Goal: Information Seeking & Learning: Learn about a topic

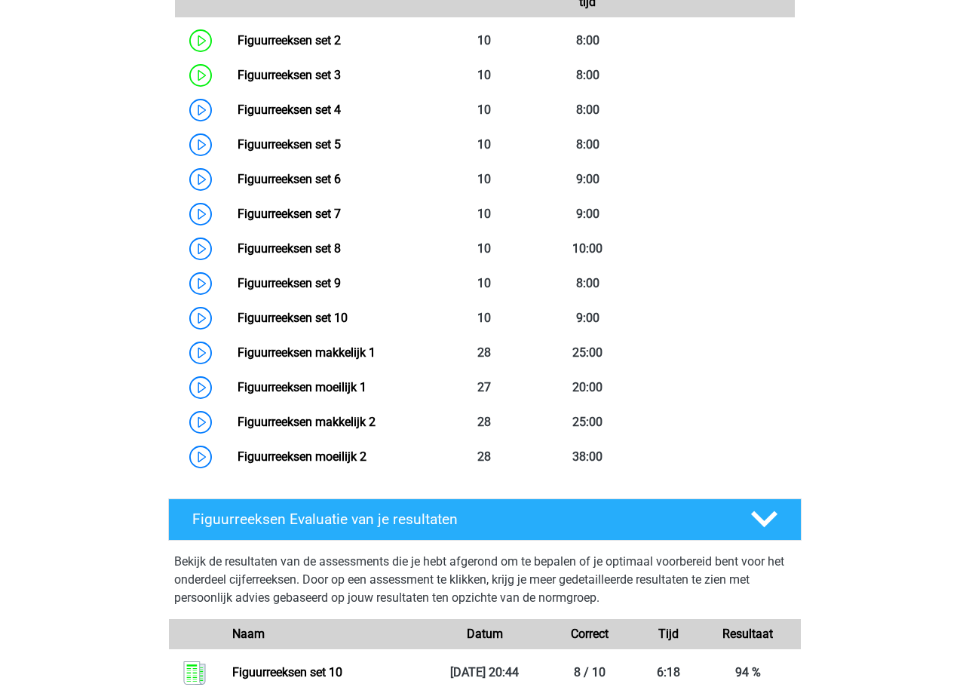
scroll to position [806, 0]
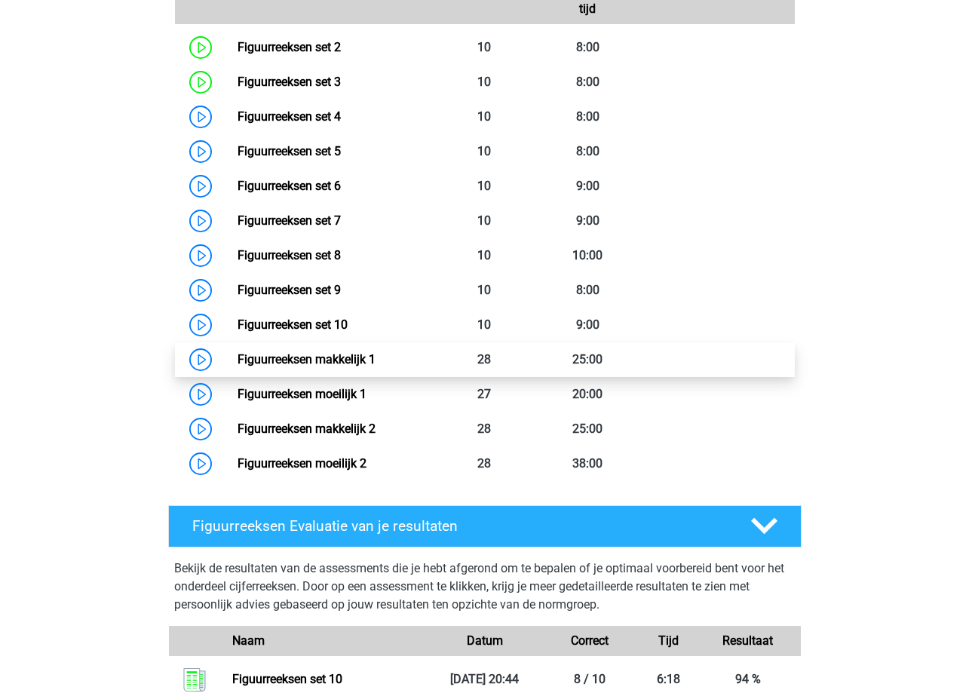
click at [238, 358] on link "Figuurreeksen makkelijk 1" at bounding box center [307, 359] width 138 height 14
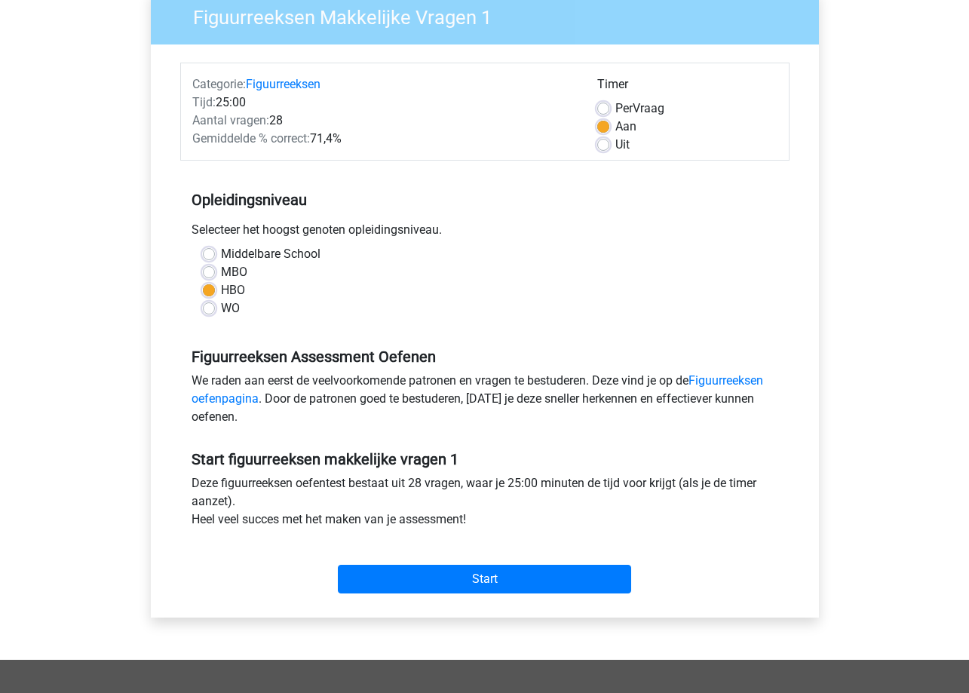
scroll to position [75, 0]
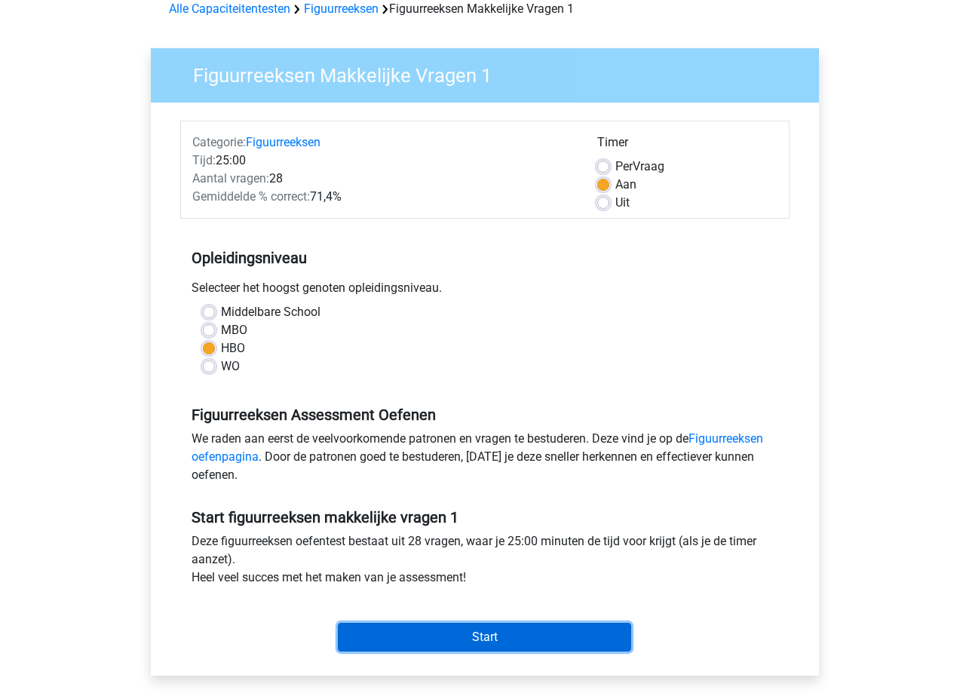
click at [496, 635] on input "Start" at bounding box center [484, 637] width 293 height 29
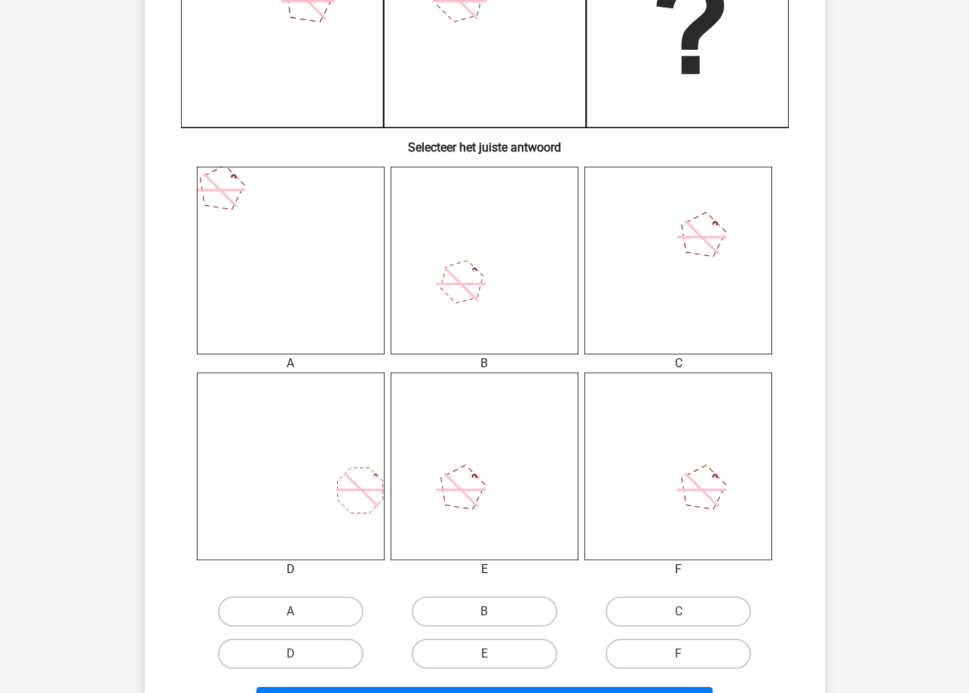
scroll to position [603, 0]
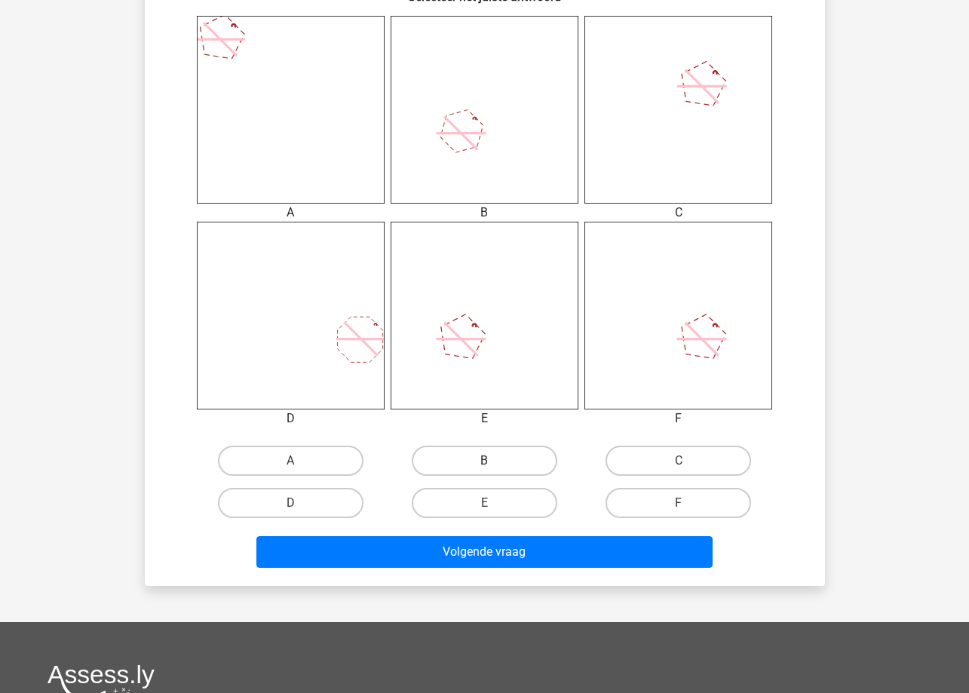
click at [468, 452] on label "B" at bounding box center [485, 461] width 146 height 30
click at [484, 461] on input "B" at bounding box center [489, 466] width 10 height 10
radio input "true"
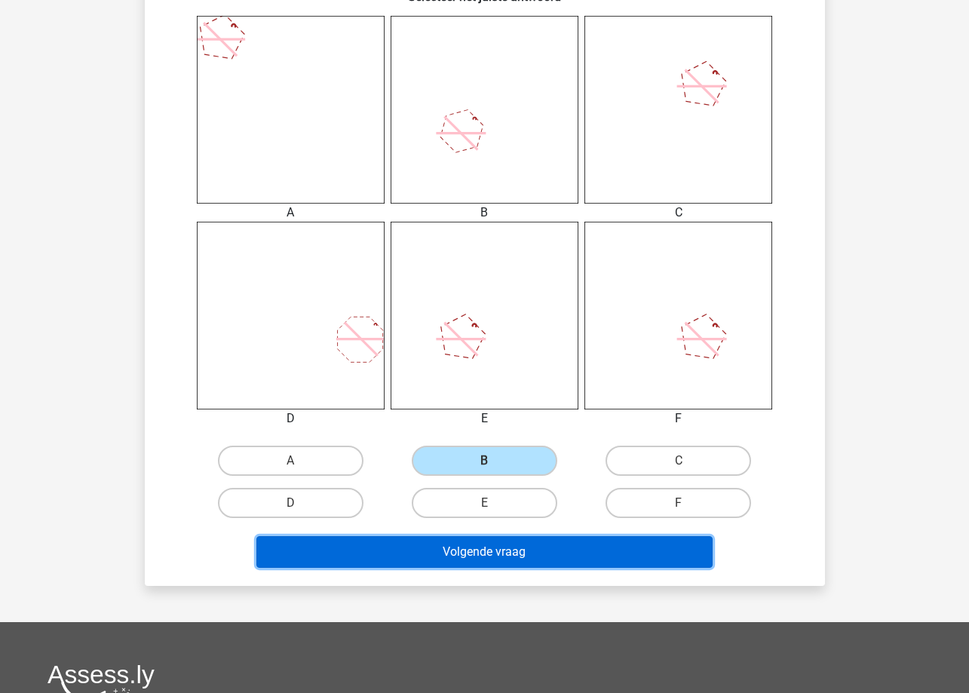
click at [496, 553] on button "Volgende vraag" at bounding box center [484, 552] width 456 height 32
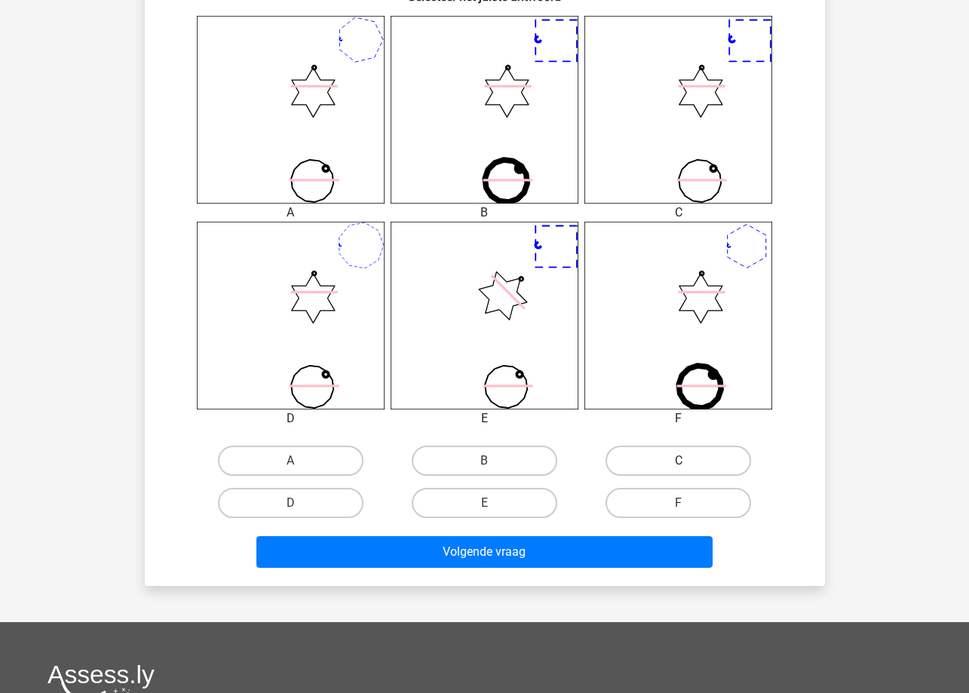
click at [663, 453] on label "C" at bounding box center [679, 461] width 146 height 30
click at [679, 461] on input "C" at bounding box center [684, 466] width 10 height 10
radio input "true"
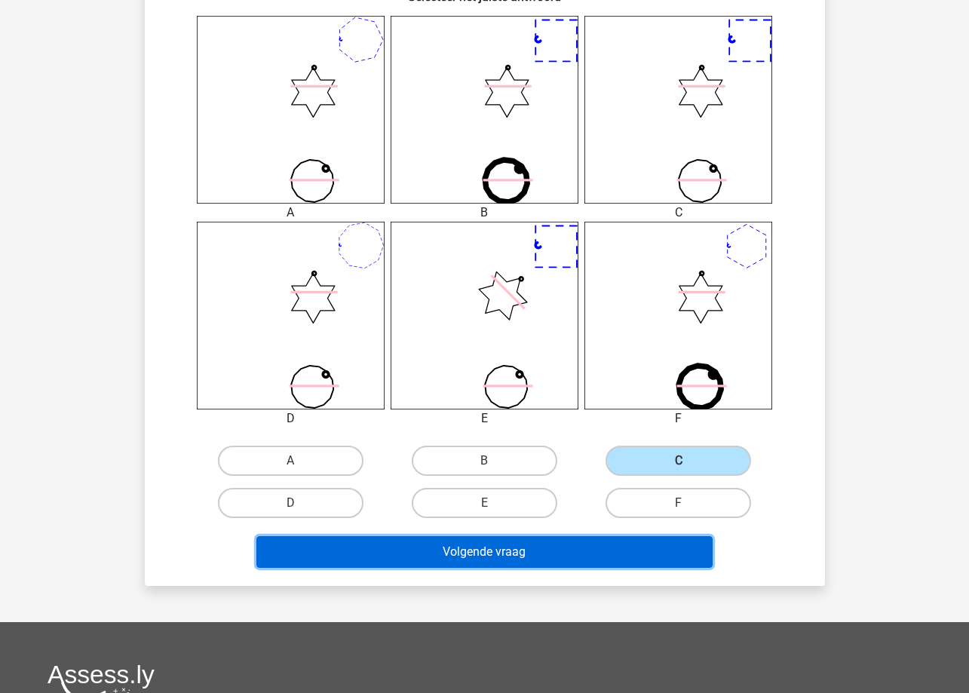
click at [628, 540] on button "Volgende vraag" at bounding box center [484, 552] width 456 height 32
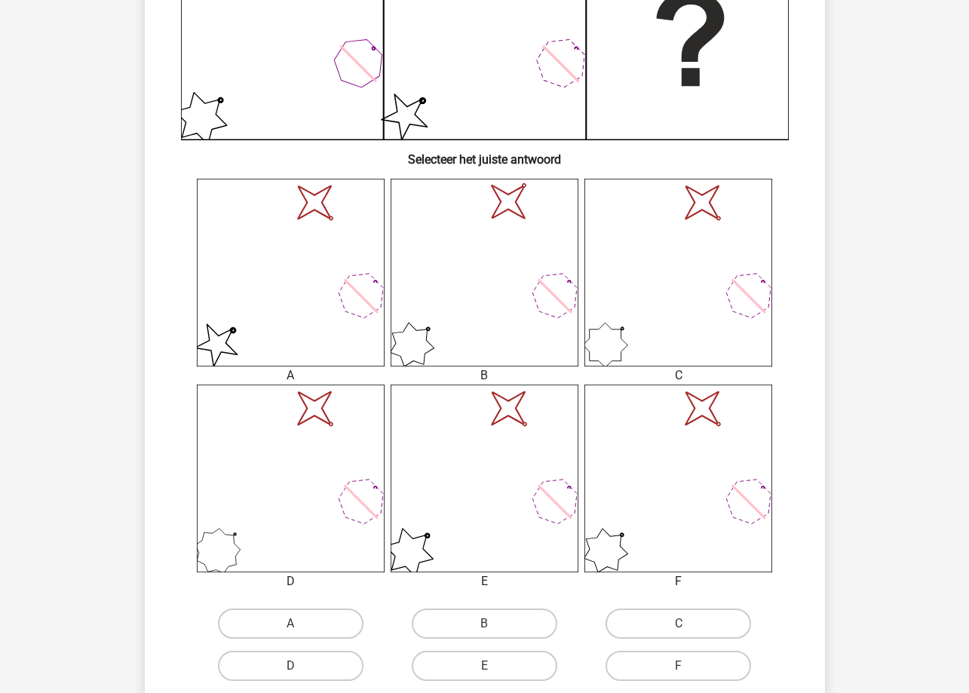
scroll to position [528, 0]
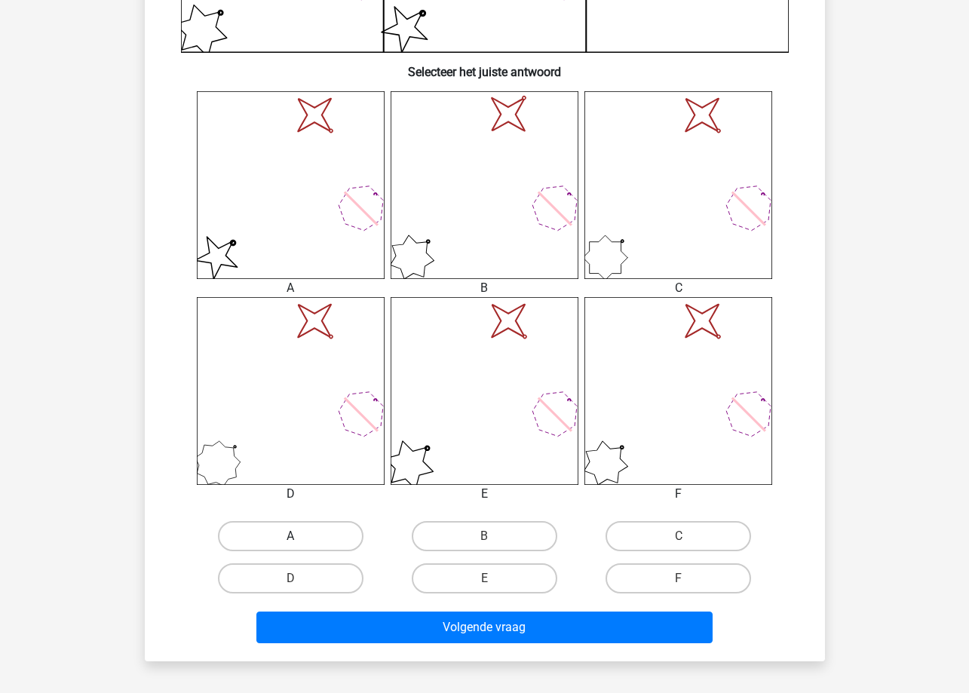
click at [333, 533] on label "A" at bounding box center [291, 536] width 146 height 30
click at [300, 536] on input "A" at bounding box center [295, 541] width 10 height 10
radio input "true"
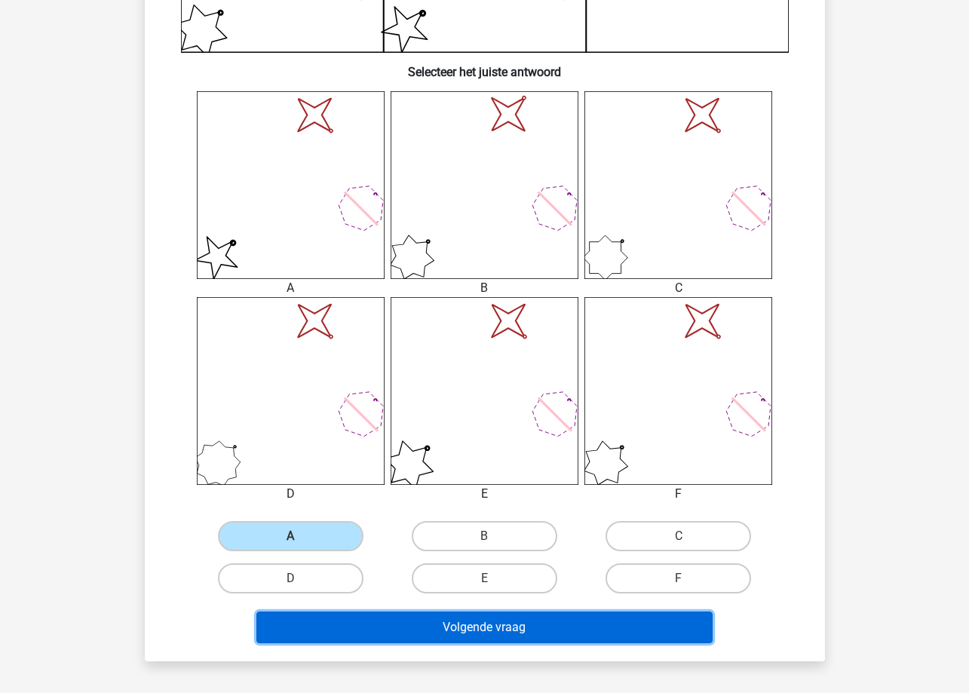
click at [397, 628] on button "Volgende vraag" at bounding box center [484, 628] width 456 height 32
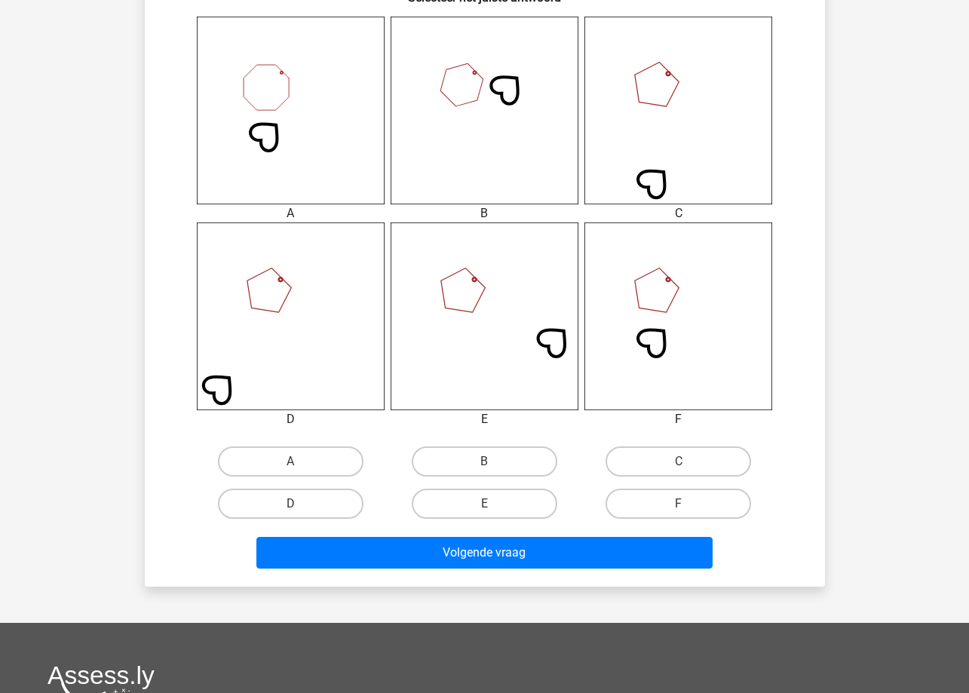
scroll to position [603, 0]
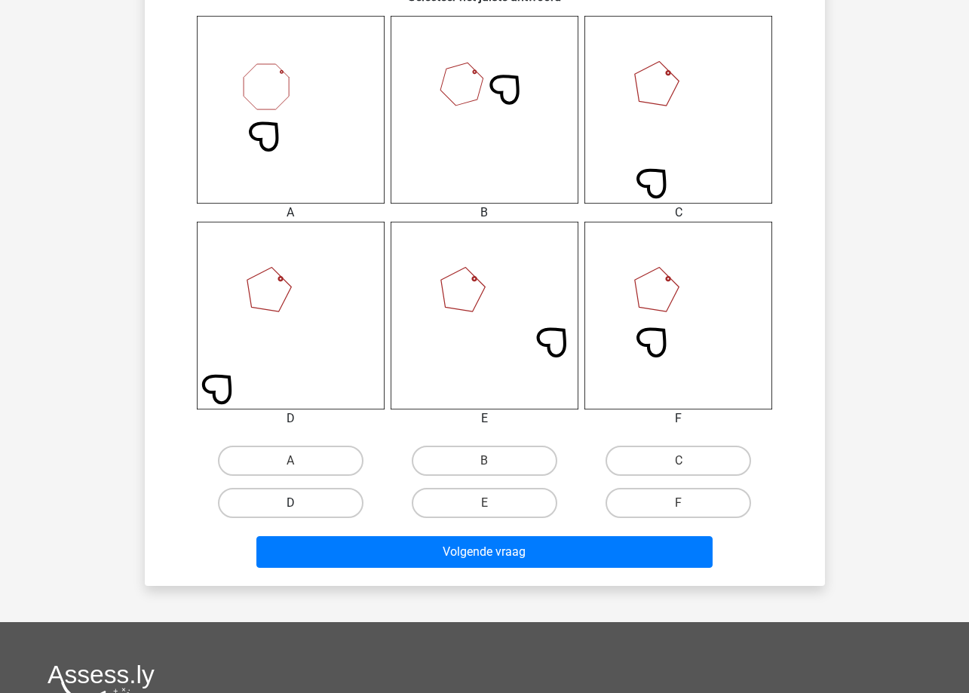
click at [349, 493] on label "D" at bounding box center [291, 503] width 146 height 30
click at [300, 503] on input "D" at bounding box center [295, 508] width 10 height 10
radio input "true"
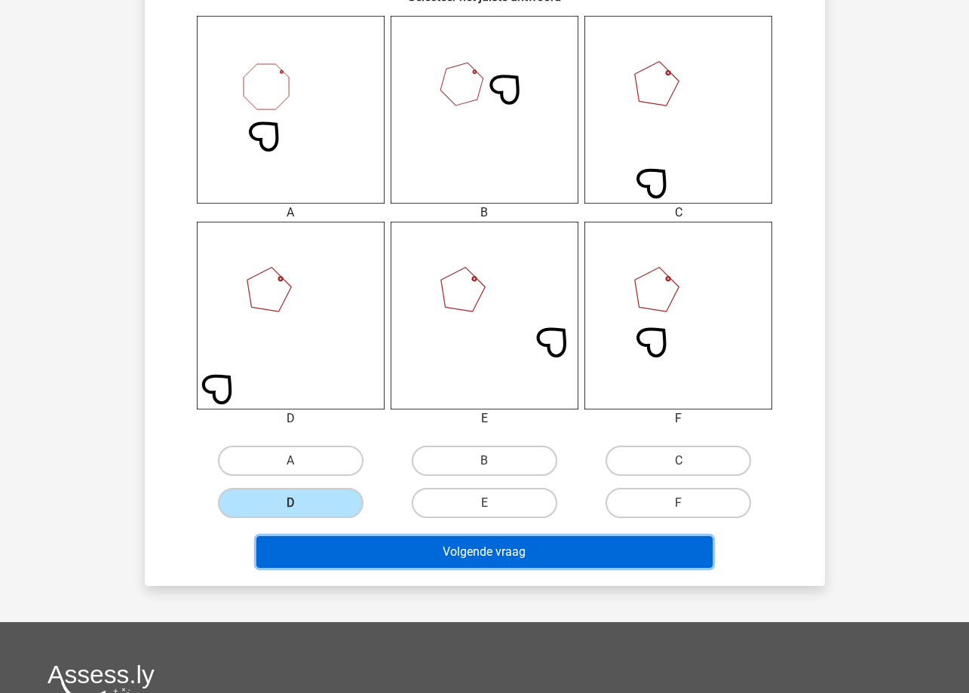
click at [366, 550] on button "Volgende vraag" at bounding box center [484, 552] width 456 height 32
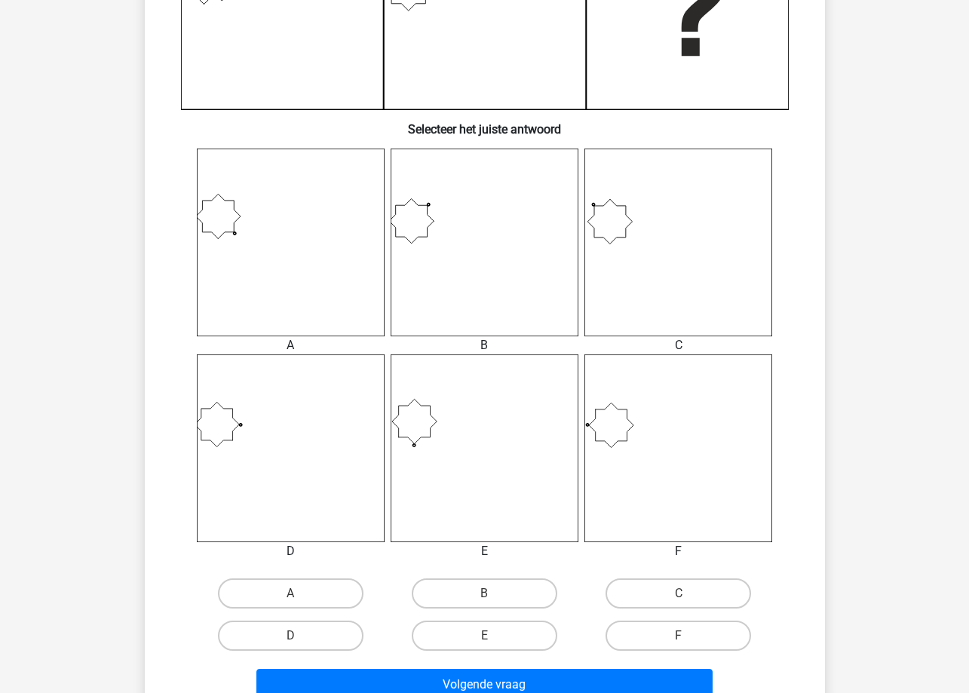
scroll to position [528, 0]
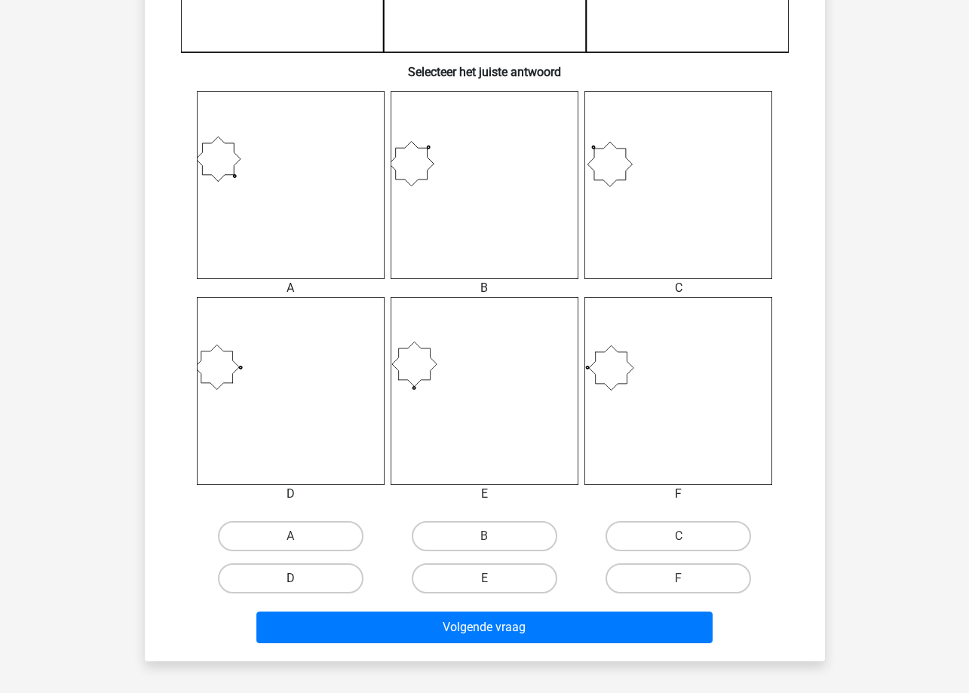
click at [331, 577] on label "D" at bounding box center [291, 578] width 146 height 30
click at [300, 578] on input "D" at bounding box center [295, 583] width 10 height 10
radio input "true"
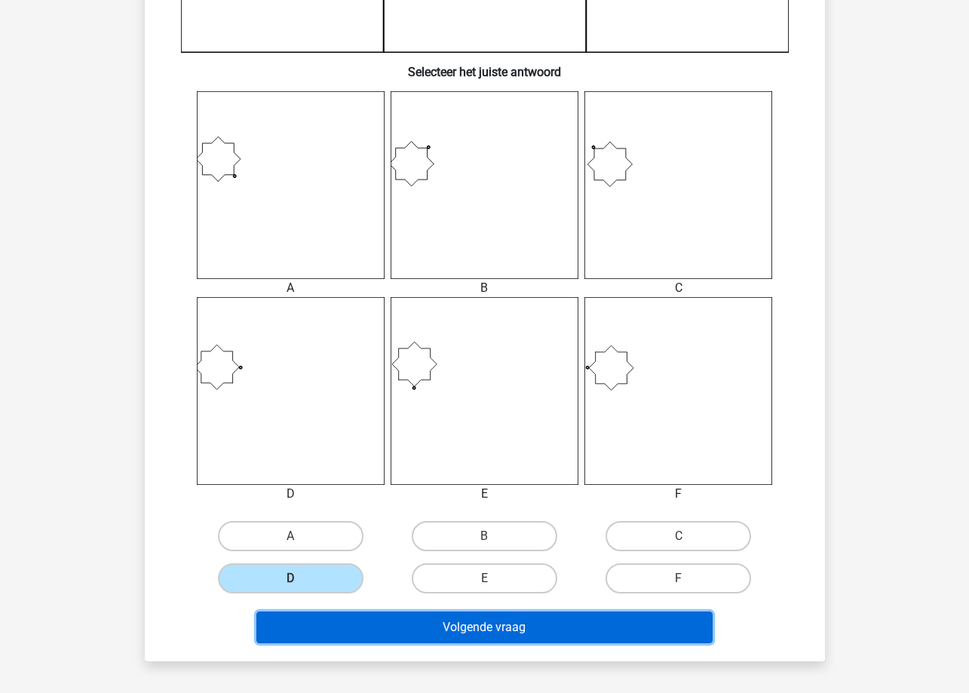
click at [370, 625] on button "Volgende vraag" at bounding box center [484, 628] width 456 height 32
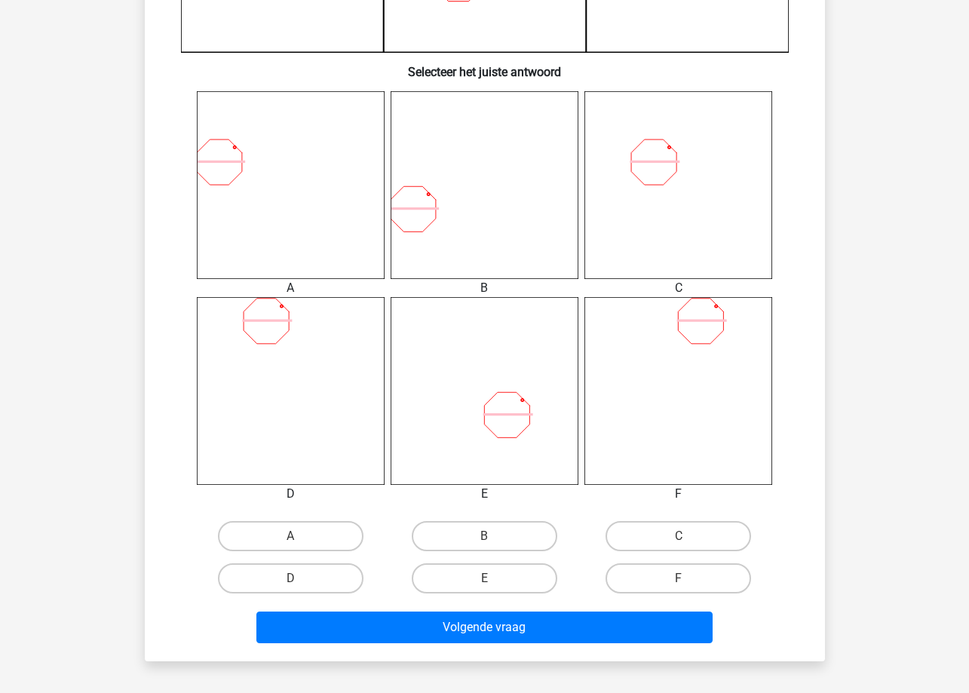
scroll to position [679, 0]
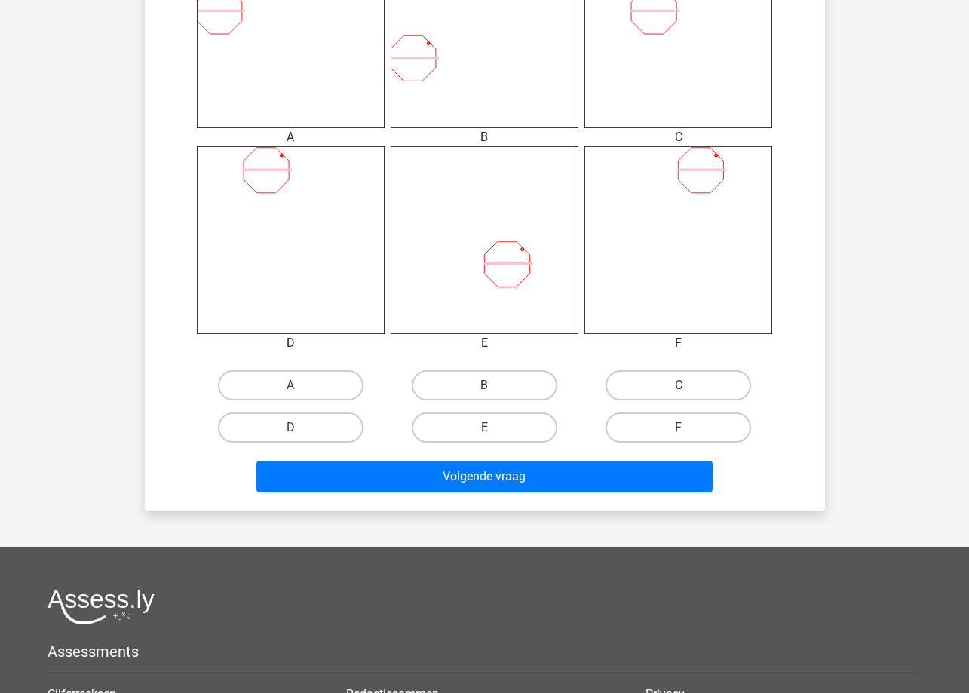
click at [657, 390] on label "C" at bounding box center [679, 385] width 146 height 30
click at [679, 390] on input "C" at bounding box center [684, 390] width 10 height 10
radio input "true"
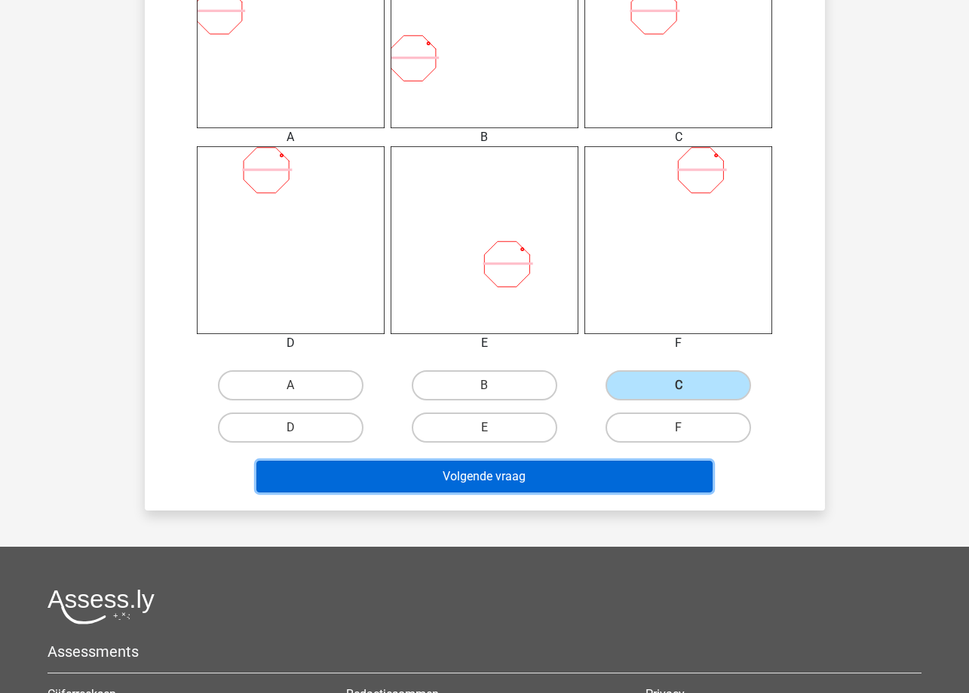
click at [642, 473] on button "Volgende vraag" at bounding box center [484, 477] width 456 height 32
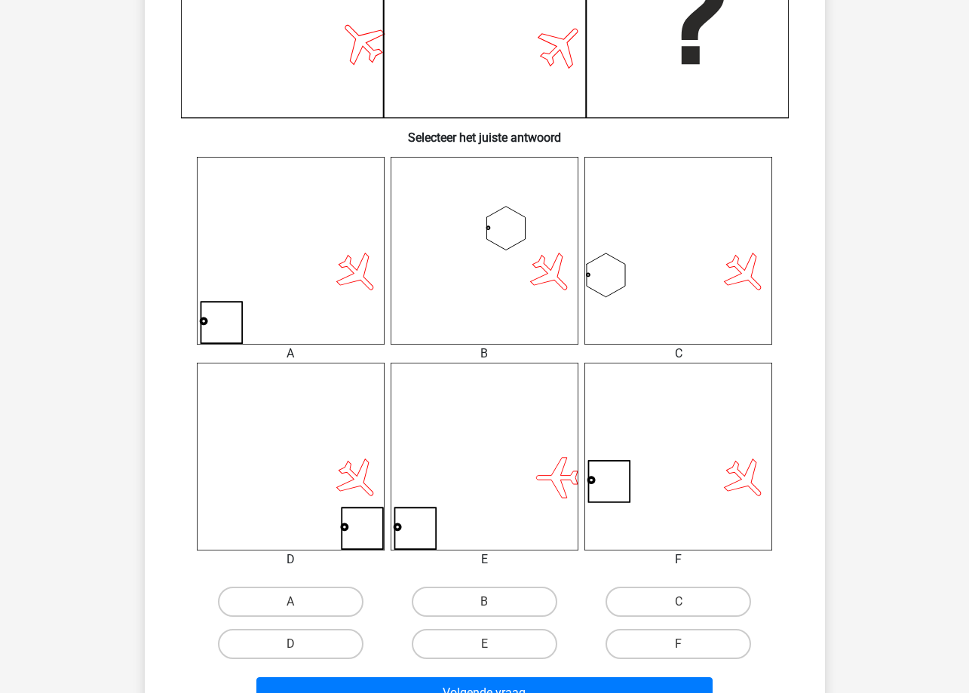
scroll to position [528, 0]
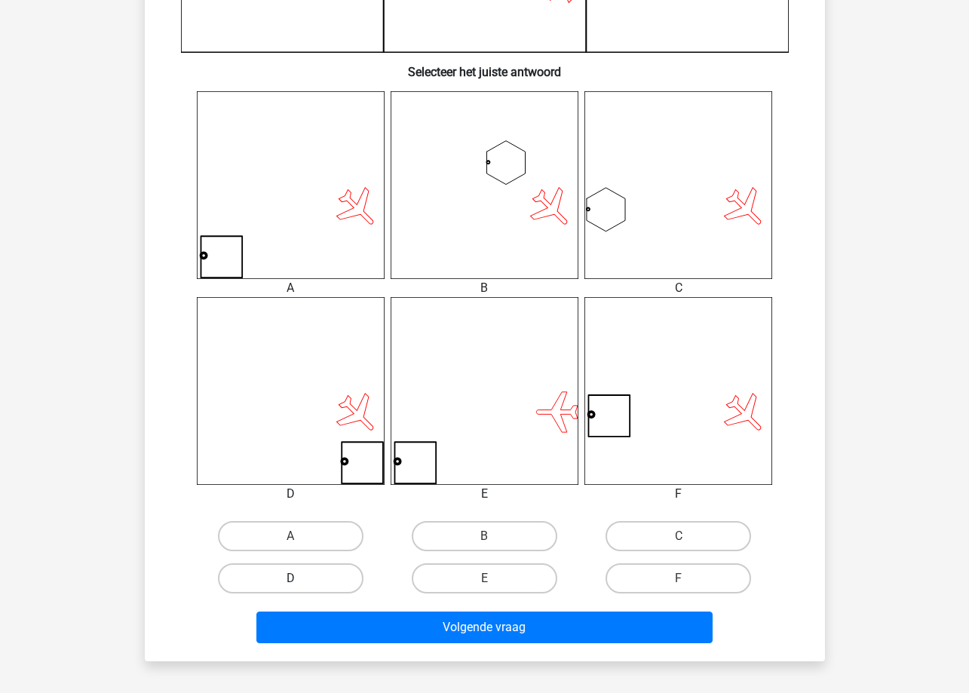
click at [354, 579] on label "D" at bounding box center [291, 578] width 146 height 30
click at [300, 579] on input "D" at bounding box center [295, 583] width 10 height 10
radio input "true"
click at [397, 646] on div "Volgende vraag" at bounding box center [485, 631] width 582 height 38
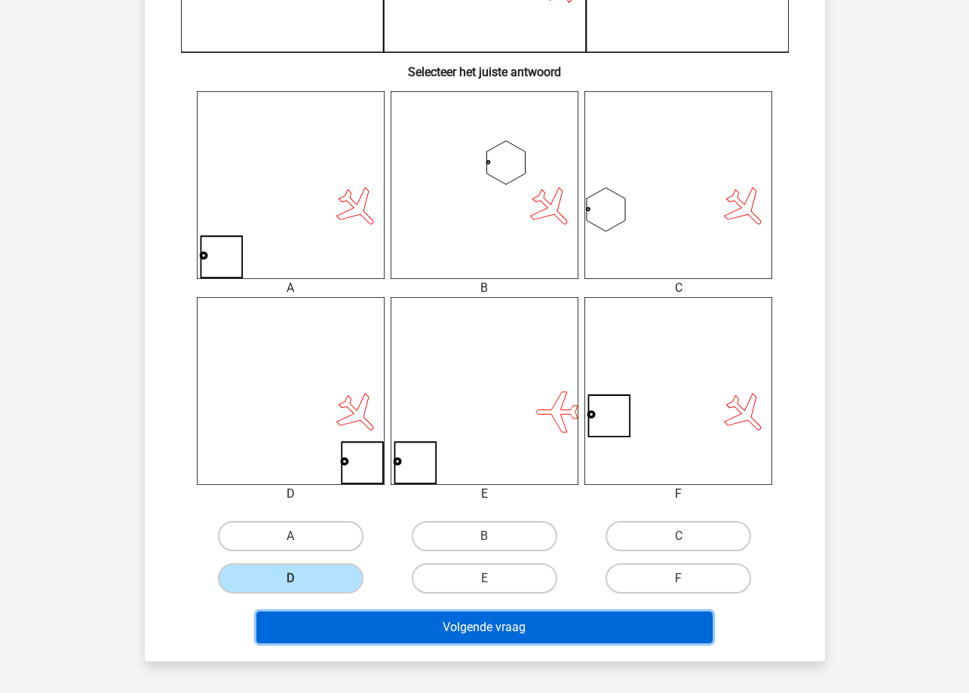
click at [404, 639] on button "Volgende vraag" at bounding box center [484, 628] width 456 height 32
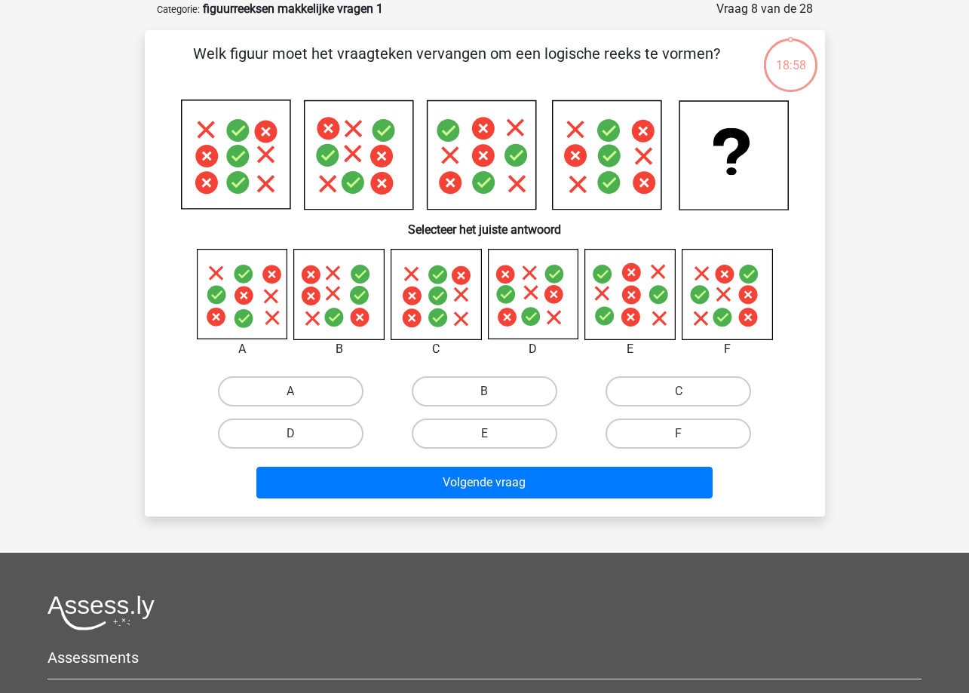
scroll to position [0, 0]
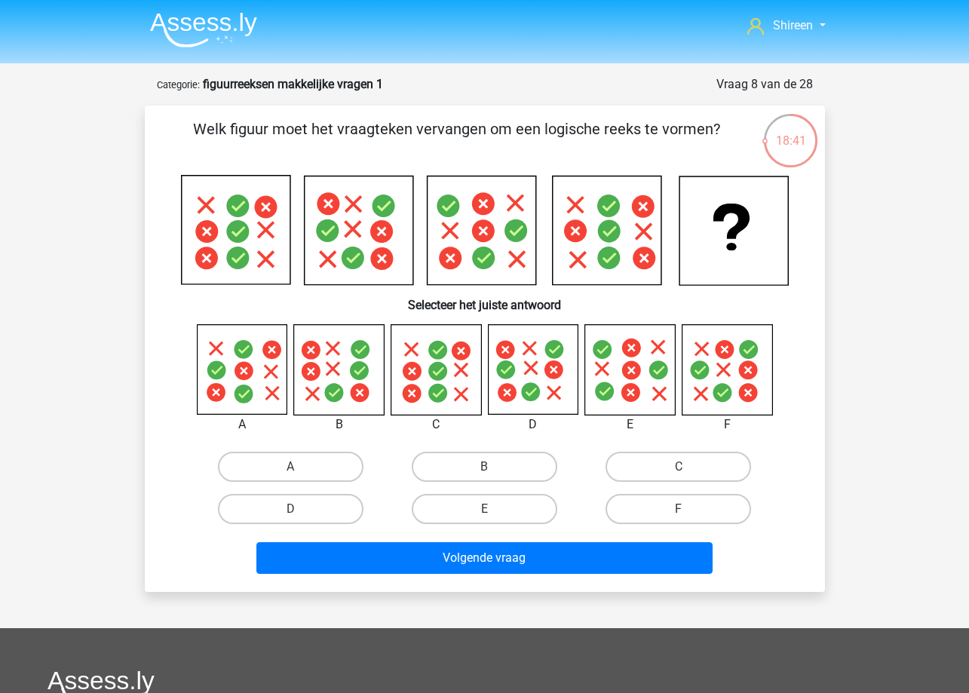
click at [551, 386] on icon at bounding box center [533, 370] width 90 height 90
click at [685, 511] on input "F" at bounding box center [684, 514] width 10 height 10
radio input "true"
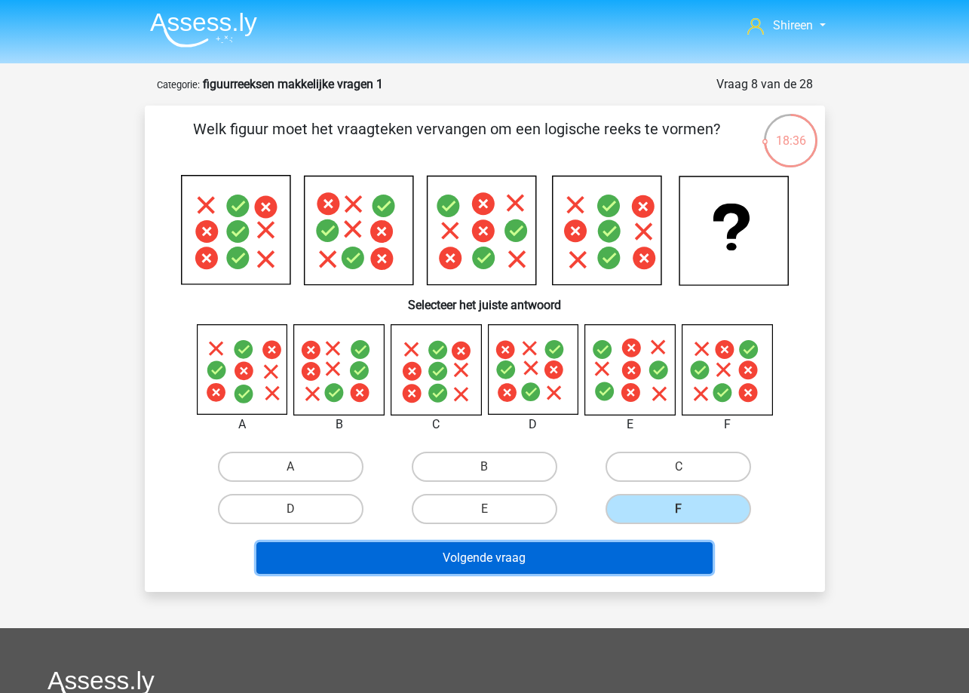
click at [658, 557] on button "Volgende vraag" at bounding box center [484, 558] width 456 height 32
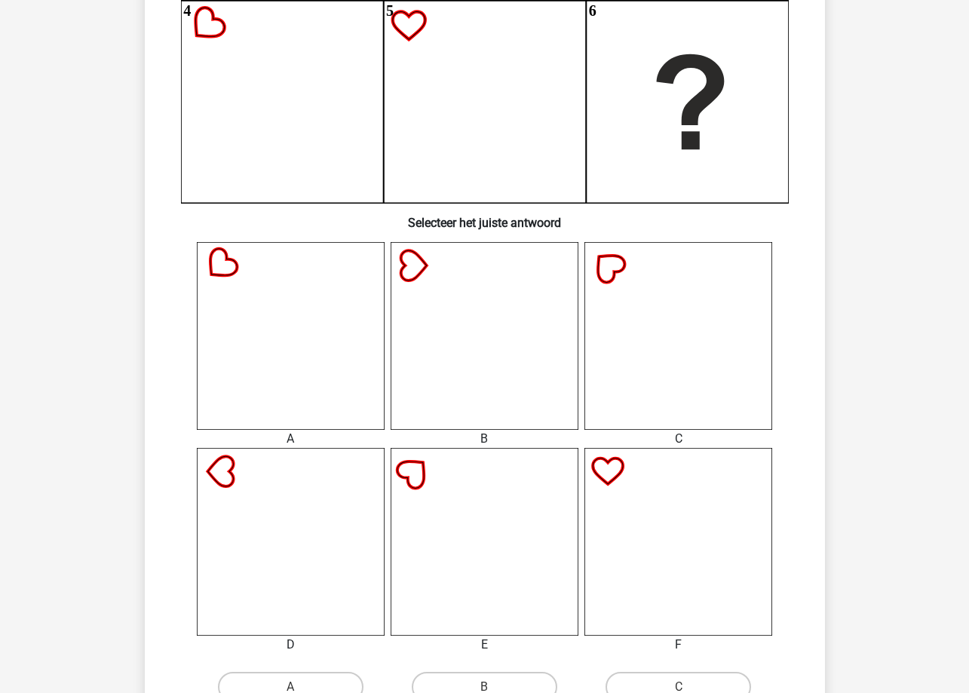
scroll to position [528, 0]
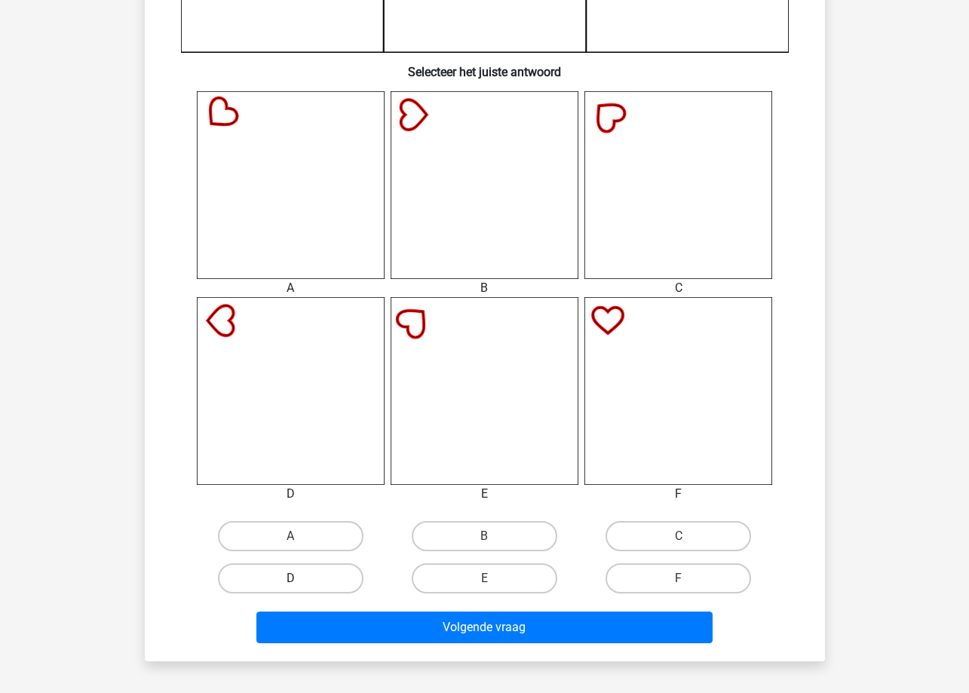
click at [321, 570] on label "D" at bounding box center [291, 578] width 146 height 30
click at [300, 578] on input "D" at bounding box center [295, 583] width 10 height 10
radio input "true"
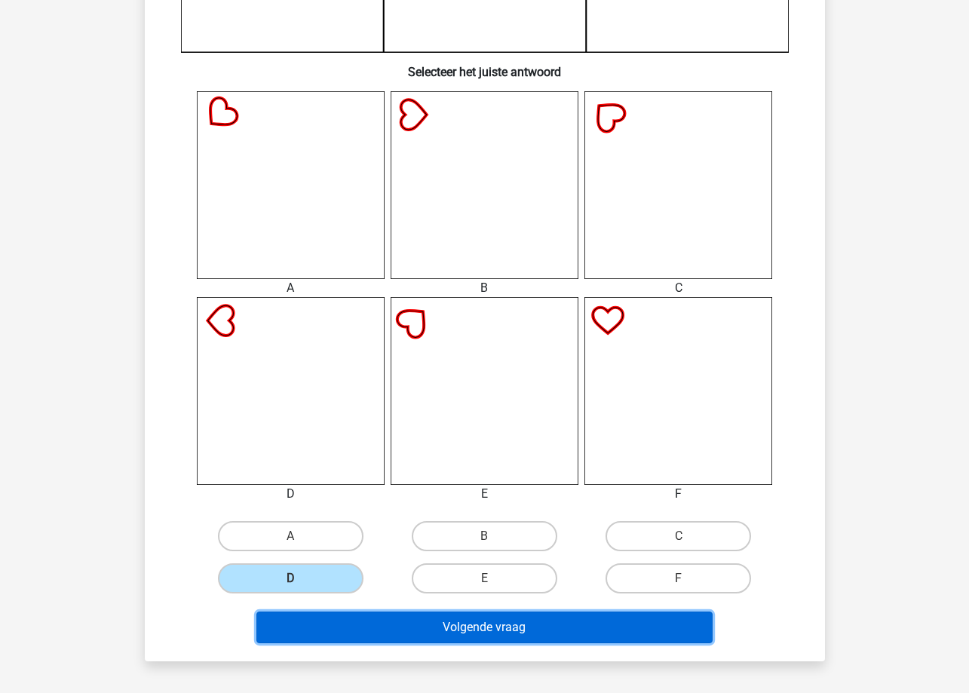
click at [348, 618] on button "Volgende vraag" at bounding box center [484, 628] width 456 height 32
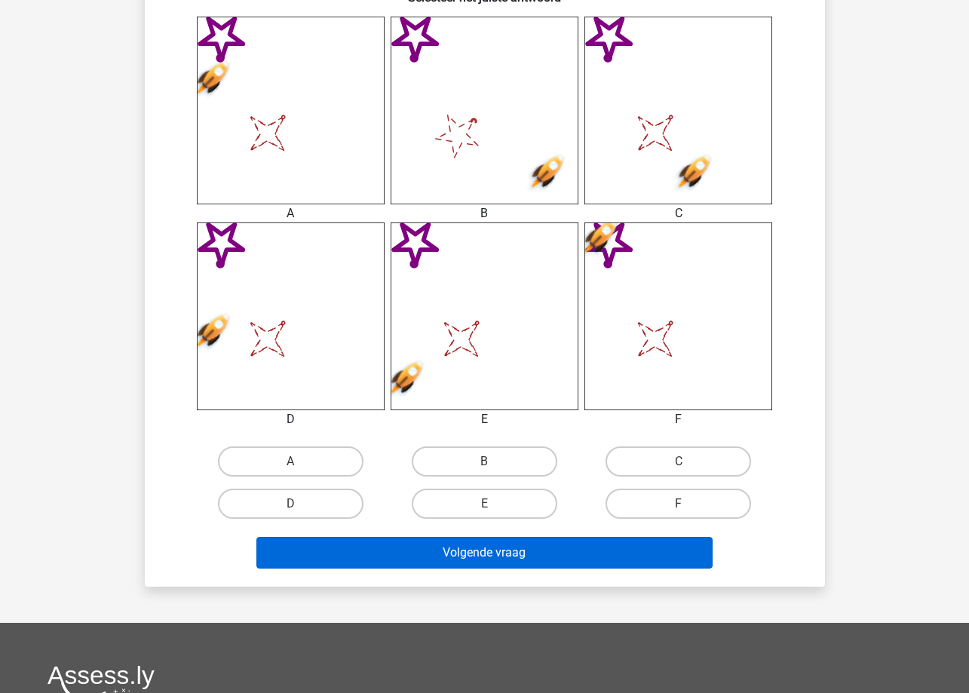
scroll to position [603, 0]
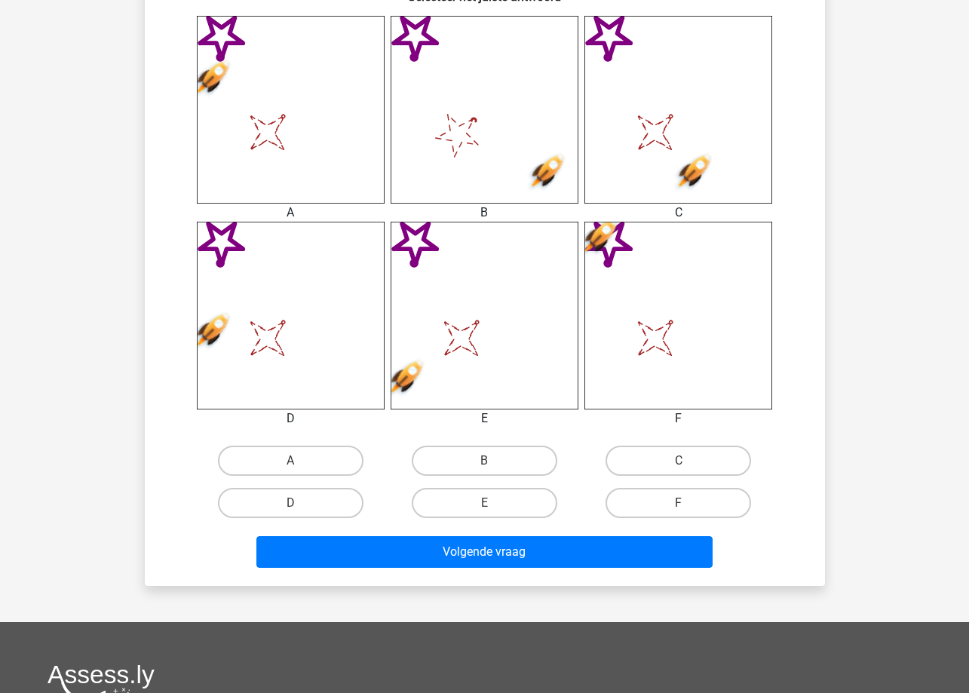
click at [488, 512] on input "E" at bounding box center [489, 508] width 10 height 10
radio input "true"
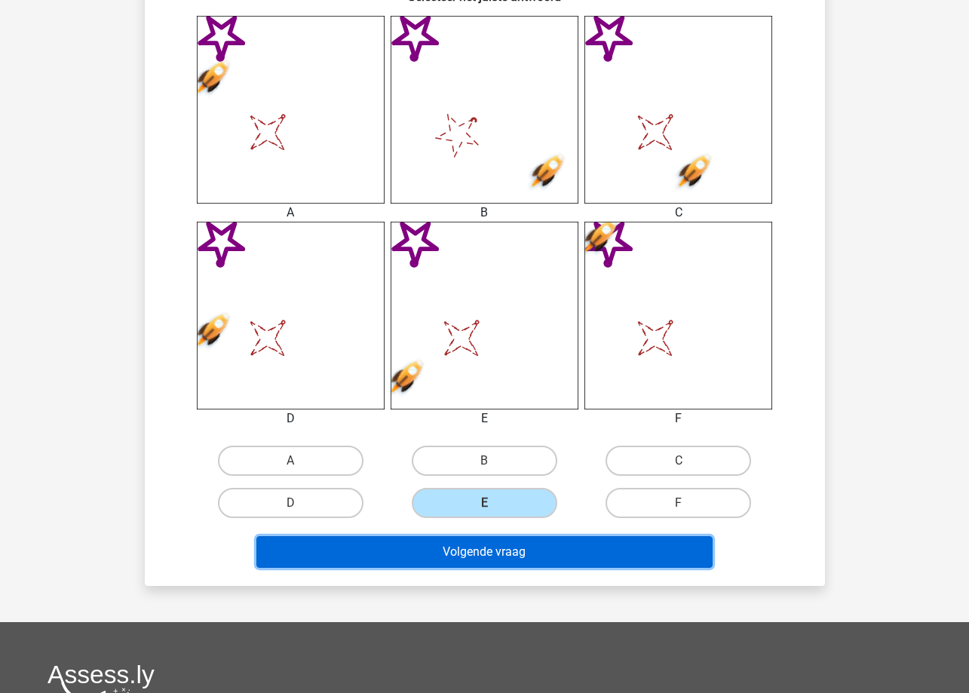
click at [490, 555] on button "Volgende vraag" at bounding box center [484, 552] width 456 height 32
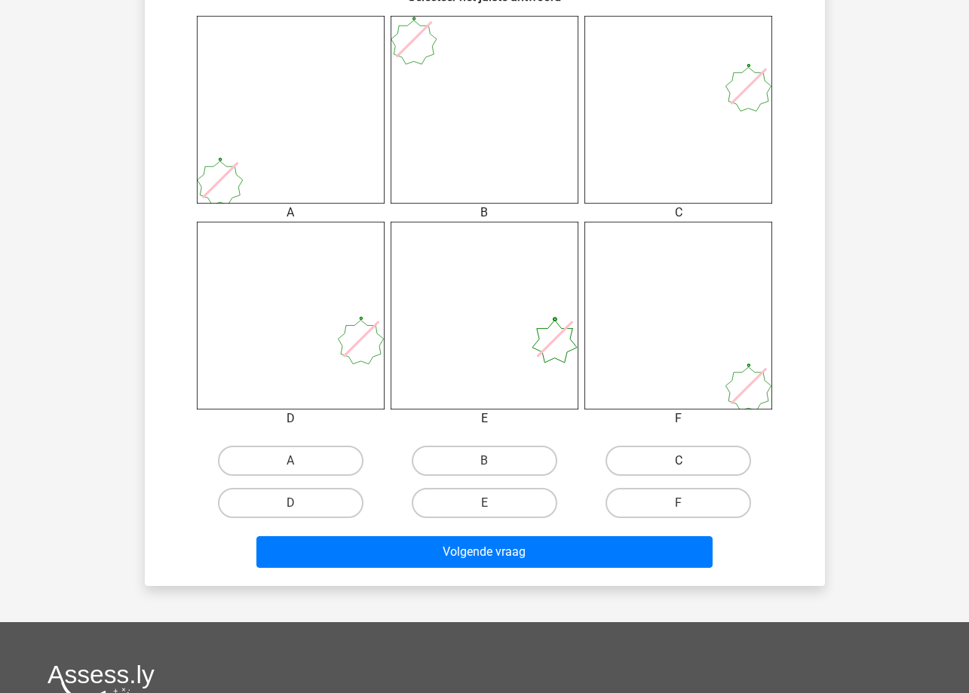
click at [666, 468] on label "C" at bounding box center [679, 461] width 146 height 30
click at [679, 468] on input "C" at bounding box center [684, 466] width 10 height 10
radio input "true"
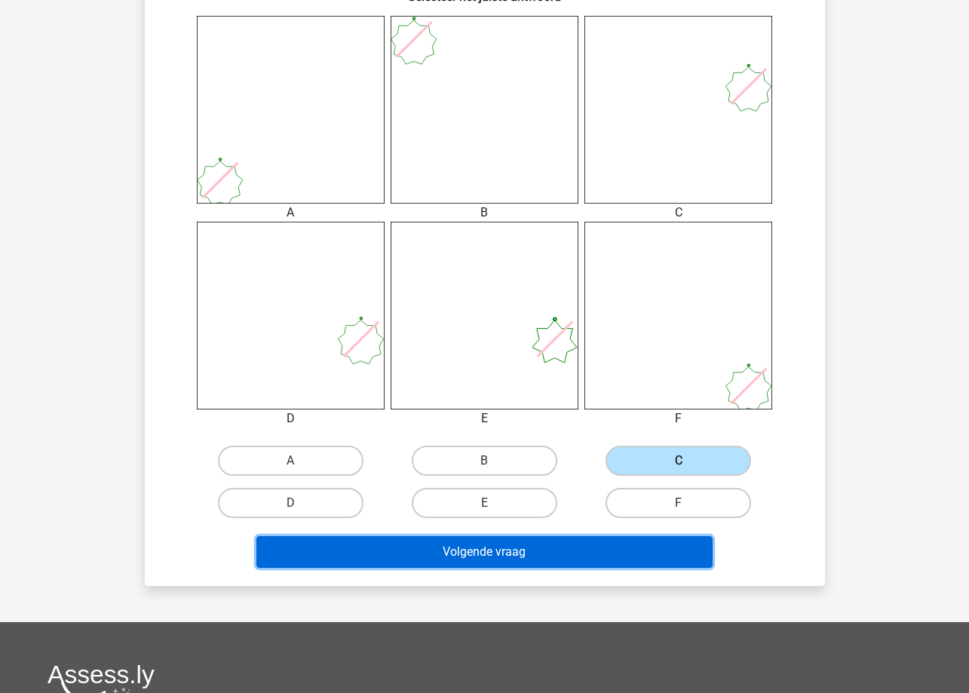
click at [614, 551] on button "Volgende vraag" at bounding box center [484, 552] width 456 height 32
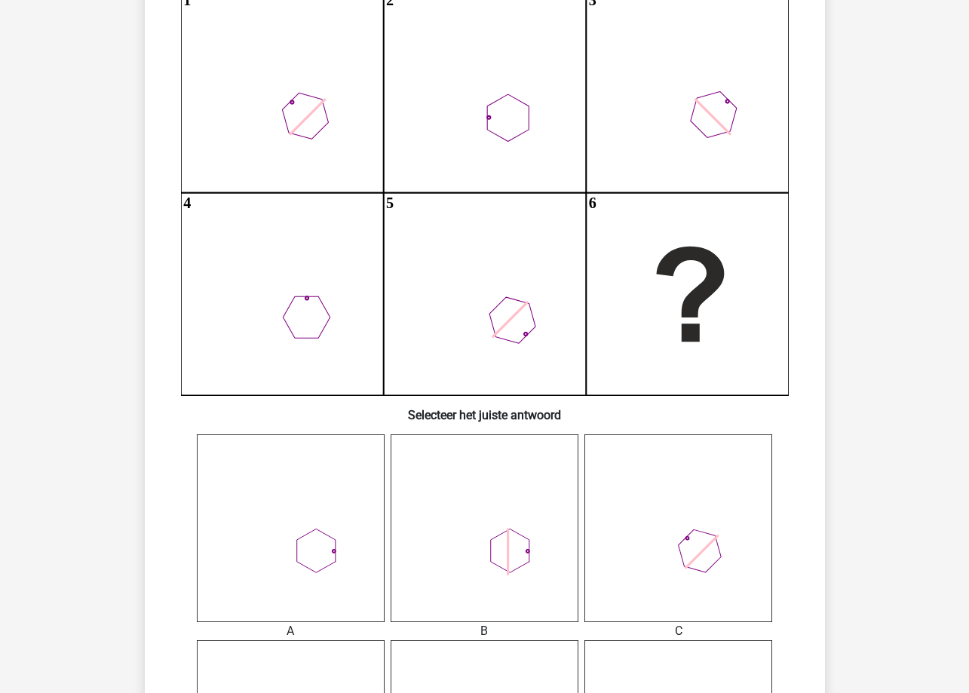
scroll to position [151, 0]
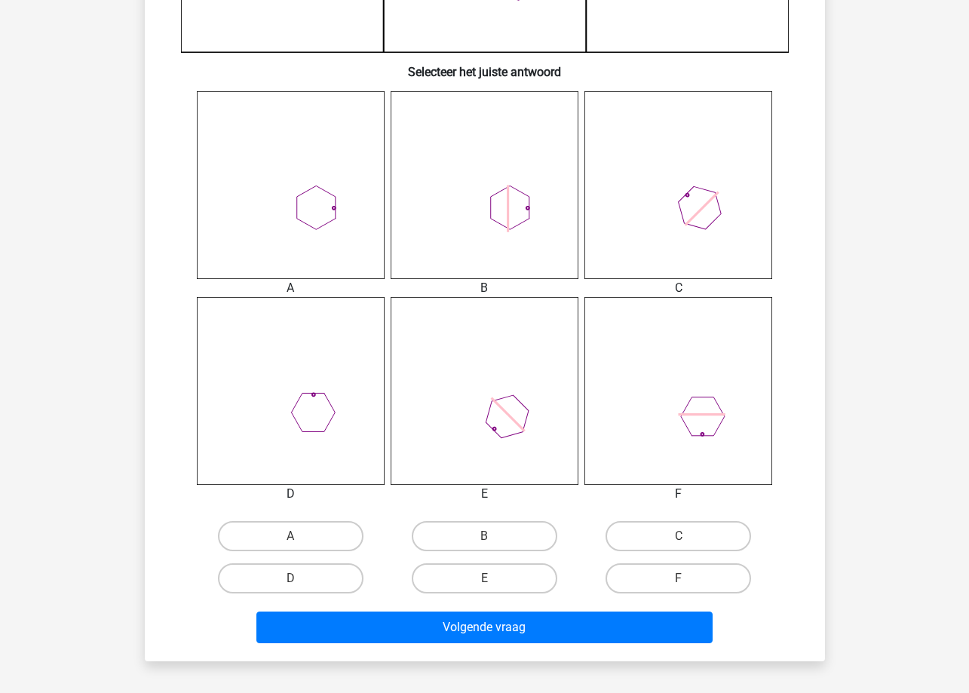
click at [333, 582] on label "D" at bounding box center [291, 578] width 146 height 30
click at [300, 582] on input "D" at bounding box center [295, 583] width 10 height 10
radio input "true"
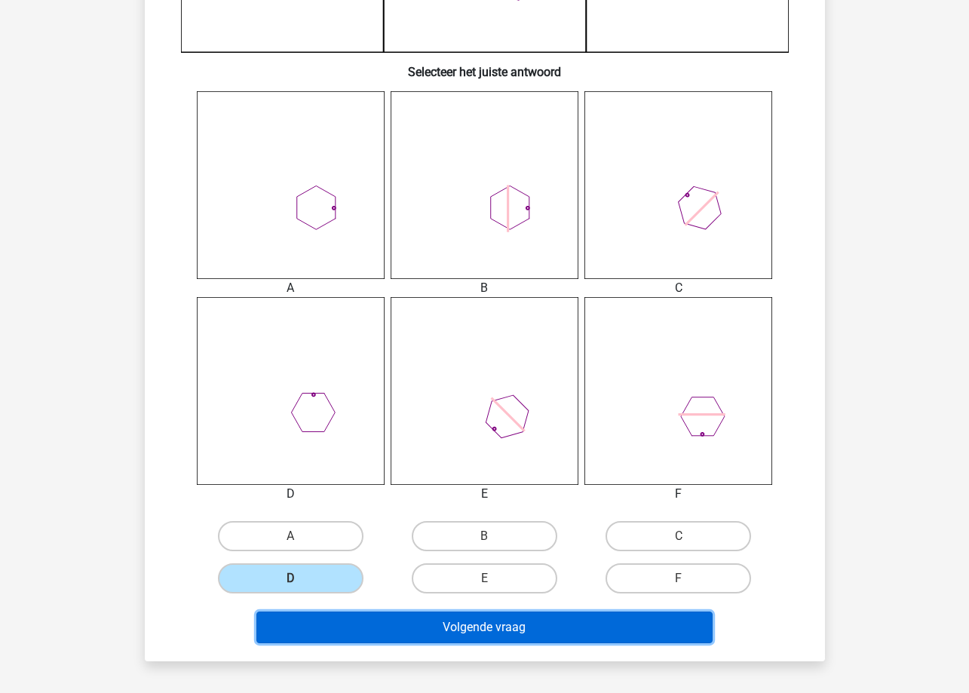
click at [349, 613] on button "Volgende vraag" at bounding box center [484, 628] width 456 height 32
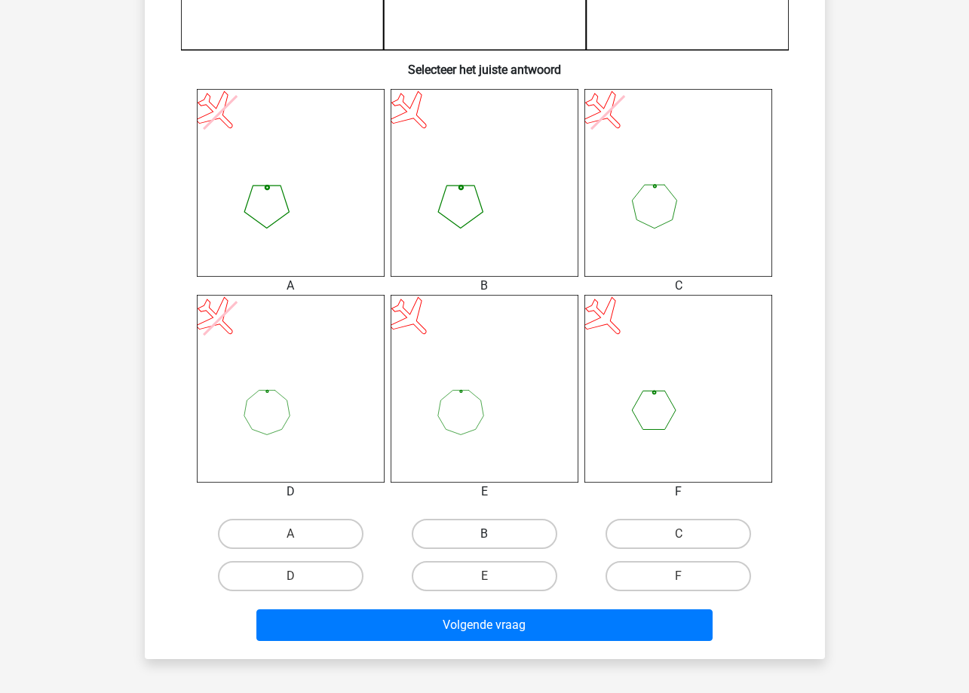
scroll to position [603, 0]
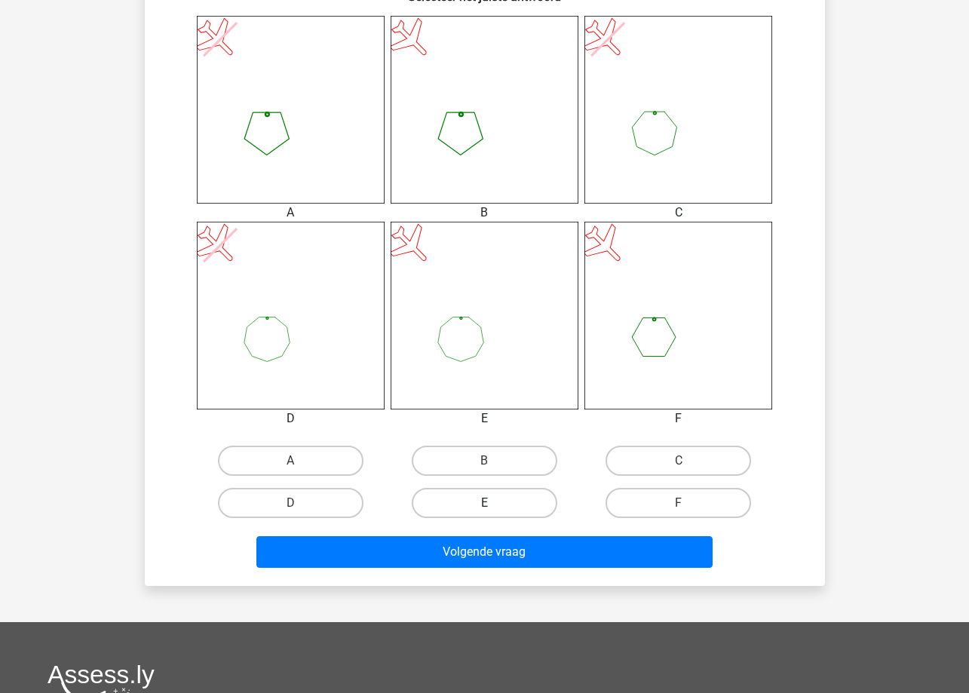
drag, startPoint x: 499, startPoint y: 453, endPoint x: 509, endPoint y: 508, distance: 56.8
click at [501, 453] on label "B" at bounding box center [485, 461] width 146 height 30
click at [494, 461] on input "B" at bounding box center [489, 466] width 10 height 10
radio input "true"
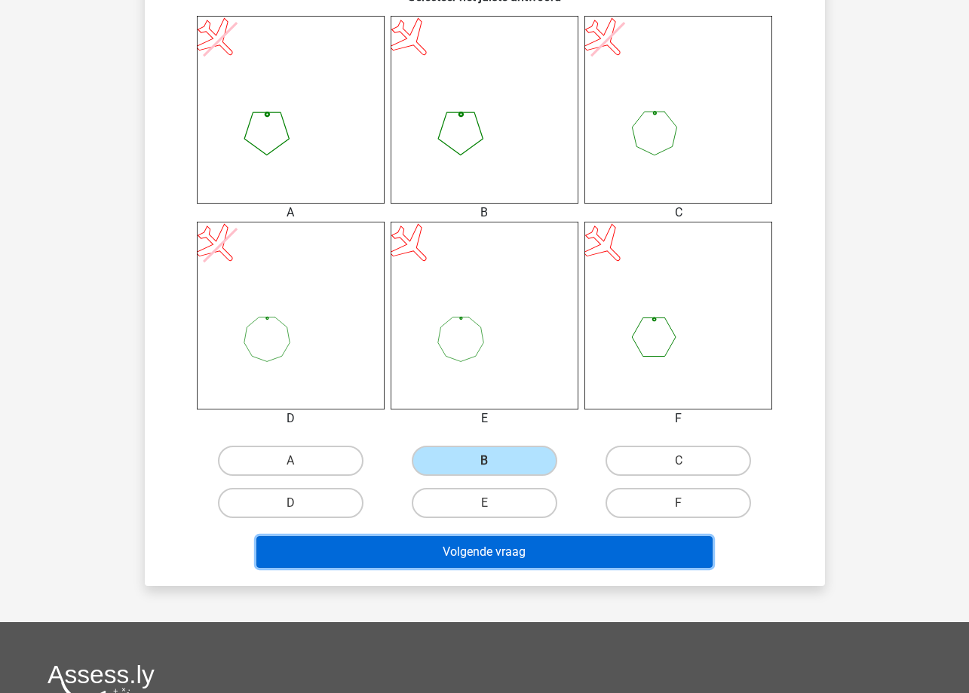
click at [525, 564] on button "Volgende vraag" at bounding box center [484, 552] width 456 height 32
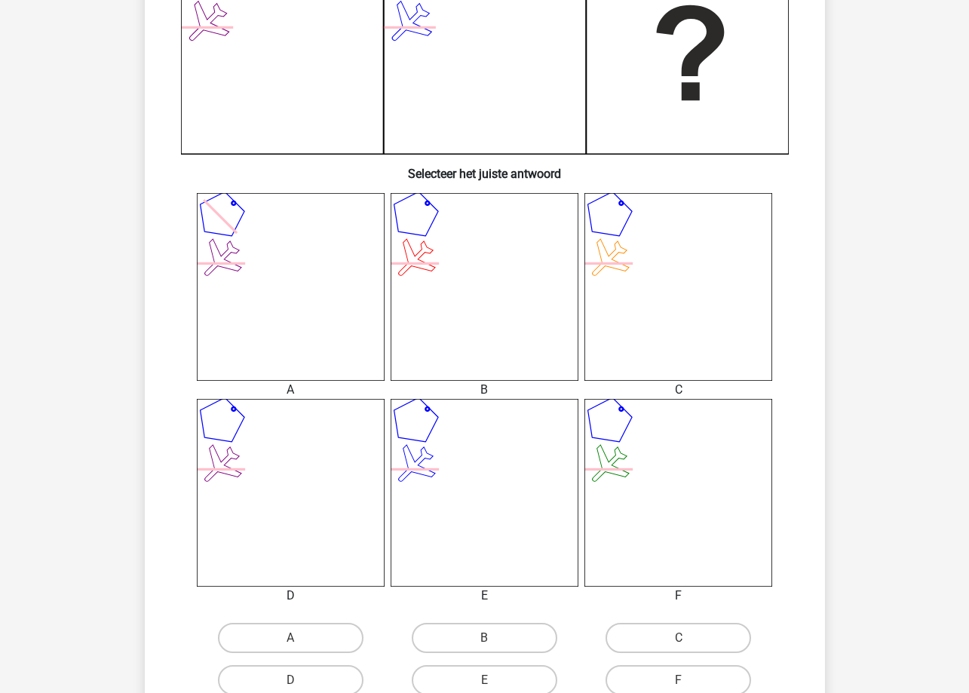
scroll to position [453, 0]
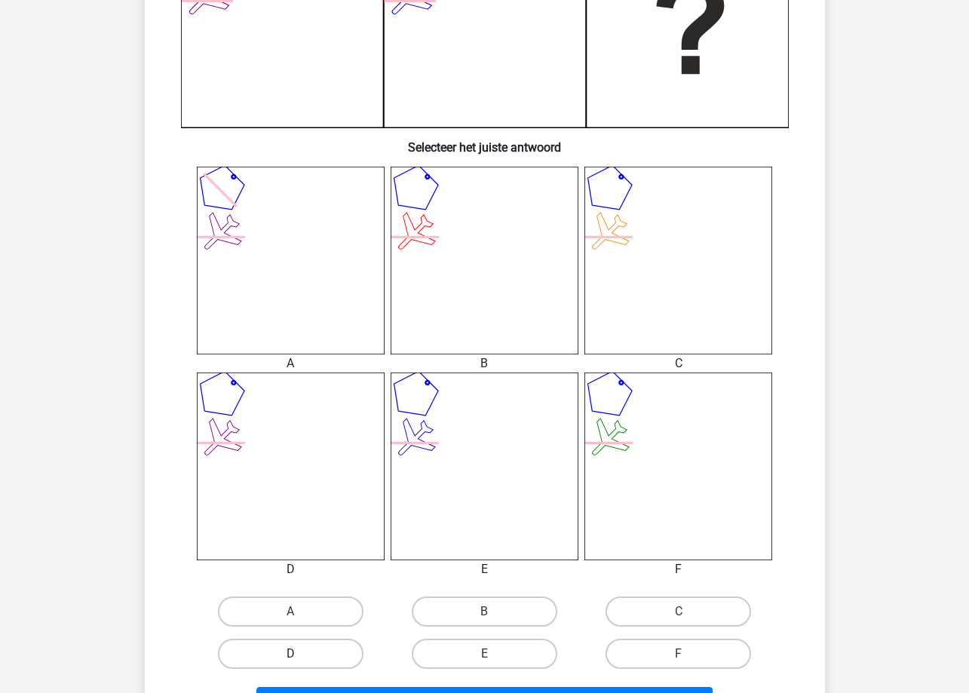
click at [348, 658] on label "D" at bounding box center [291, 654] width 146 height 30
click at [300, 658] on input "D" at bounding box center [295, 659] width 10 height 10
radio input "true"
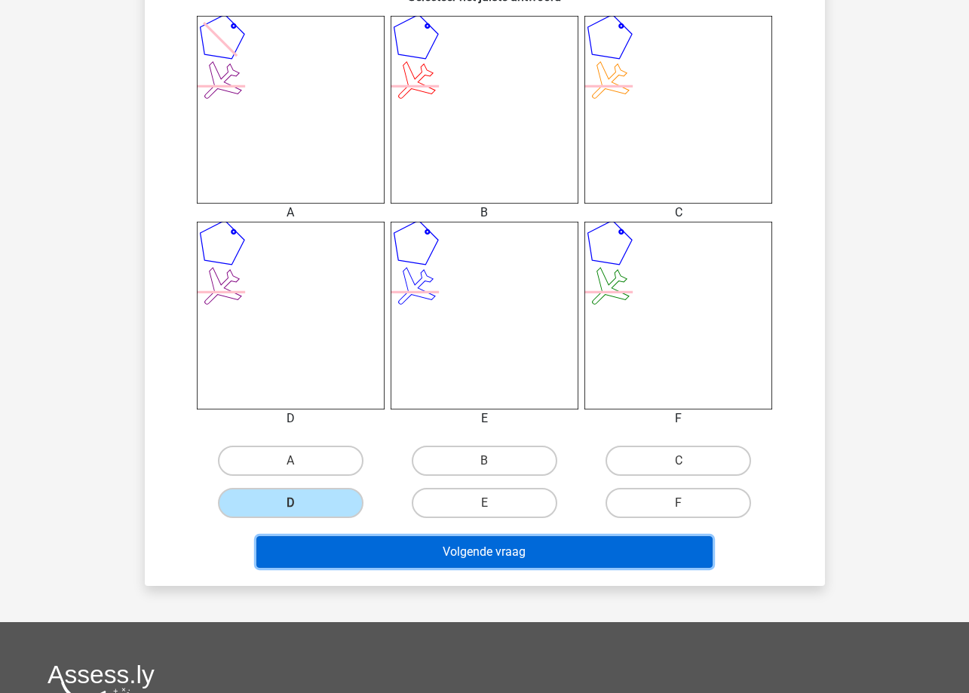
click at [526, 558] on button "Volgende vraag" at bounding box center [484, 552] width 456 height 32
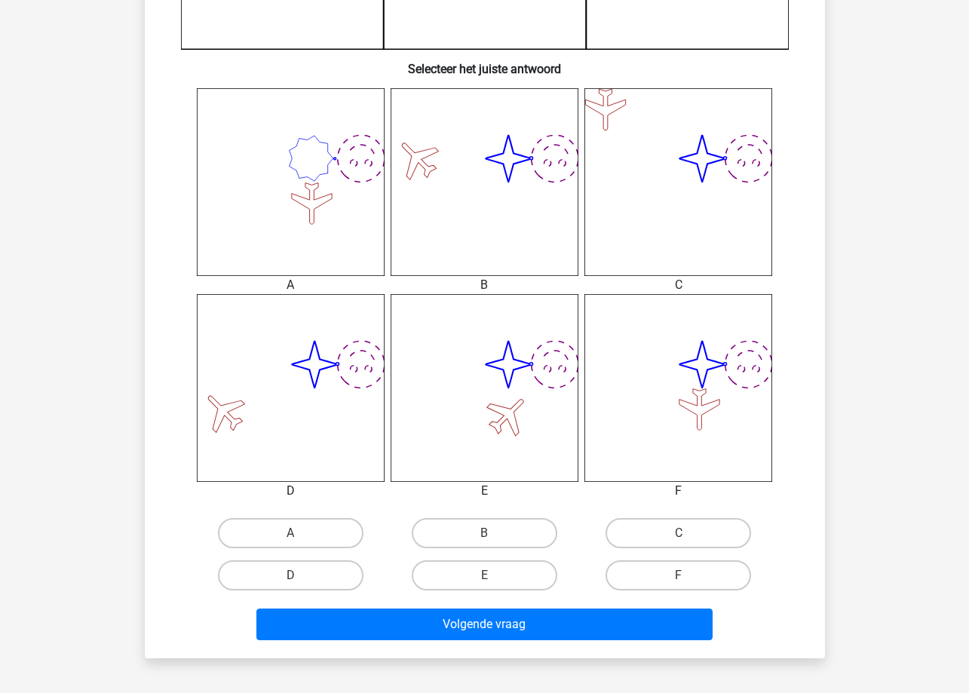
scroll to position [603, 0]
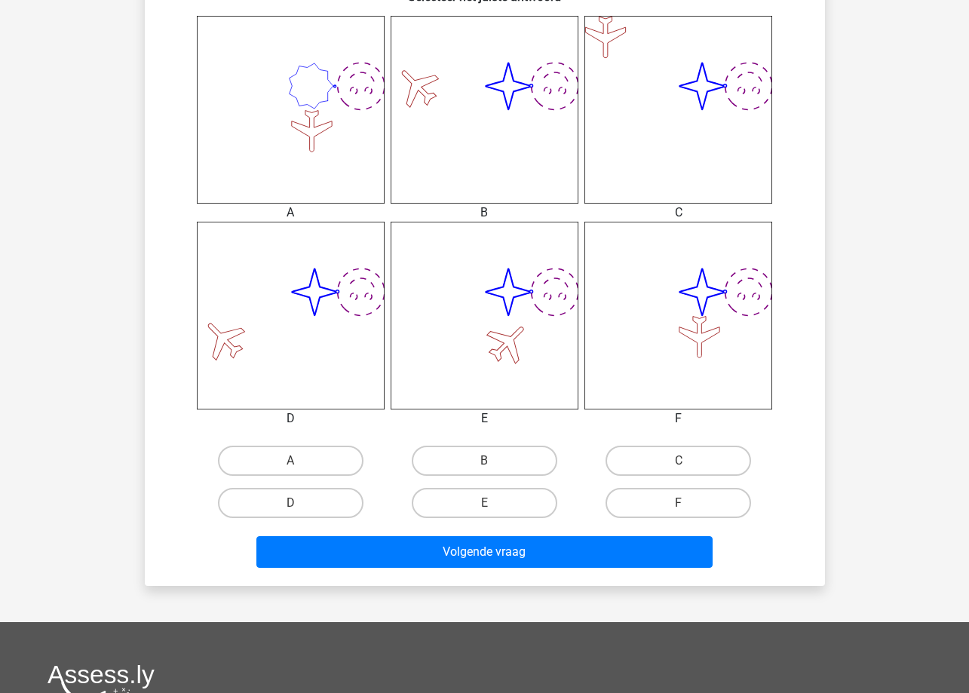
drag, startPoint x: 671, startPoint y: 498, endPoint x: 669, endPoint y: 523, distance: 25.0
click at [671, 499] on label "F" at bounding box center [679, 503] width 146 height 30
click at [679, 503] on input "F" at bounding box center [684, 508] width 10 height 10
radio input "true"
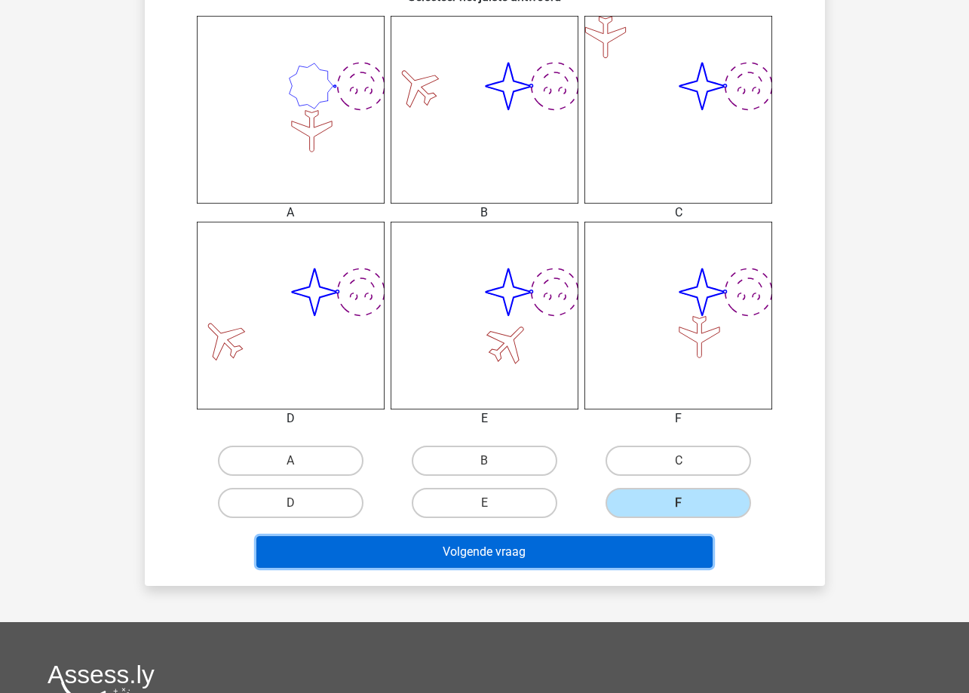
click at [664, 547] on button "Volgende vraag" at bounding box center [484, 552] width 456 height 32
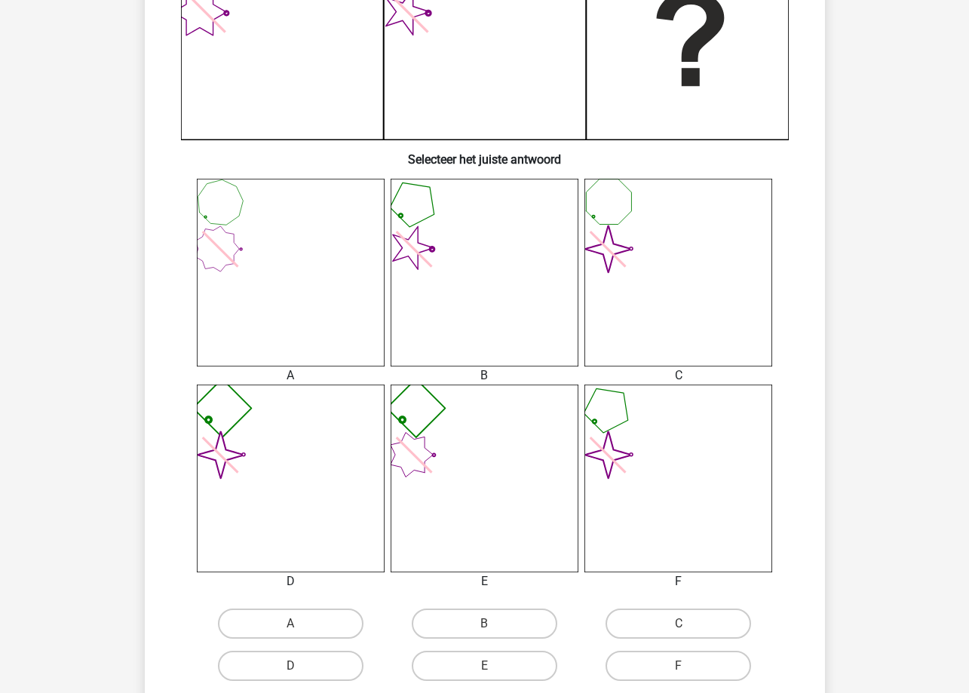
scroll to position [528, 0]
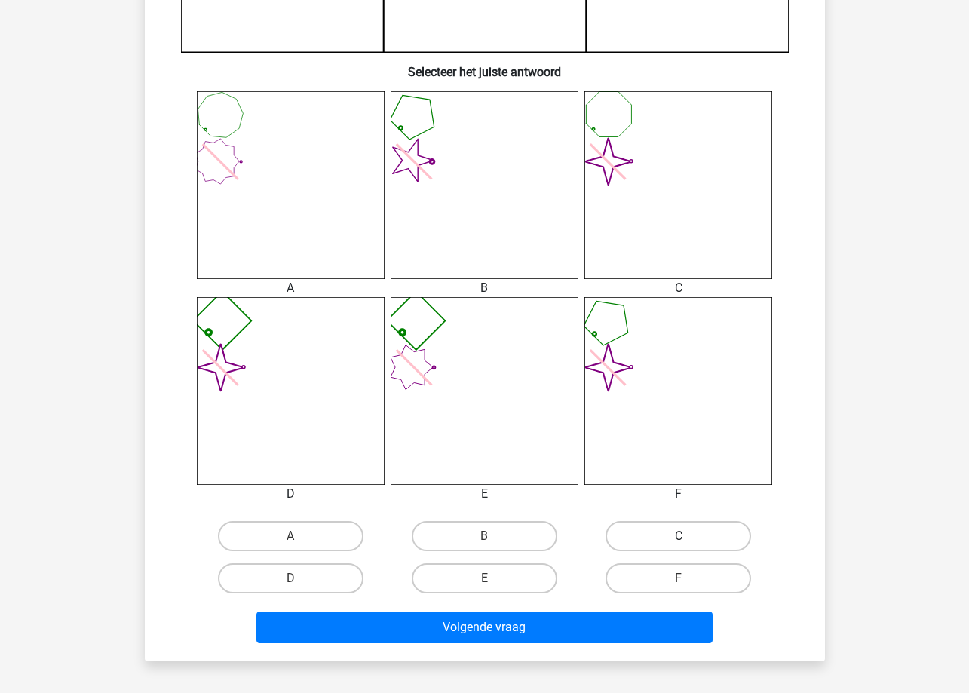
click at [658, 530] on label "C" at bounding box center [679, 536] width 146 height 30
click at [679, 536] on input "C" at bounding box center [684, 541] width 10 height 10
radio input "true"
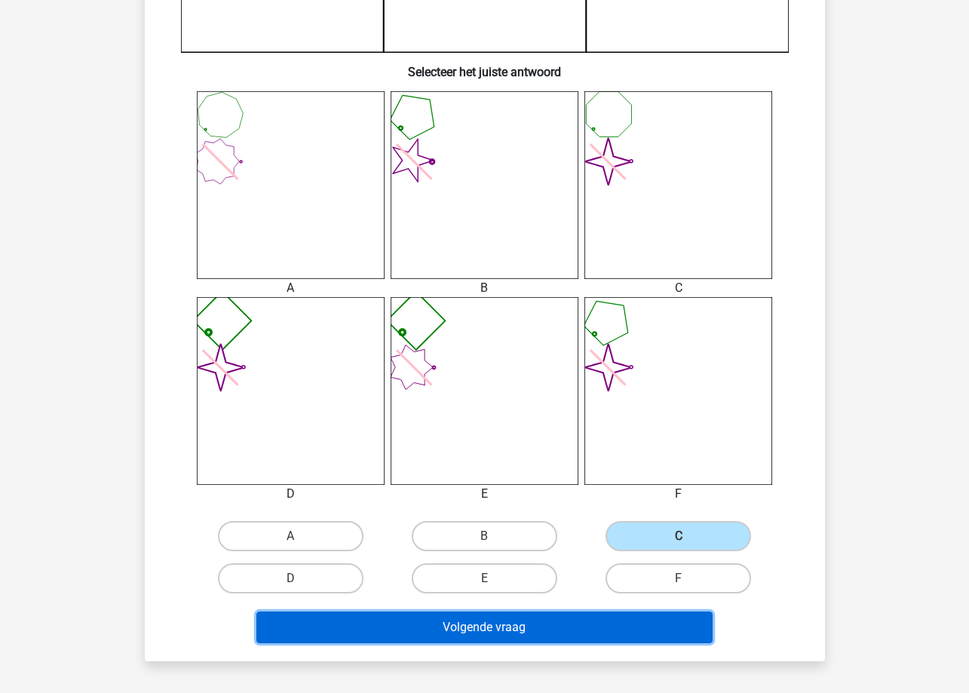
click at [674, 621] on button "Volgende vraag" at bounding box center [484, 628] width 456 height 32
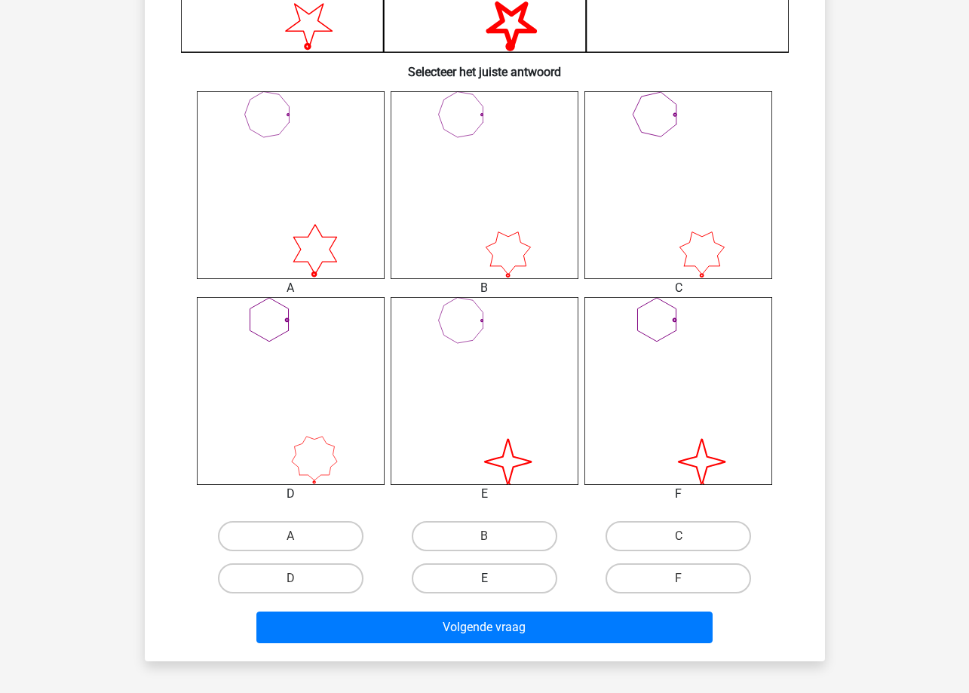
click at [499, 582] on label "E" at bounding box center [485, 578] width 146 height 30
click at [494, 582] on input "E" at bounding box center [489, 583] width 10 height 10
radio input "true"
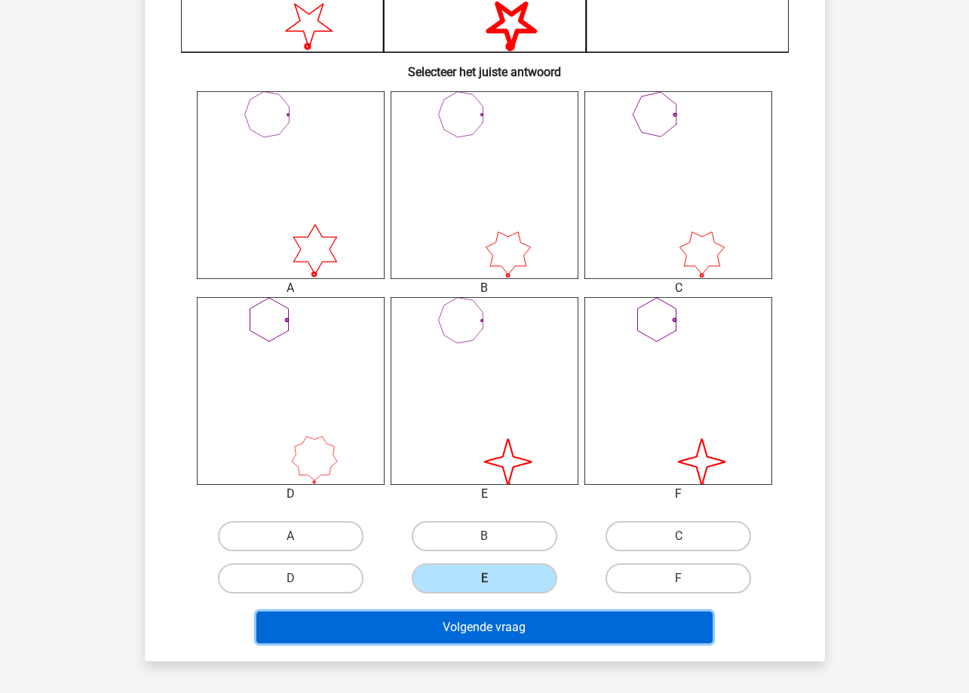
click at [503, 628] on button "Volgende vraag" at bounding box center [484, 628] width 456 height 32
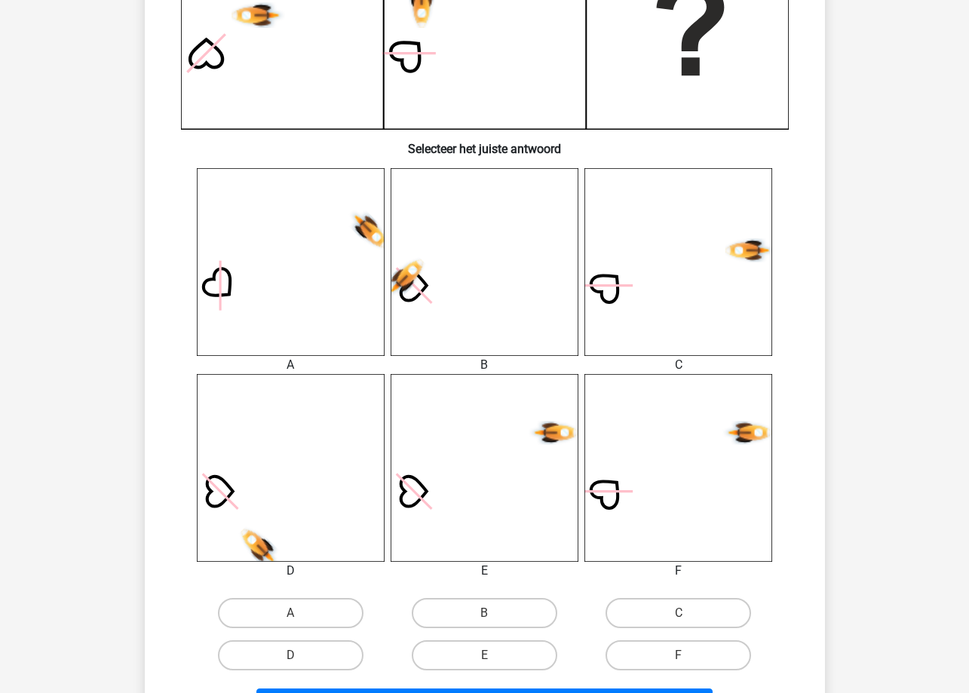
scroll to position [453, 0]
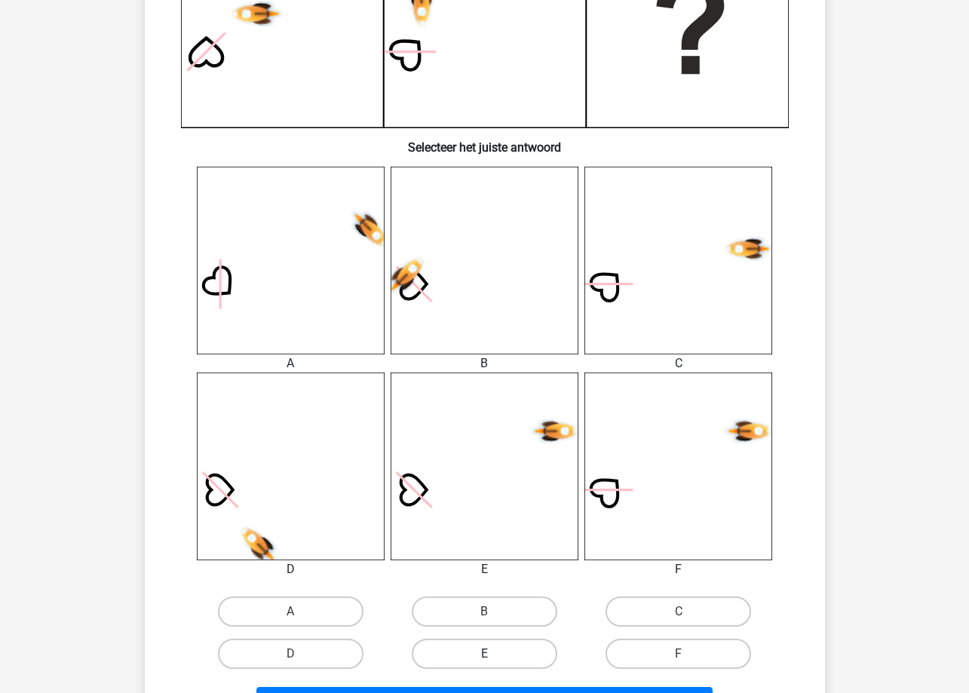
click at [530, 652] on label "E" at bounding box center [485, 654] width 146 height 30
click at [494, 654] on input "E" at bounding box center [489, 659] width 10 height 10
radio input "true"
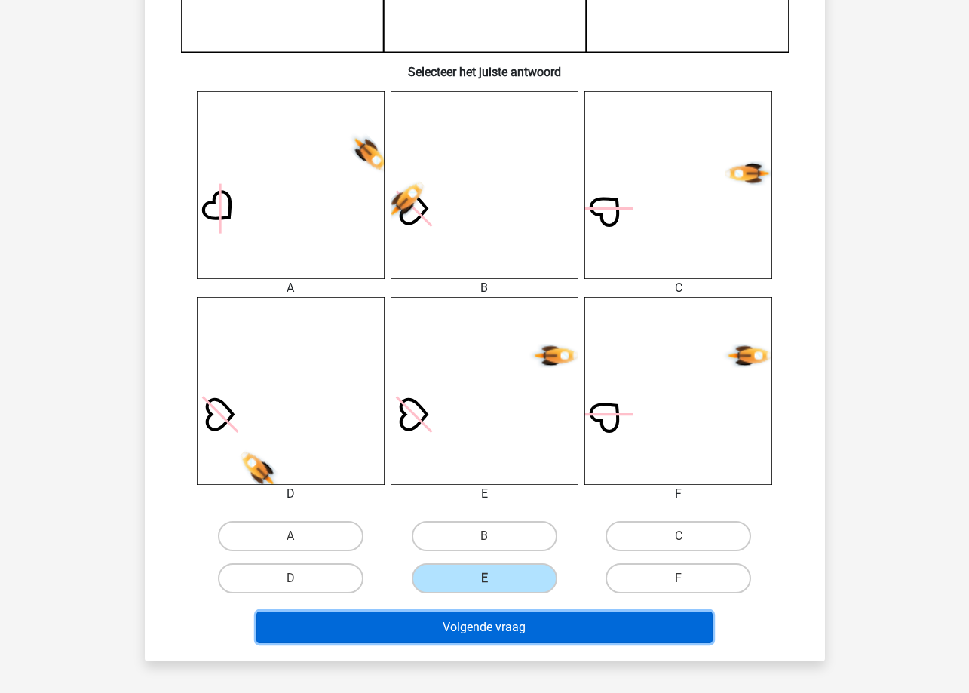
click at [538, 637] on button "Volgende vraag" at bounding box center [484, 628] width 456 height 32
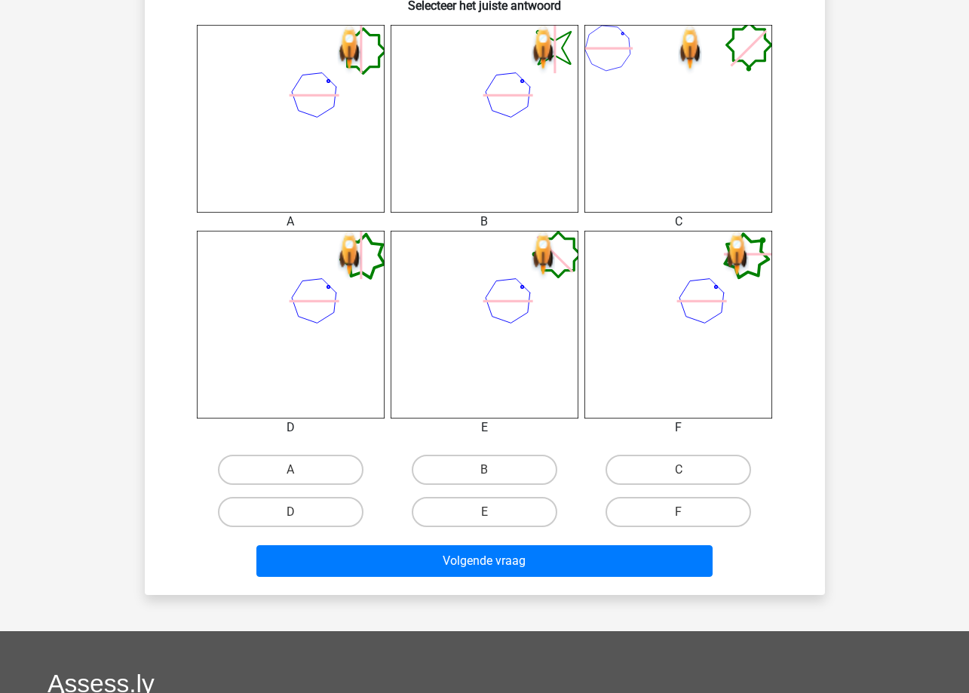
scroll to position [603, 0]
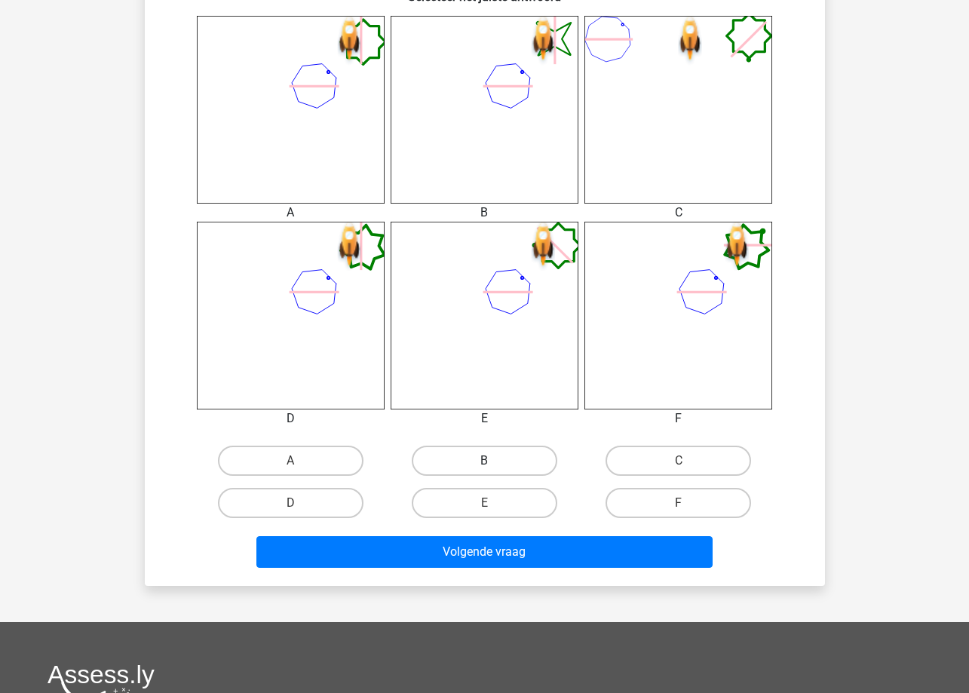
click at [513, 468] on label "B" at bounding box center [485, 461] width 146 height 30
click at [494, 468] on input "B" at bounding box center [489, 466] width 10 height 10
radio input "true"
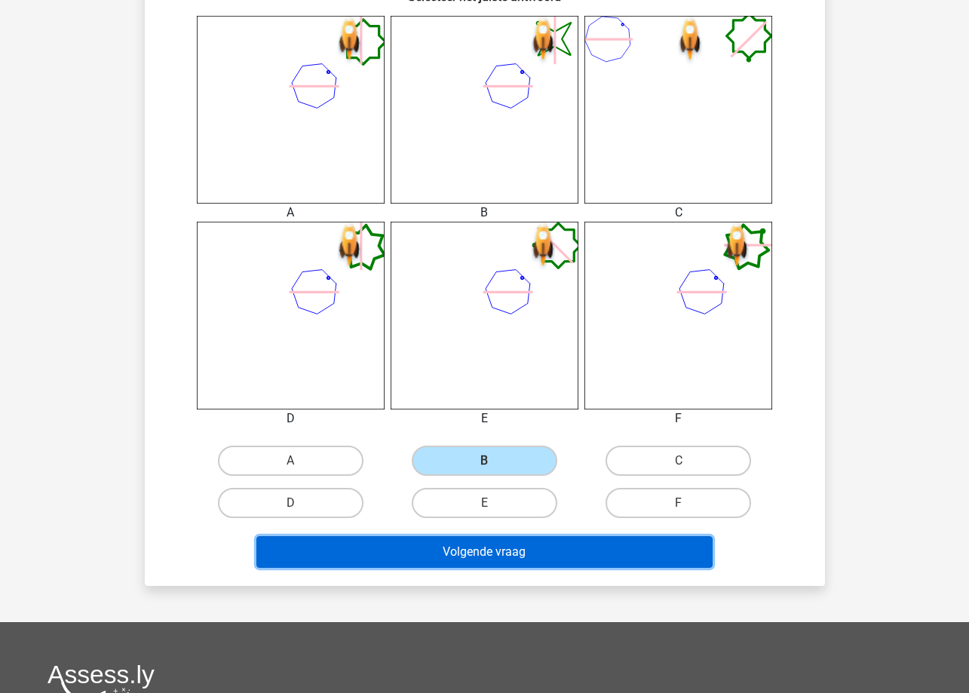
click at [505, 545] on button "Volgende vraag" at bounding box center [484, 552] width 456 height 32
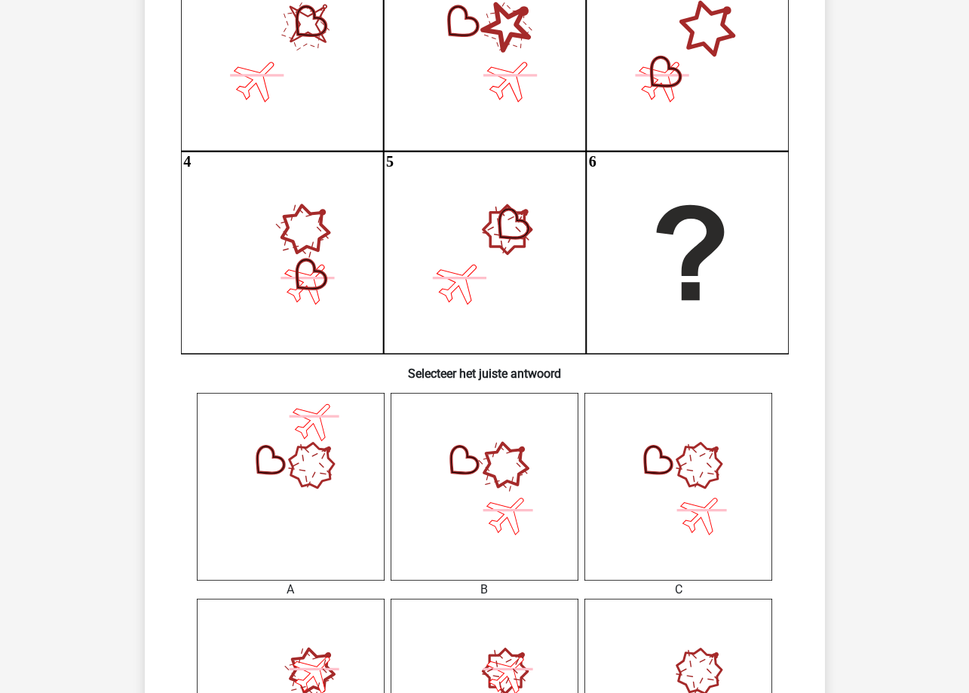
scroll to position [377, 0]
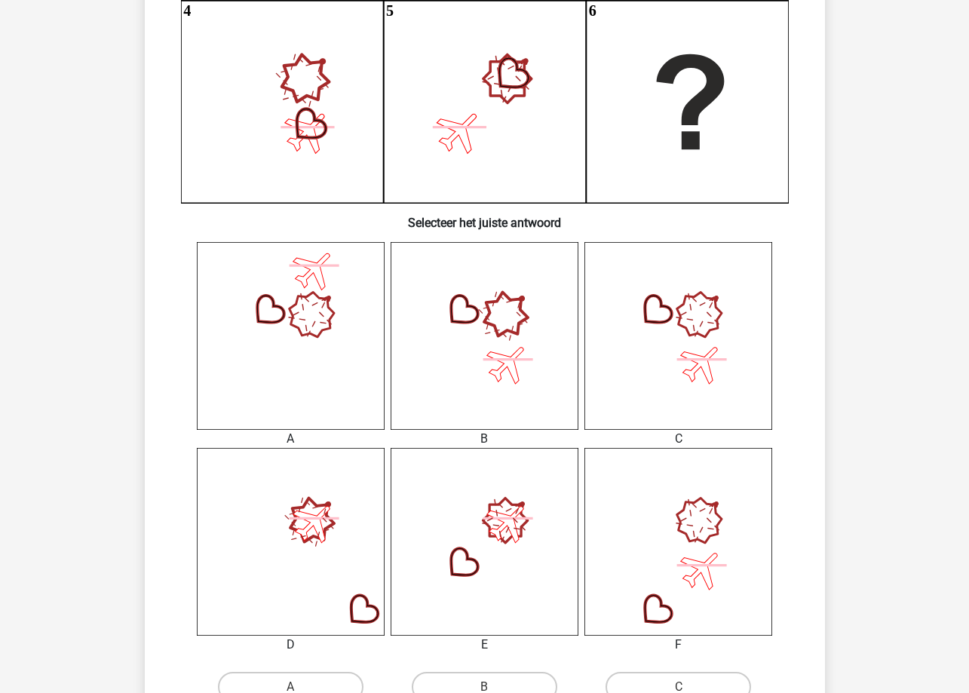
drag, startPoint x: 528, startPoint y: 511, endPoint x: 464, endPoint y: 379, distance: 147.4
click at [464, 379] on icon at bounding box center [485, 336] width 188 height 188
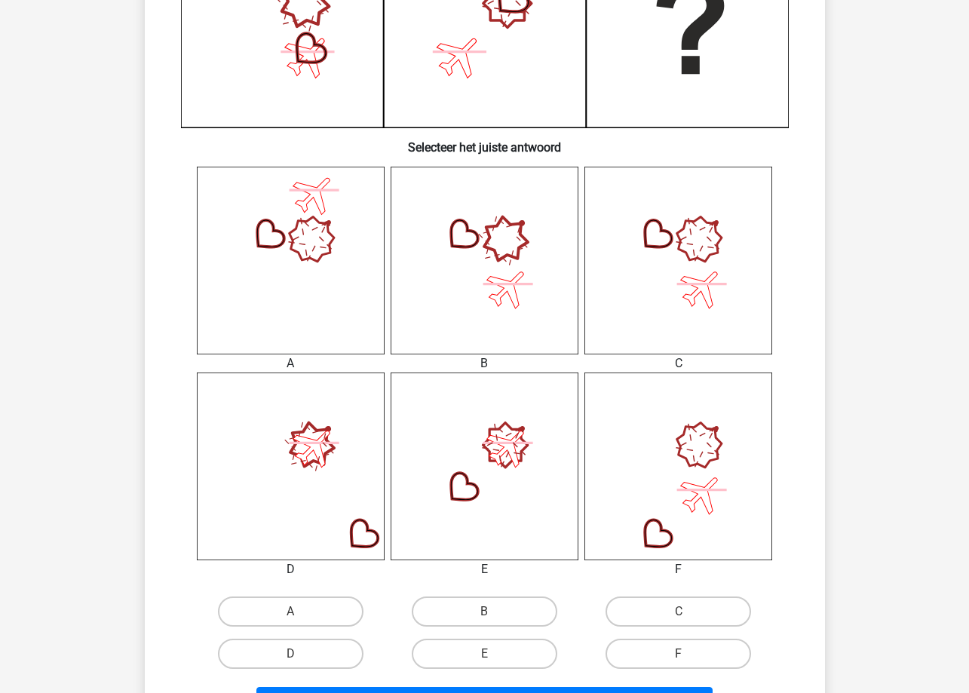
scroll to position [603, 0]
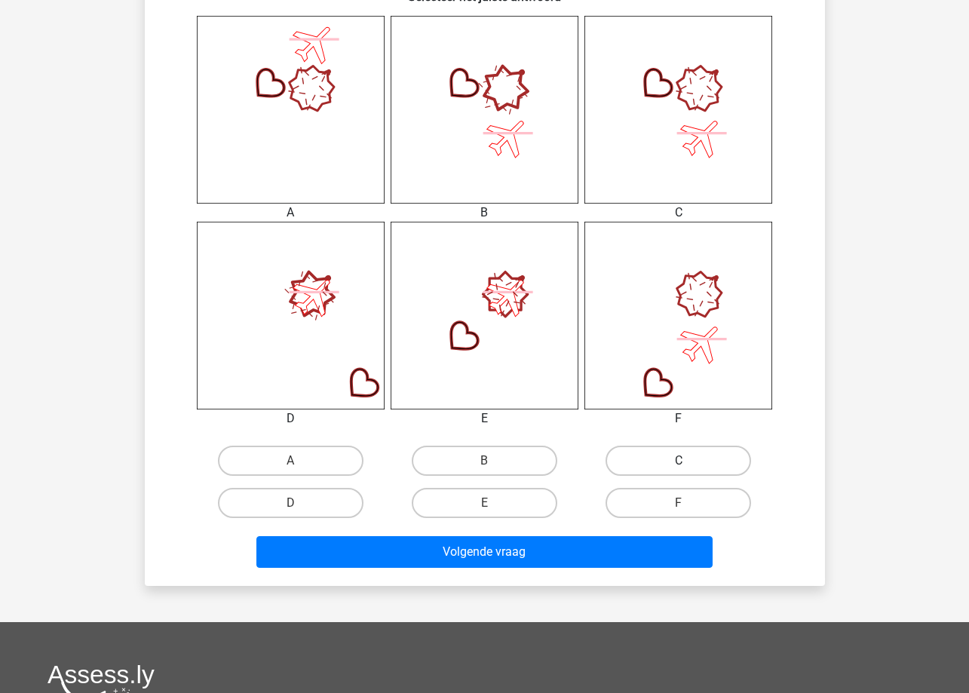
click at [645, 463] on label "C" at bounding box center [679, 461] width 146 height 30
click at [679, 463] on input "C" at bounding box center [684, 466] width 10 height 10
radio input "true"
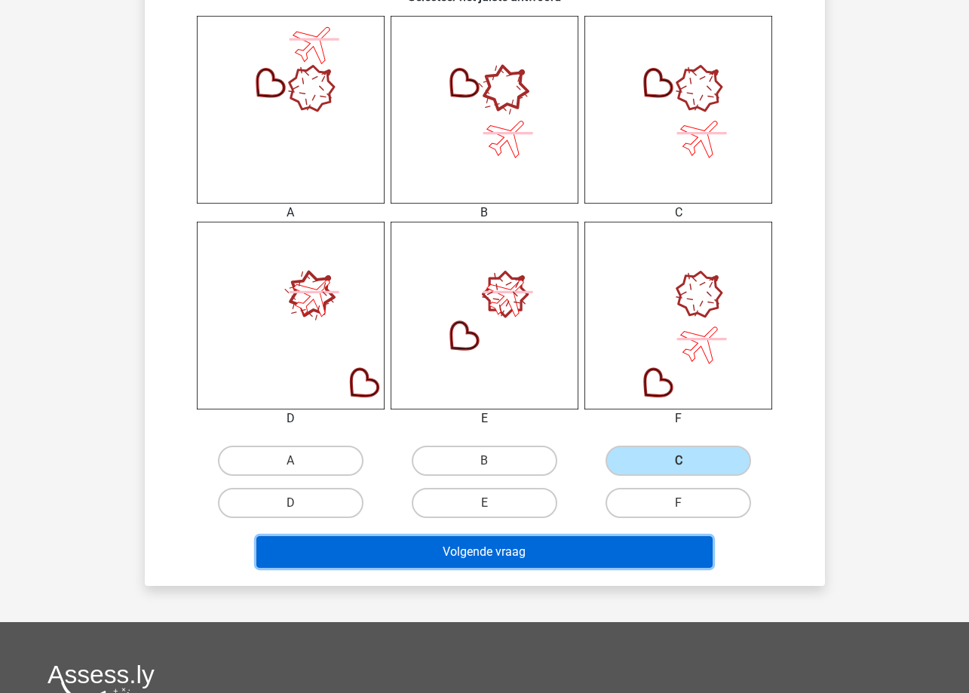
click at [609, 548] on button "Volgende vraag" at bounding box center [484, 552] width 456 height 32
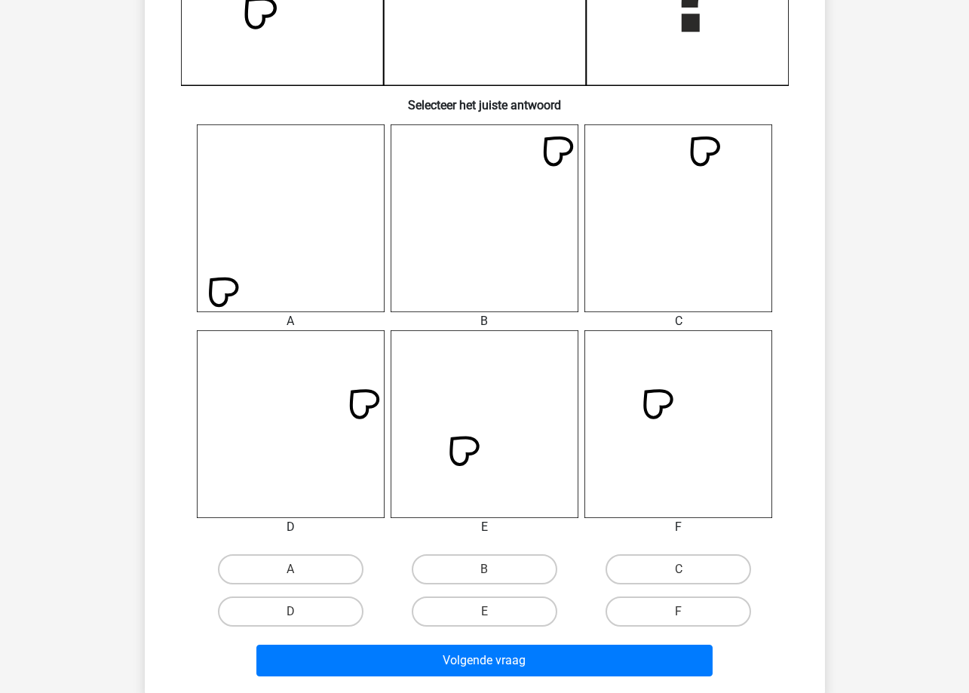
scroll to position [528, 0]
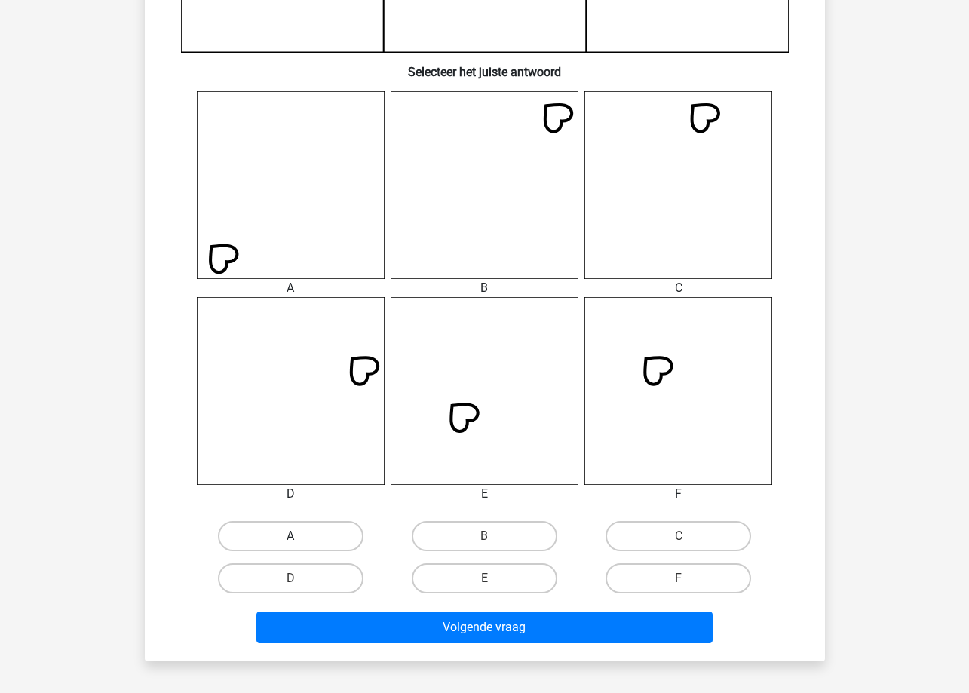
click at [327, 539] on label "A" at bounding box center [291, 536] width 146 height 30
click at [300, 539] on input "A" at bounding box center [295, 541] width 10 height 10
radio input "true"
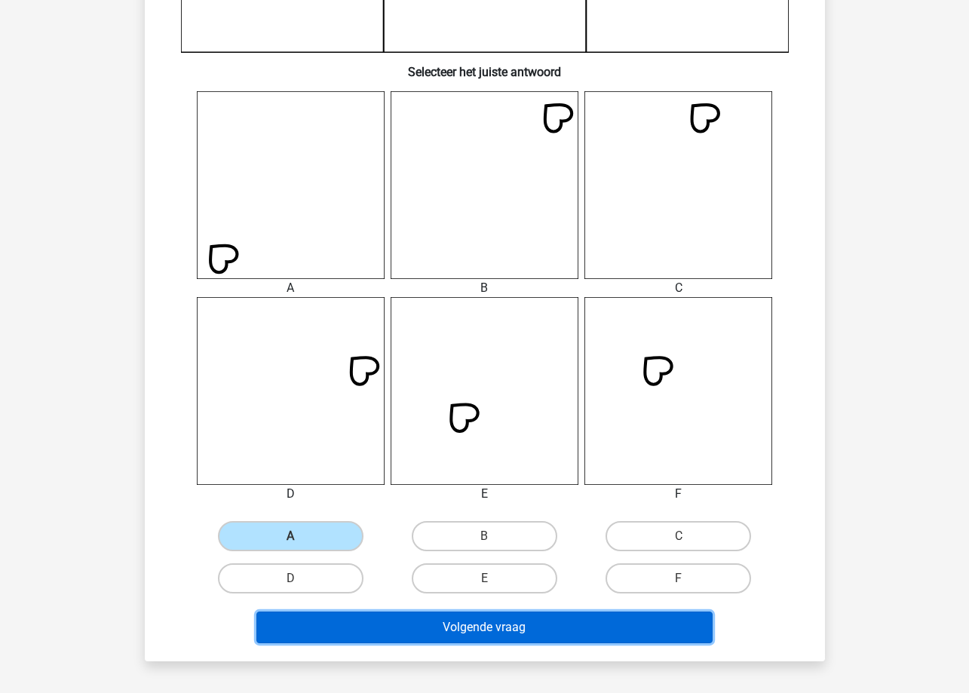
click at [459, 628] on button "Volgende vraag" at bounding box center [484, 628] width 456 height 32
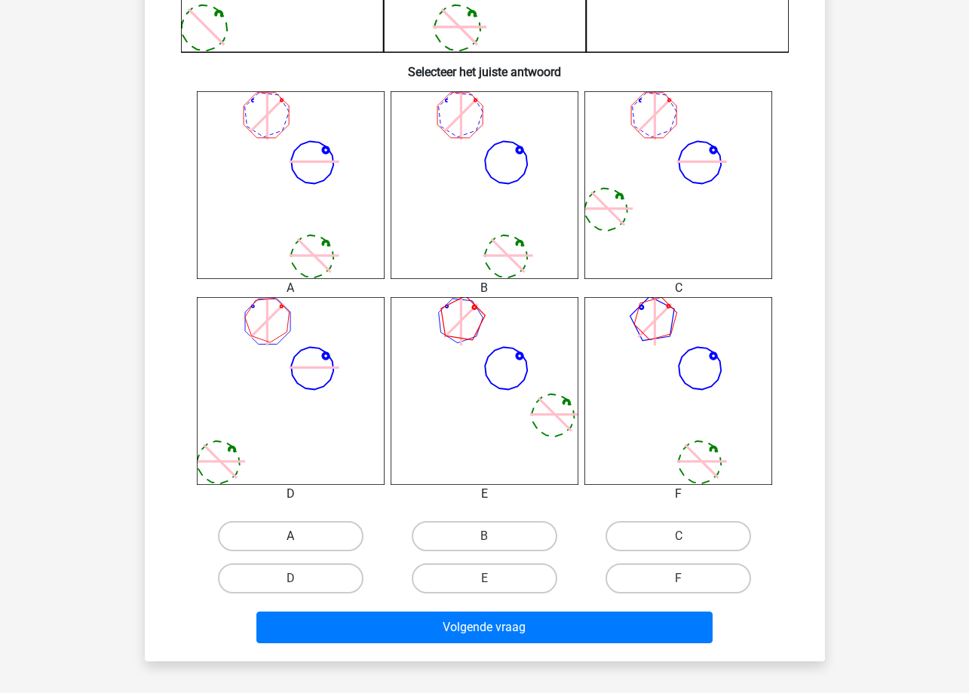
click at [344, 534] on label "A" at bounding box center [291, 536] width 146 height 30
click at [300, 536] on input "A" at bounding box center [295, 541] width 10 height 10
radio input "true"
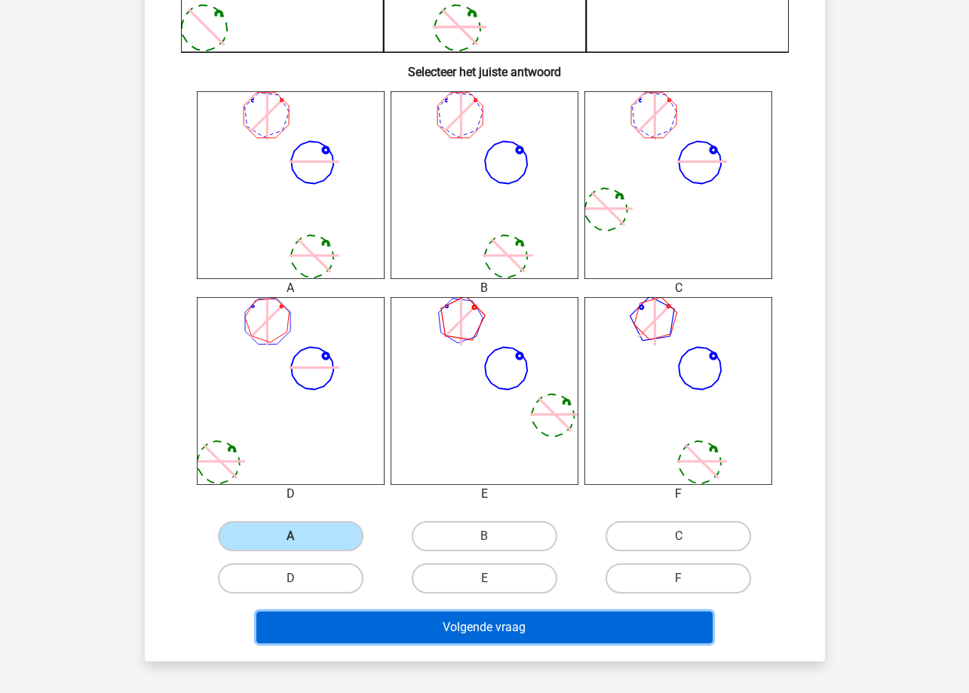
click at [409, 632] on button "Volgende vraag" at bounding box center [484, 628] width 456 height 32
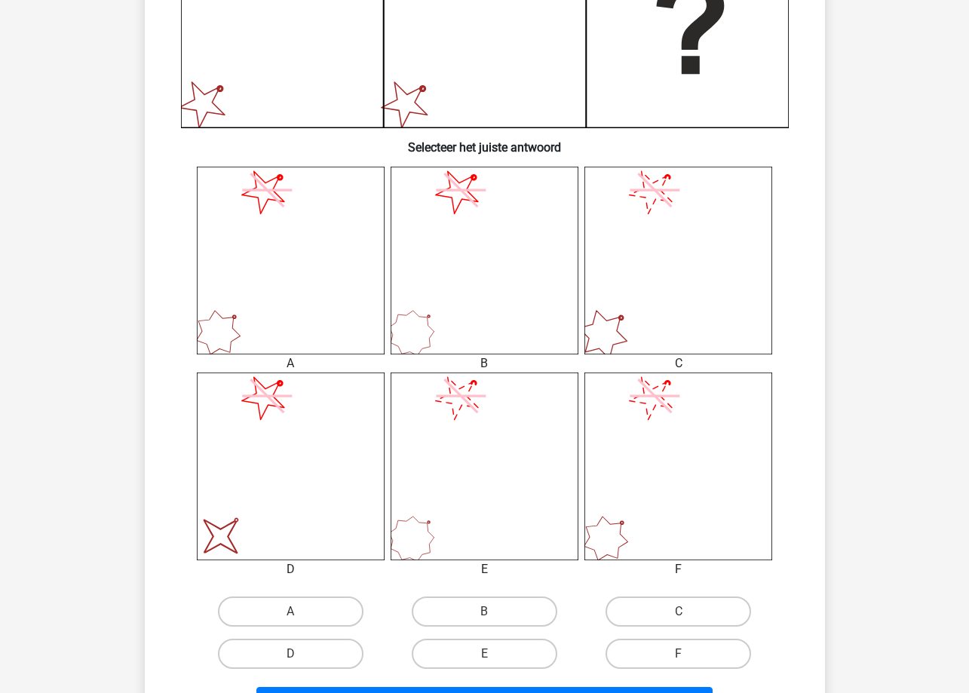
scroll to position [603, 0]
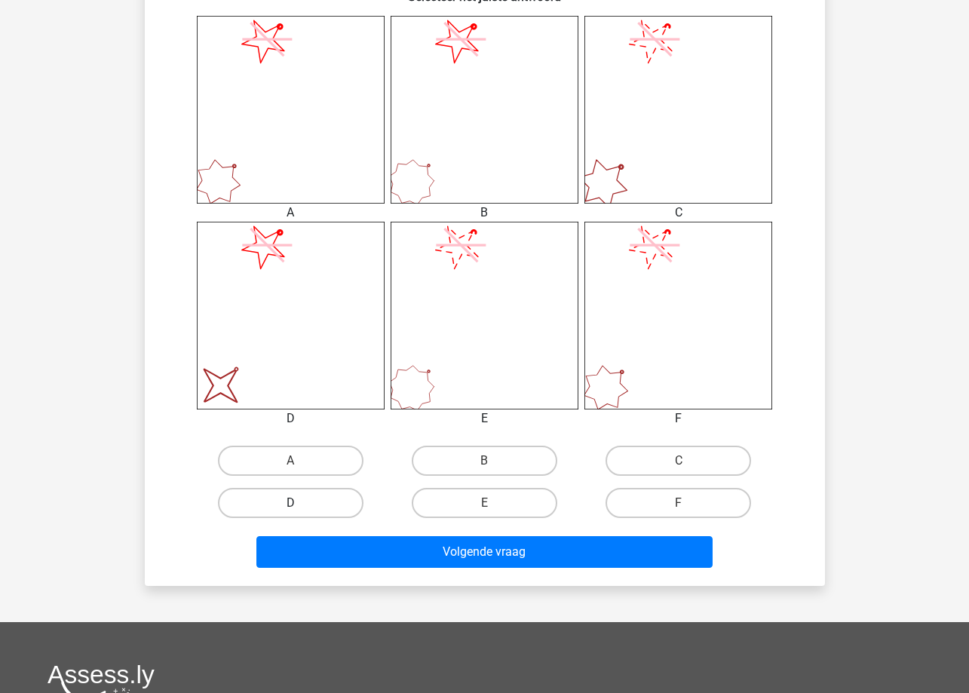
click at [319, 497] on label "D" at bounding box center [291, 503] width 146 height 30
click at [300, 503] on input "D" at bounding box center [295, 508] width 10 height 10
radio input "true"
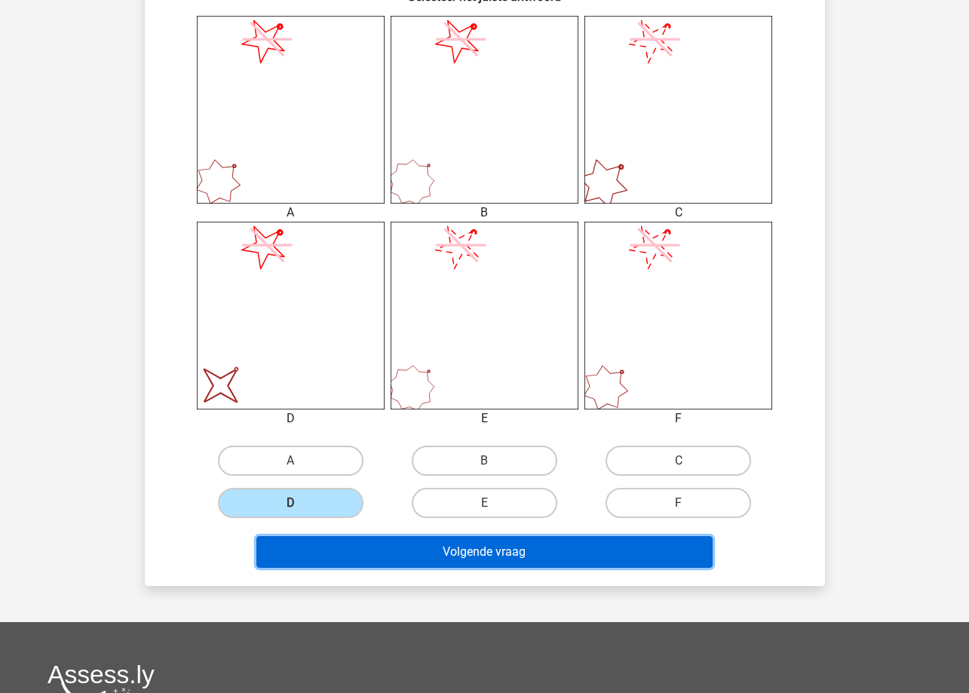
click at [364, 548] on button "Volgende vraag" at bounding box center [484, 552] width 456 height 32
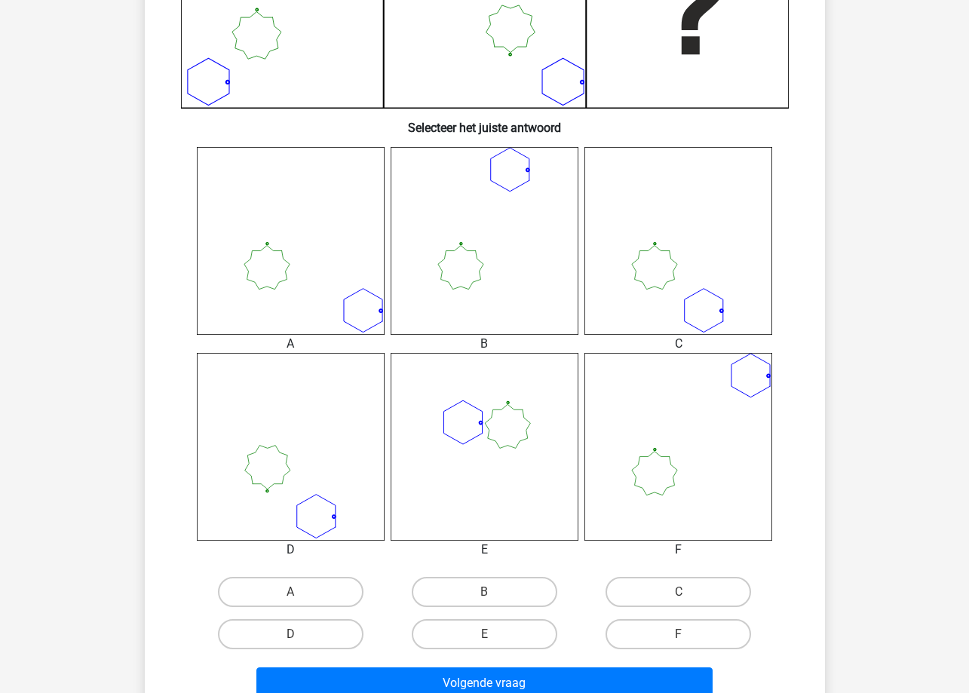
scroll to position [528, 0]
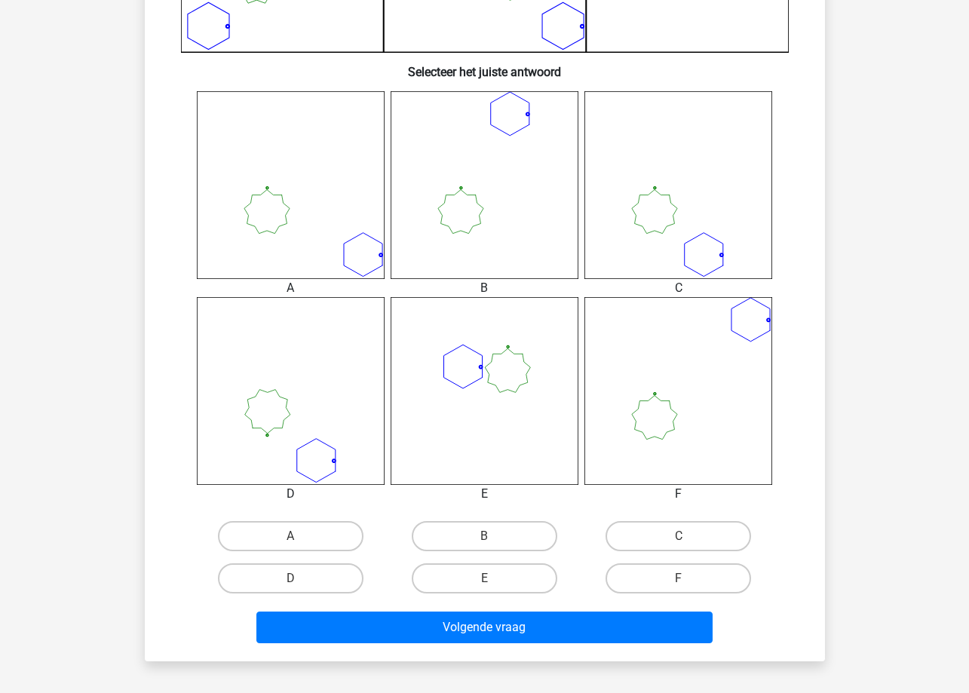
click at [683, 539] on input "C" at bounding box center [684, 541] width 10 height 10
radio input "true"
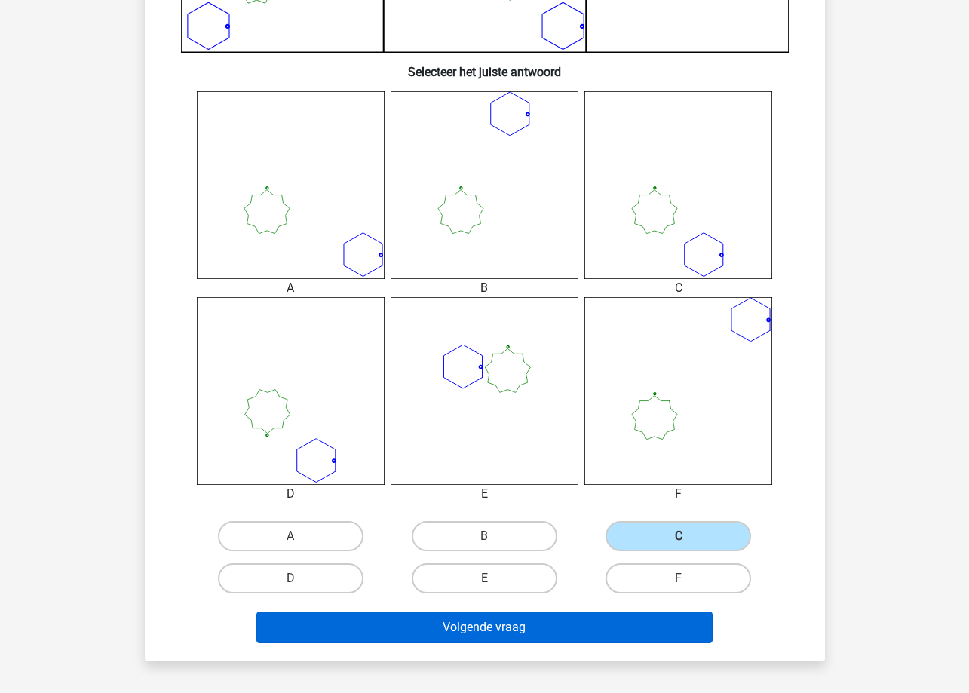
drag, startPoint x: 631, startPoint y: 646, endPoint x: 635, endPoint y: 633, distance: 14.3
click at [631, 646] on div "Volgende vraag" at bounding box center [485, 631] width 582 height 38
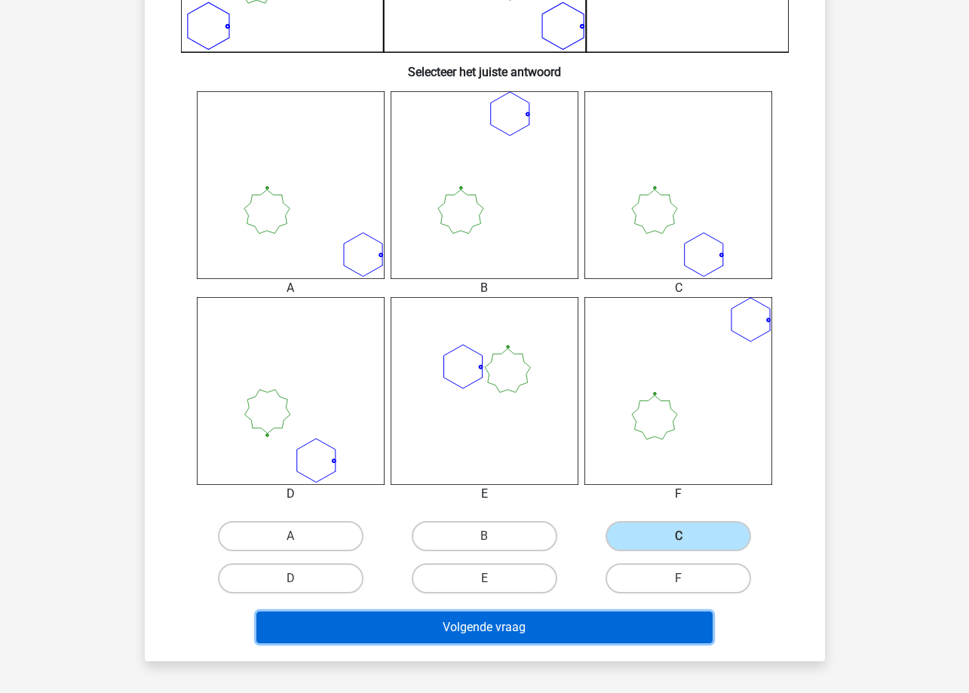
click at [636, 631] on button "Volgende vraag" at bounding box center [484, 628] width 456 height 32
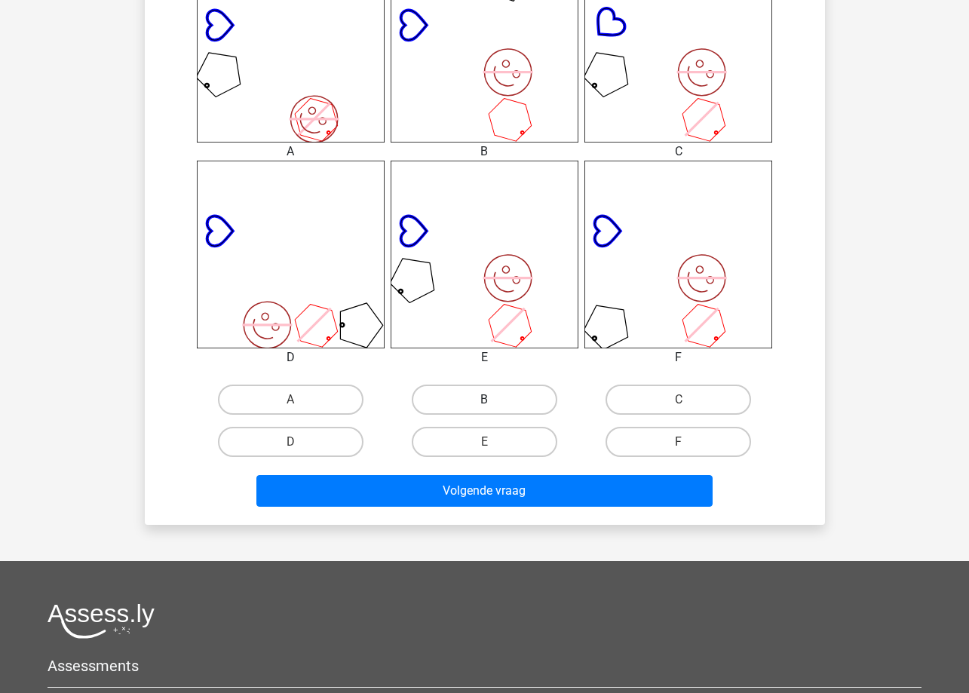
scroll to position [679, 0]
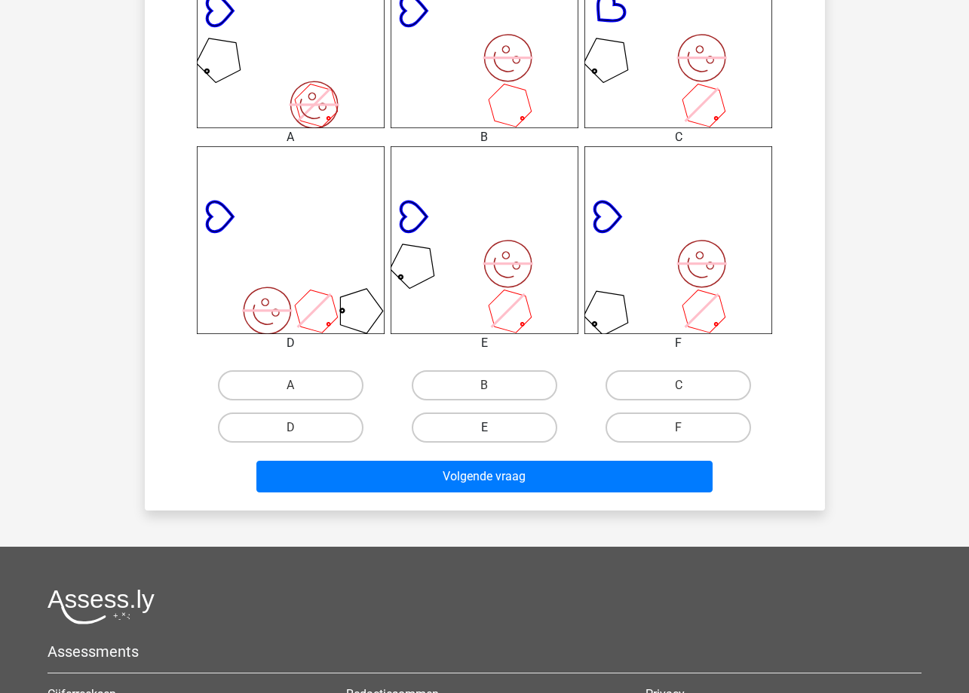
click at [508, 435] on label "E" at bounding box center [485, 428] width 146 height 30
click at [494, 435] on input "E" at bounding box center [489, 433] width 10 height 10
radio input "true"
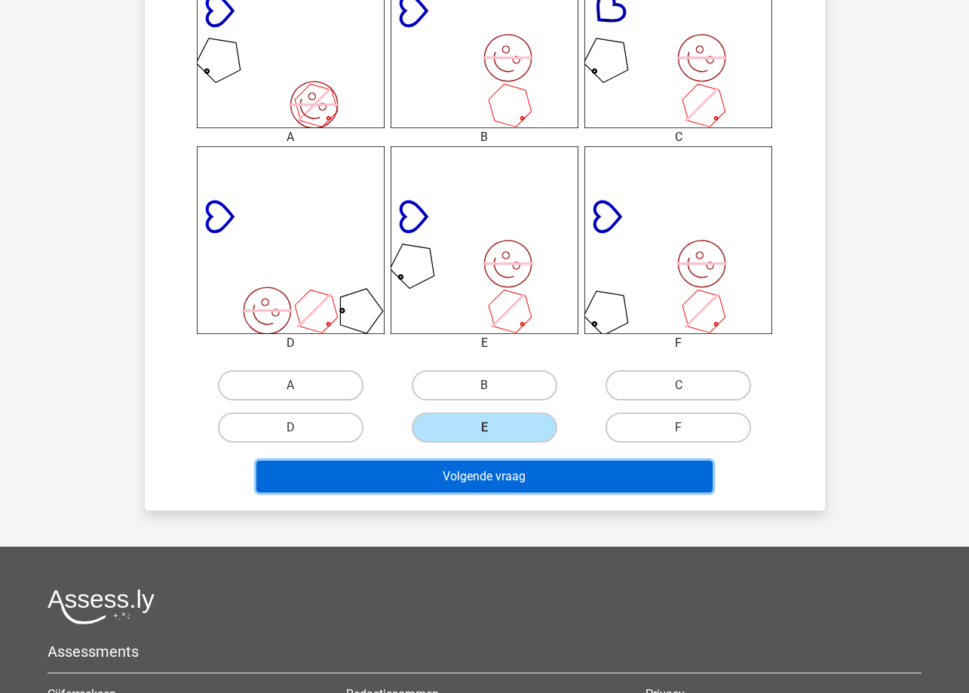
click at [520, 477] on button "Volgende vraag" at bounding box center [484, 477] width 456 height 32
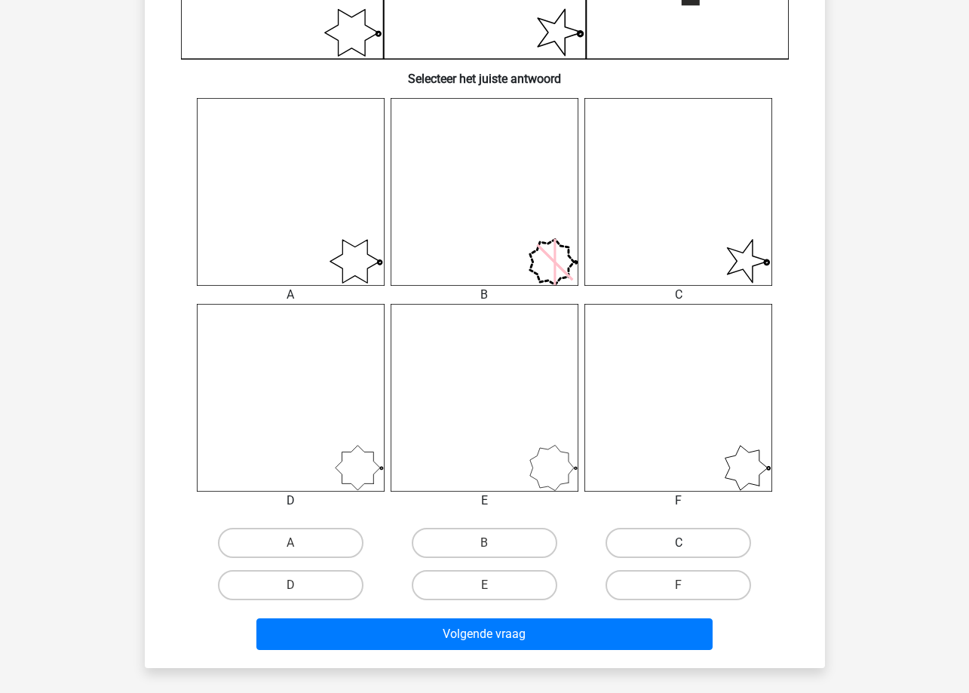
scroll to position [603, 0]
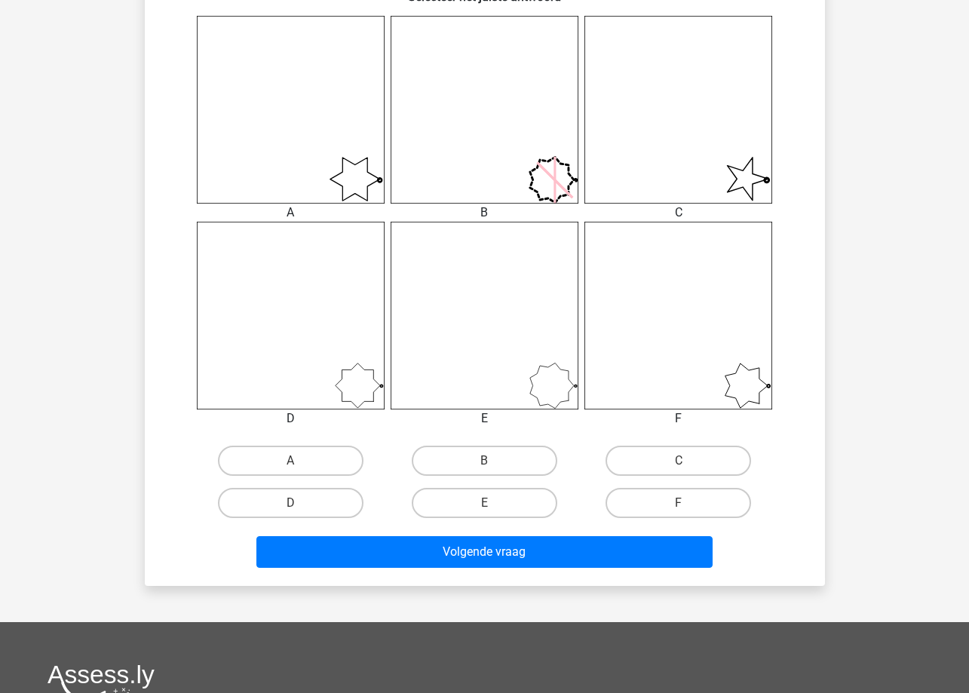
click at [686, 467] on input "C" at bounding box center [684, 466] width 10 height 10
radio input "true"
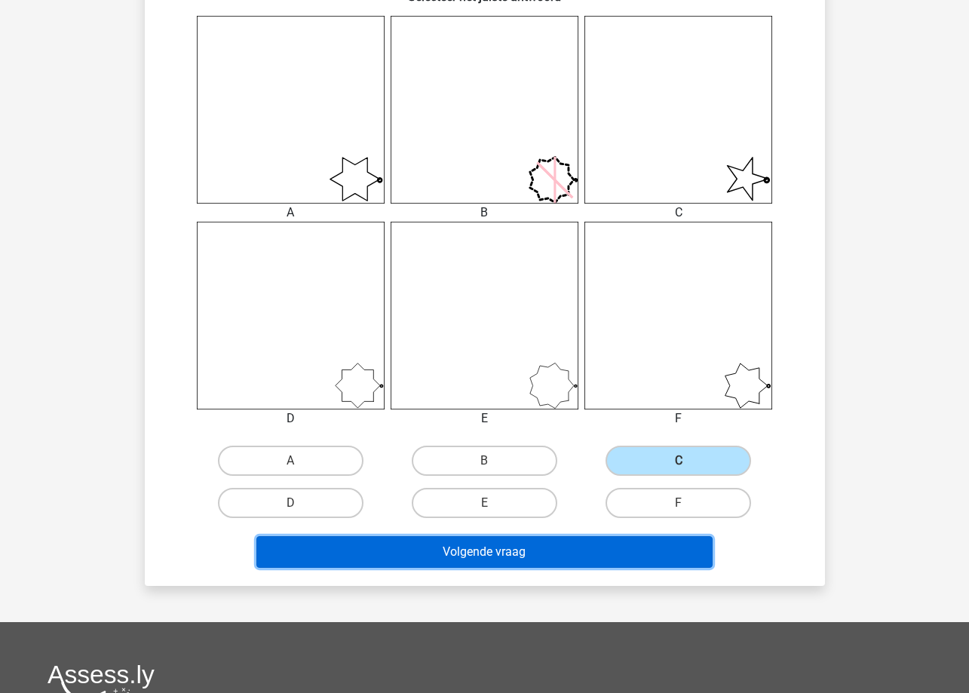
click at [629, 552] on button "Volgende vraag" at bounding box center [484, 552] width 456 height 32
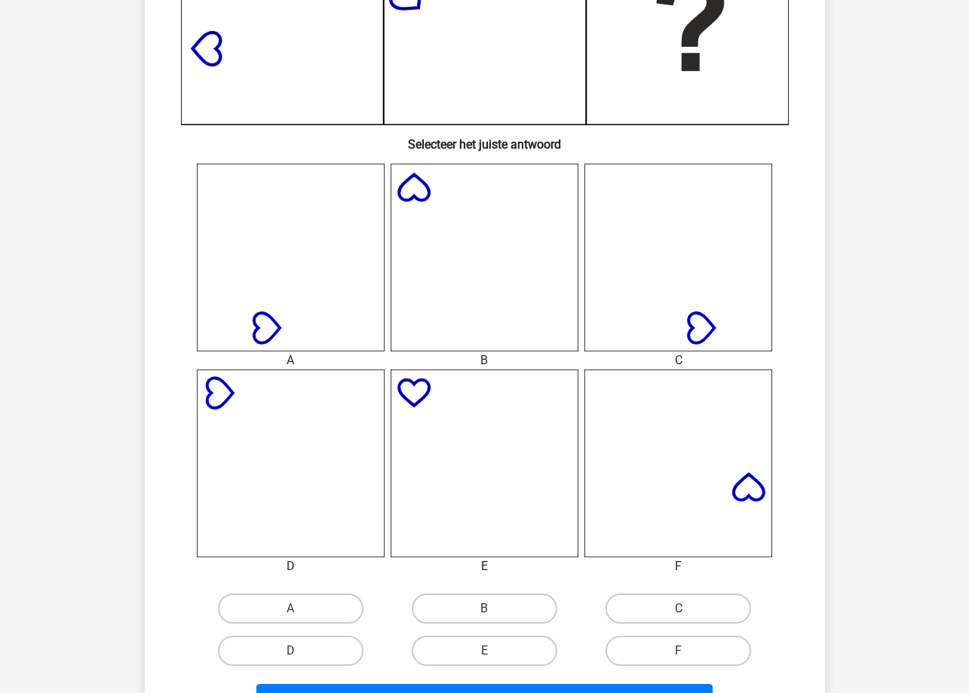
scroll to position [528, 0]
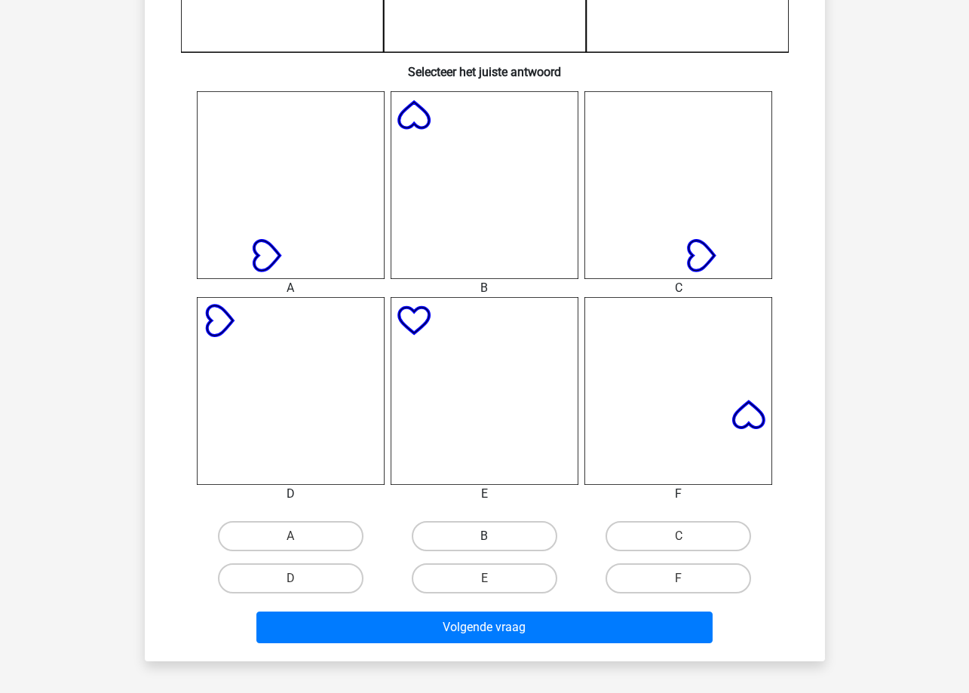
click at [519, 542] on label "B" at bounding box center [485, 536] width 146 height 30
click at [494, 542] on input "B" at bounding box center [489, 541] width 10 height 10
radio input "true"
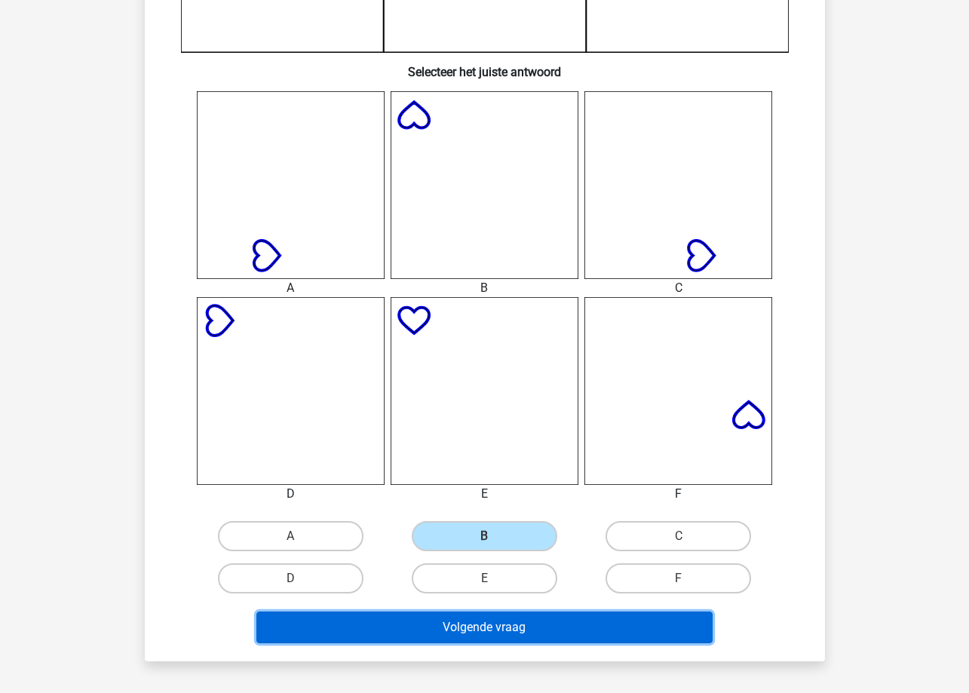
click at [537, 615] on button "Volgende vraag" at bounding box center [484, 628] width 456 height 32
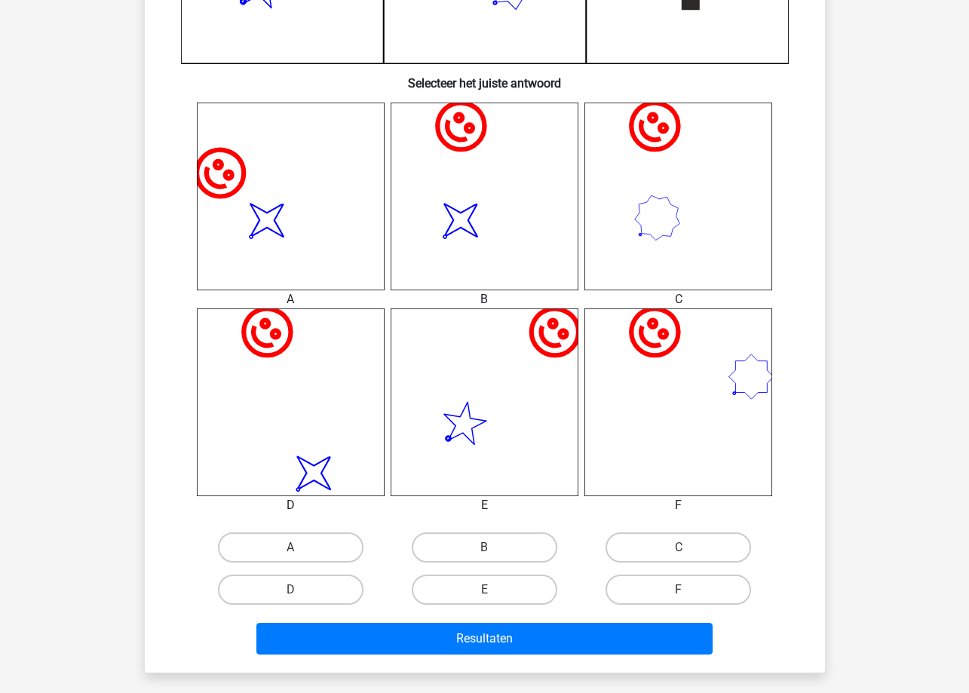
scroll to position [603, 0]
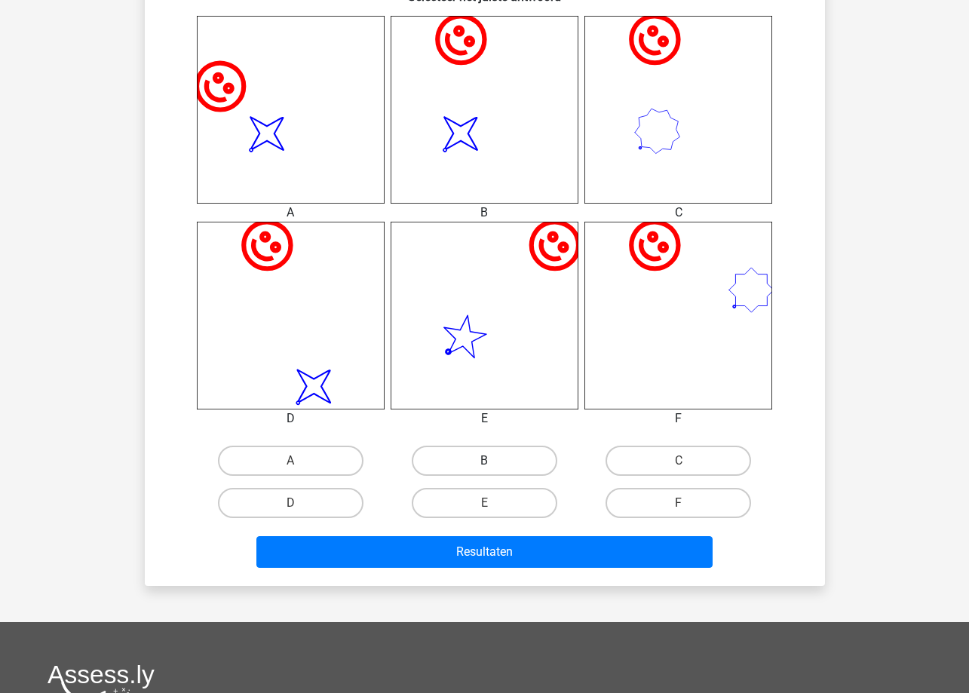
click at [521, 464] on label "B" at bounding box center [485, 461] width 146 height 30
click at [494, 464] on input "B" at bounding box center [489, 466] width 10 height 10
radio input "true"
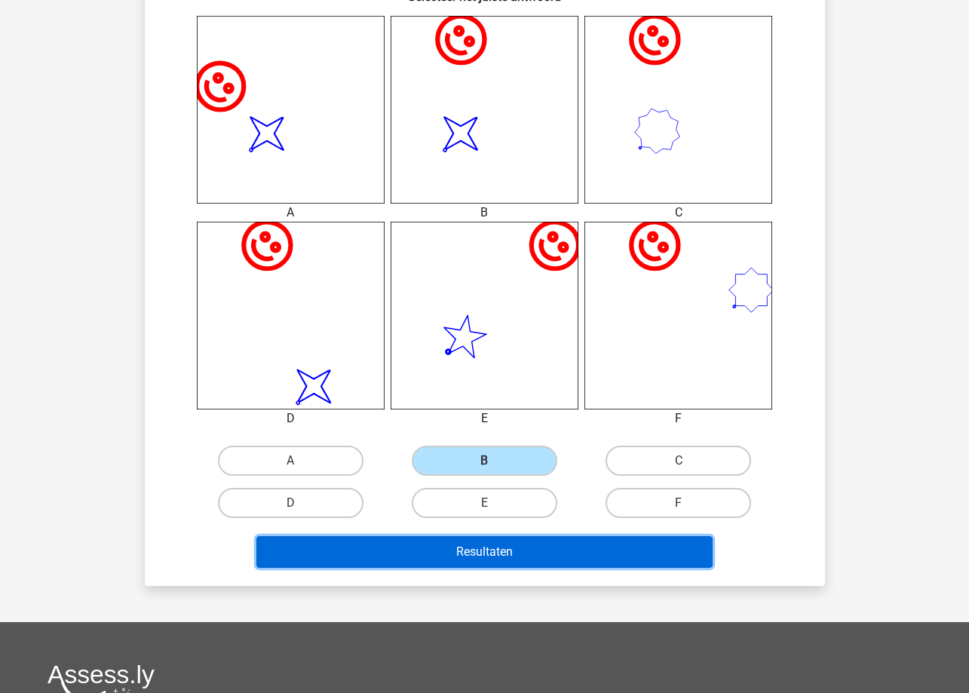
click at [524, 550] on button "Resultaten" at bounding box center [484, 552] width 456 height 32
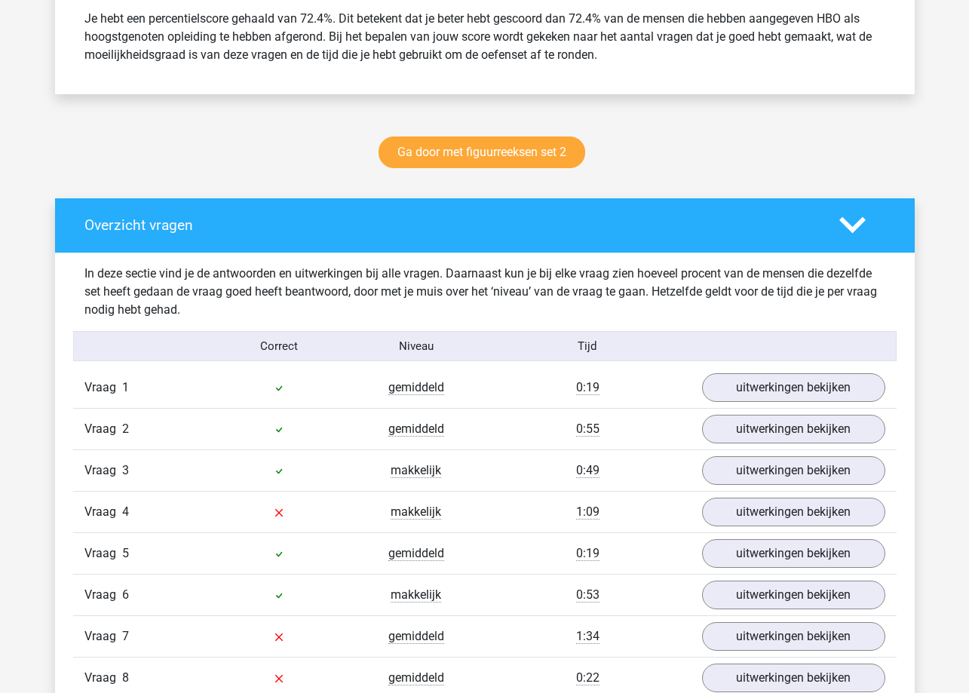
scroll to position [754, 0]
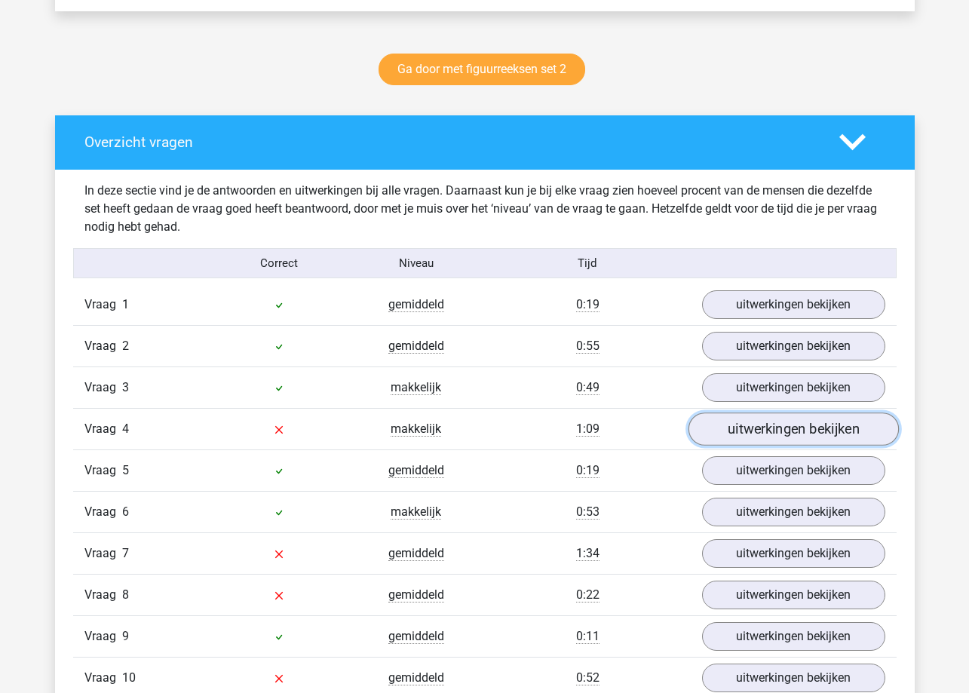
click at [740, 431] on link "uitwerkingen bekijken" at bounding box center [793, 429] width 210 height 33
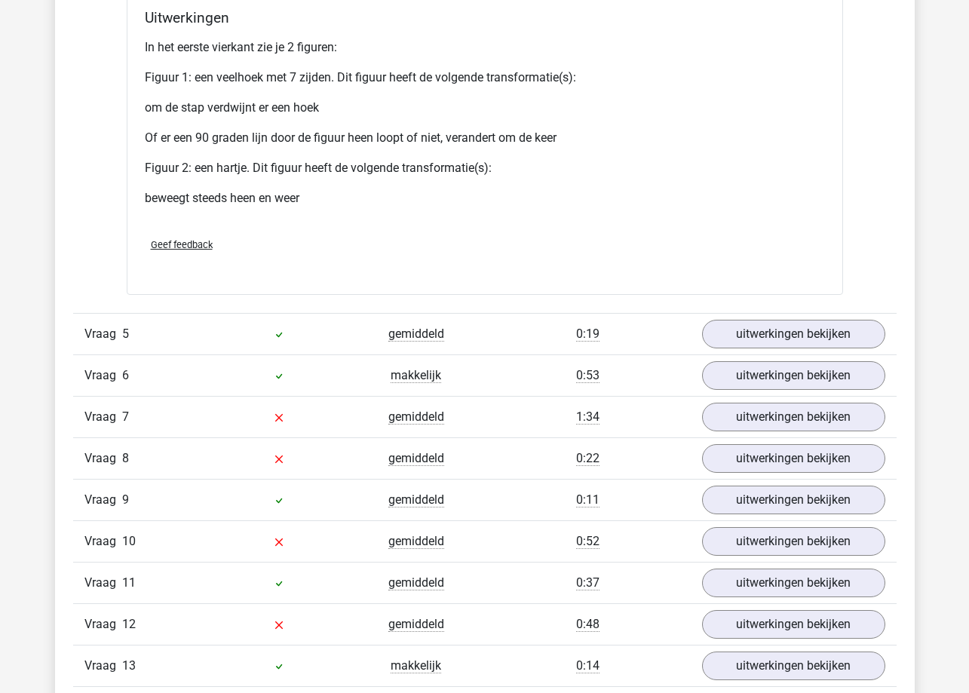
scroll to position [2263, 0]
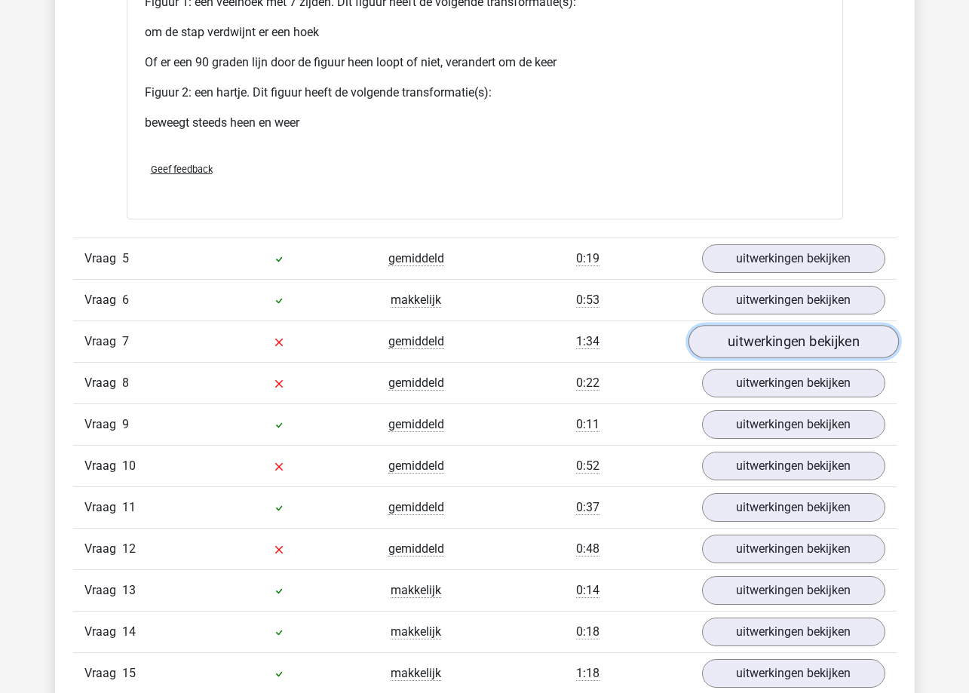
click at [754, 343] on link "uitwerkingen bekijken" at bounding box center [793, 341] width 210 height 33
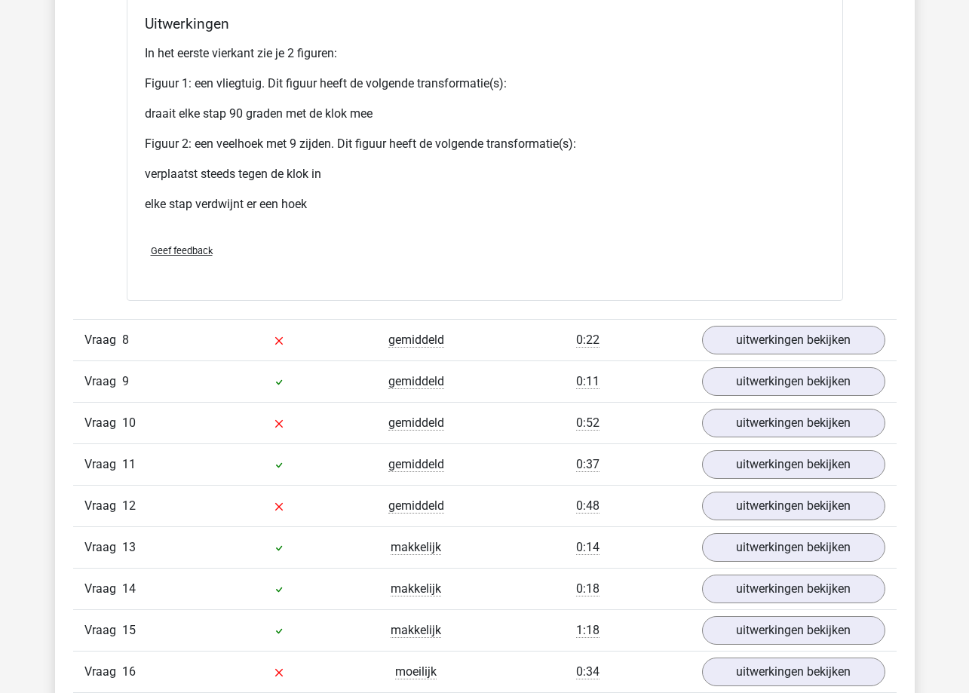
scroll to position [3847, 0]
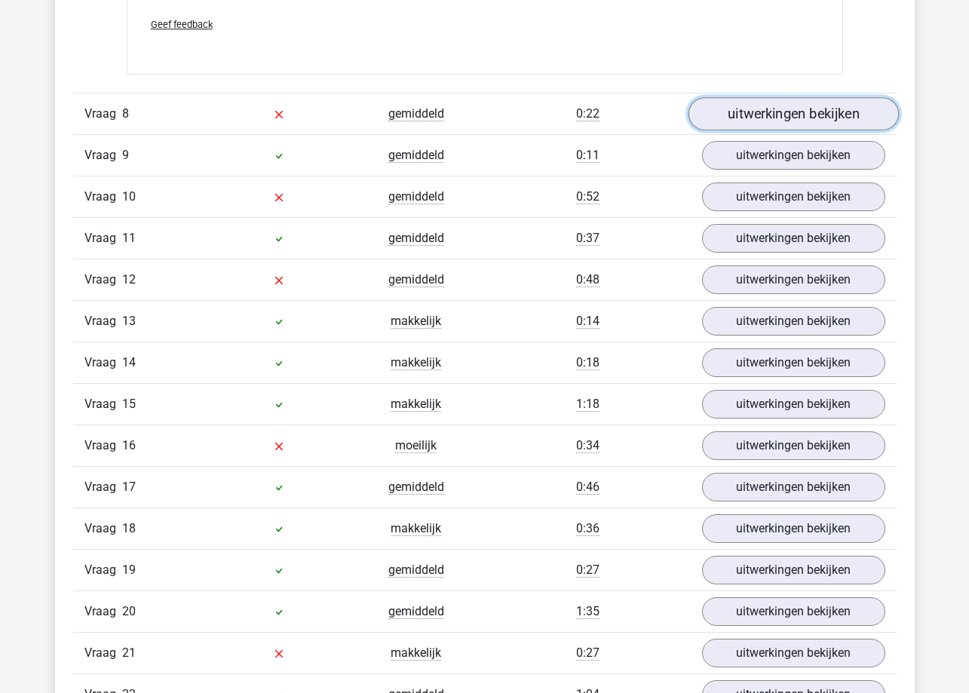
click at [801, 118] on link "uitwerkingen bekijken" at bounding box center [793, 113] width 210 height 33
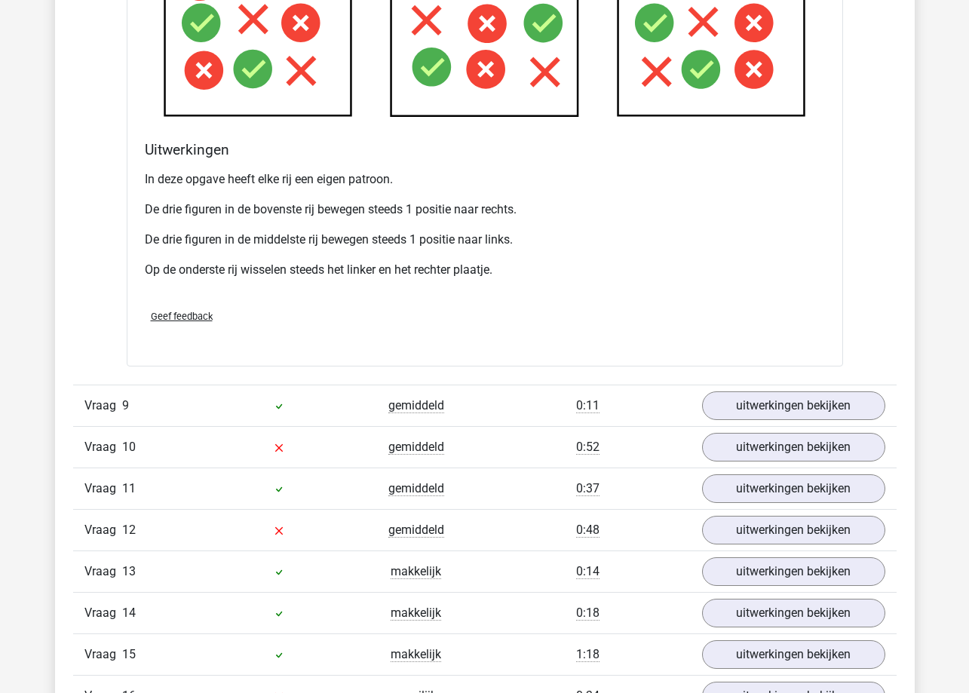
scroll to position [4601, 0]
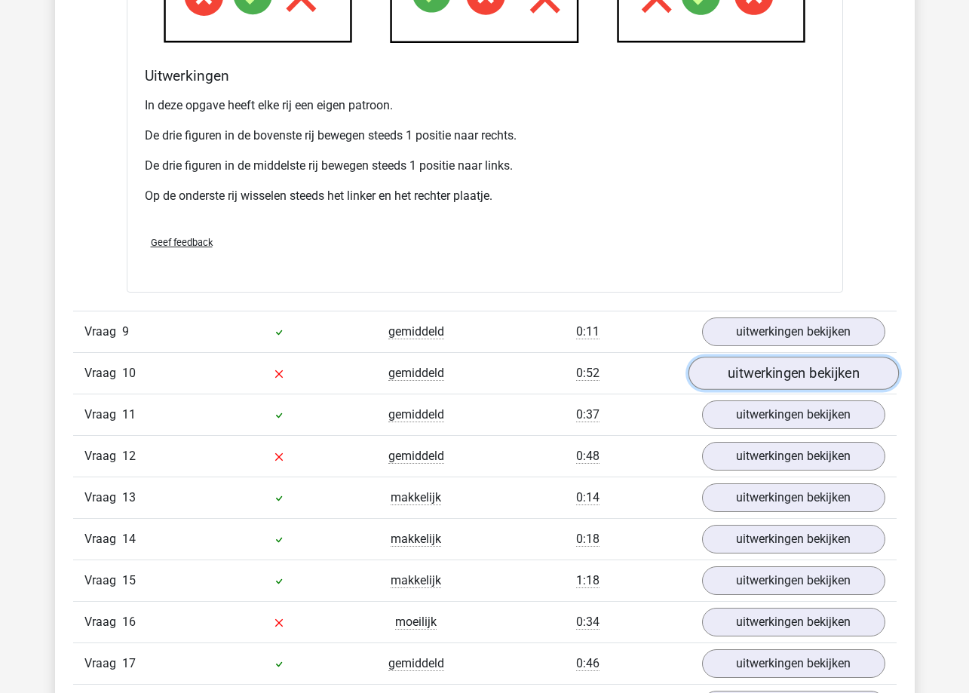
click at [742, 375] on link "uitwerkingen bekijken" at bounding box center [793, 373] width 210 height 33
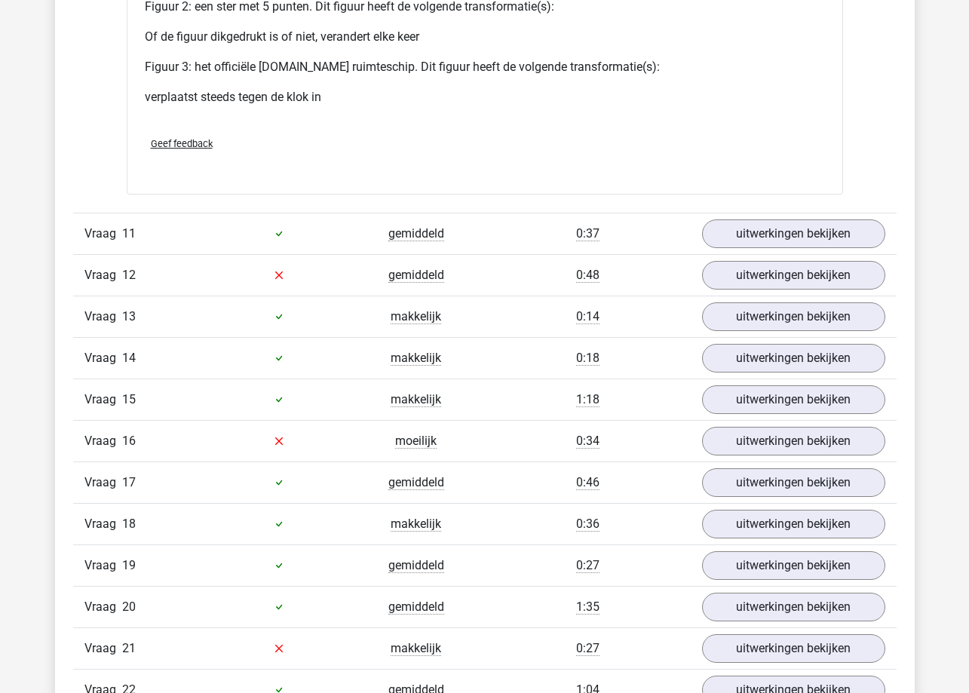
scroll to position [6109, 0]
click at [812, 280] on link "uitwerkingen bekijken" at bounding box center [793, 274] width 210 height 33
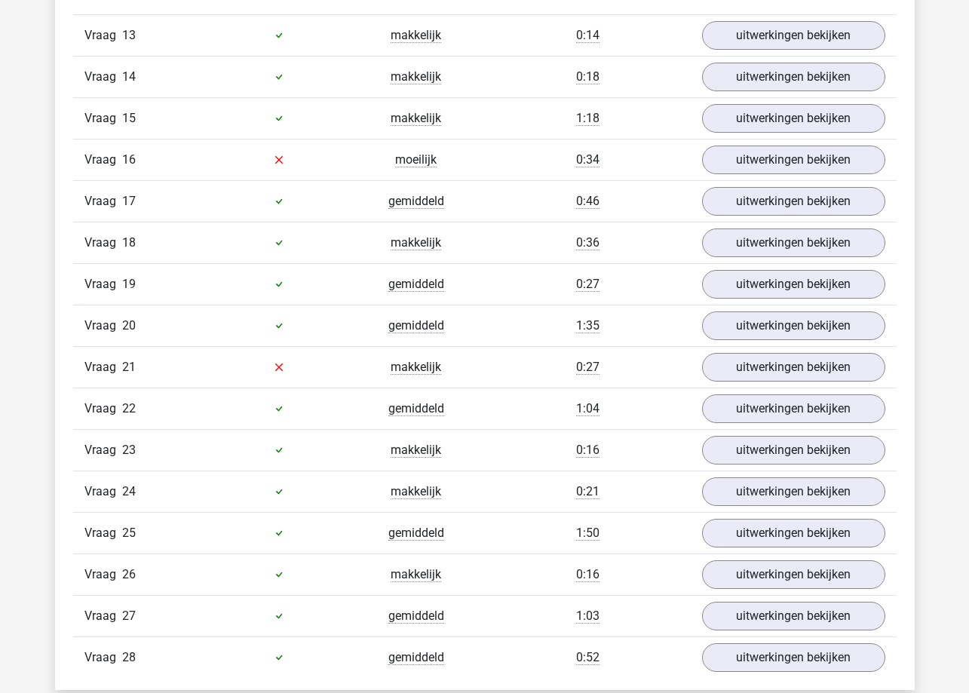
scroll to position [7467, 0]
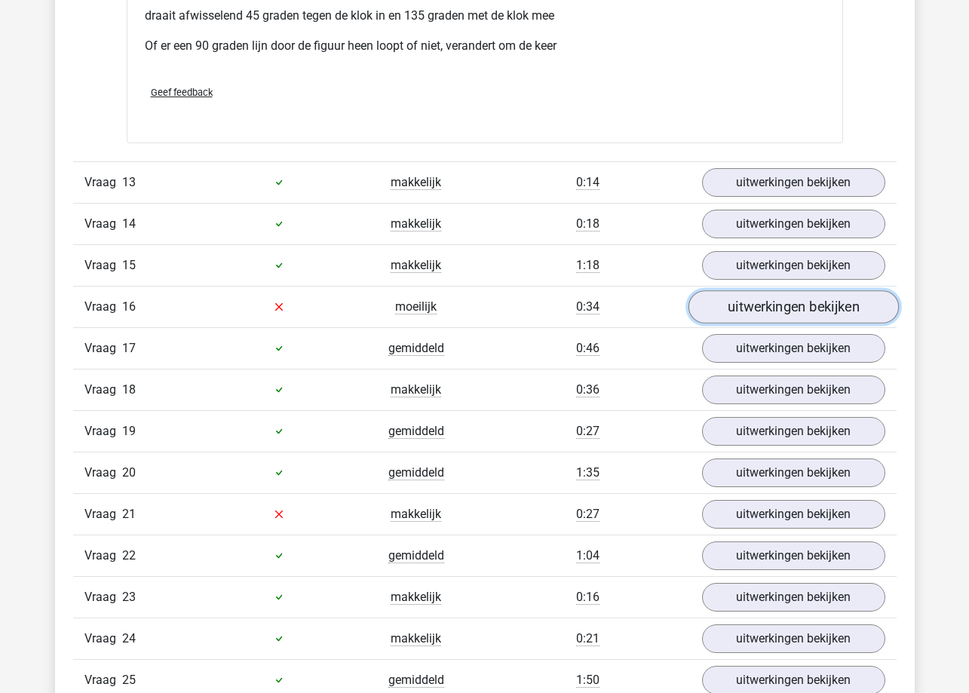
click at [830, 311] on link "uitwerkingen bekijken" at bounding box center [793, 306] width 210 height 33
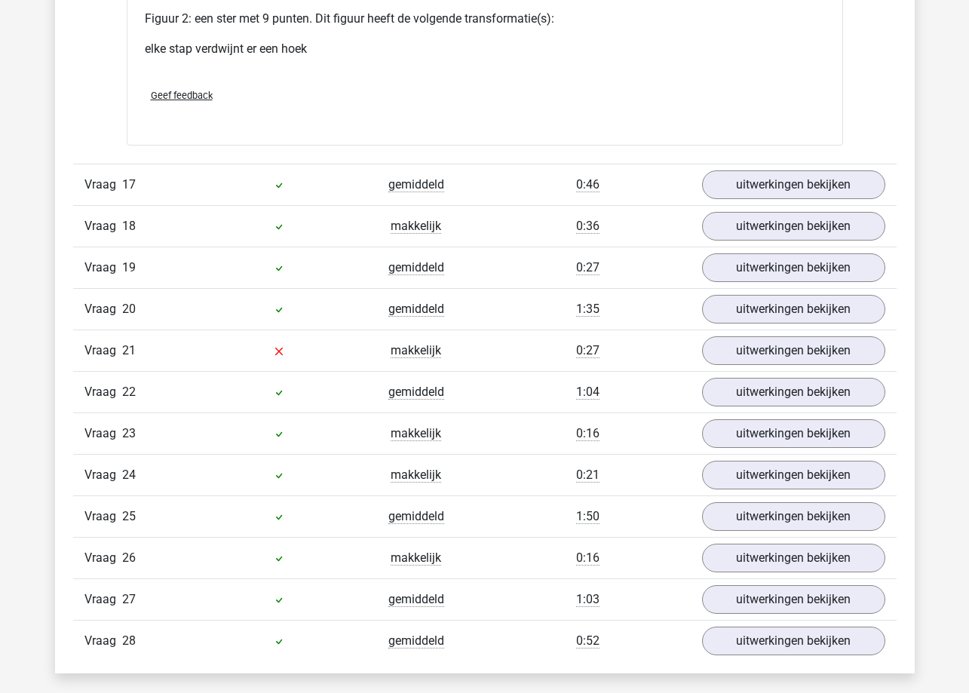
scroll to position [9051, 0]
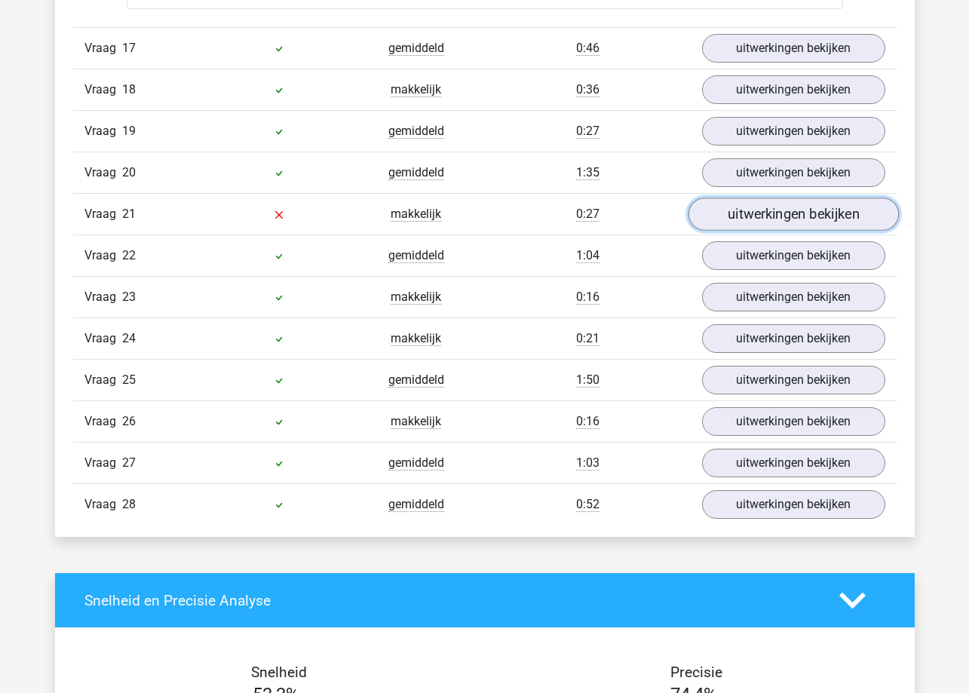
click at [747, 220] on link "uitwerkingen bekijken" at bounding box center [793, 214] width 210 height 33
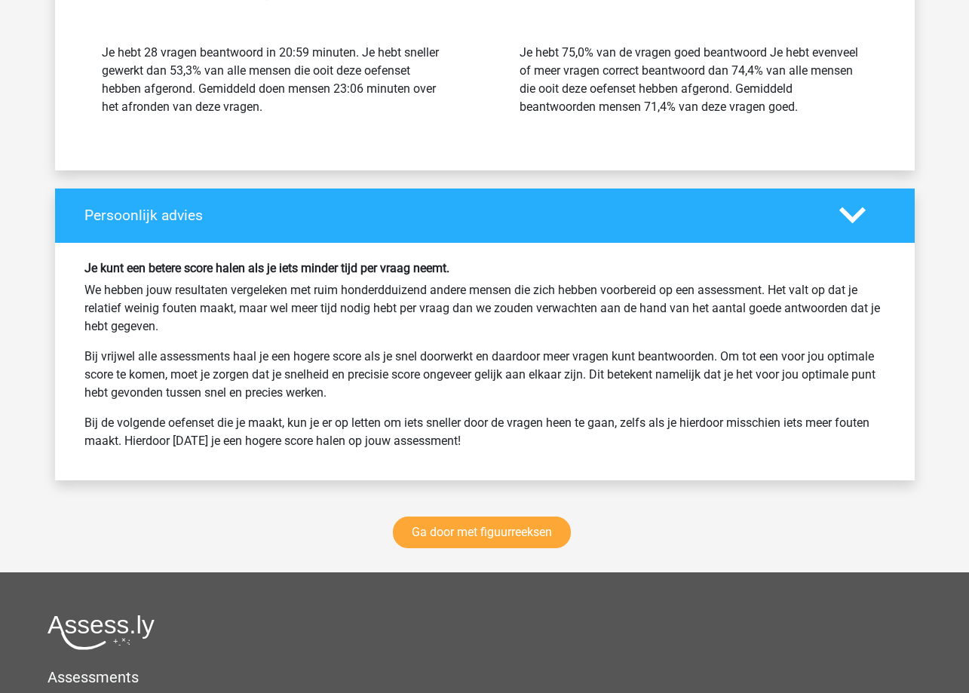
scroll to position [11414, 0]
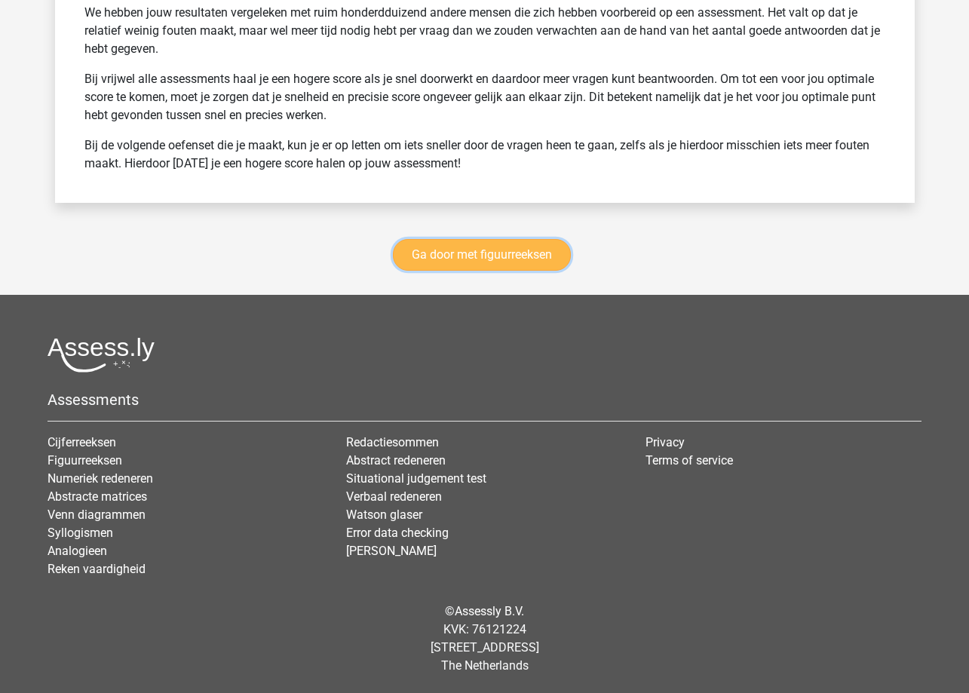
click at [548, 251] on link "Ga door met figuurreeksen" at bounding box center [482, 255] width 178 height 32
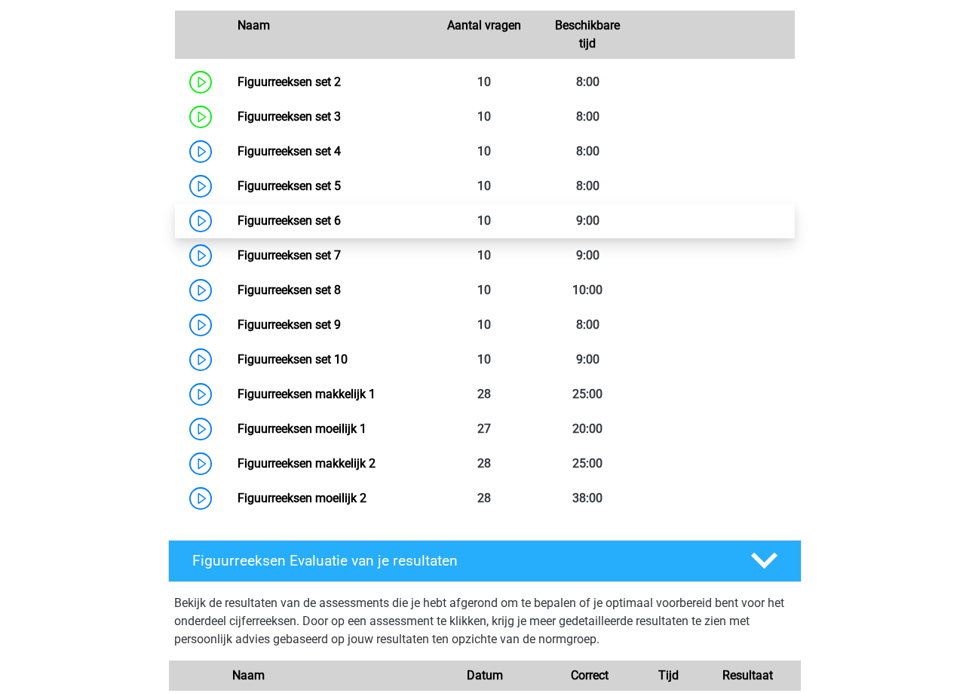
scroll to position [882, 0]
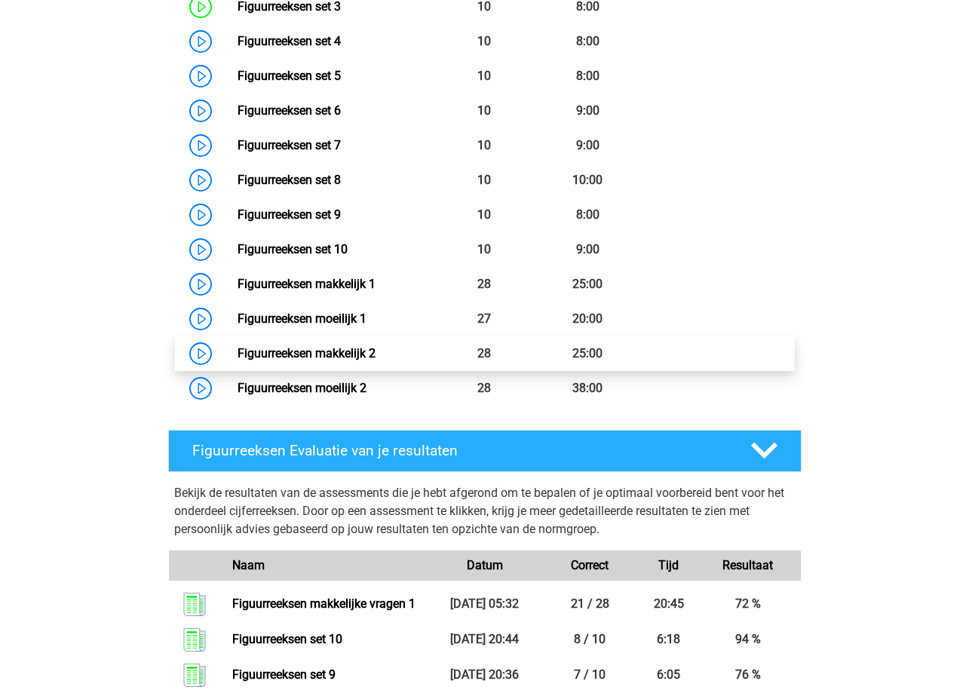
click at [238, 351] on link "Figuurreeksen makkelijk 2" at bounding box center [307, 353] width 138 height 14
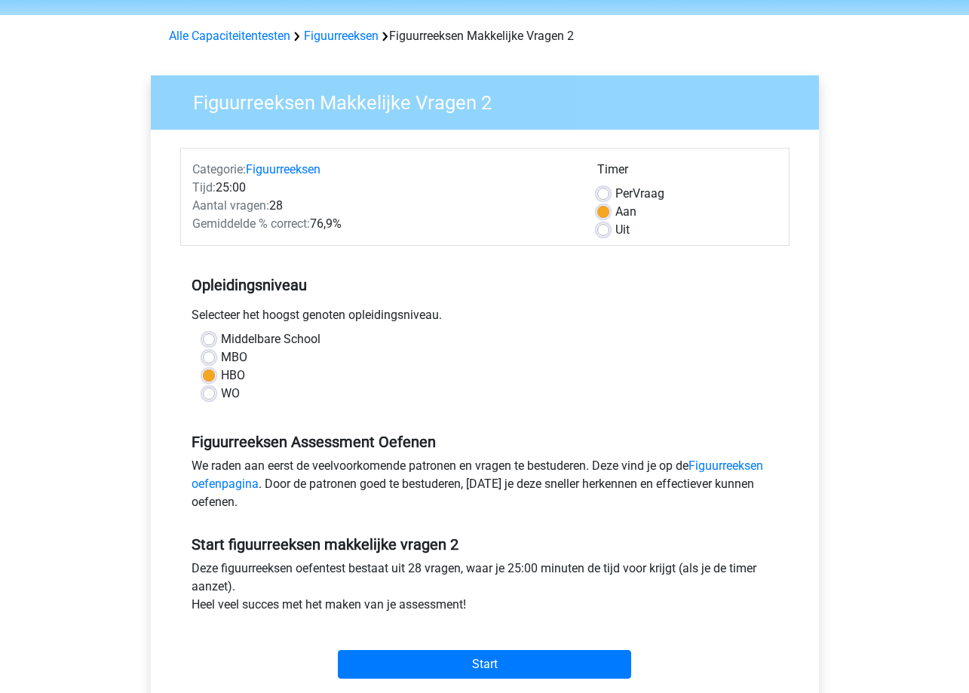
scroll to position [75, 0]
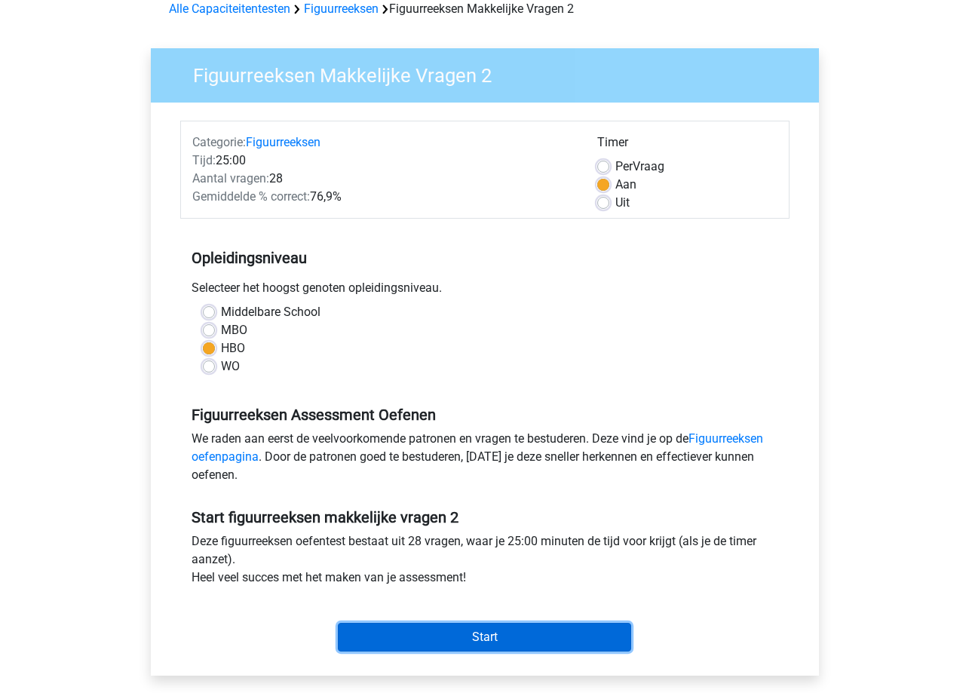
click at [515, 640] on input "Start" at bounding box center [484, 637] width 293 height 29
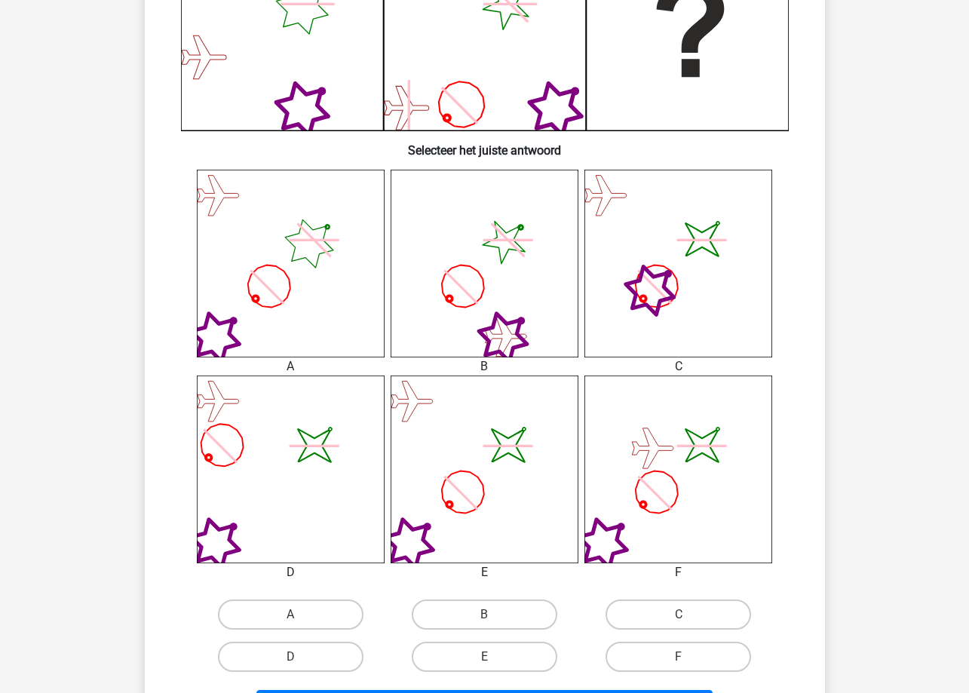
scroll to position [453, 0]
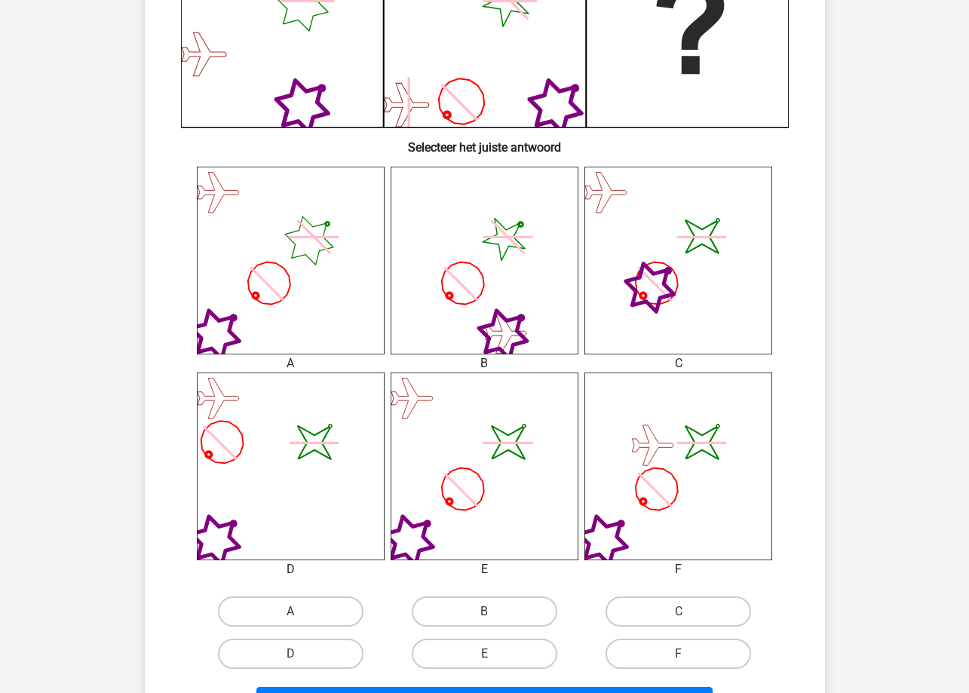
click at [296, 617] on input "A" at bounding box center [295, 617] width 10 height 10
radio input "true"
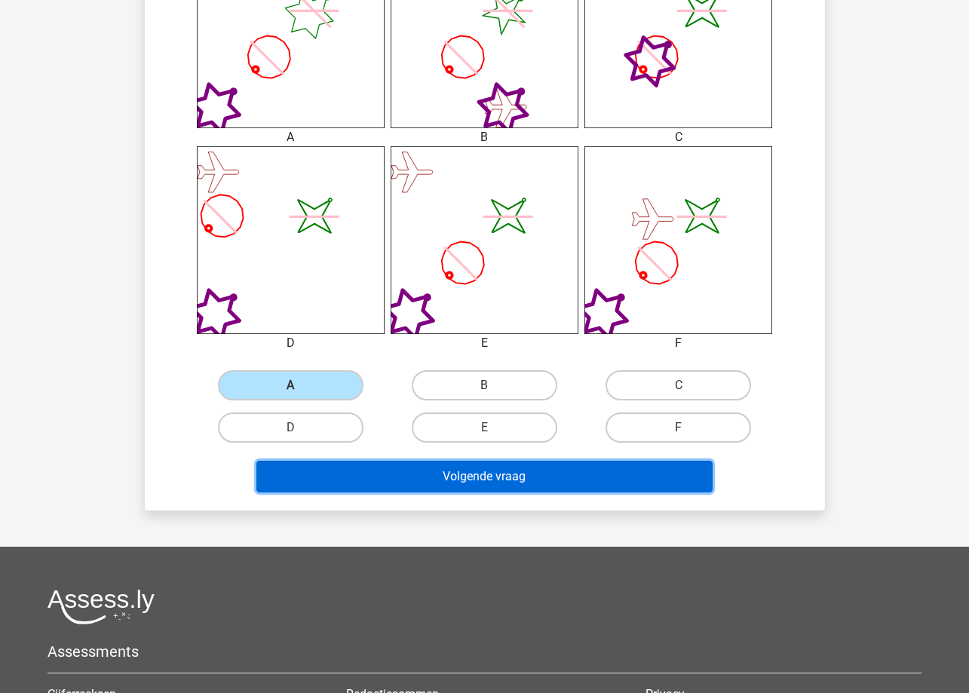
click at [471, 475] on button "Volgende vraag" at bounding box center [484, 477] width 456 height 32
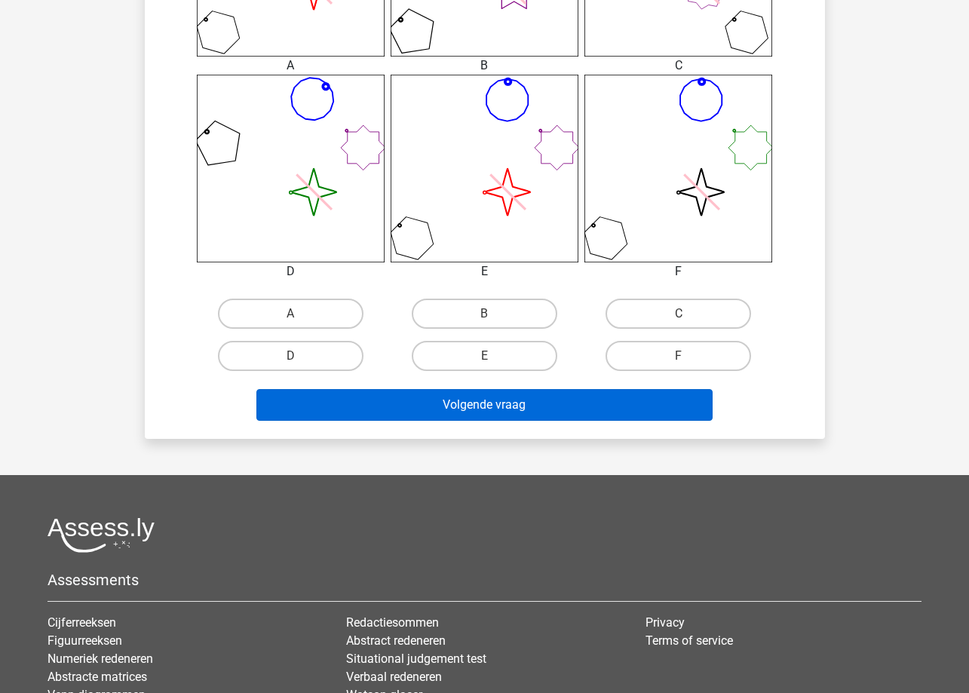
scroll to position [754, 0]
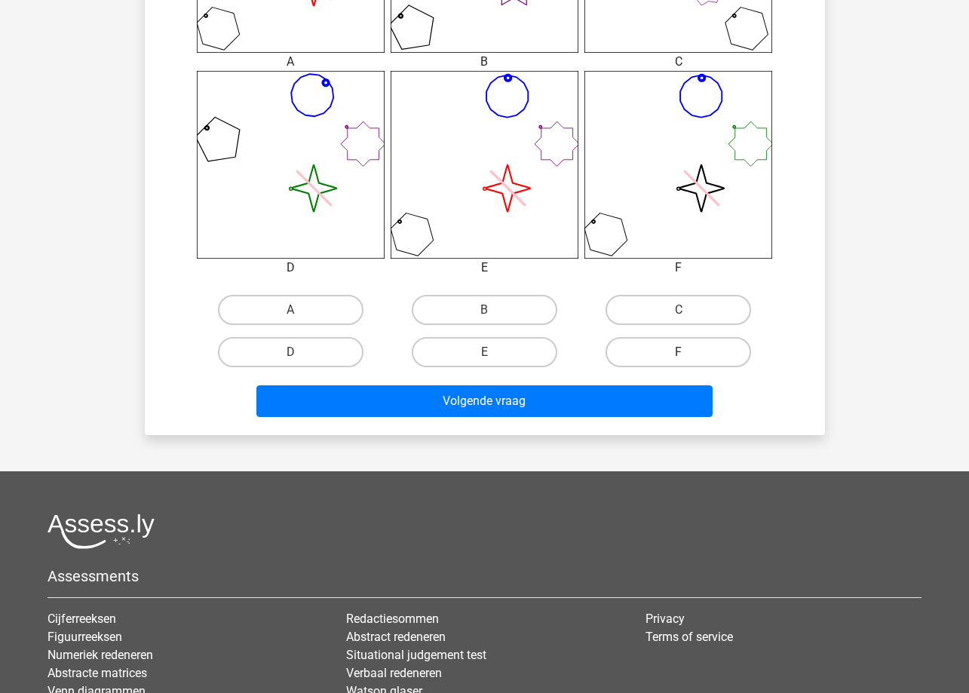
click at [710, 344] on label "F" at bounding box center [679, 352] width 146 height 30
click at [689, 352] on input "F" at bounding box center [684, 357] width 10 height 10
radio input "true"
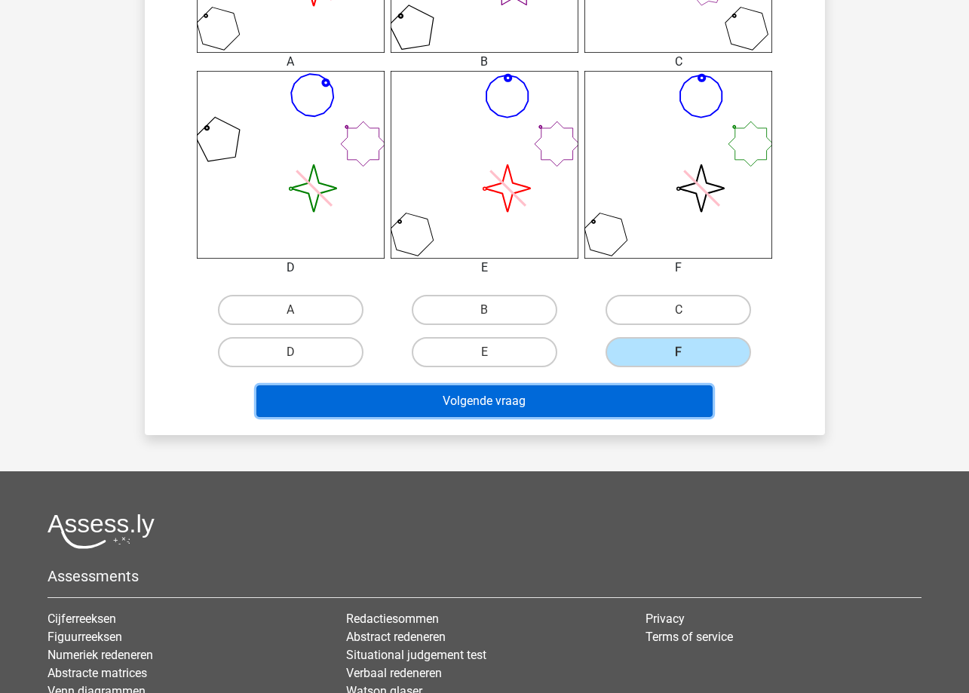
click at [689, 393] on button "Volgende vraag" at bounding box center [484, 401] width 456 height 32
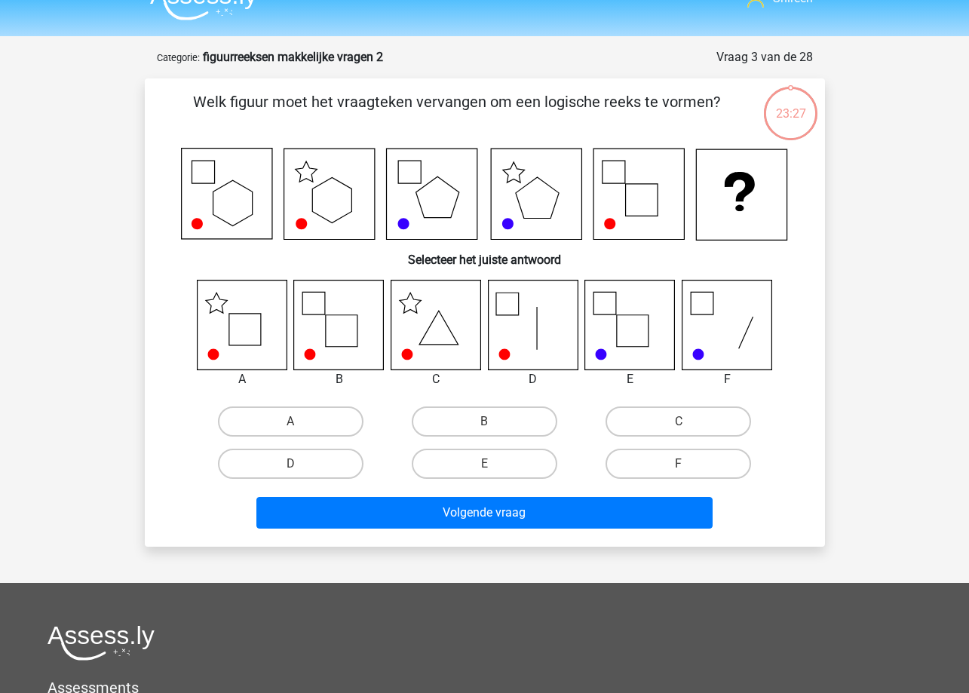
scroll to position [0, 0]
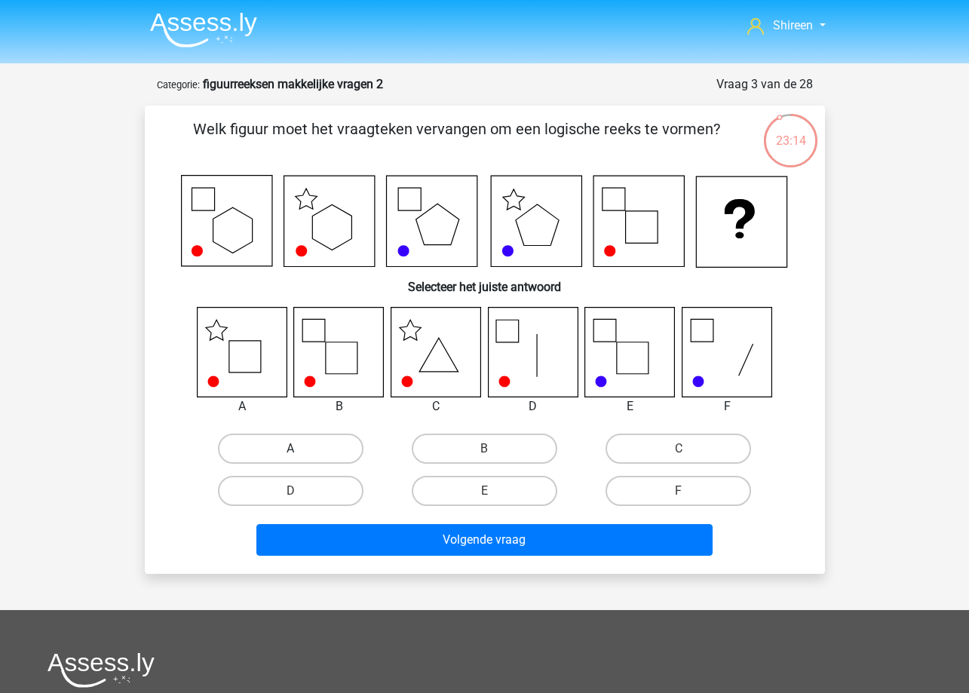
click at [334, 445] on label "A" at bounding box center [291, 449] width 146 height 30
click at [300, 449] on input "A" at bounding box center [295, 454] width 10 height 10
radio input "true"
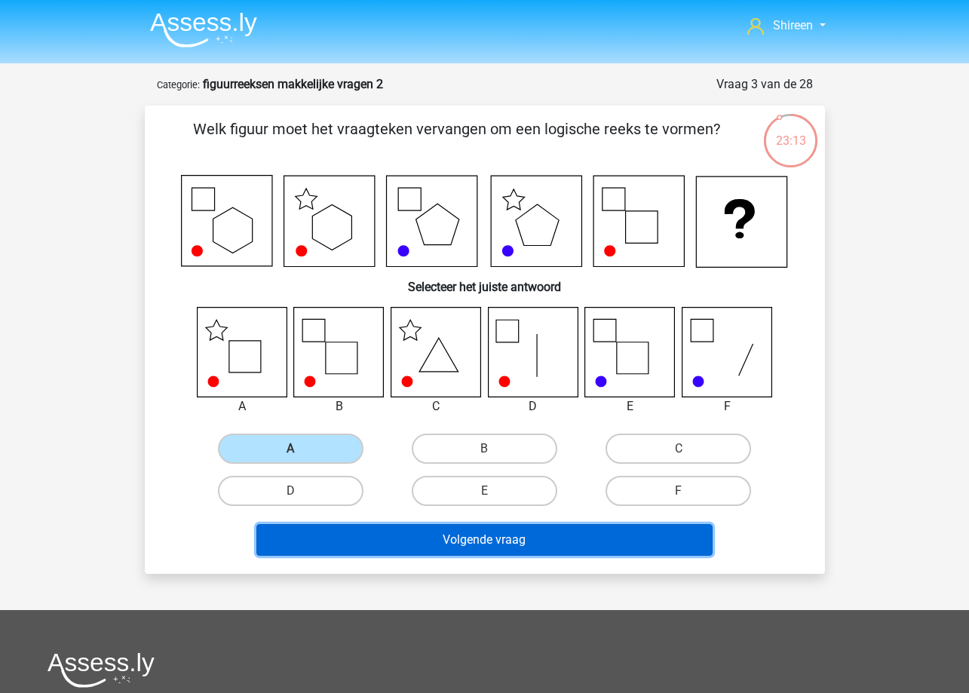
click at [545, 552] on button "Volgende vraag" at bounding box center [484, 540] width 456 height 32
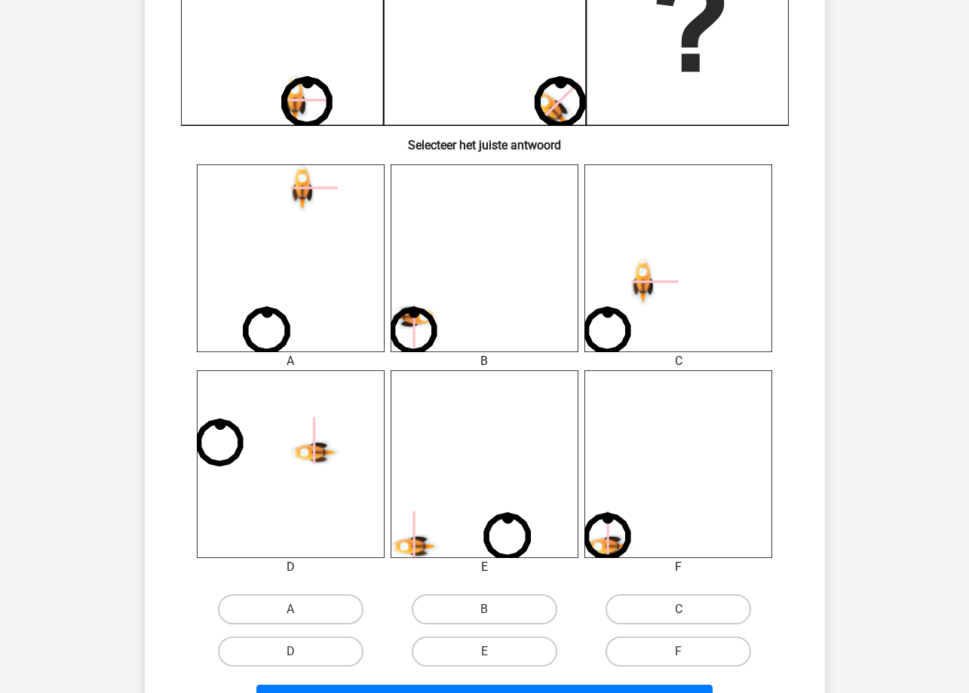
scroll to position [528, 0]
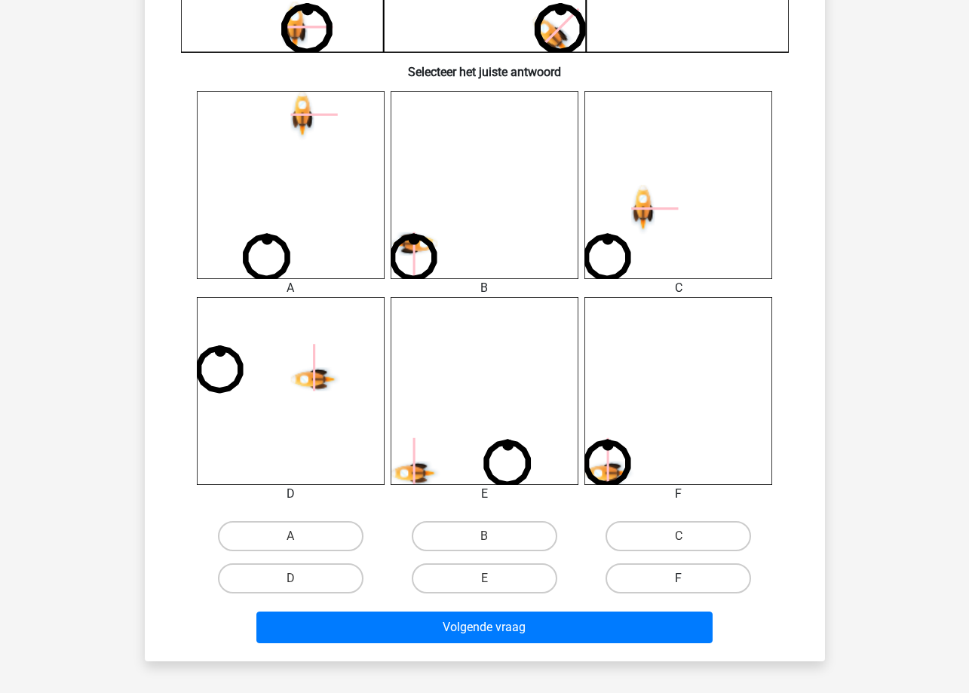
click at [649, 578] on label "F" at bounding box center [679, 578] width 146 height 30
click at [679, 578] on input "F" at bounding box center [684, 583] width 10 height 10
radio input "true"
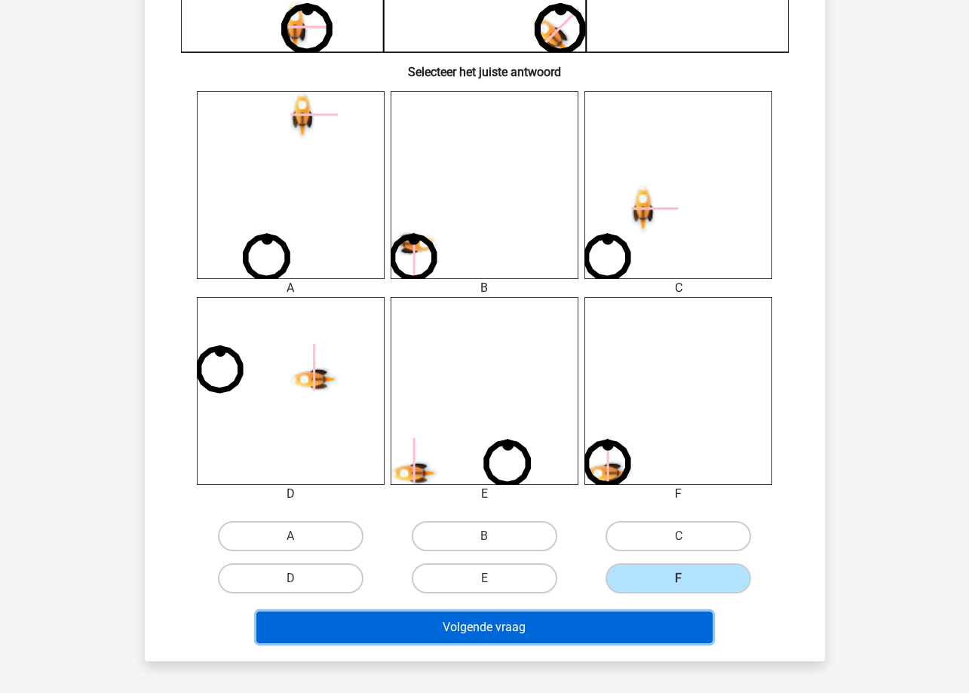
click at [636, 621] on button "Volgende vraag" at bounding box center [484, 628] width 456 height 32
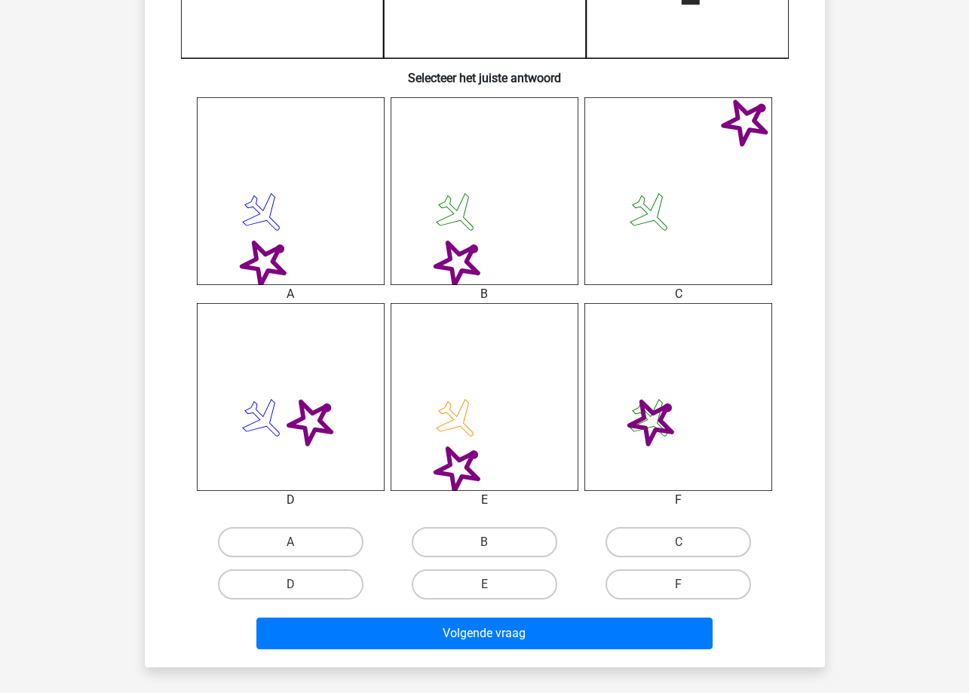
scroll to position [603, 0]
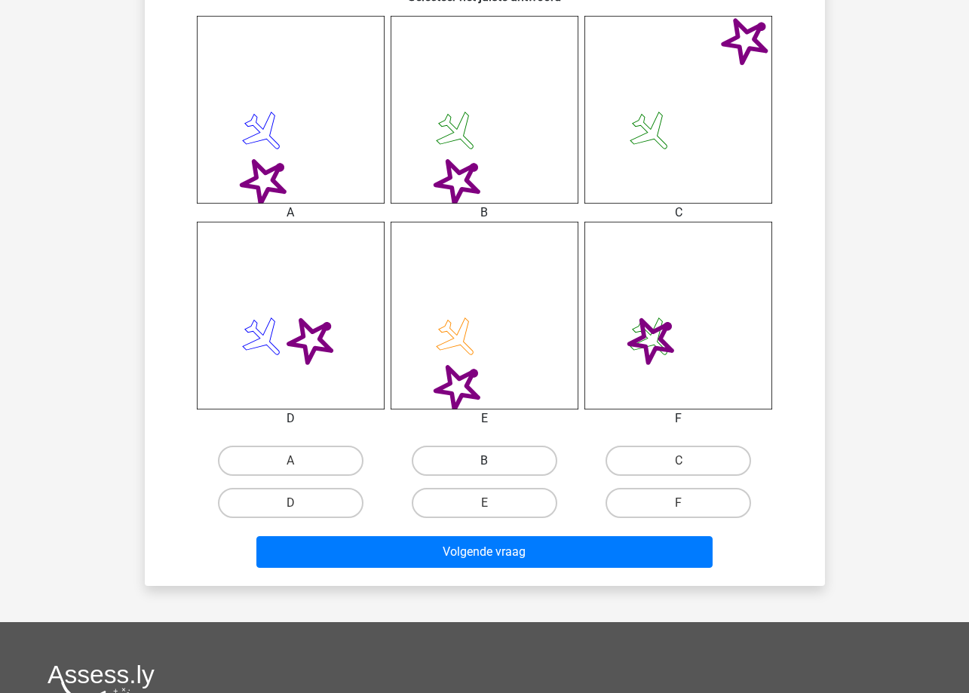
click at [515, 456] on label "B" at bounding box center [485, 461] width 146 height 30
click at [494, 461] on input "B" at bounding box center [489, 466] width 10 height 10
radio input "true"
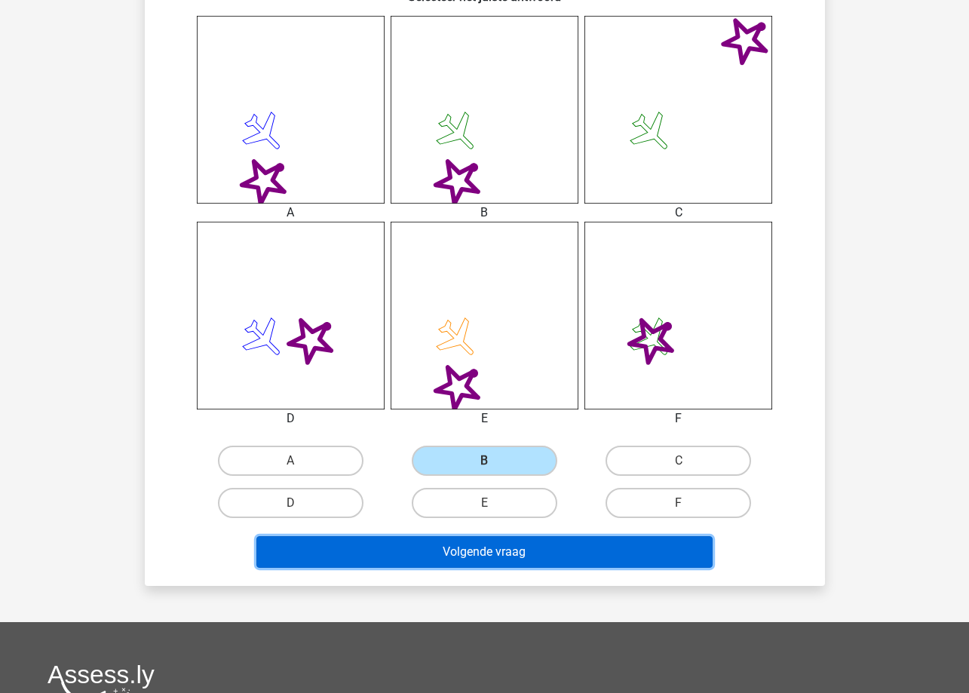
click at [537, 560] on button "Volgende vraag" at bounding box center [484, 552] width 456 height 32
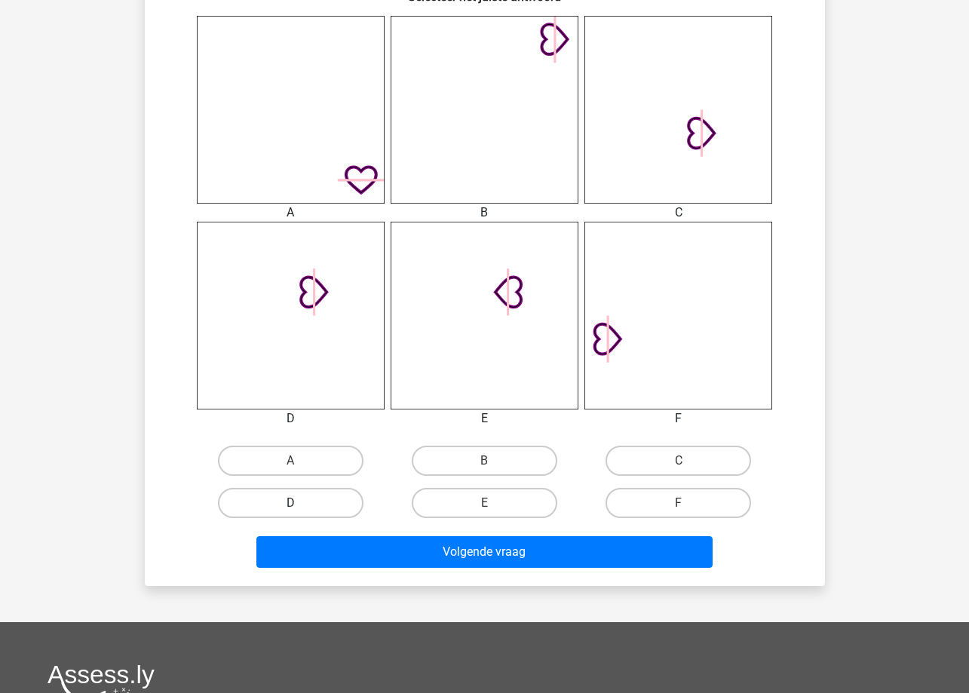
click at [355, 503] on label "D" at bounding box center [291, 503] width 146 height 30
click at [300, 503] on input "D" at bounding box center [295, 508] width 10 height 10
radio input "true"
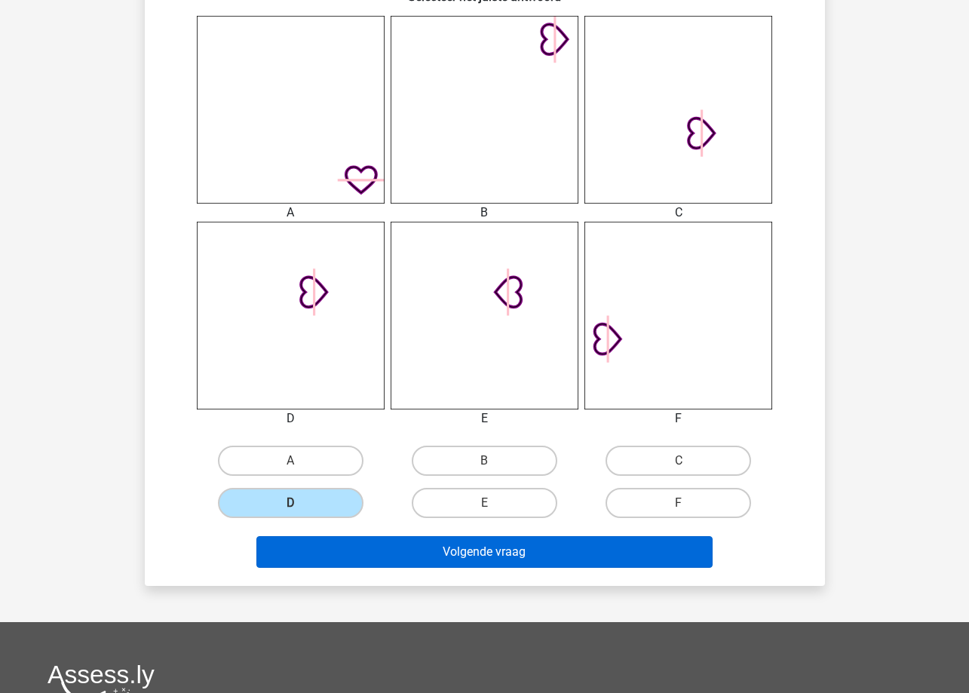
click at [382, 570] on div "Volgende vraag" at bounding box center [485, 555] width 582 height 38
click at [390, 559] on button "Volgende vraag" at bounding box center [484, 552] width 456 height 32
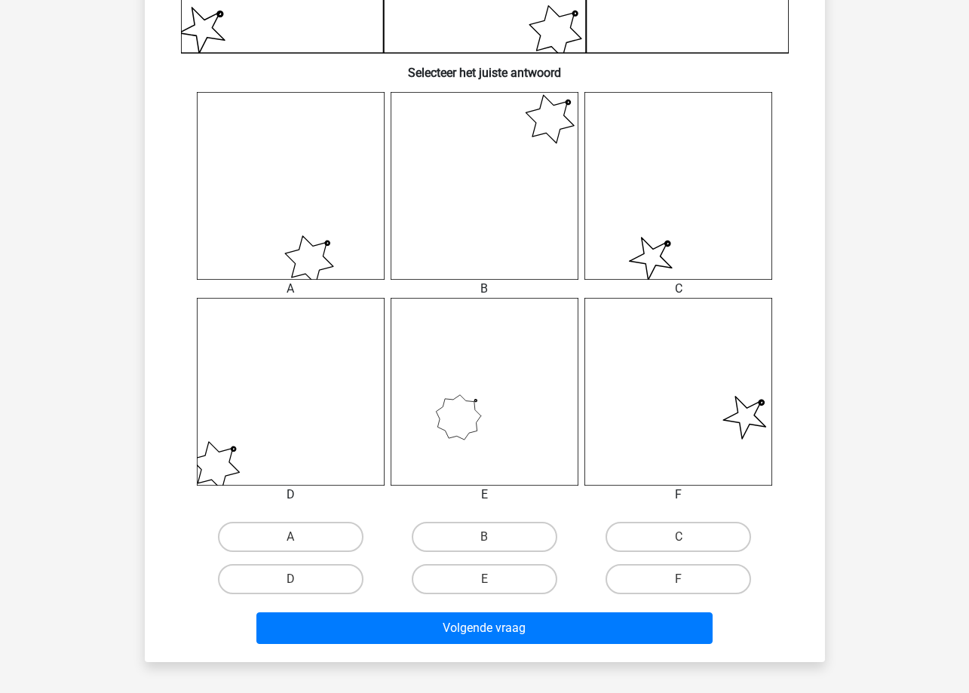
scroll to position [528, 0]
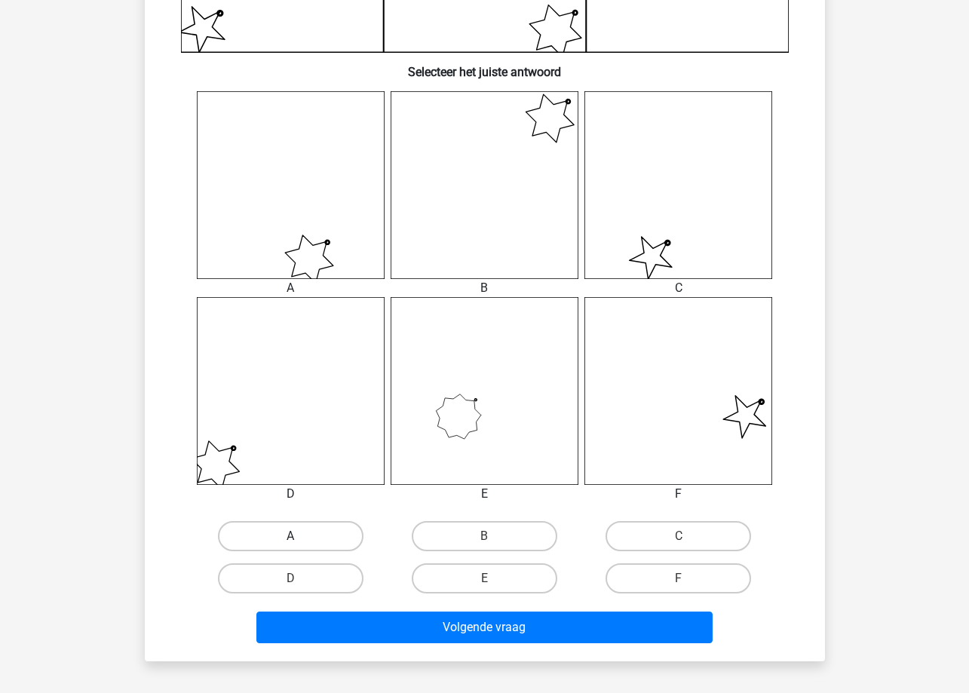
click at [345, 537] on label "A" at bounding box center [291, 536] width 146 height 30
click at [300, 537] on input "A" at bounding box center [295, 541] width 10 height 10
radio input "true"
click at [383, 597] on div "D" at bounding box center [291, 578] width 194 height 42
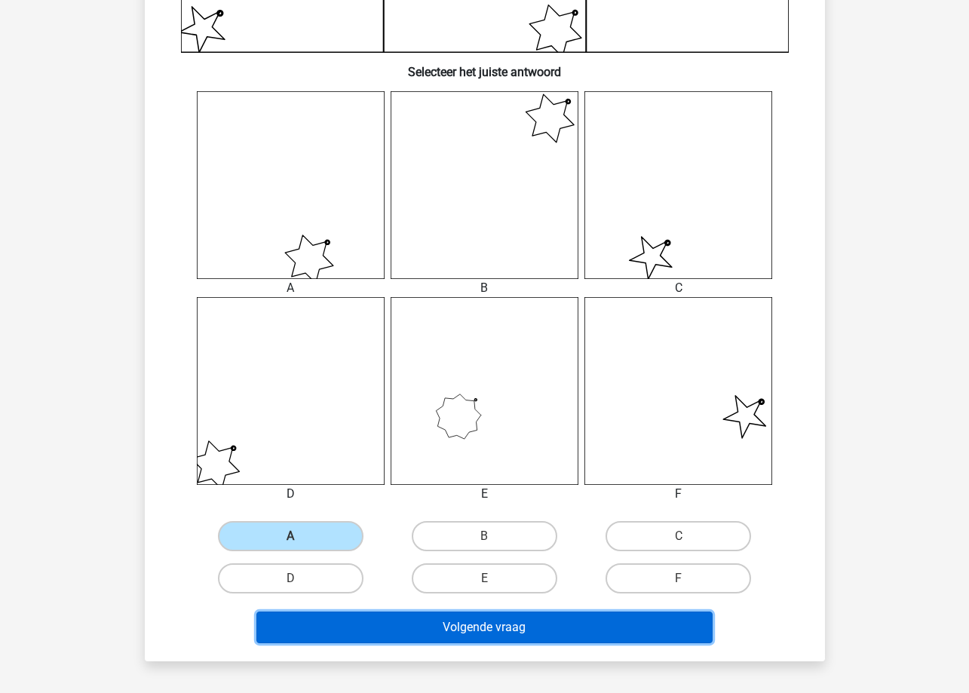
click at [391, 621] on button "Volgende vraag" at bounding box center [484, 628] width 456 height 32
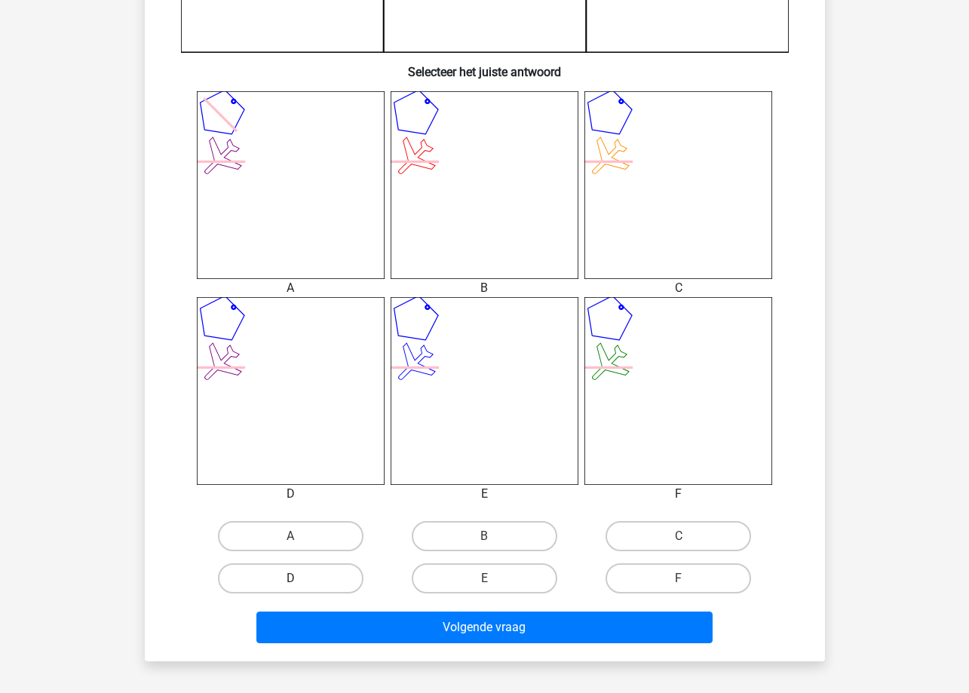
click at [324, 581] on label "D" at bounding box center [291, 578] width 146 height 30
click at [300, 581] on input "D" at bounding box center [295, 583] width 10 height 10
radio input "true"
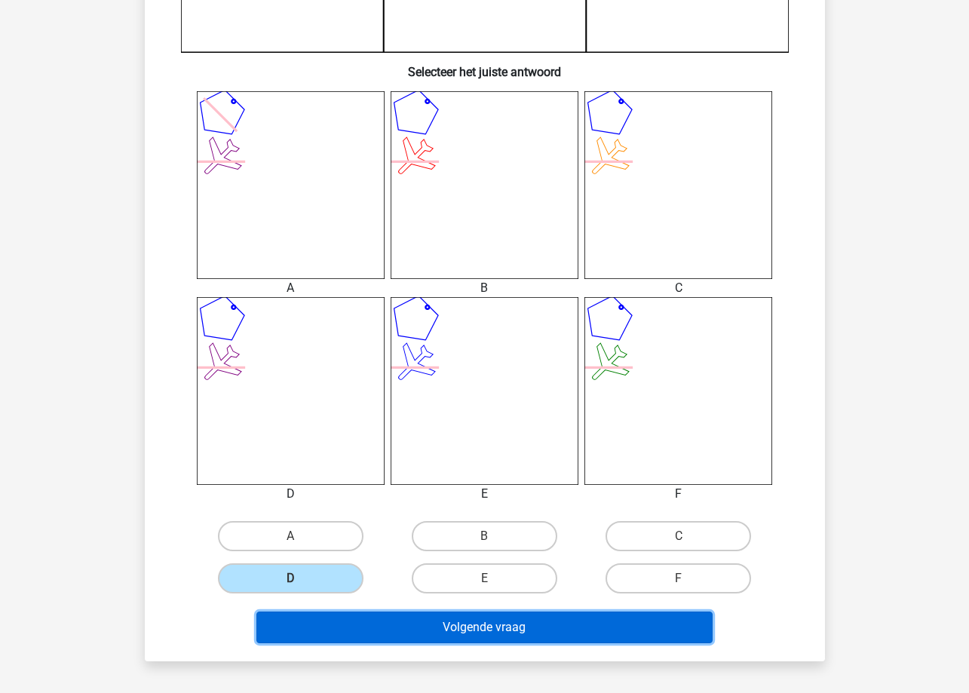
click at [375, 632] on button "Volgende vraag" at bounding box center [484, 628] width 456 height 32
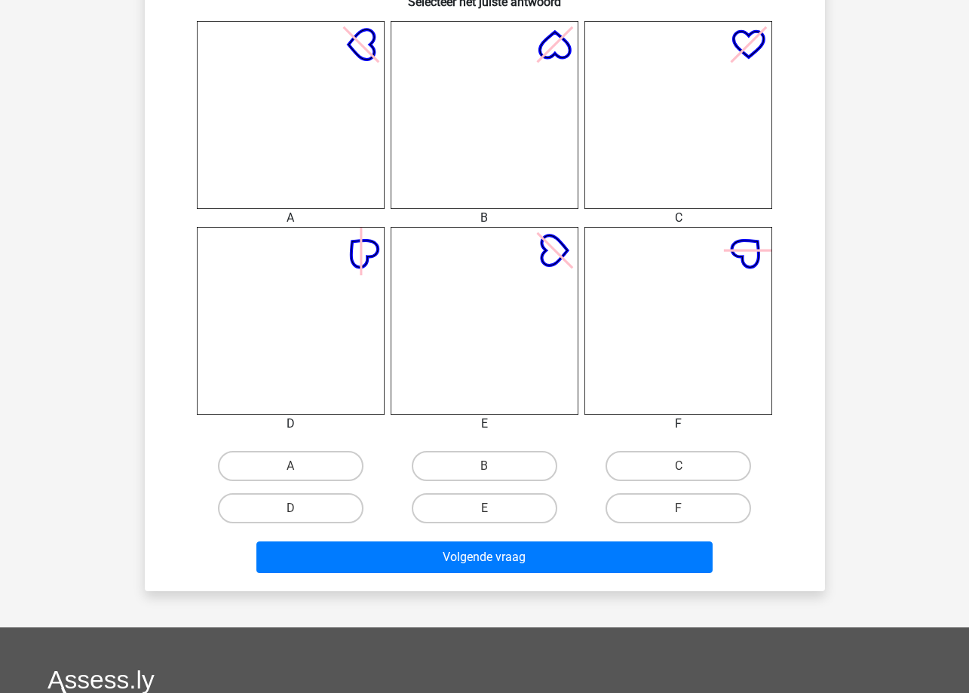
scroll to position [603, 0]
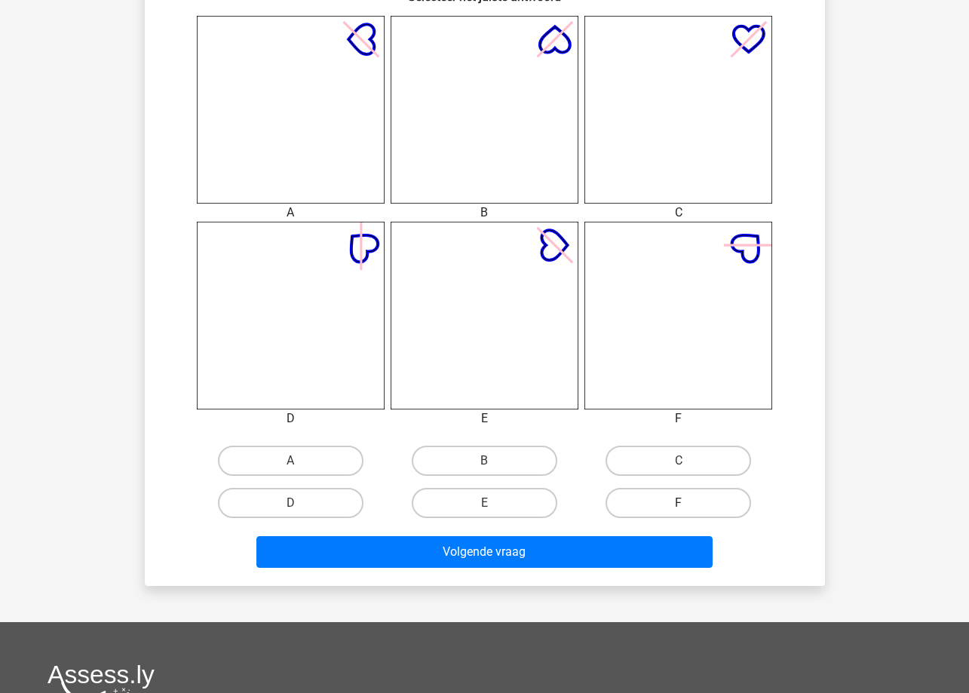
drag, startPoint x: 634, startPoint y: 452, endPoint x: 637, endPoint y: 506, distance: 54.4
click at [634, 453] on label "C" at bounding box center [679, 461] width 146 height 30
click at [679, 461] on input "C" at bounding box center [684, 466] width 10 height 10
radio input "true"
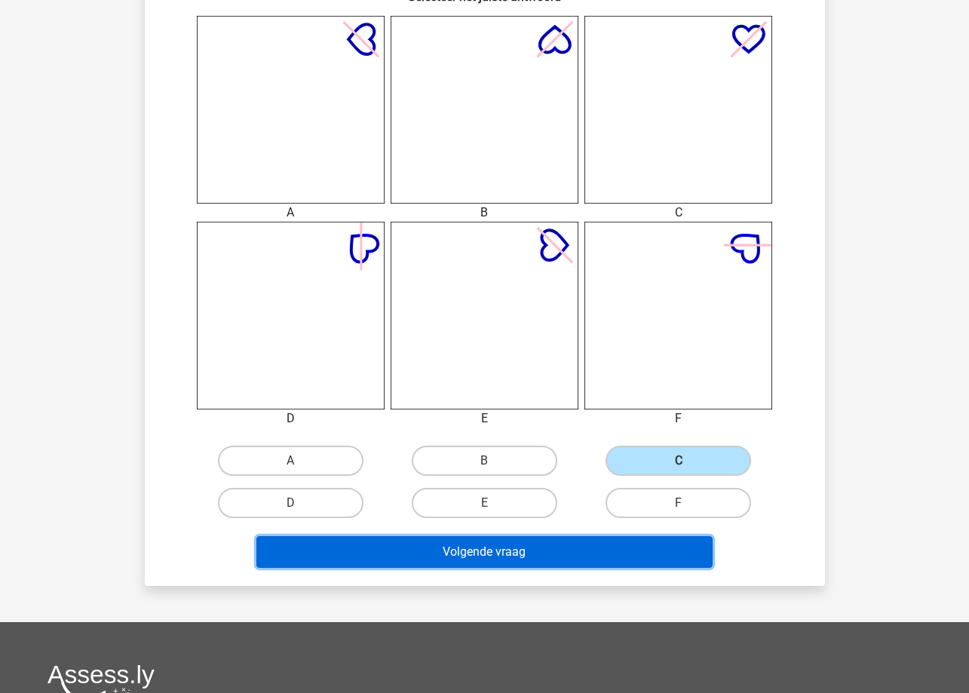
click at [628, 541] on button "Volgende vraag" at bounding box center [484, 552] width 456 height 32
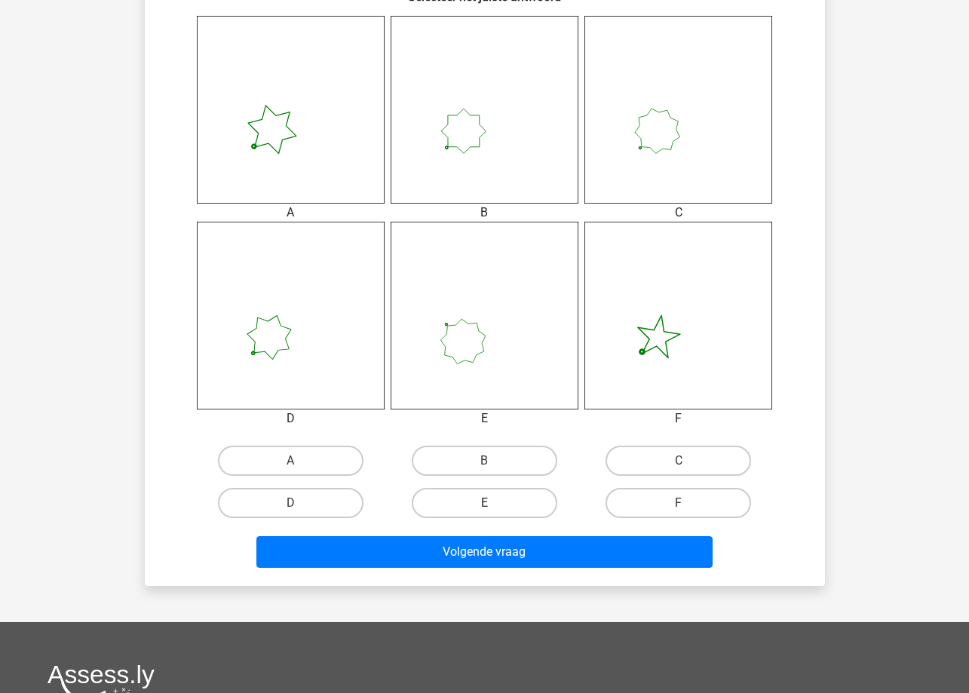
click at [496, 499] on label "E" at bounding box center [485, 503] width 146 height 30
click at [494, 503] on input "E" at bounding box center [489, 508] width 10 height 10
radio input "true"
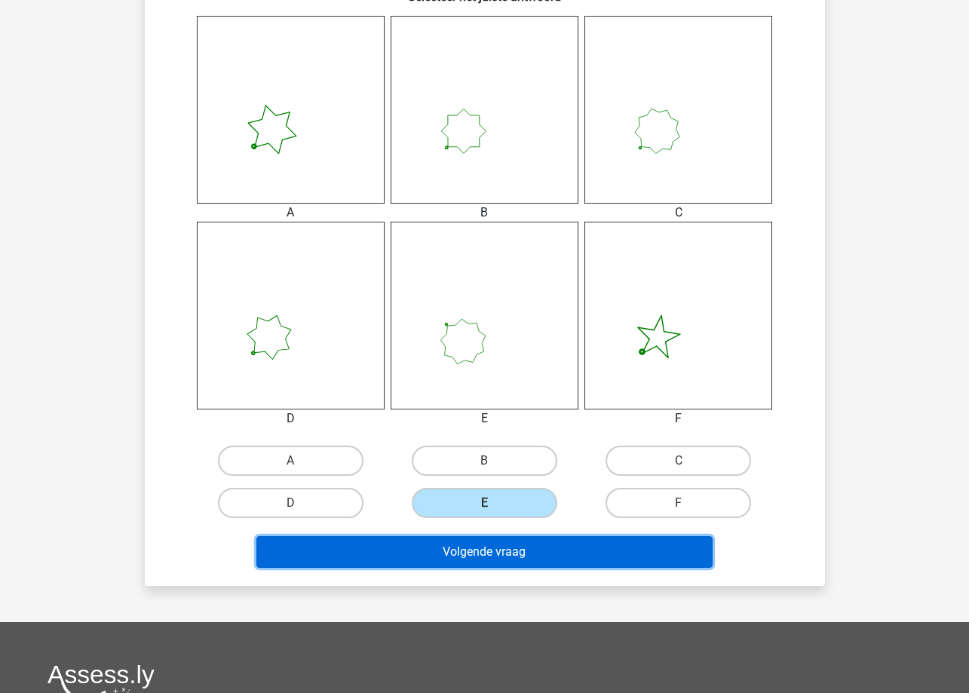
click at [492, 566] on button "Volgende vraag" at bounding box center [484, 552] width 456 height 32
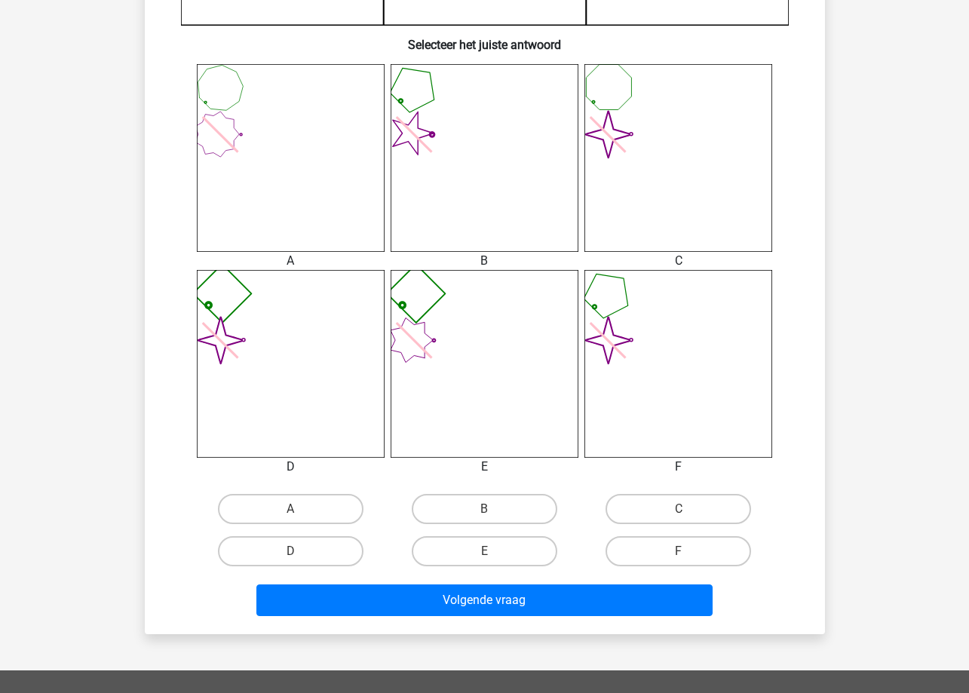
scroll to position [528, 0]
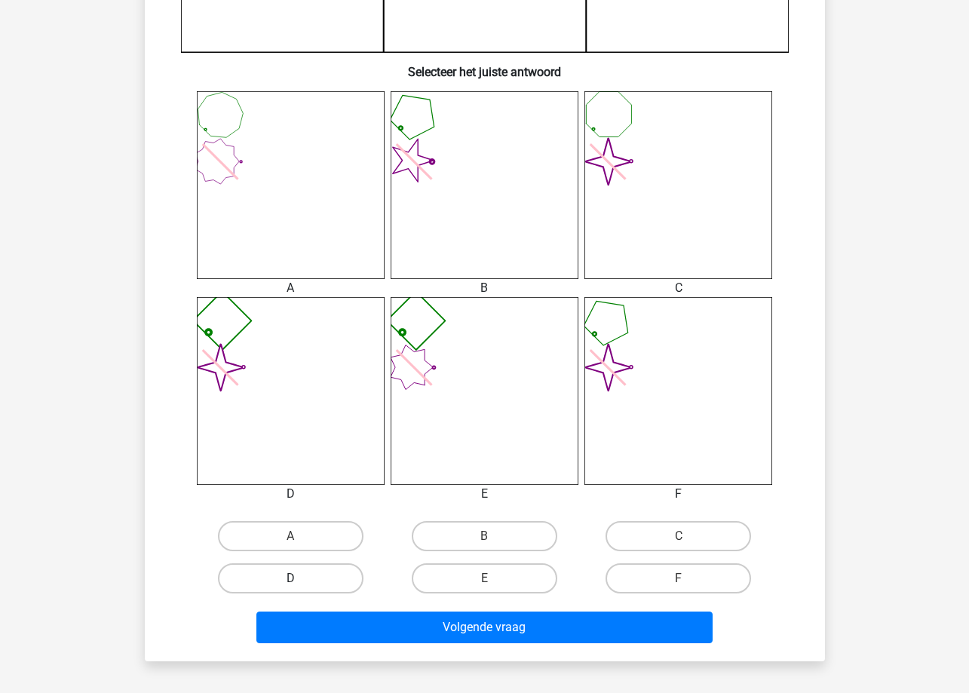
click at [327, 567] on label "D" at bounding box center [291, 578] width 146 height 30
click at [300, 578] on input "D" at bounding box center [295, 583] width 10 height 10
radio input "true"
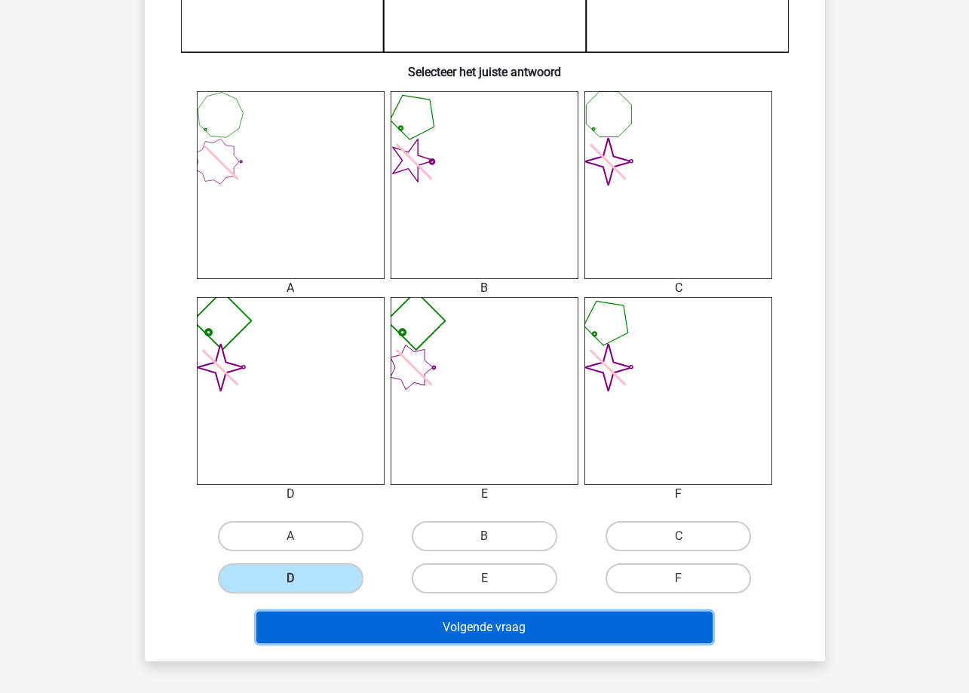
click at [362, 625] on button "Volgende vraag" at bounding box center [484, 628] width 456 height 32
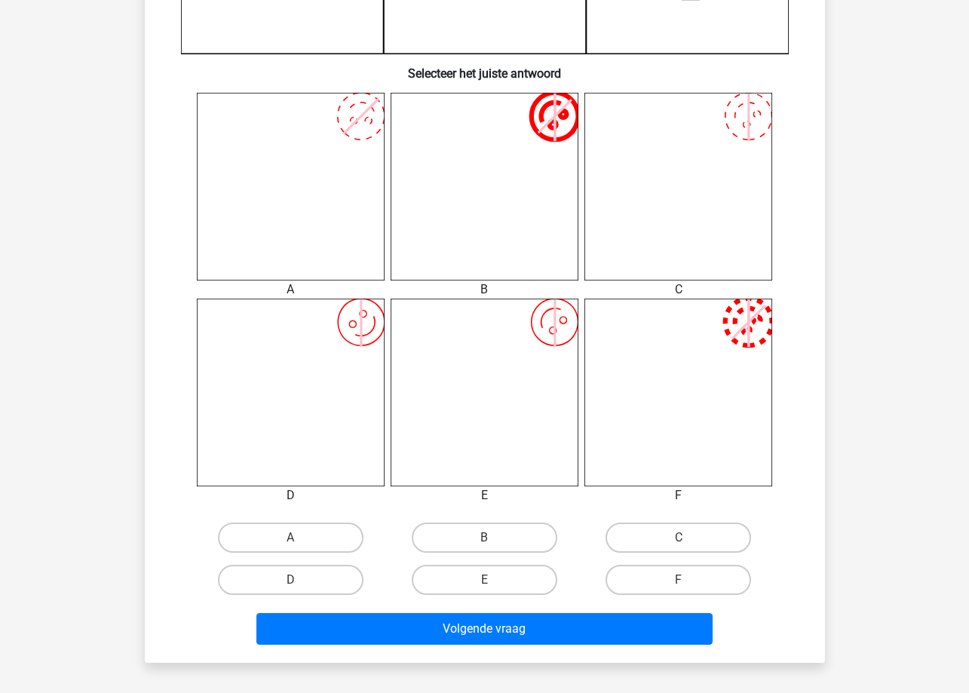
scroll to position [603, 0]
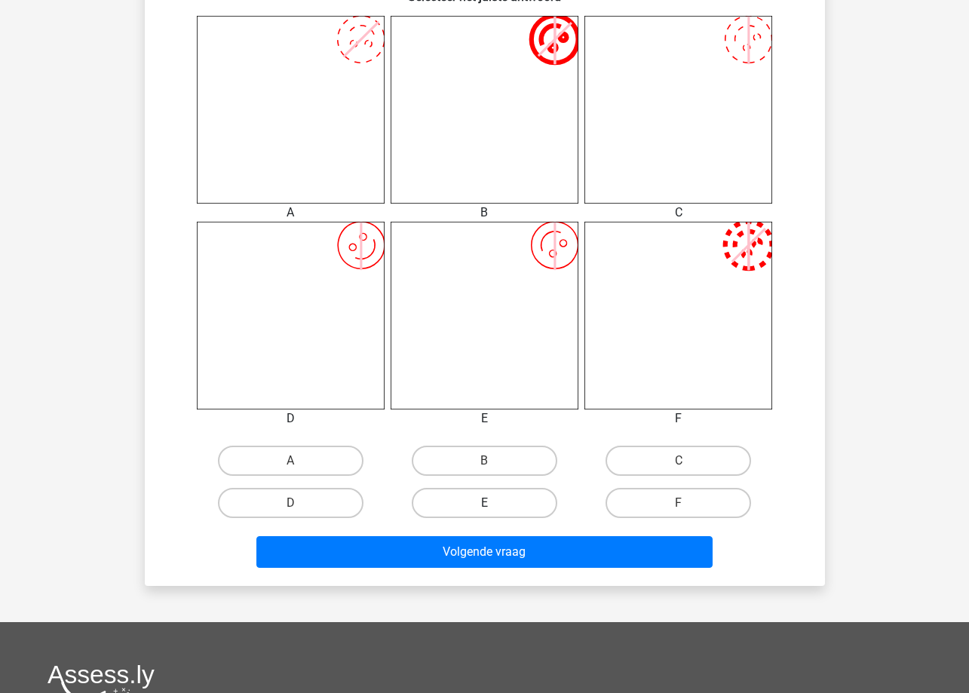
click at [521, 500] on label "E" at bounding box center [485, 503] width 146 height 30
click at [494, 503] on input "E" at bounding box center [489, 508] width 10 height 10
radio input "true"
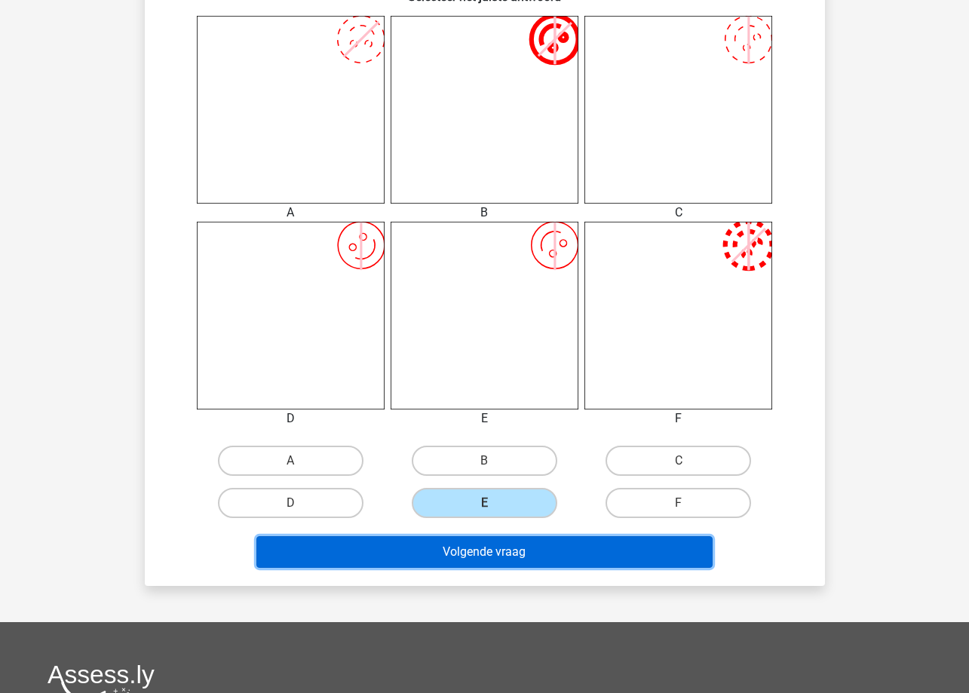
click at [529, 545] on button "Volgende vraag" at bounding box center [484, 552] width 456 height 32
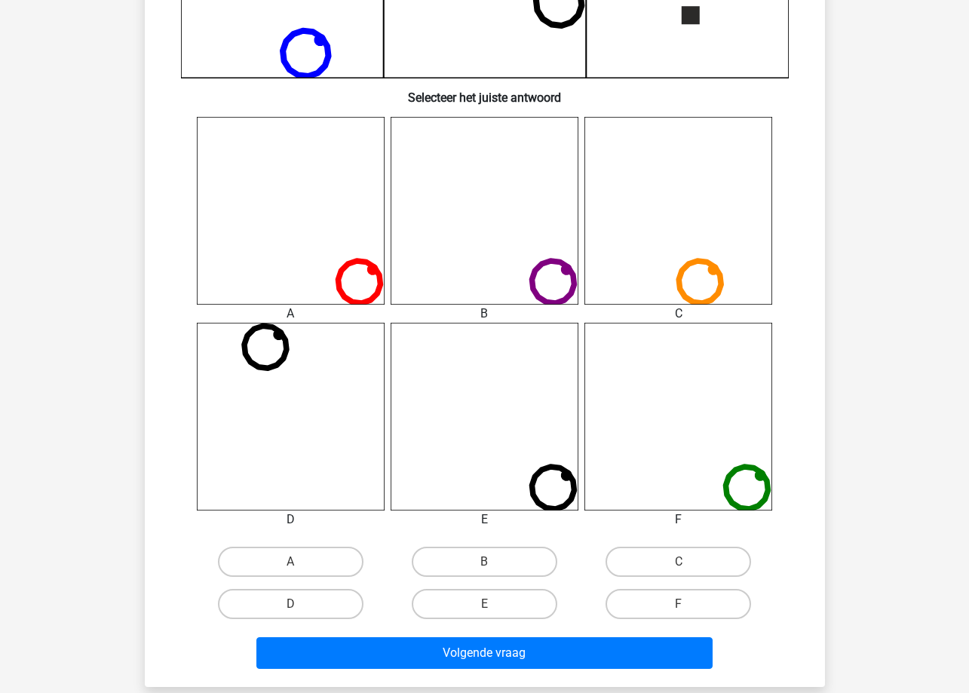
scroll to position [528, 0]
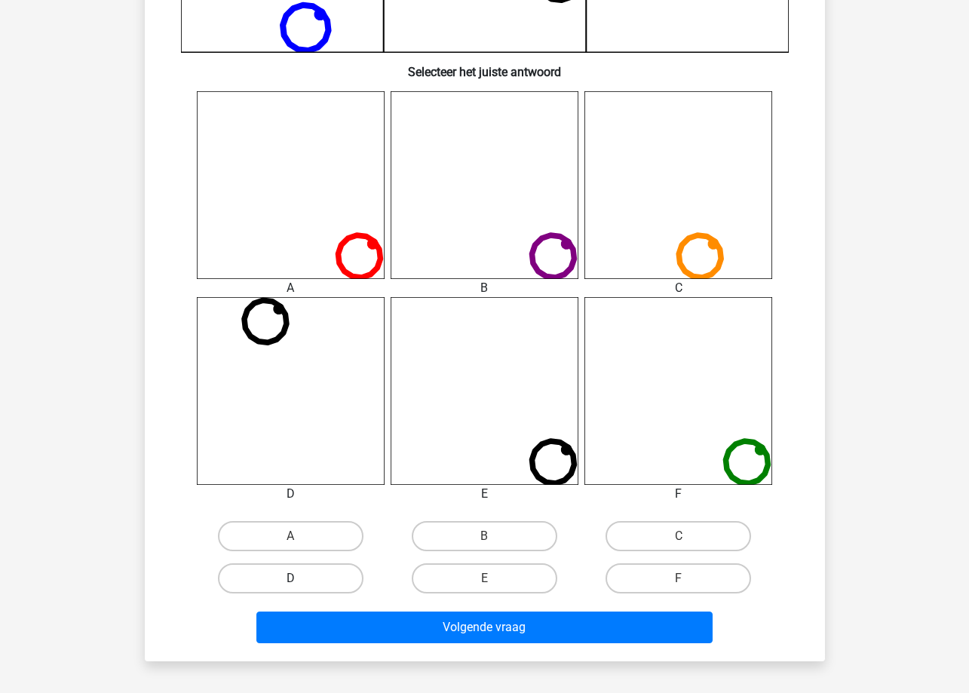
click at [329, 581] on label "D" at bounding box center [291, 578] width 146 height 30
click at [300, 581] on input "D" at bounding box center [295, 583] width 10 height 10
radio input "true"
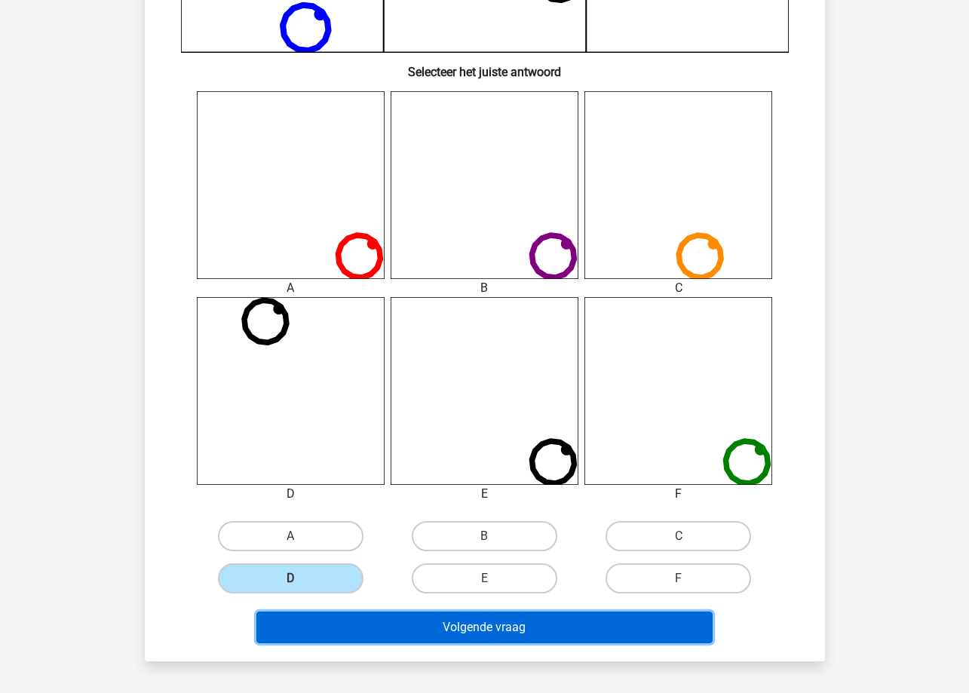
click at [376, 641] on button "Volgende vraag" at bounding box center [484, 628] width 456 height 32
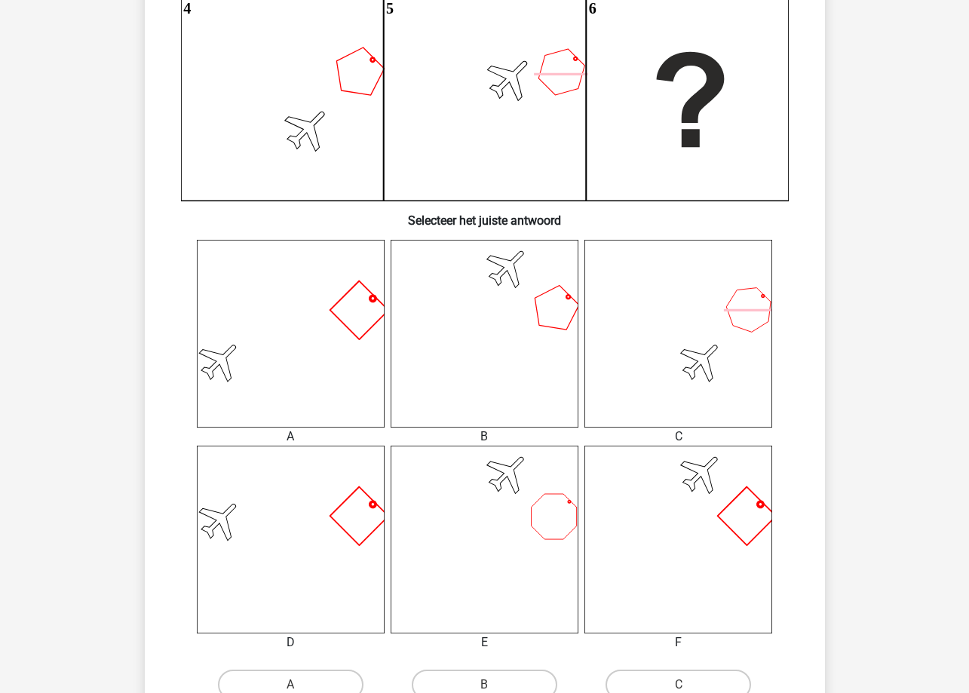
scroll to position [453, 0]
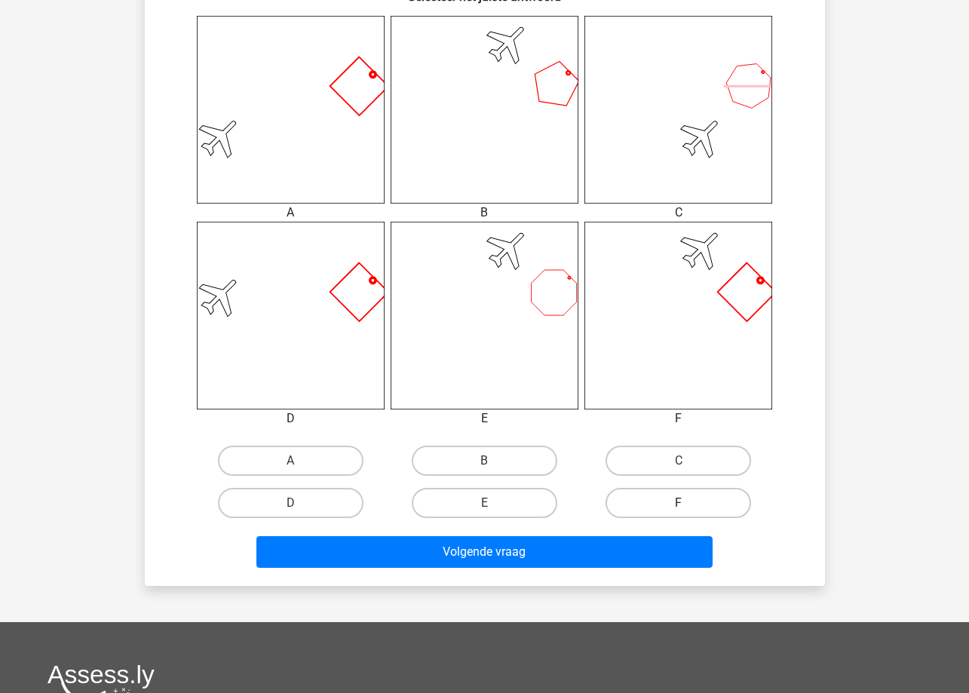
click at [667, 495] on label "F" at bounding box center [679, 503] width 146 height 30
click at [679, 503] on input "F" at bounding box center [684, 508] width 10 height 10
radio input "true"
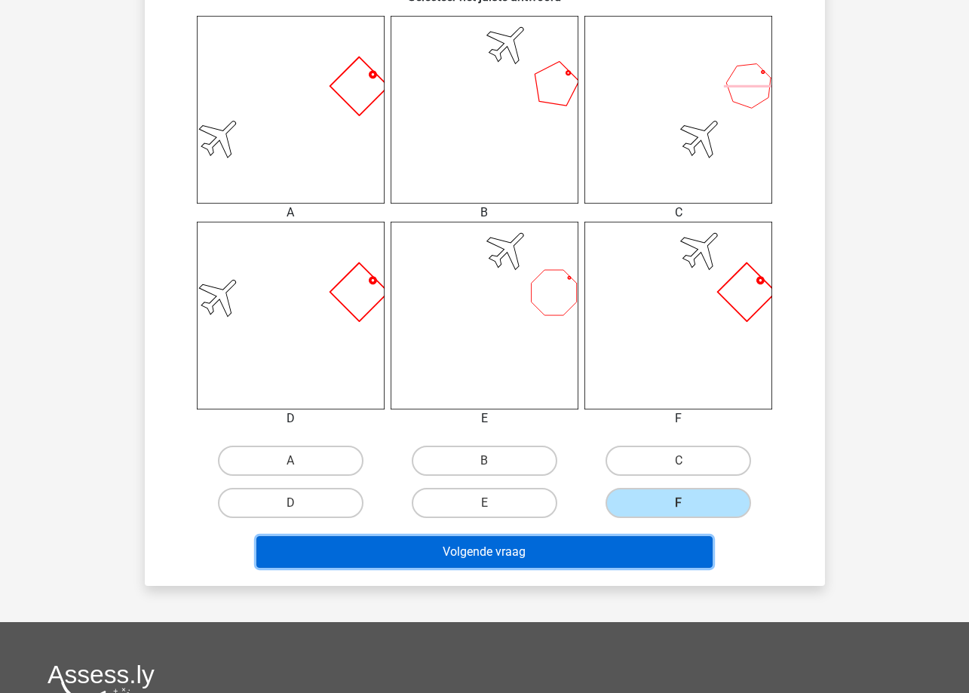
click at [669, 547] on button "Volgende vraag" at bounding box center [484, 552] width 456 height 32
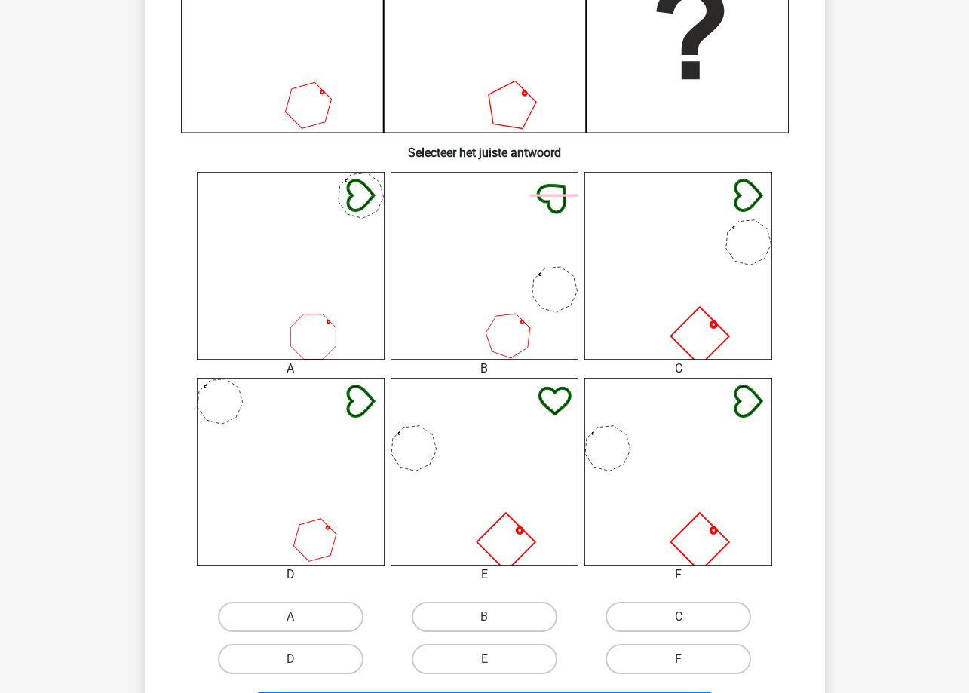
scroll to position [528, 0]
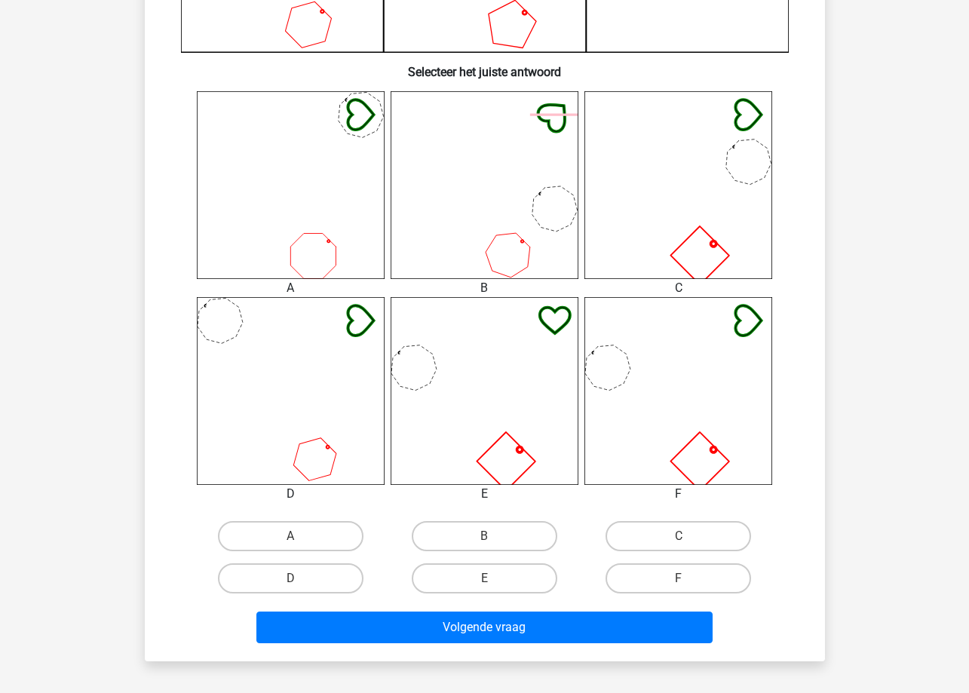
click at [679, 582] on input "F" at bounding box center [684, 583] width 10 height 10
radio input "true"
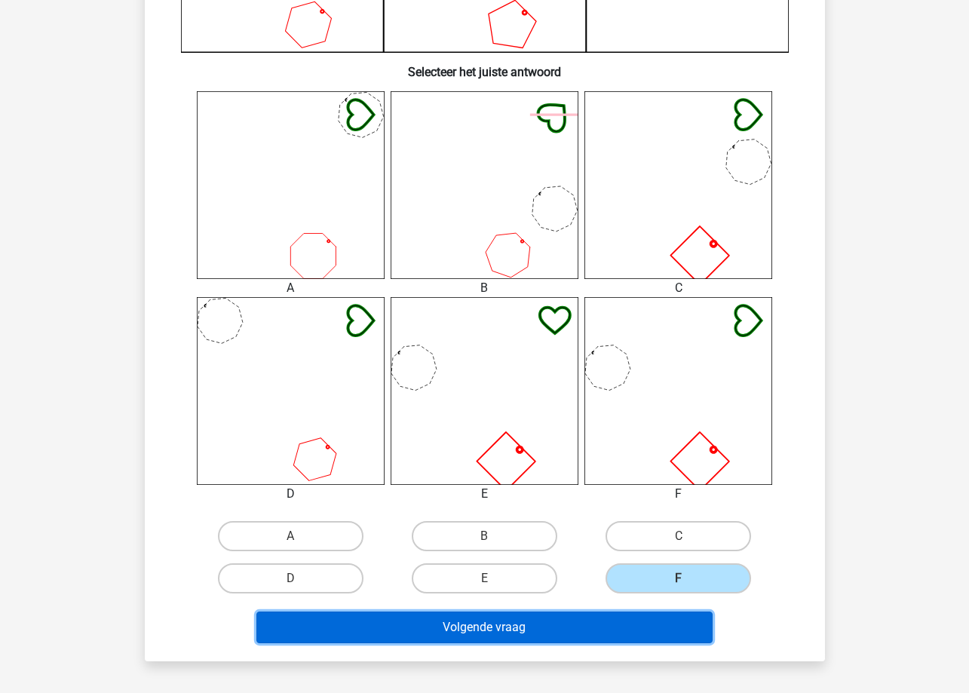
click at [666, 628] on button "Volgende vraag" at bounding box center [484, 628] width 456 height 32
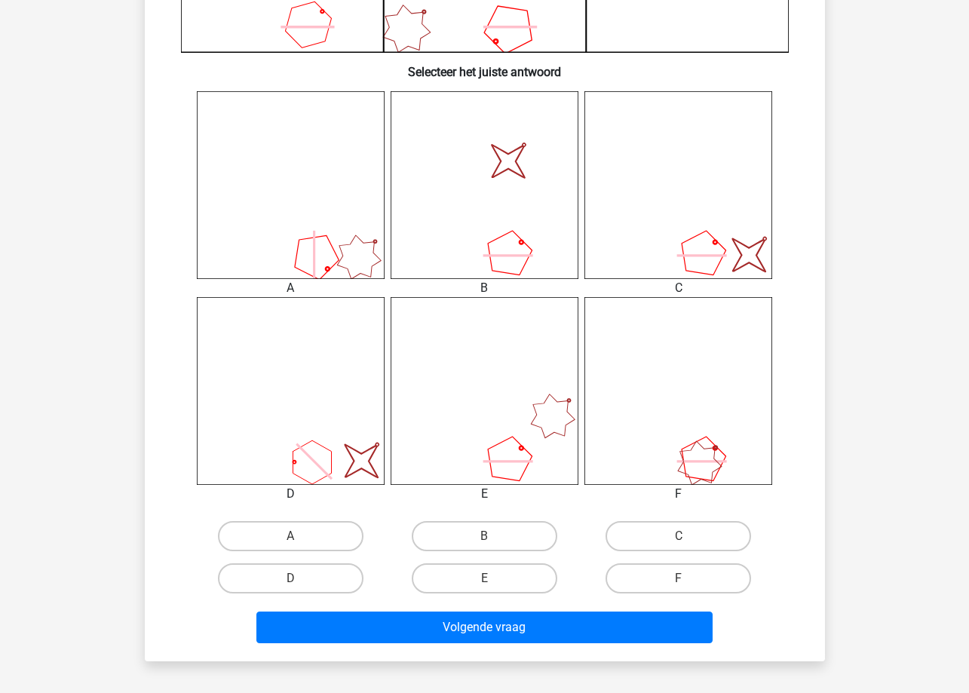
click at [682, 545] on input "C" at bounding box center [684, 541] width 10 height 10
radio input "true"
click at [663, 602] on div "Volgende vraag" at bounding box center [485, 625] width 632 height 50
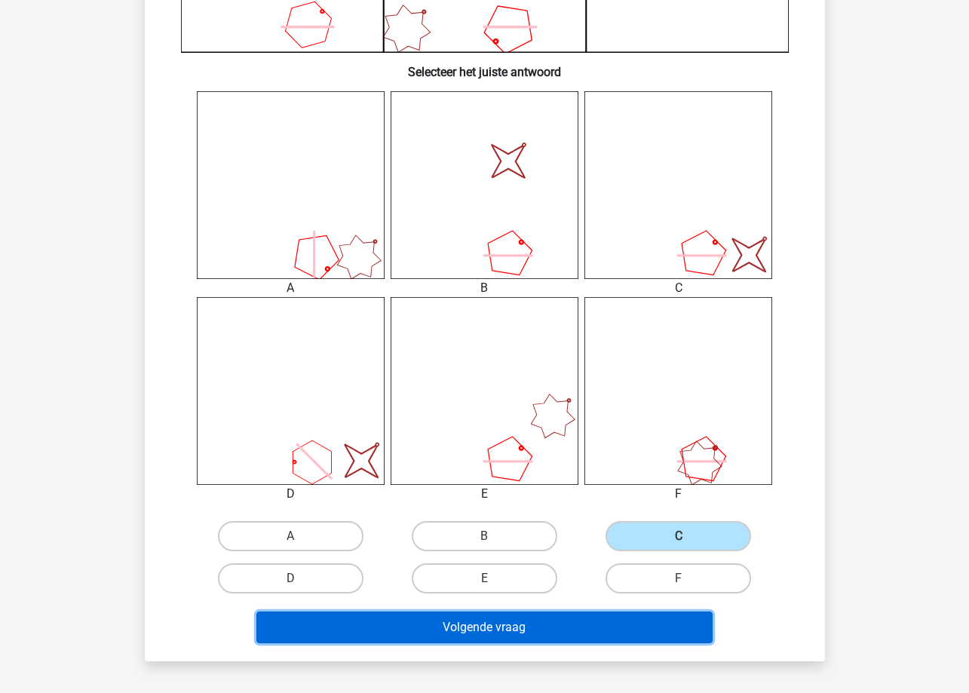
click at [655, 621] on button "Volgende vraag" at bounding box center [484, 628] width 456 height 32
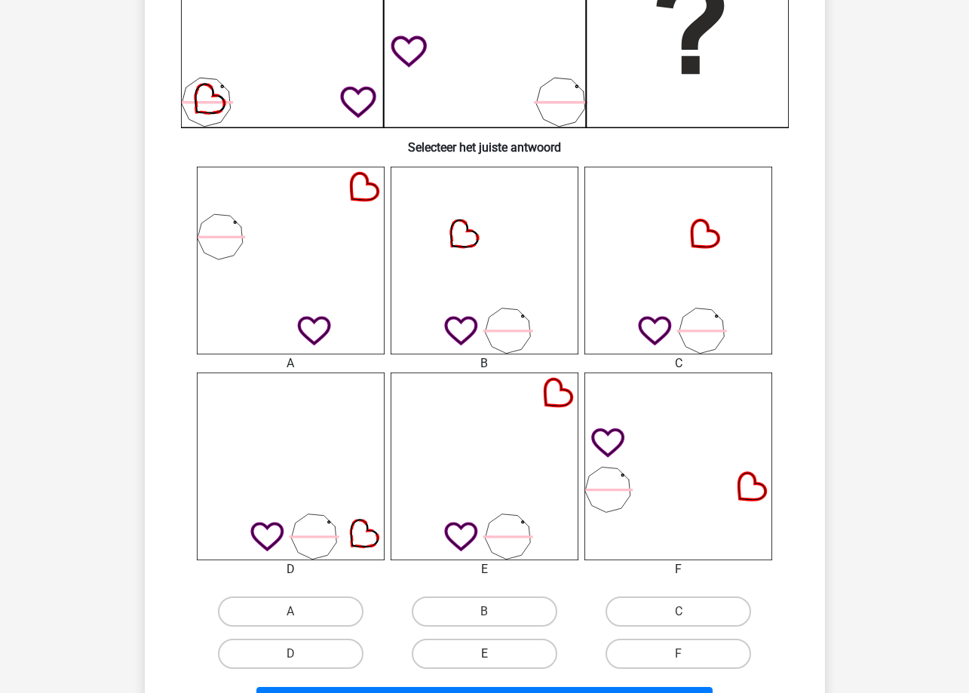
scroll to position [603, 0]
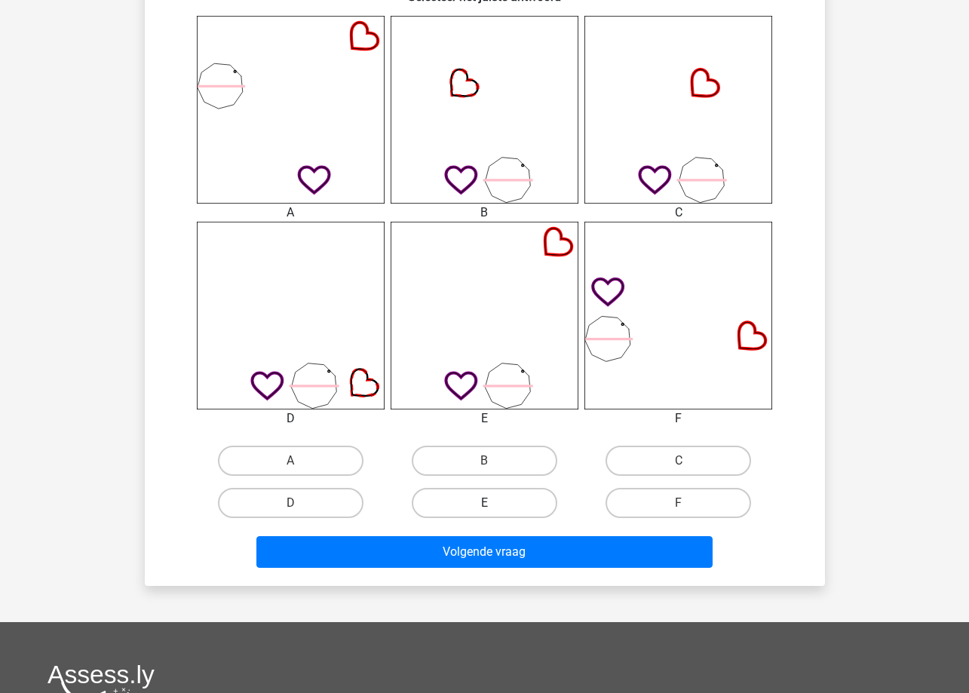
click at [526, 505] on label "E" at bounding box center [485, 503] width 146 height 30
click at [494, 505] on input "E" at bounding box center [489, 508] width 10 height 10
radio input "true"
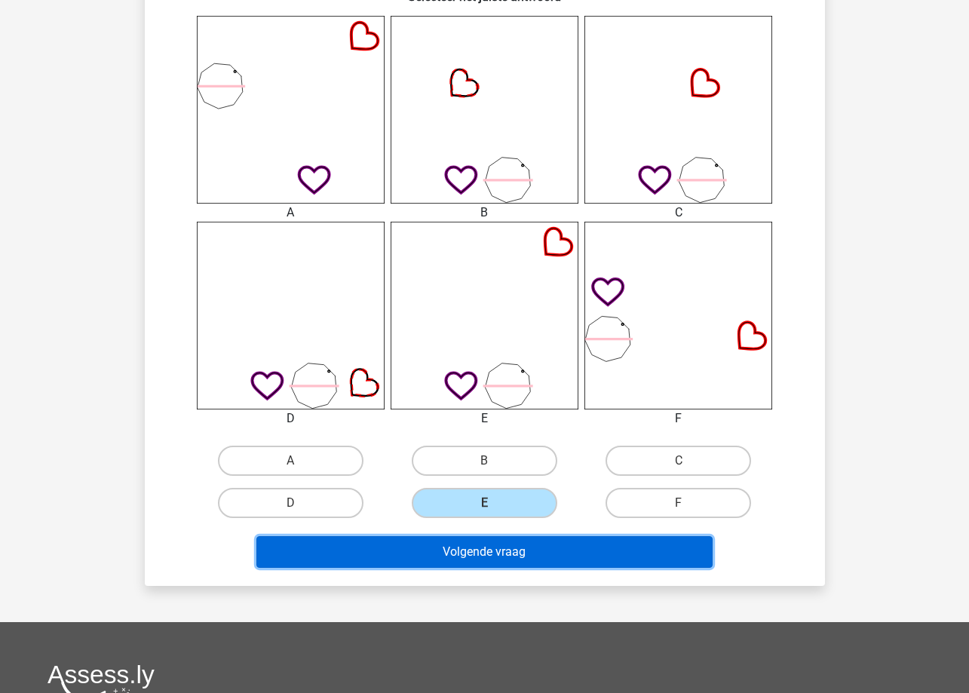
click at [524, 554] on button "Volgende vraag" at bounding box center [484, 552] width 456 height 32
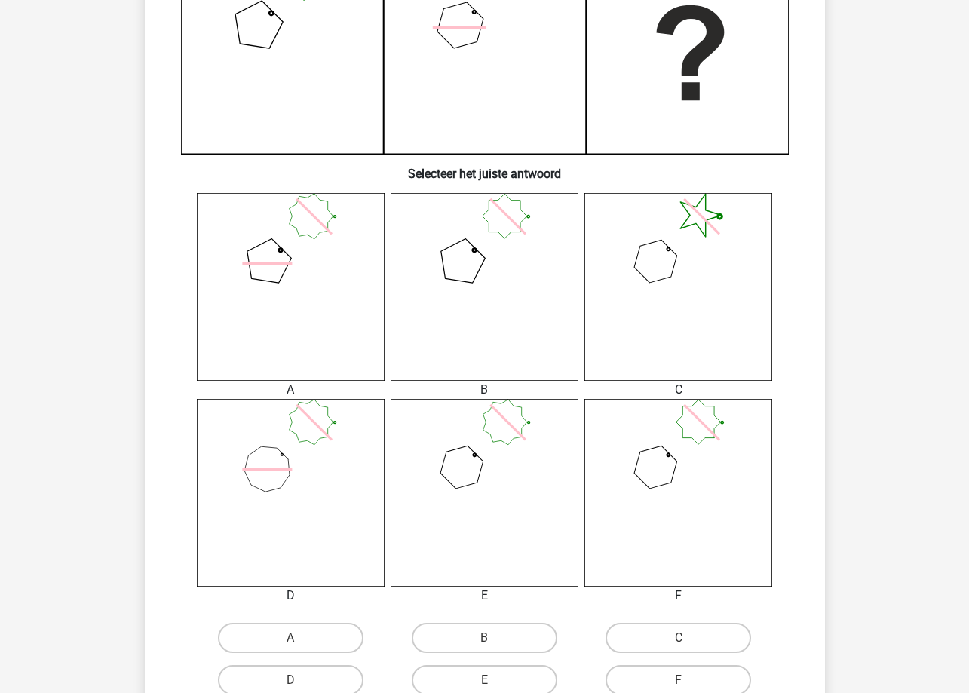
scroll to position [453, 0]
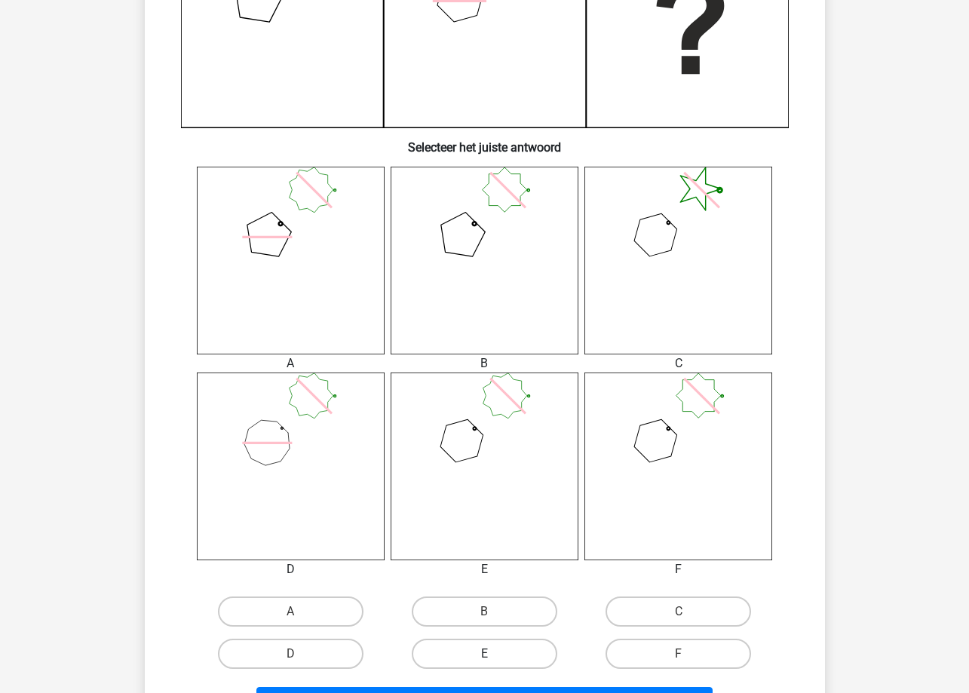
click at [489, 652] on label "E" at bounding box center [485, 654] width 146 height 30
click at [489, 654] on input "E" at bounding box center [489, 659] width 10 height 10
radio input "true"
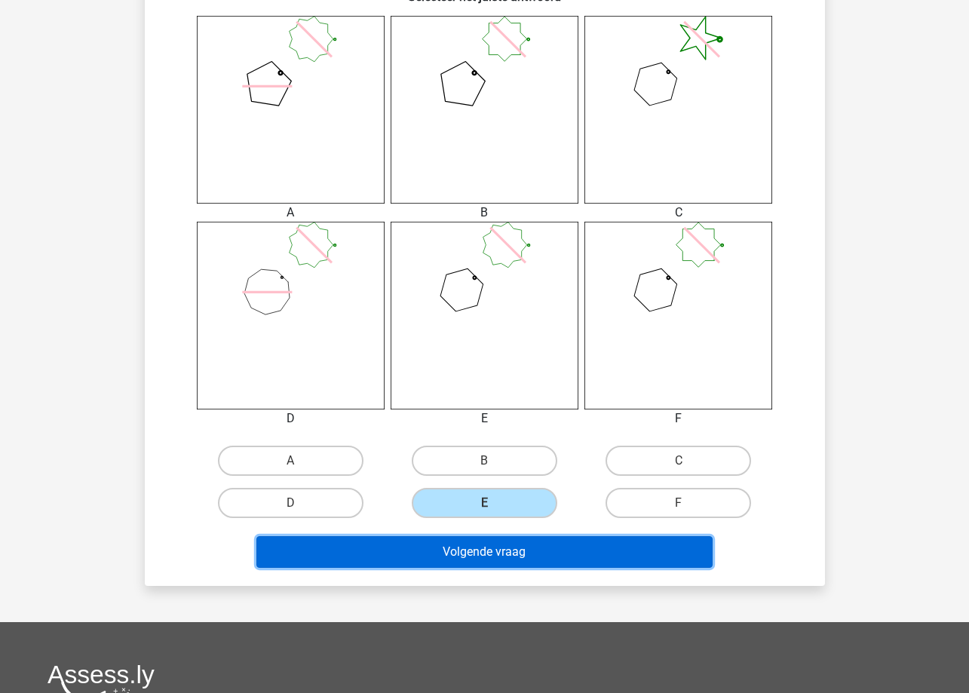
click at [560, 557] on button "Volgende vraag" at bounding box center [484, 552] width 456 height 32
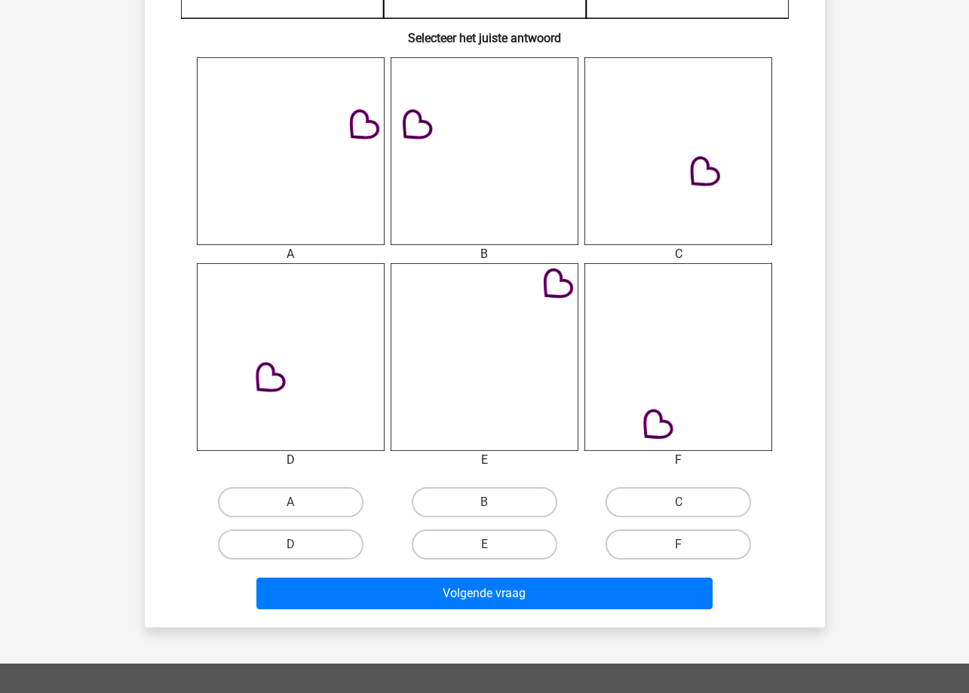
scroll to position [603, 0]
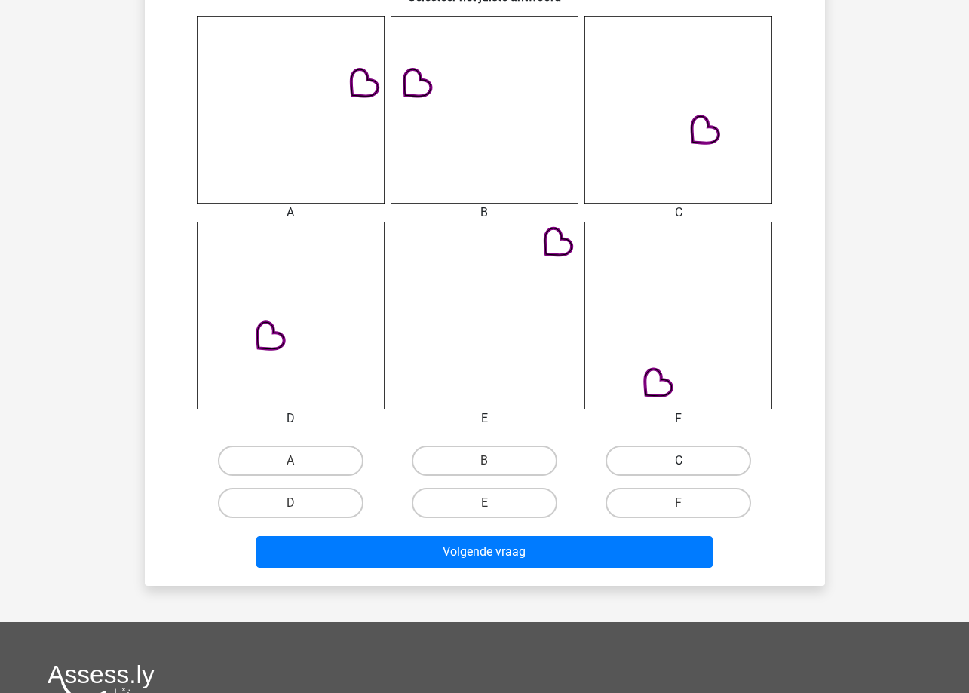
click at [677, 469] on label "C" at bounding box center [679, 461] width 146 height 30
click at [679, 469] on input "C" at bounding box center [684, 466] width 10 height 10
radio input "true"
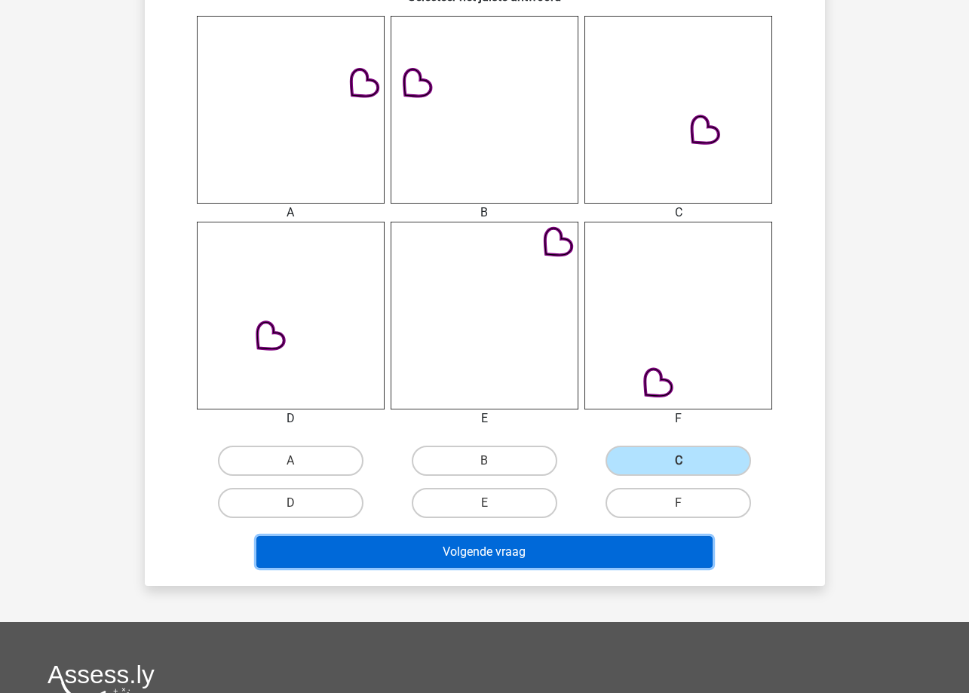
click at [664, 541] on button "Volgende vraag" at bounding box center [484, 552] width 456 height 32
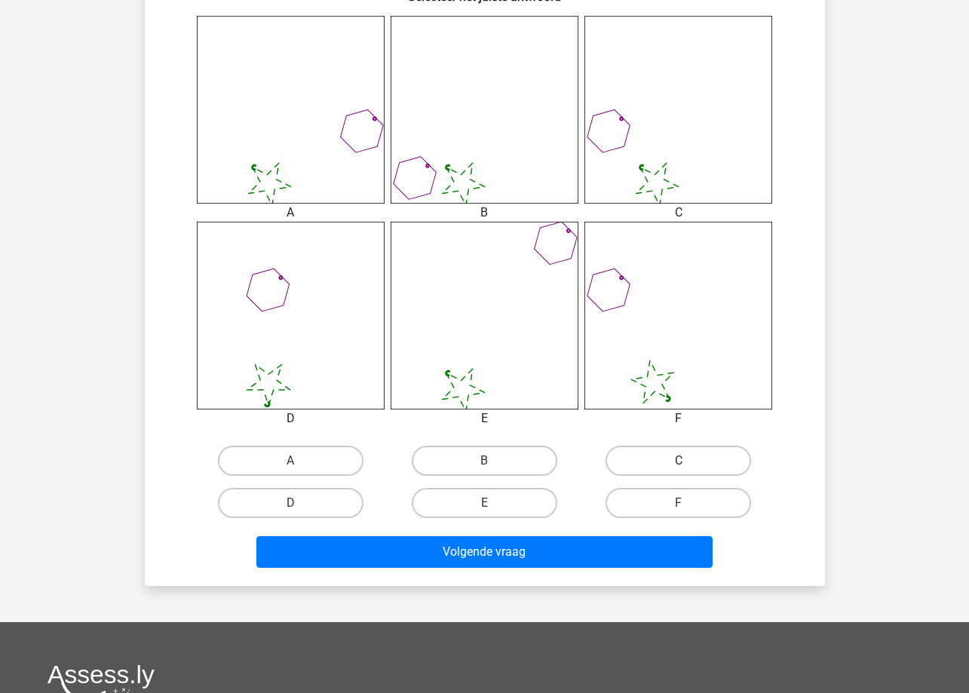
drag, startPoint x: 601, startPoint y: 455, endPoint x: 618, endPoint y: 458, distance: 17.6
click at [612, 458] on div "C" at bounding box center [679, 461] width 182 height 30
click at [618, 458] on label "C" at bounding box center [679, 461] width 146 height 30
click at [679, 461] on input "C" at bounding box center [684, 466] width 10 height 10
radio input "true"
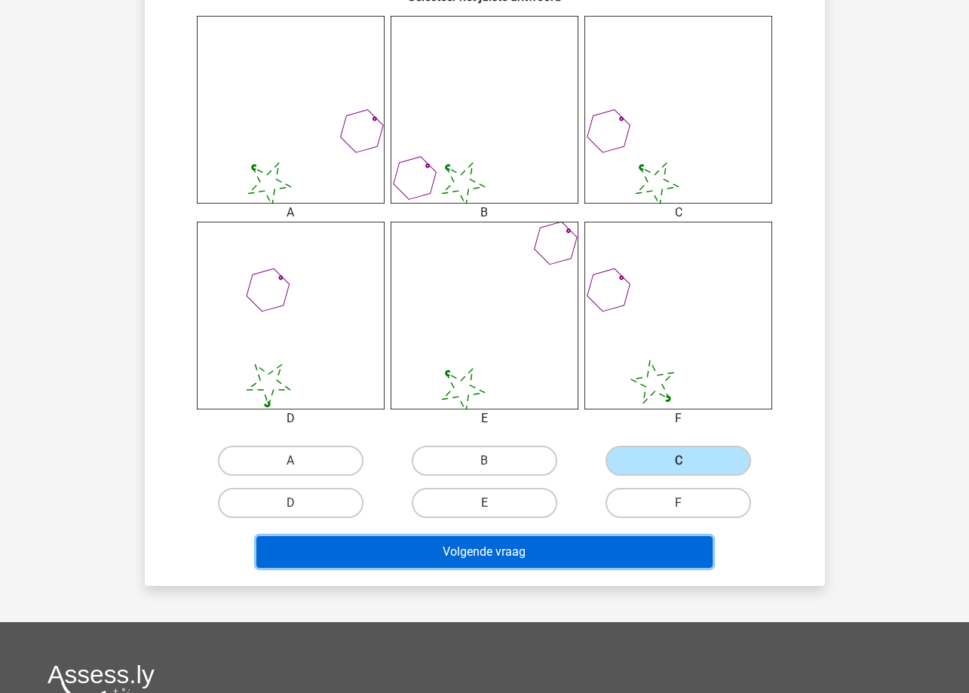
click at [620, 550] on button "Volgende vraag" at bounding box center [484, 552] width 456 height 32
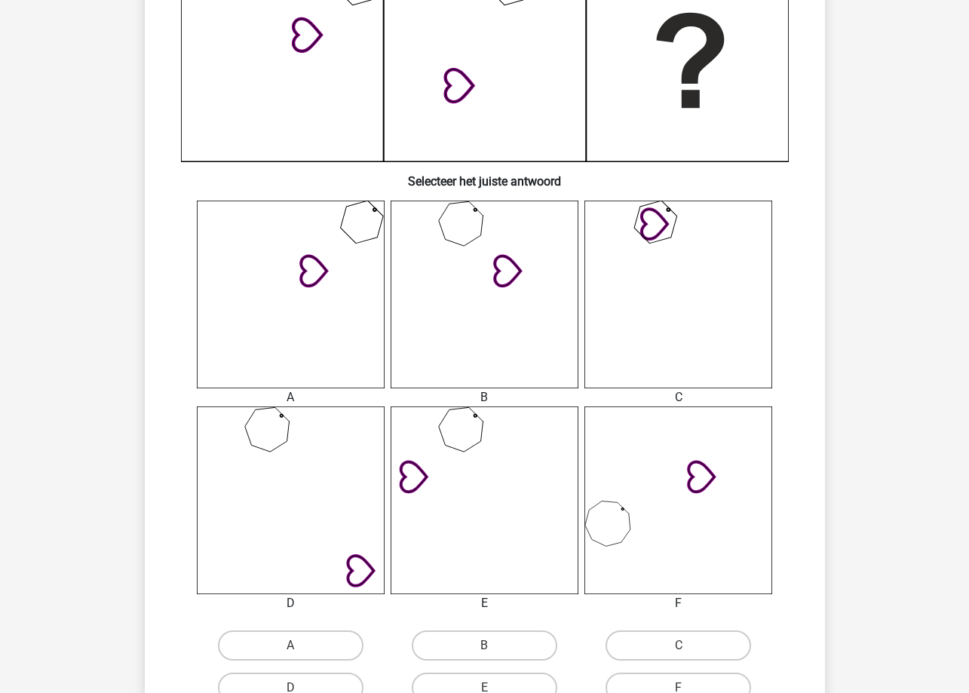
scroll to position [528, 0]
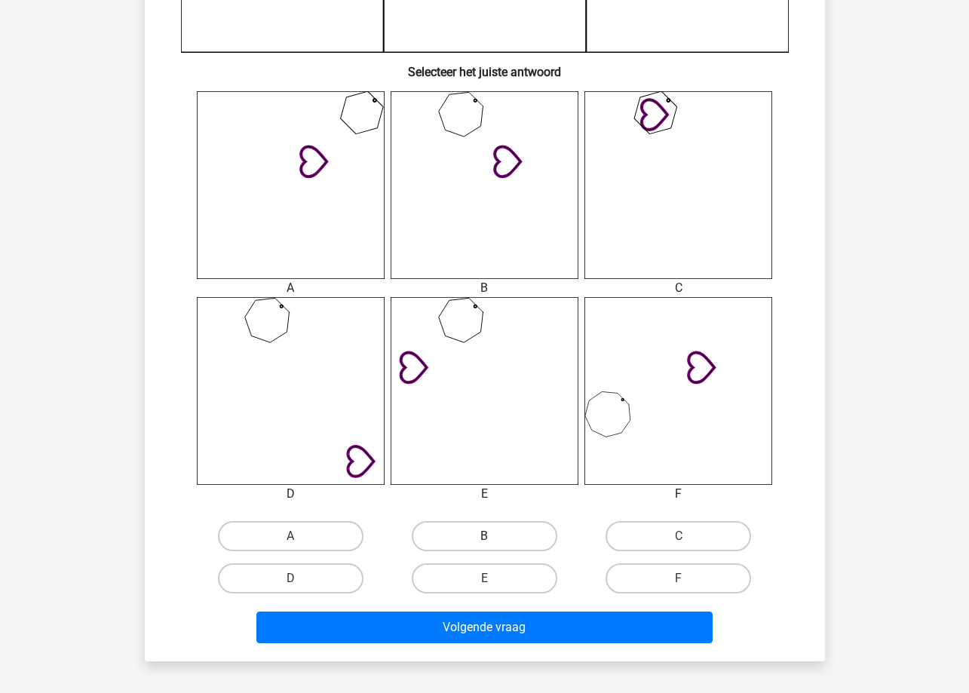
click at [523, 539] on label "B" at bounding box center [485, 536] width 146 height 30
click at [494, 539] on input "B" at bounding box center [489, 541] width 10 height 10
radio input "true"
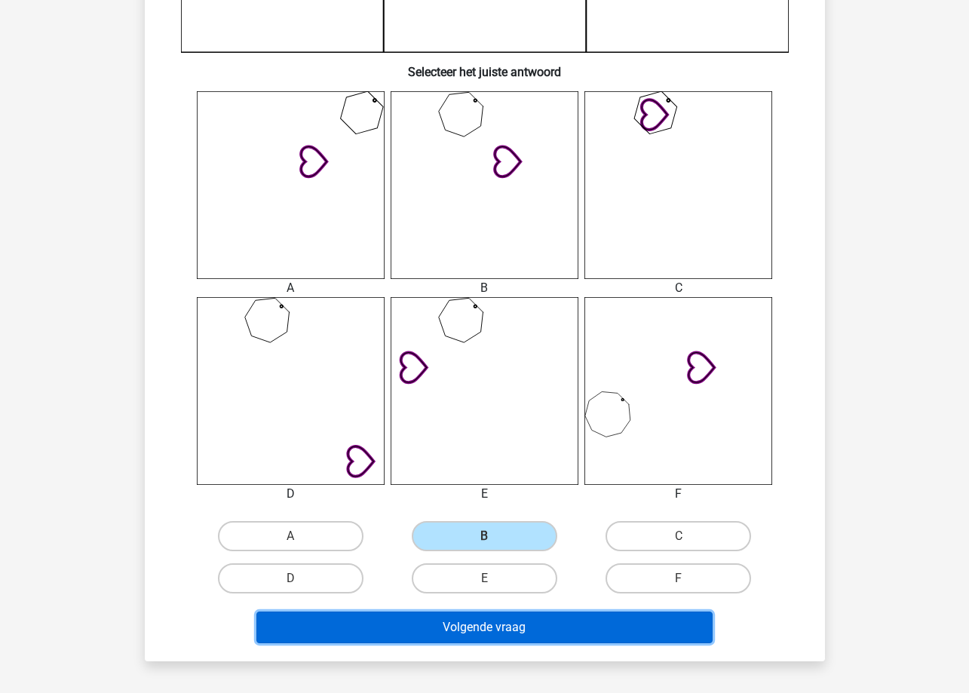
click at [516, 638] on button "Volgende vraag" at bounding box center [484, 628] width 456 height 32
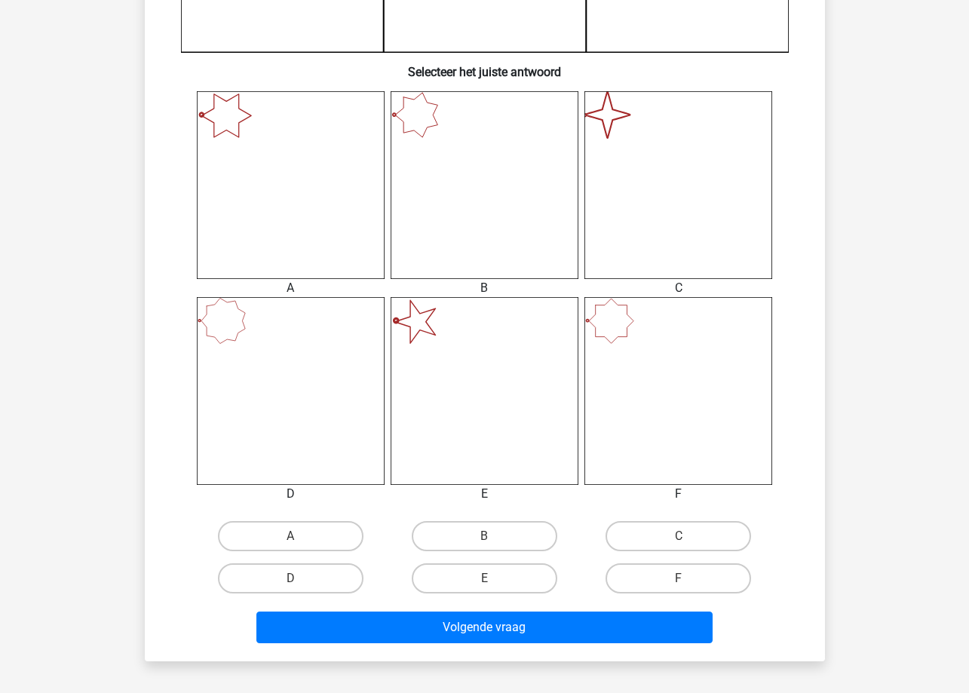
click at [643, 545] on label "C" at bounding box center [679, 536] width 146 height 30
click at [679, 545] on input "C" at bounding box center [684, 541] width 10 height 10
radio input "true"
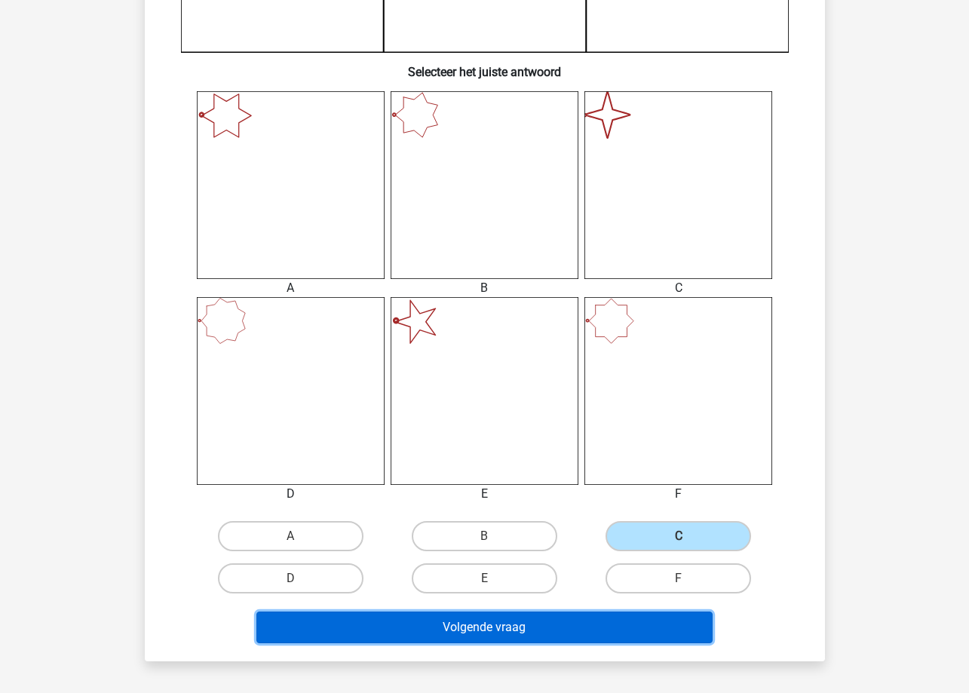
click at [617, 639] on button "Volgende vraag" at bounding box center [484, 628] width 456 height 32
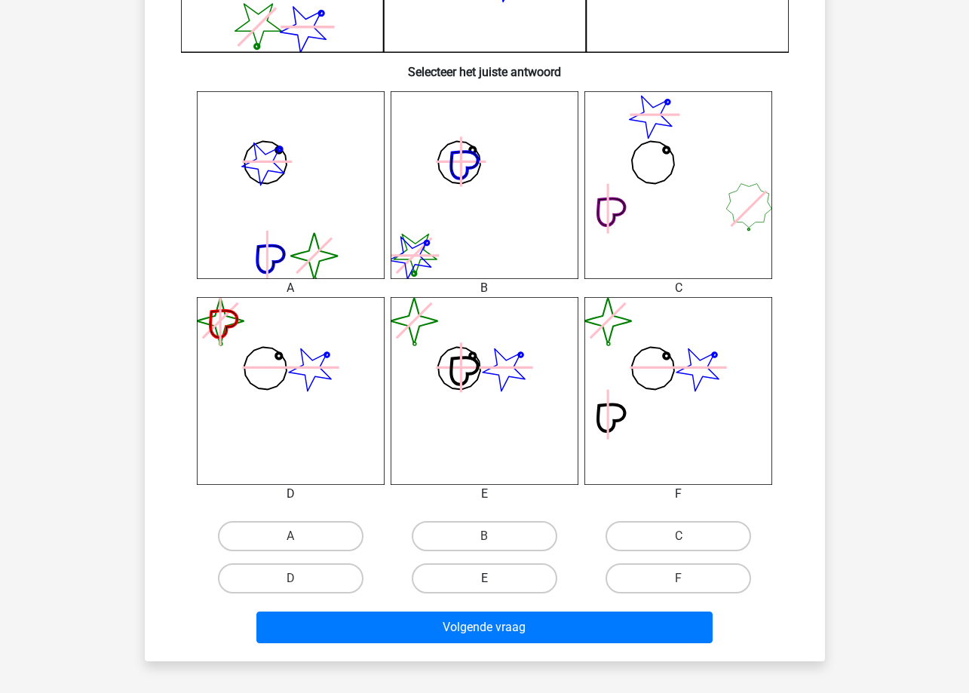
click at [508, 575] on label "E" at bounding box center [485, 578] width 146 height 30
click at [494, 578] on input "E" at bounding box center [489, 583] width 10 height 10
radio input "true"
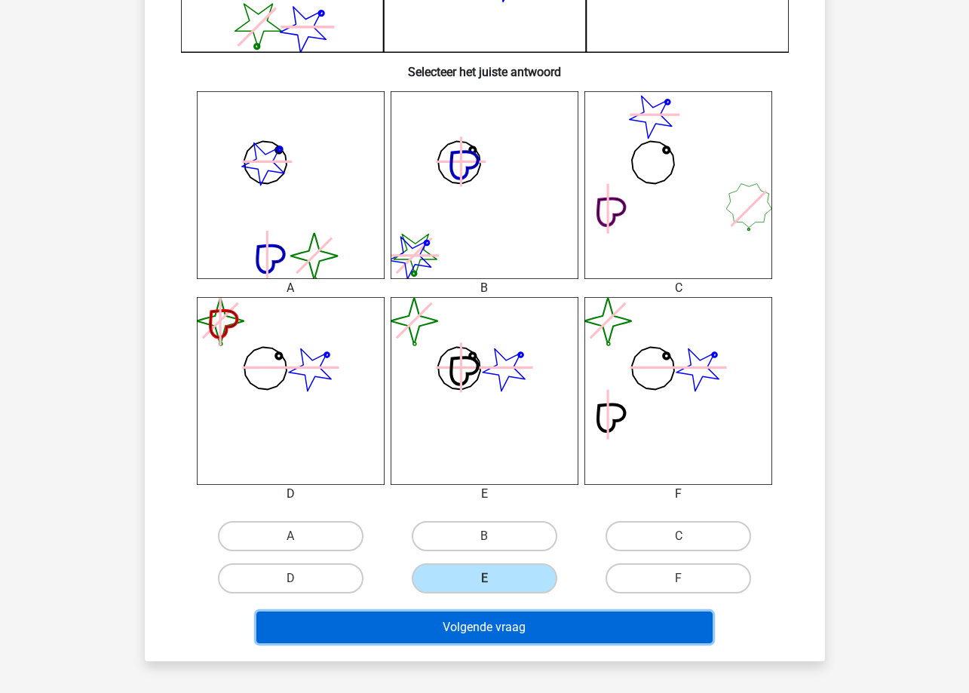
click at [533, 629] on button "Volgende vraag" at bounding box center [484, 628] width 456 height 32
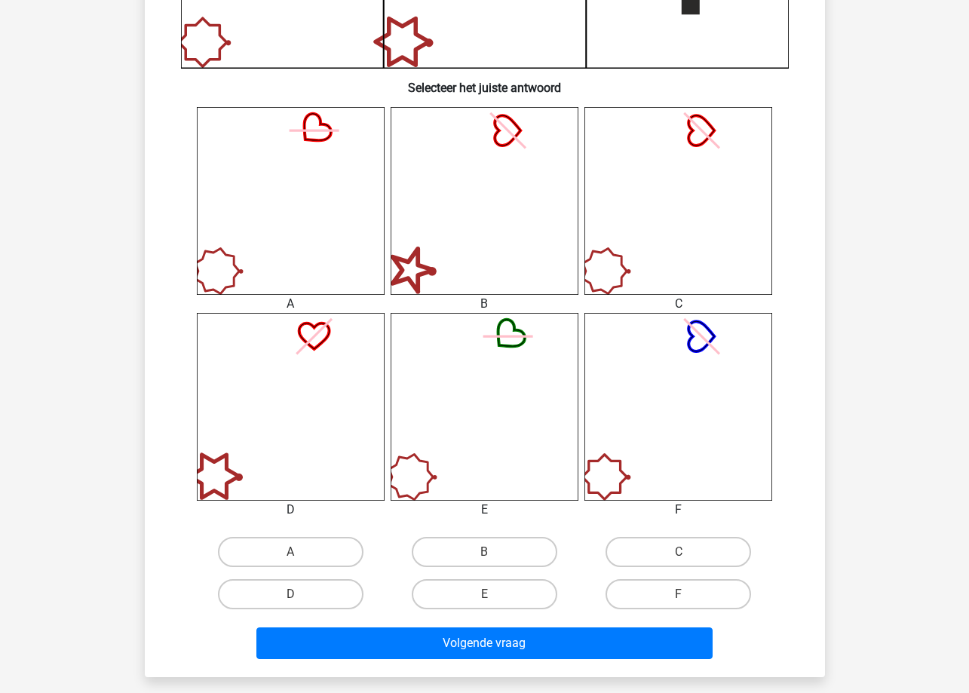
scroll to position [603, 0]
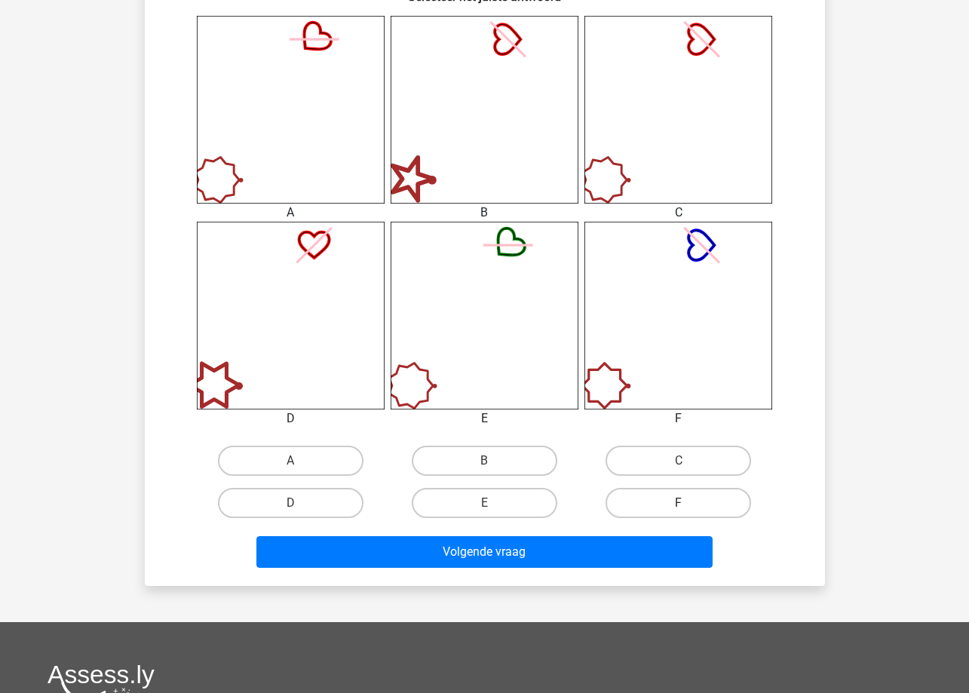
click at [696, 463] on label "C" at bounding box center [679, 461] width 146 height 30
click at [689, 463] on input "C" at bounding box center [684, 466] width 10 height 10
radio input "true"
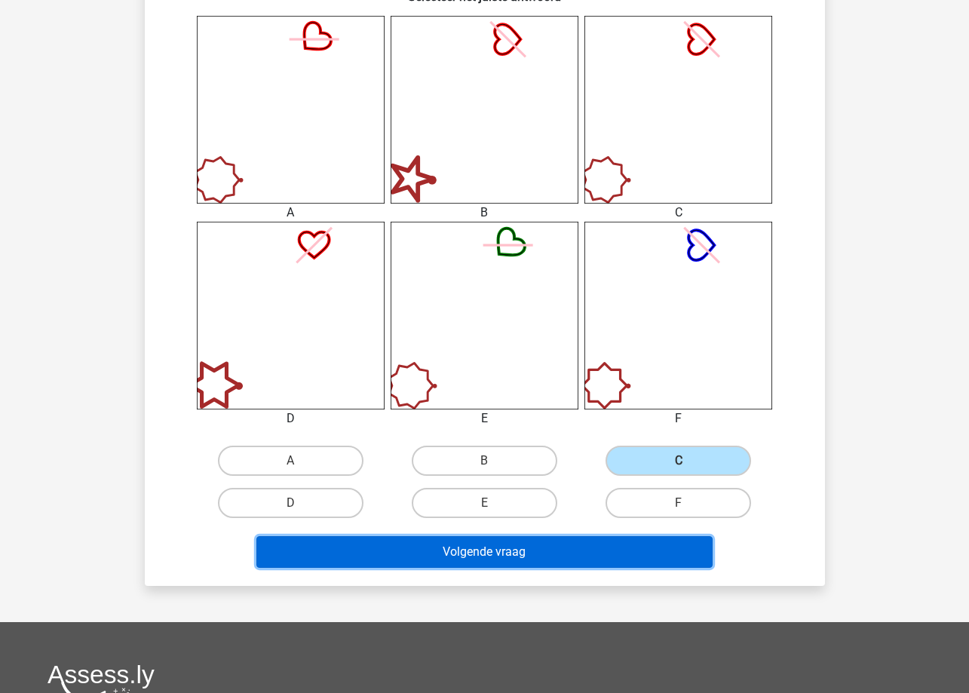
click at [676, 566] on button "Volgende vraag" at bounding box center [484, 552] width 456 height 32
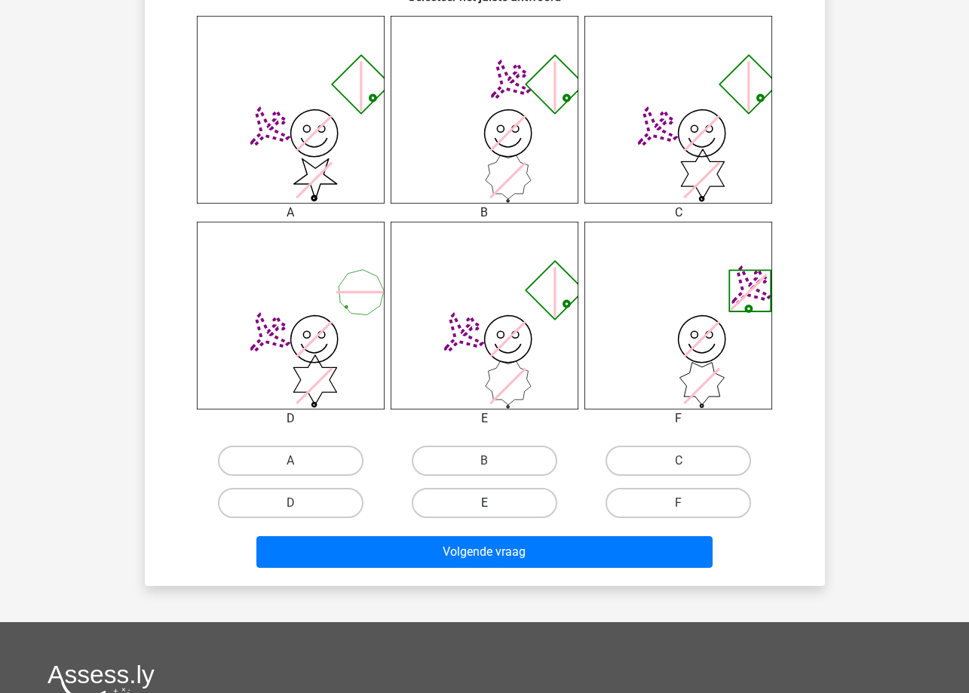
click at [499, 508] on label "E" at bounding box center [485, 503] width 146 height 30
click at [494, 508] on input "E" at bounding box center [489, 508] width 10 height 10
radio input "true"
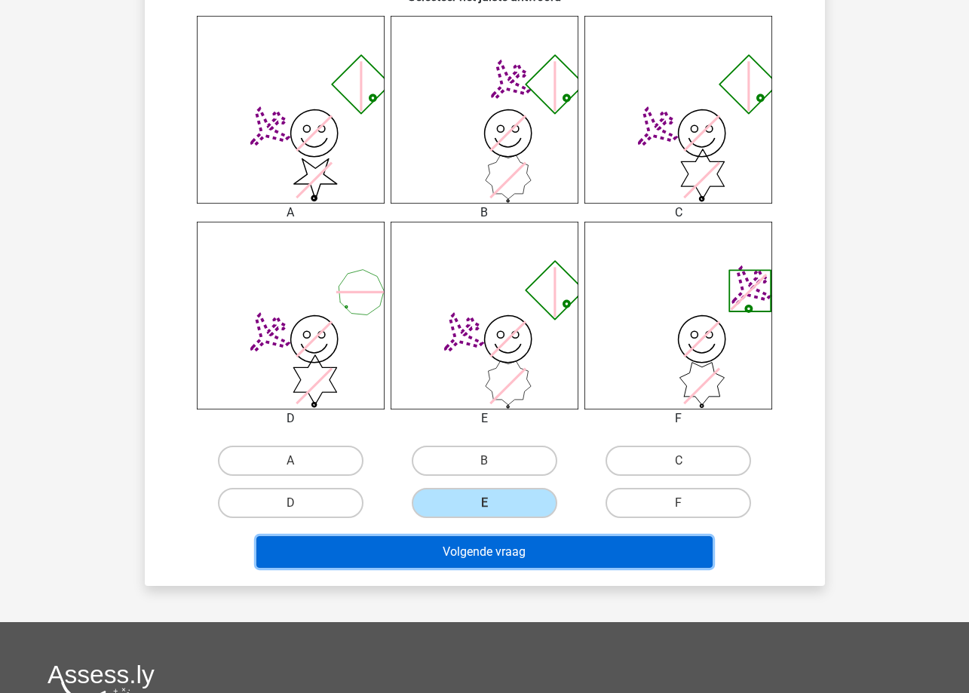
click at [504, 547] on button "Volgende vraag" at bounding box center [484, 552] width 456 height 32
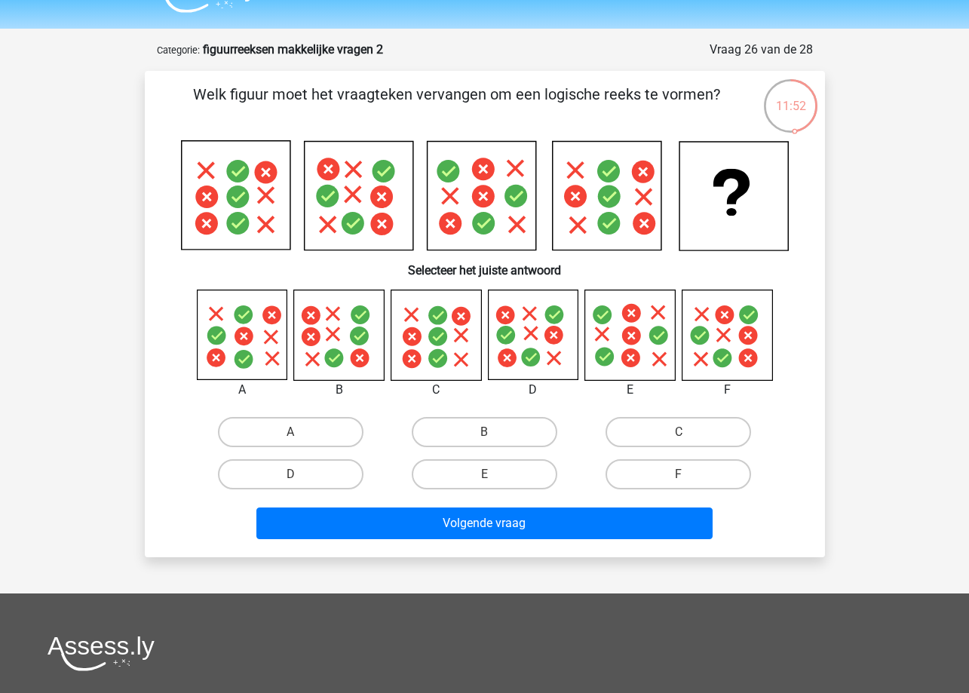
scroll to position [0, 0]
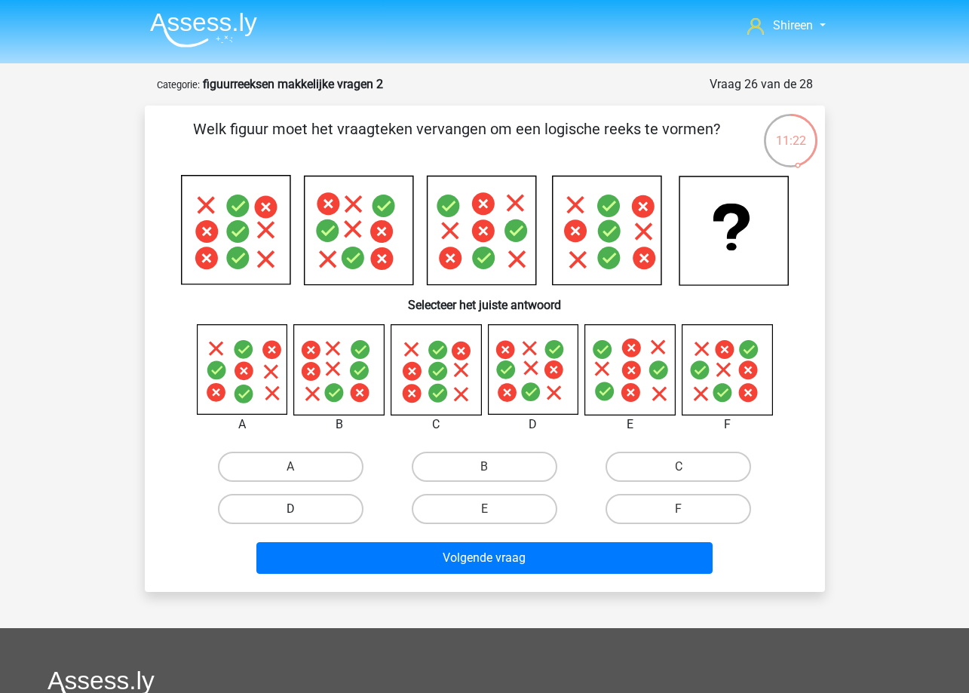
click at [352, 511] on label "D" at bounding box center [291, 509] width 146 height 30
click at [300, 511] on input "D" at bounding box center [295, 514] width 10 height 10
radio input "true"
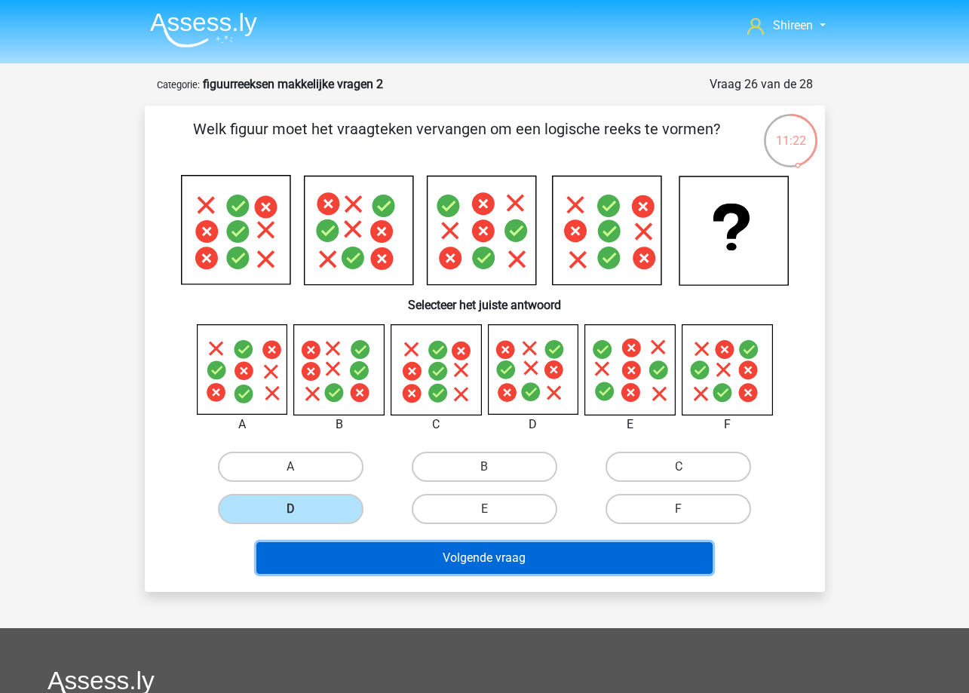
click at [413, 560] on button "Volgende vraag" at bounding box center [484, 558] width 456 height 32
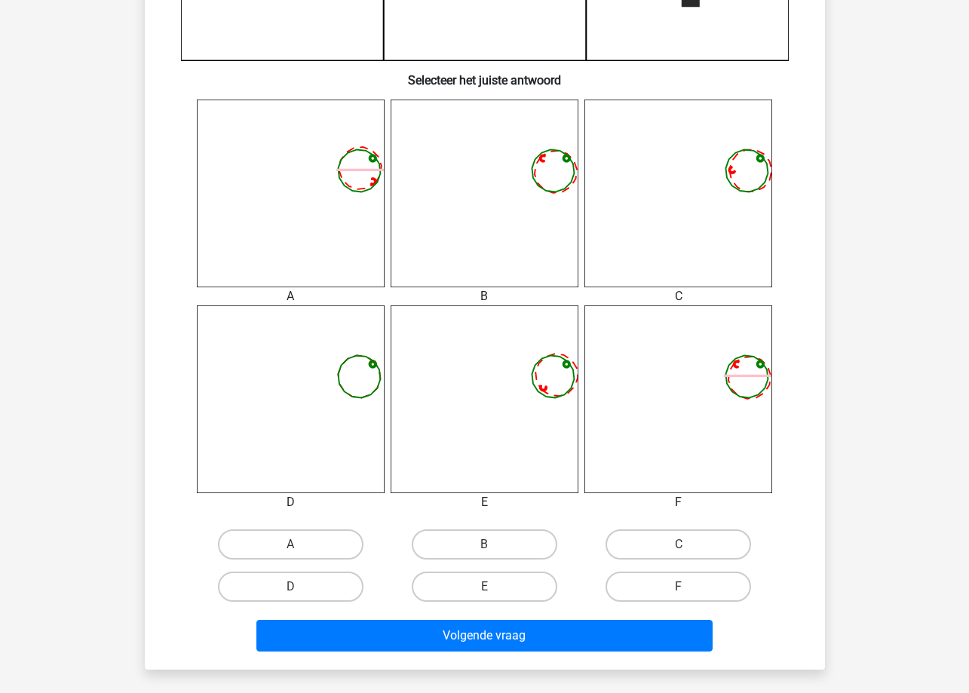
scroll to position [603, 0]
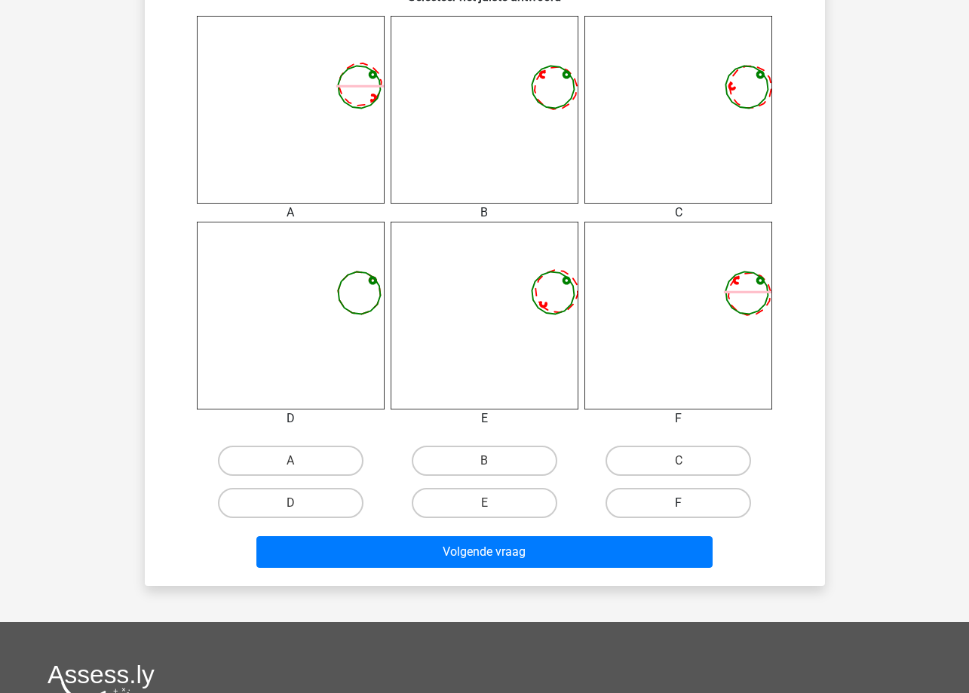
drag, startPoint x: 671, startPoint y: 450, endPoint x: 661, endPoint y: 490, distance: 41.3
click at [671, 454] on label "C" at bounding box center [679, 461] width 146 height 30
click at [679, 461] on input "C" at bounding box center [684, 466] width 10 height 10
radio input "true"
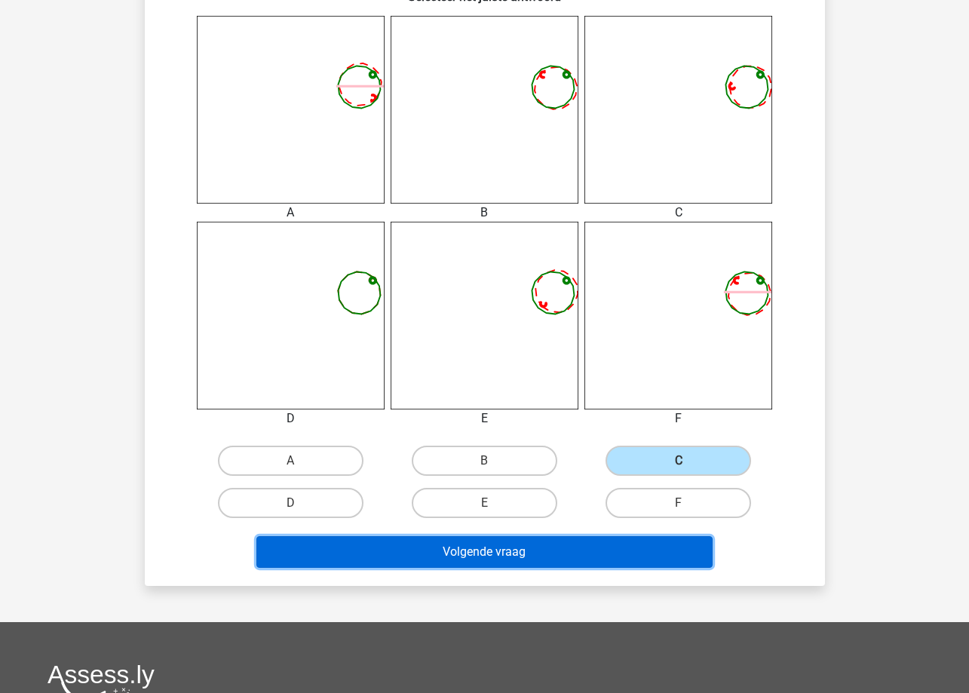
click at [643, 542] on button "Volgende vraag" at bounding box center [484, 552] width 456 height 32
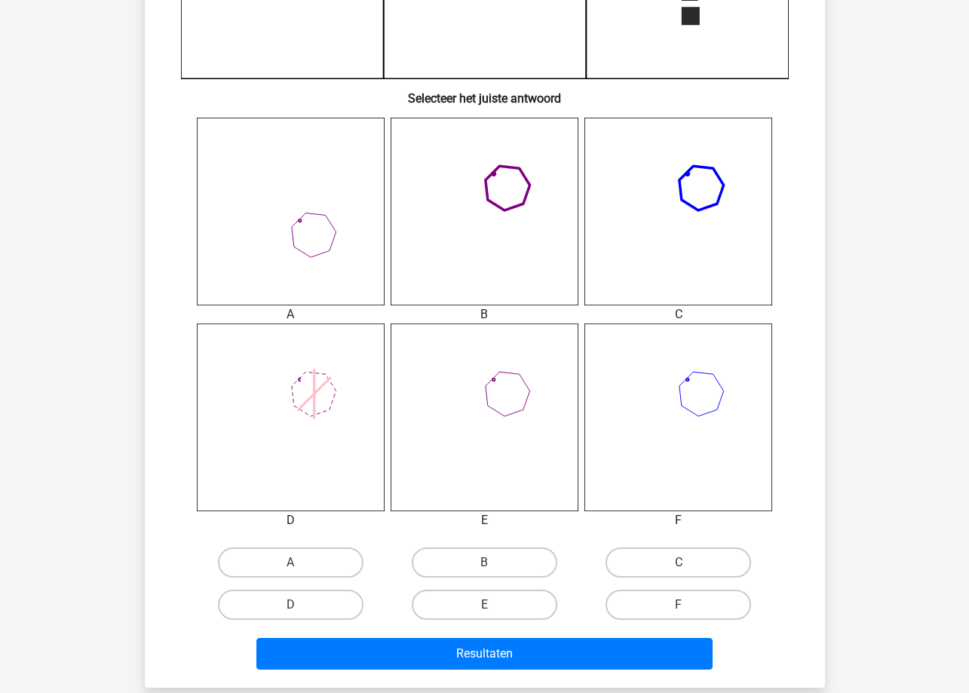
scroll to position [528, 0]
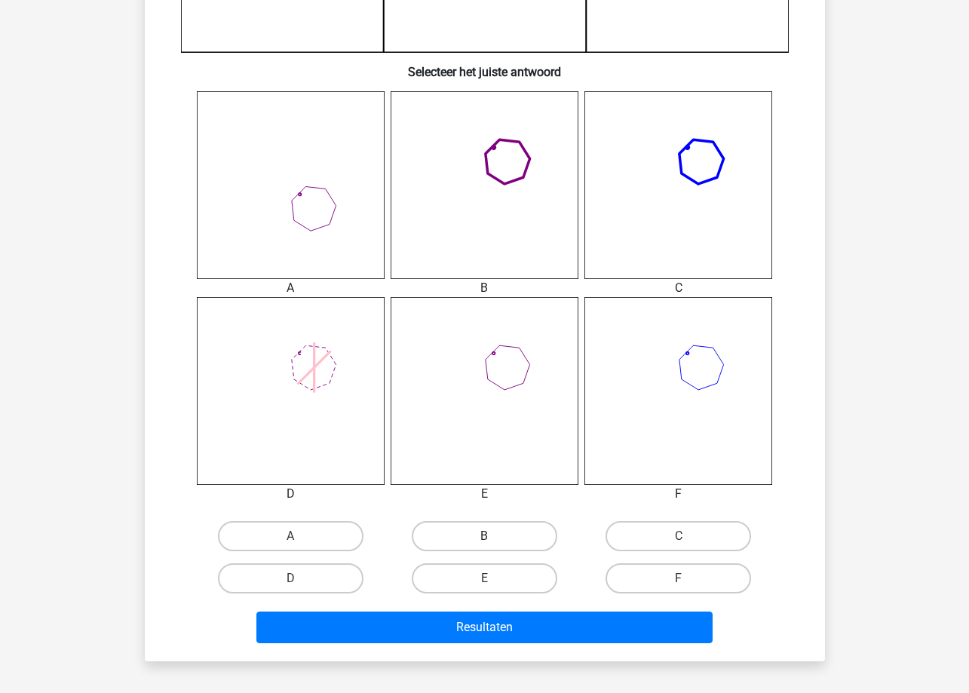
click at [515, 531] on label "B" at bounding box center [485, 536] width 146 height 30
click at [494, 536] on input "B" at bounding box center [489, 541] width 10 height 10
radio input "true"
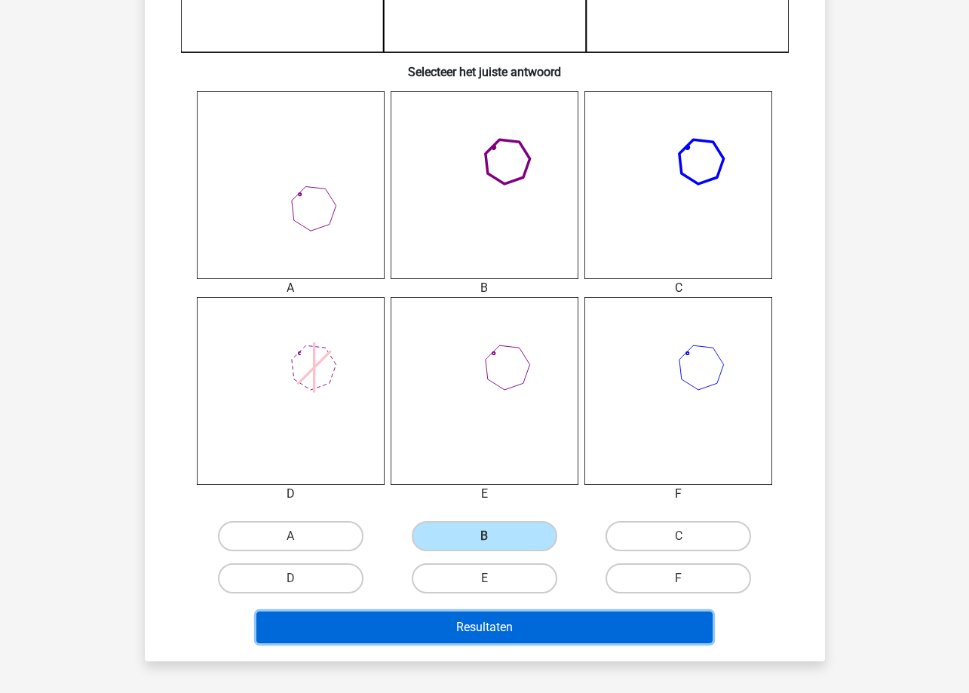
click at [537, 627] on button "Resultaten" at bounding box center [484, 628] width 456 height 32
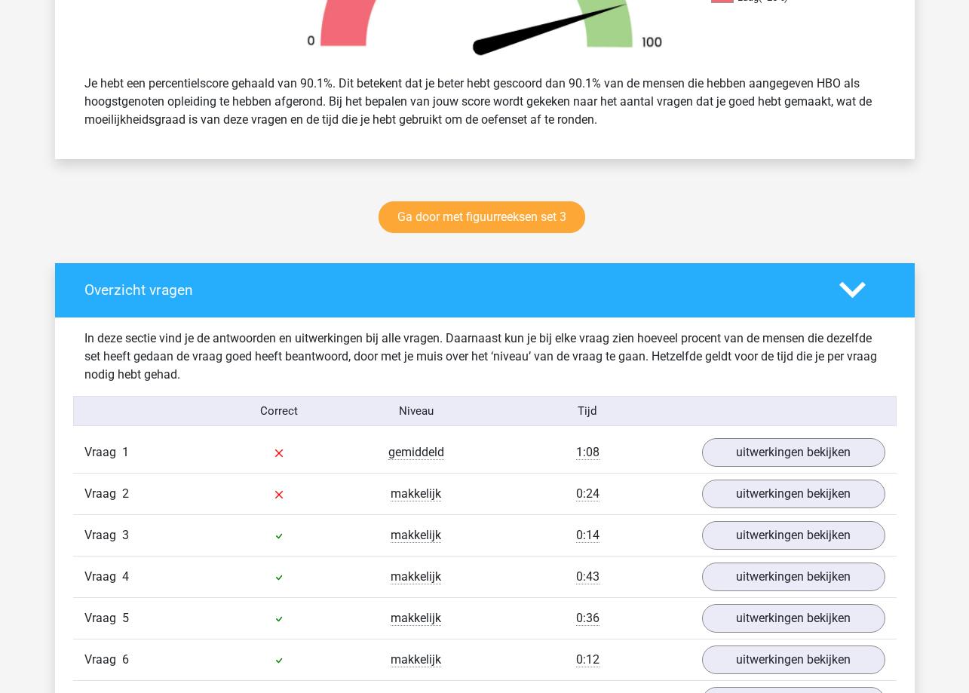
scroll to position [679, 0]
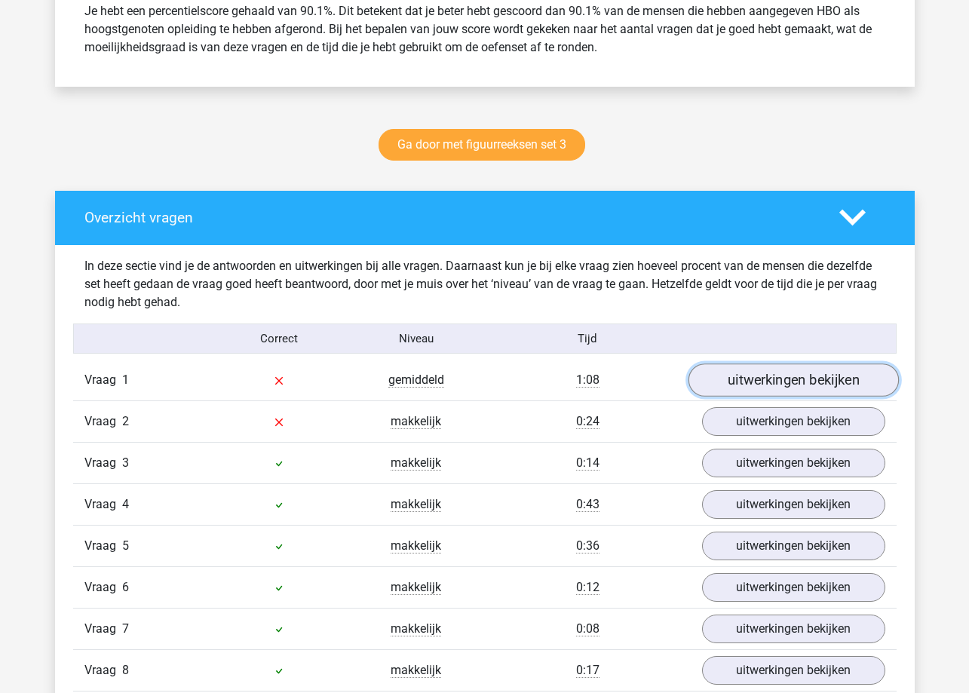
click at [806, 367] on link "uitwerkingen bekijken" at bounding box center [793, 380] width 210 height 33
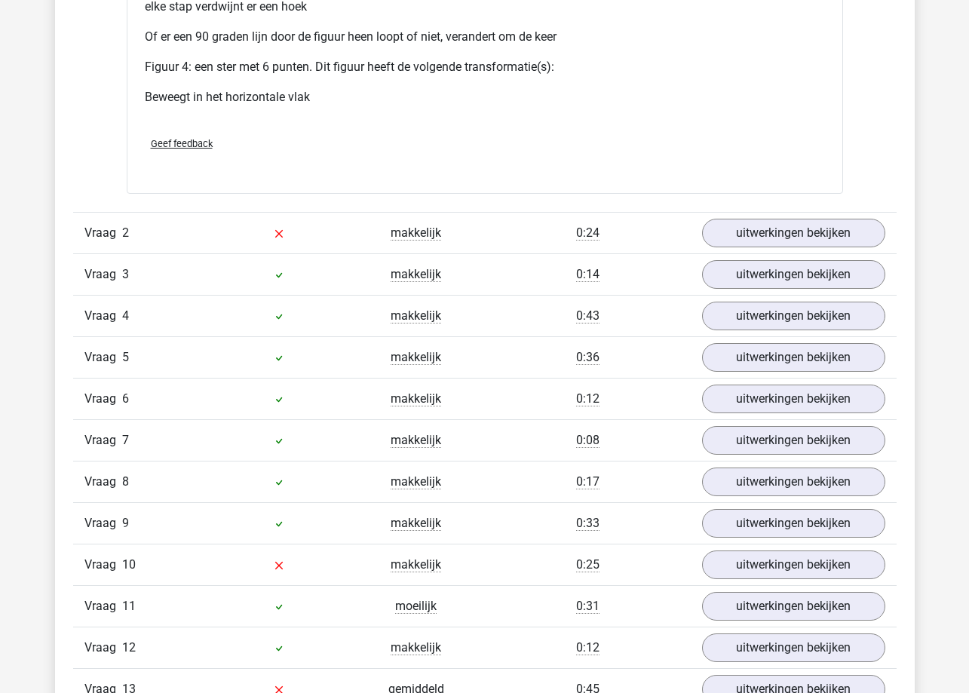
scroll to position [2414, 0]
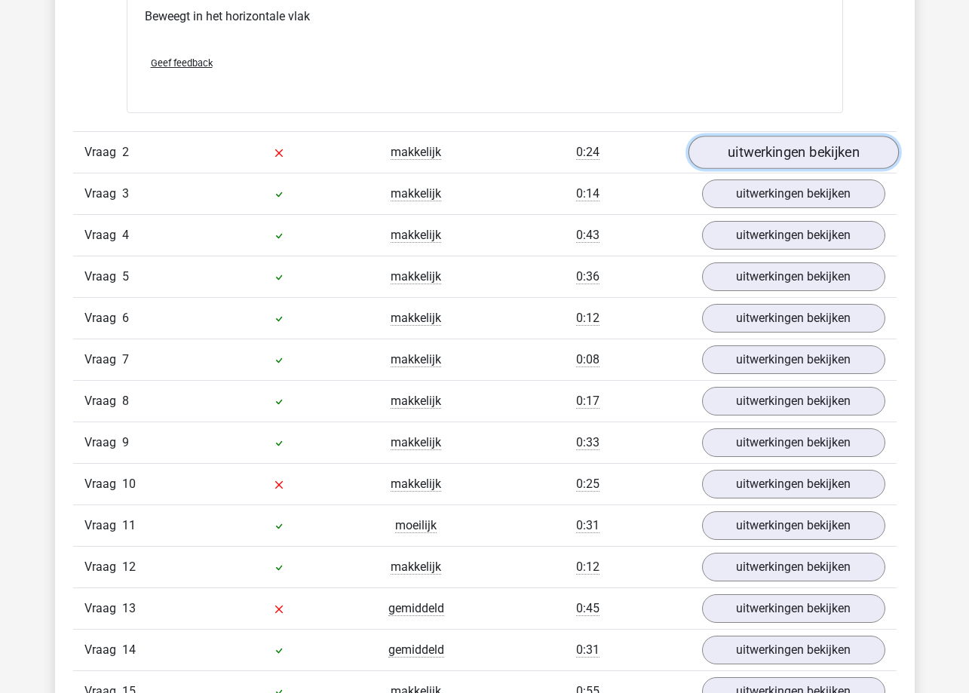
click at [764, 146] on link "uitwerkingen bekijken" at bounding box center [793, 152] width 210 height 33
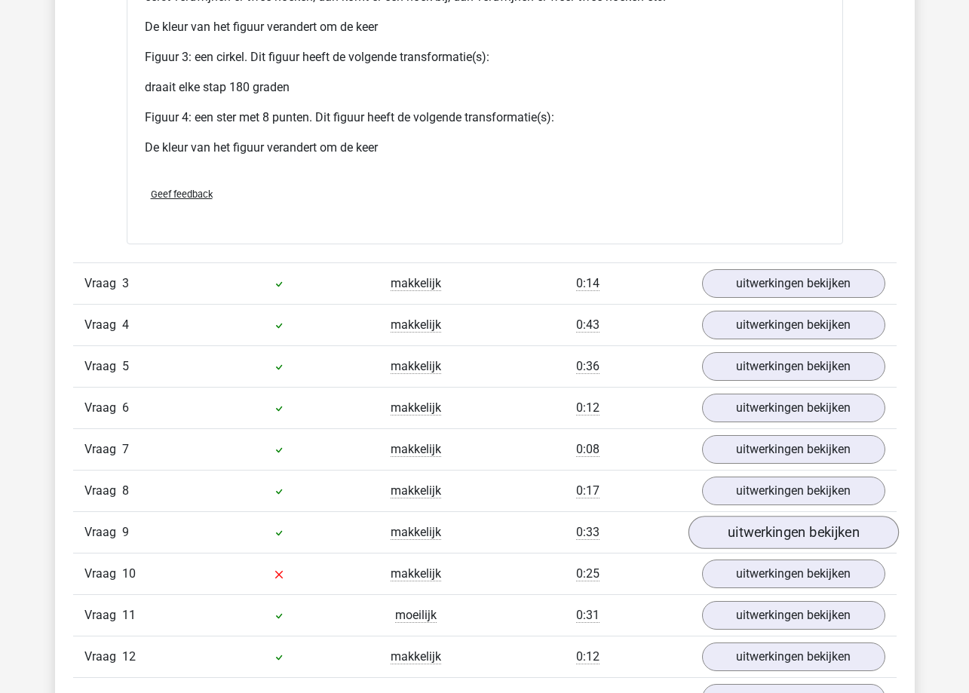
scroll to position [3922, 0]
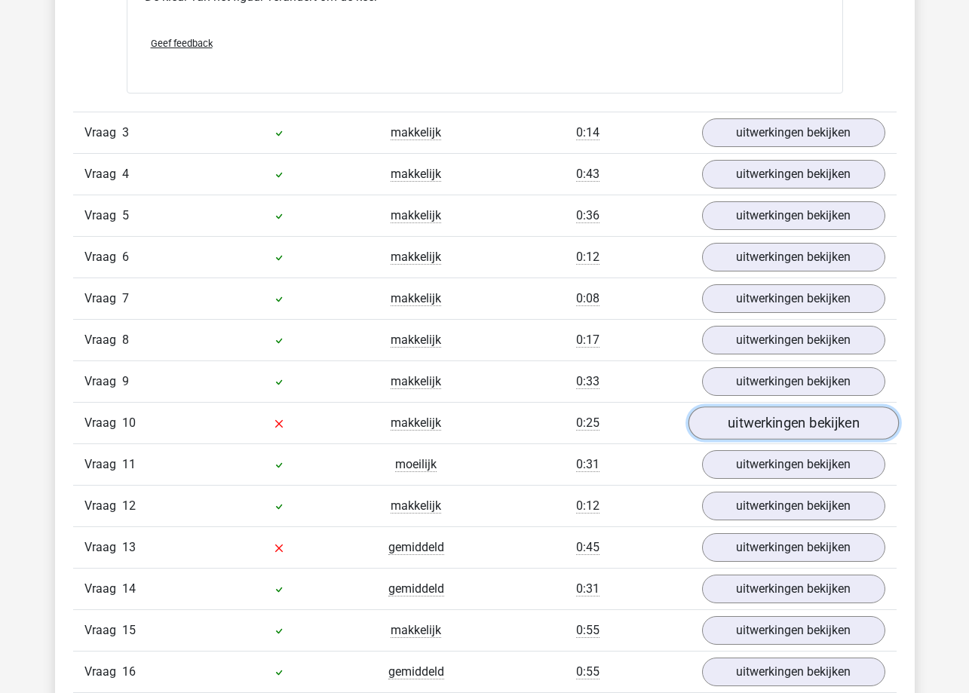
click at [775, 419] on link "uitwerkingen bekijken" at bounding box center [793, 423] width 210 height 33
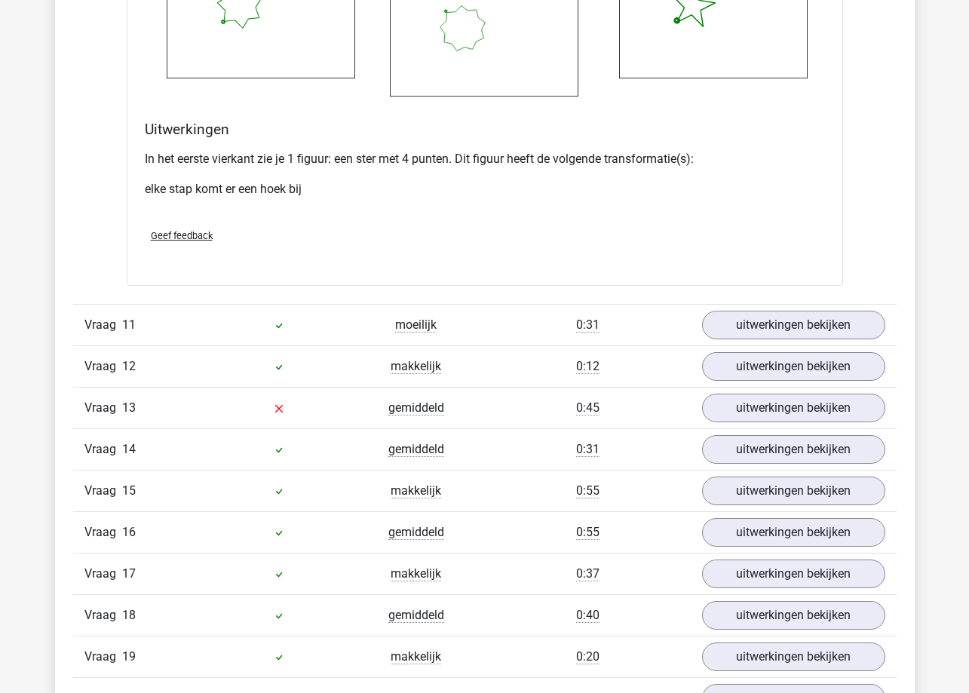
scroll to position [5355, 0]
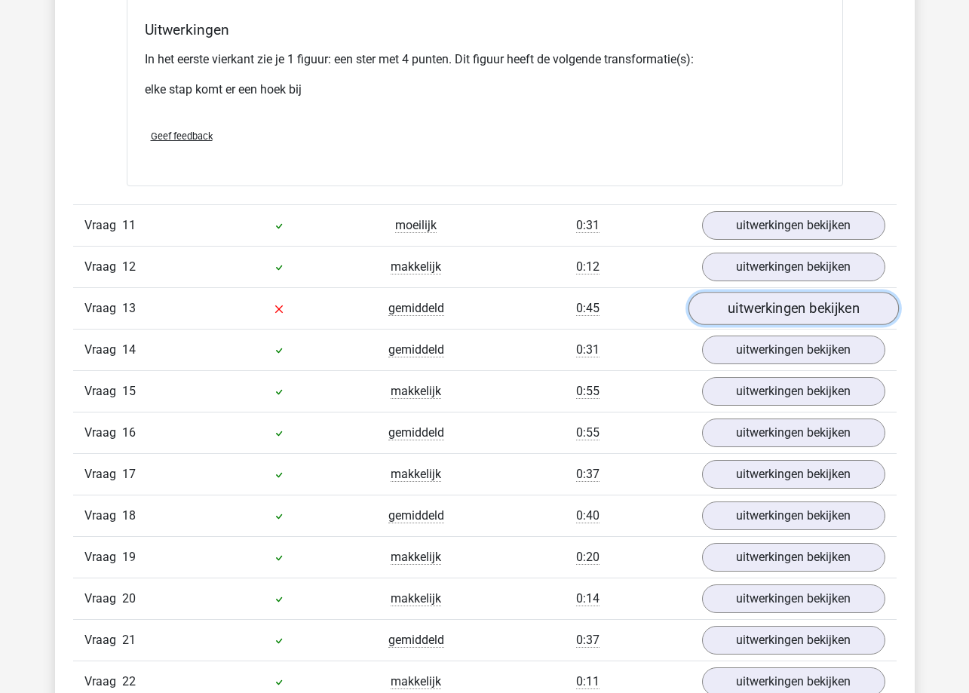
click at [716, 308] on link "uitwerkingen bekijken" at bounding box center [793, 308] width 210 height 33
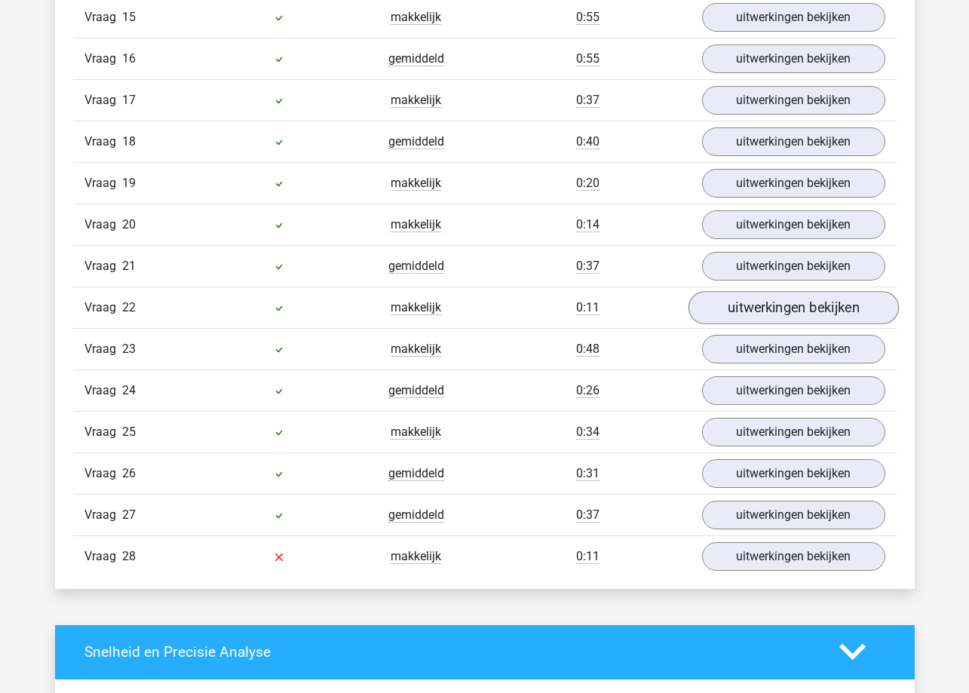
scroll to position [7014, 0]
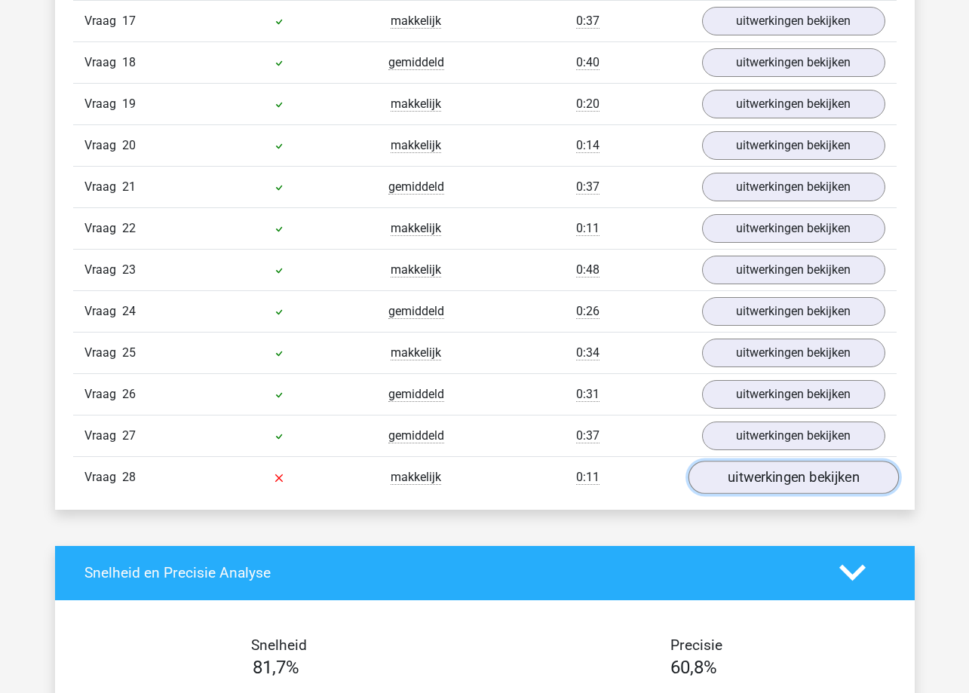
click at [787, 474] on link "uitwerkingen bekijken" at bounding box center [793, 477] width 210 height 33
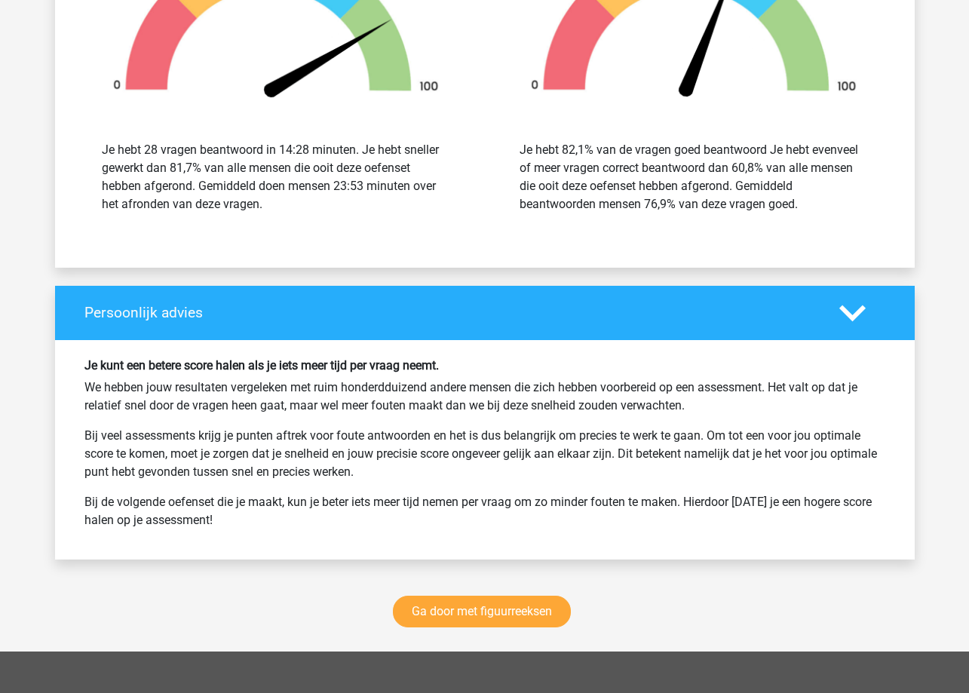
scroll to position [9201, 0]
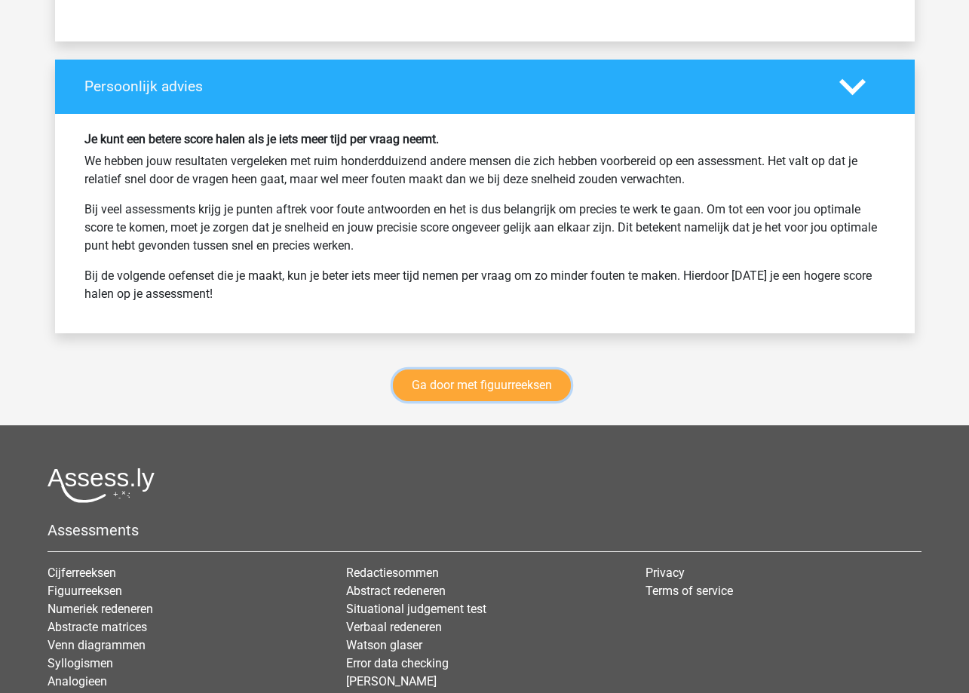
drag, startPoint x: 548, startPoint y: 382, endPoint x: 583, endPoint y: 378, distance: 35.0
click at [548, 383] on link "Ga door met figuurreeksen" at bounding box center [482, 386] width 178 height 32
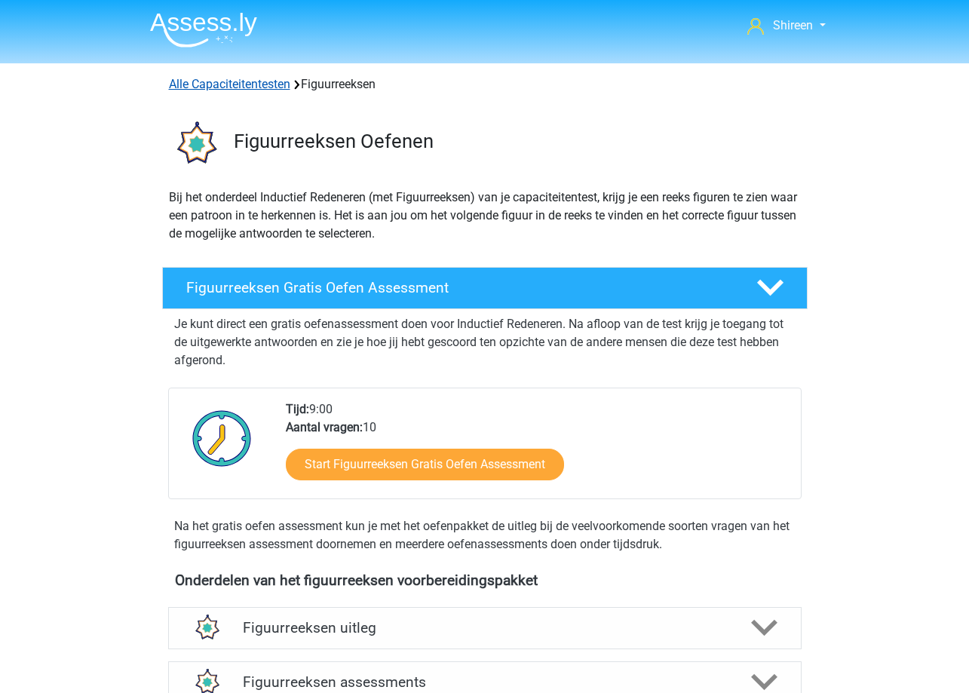
click at [263, 86] on link "Alle Capaciteitentesten" at bounding box center [229, 84] width 121 height 14
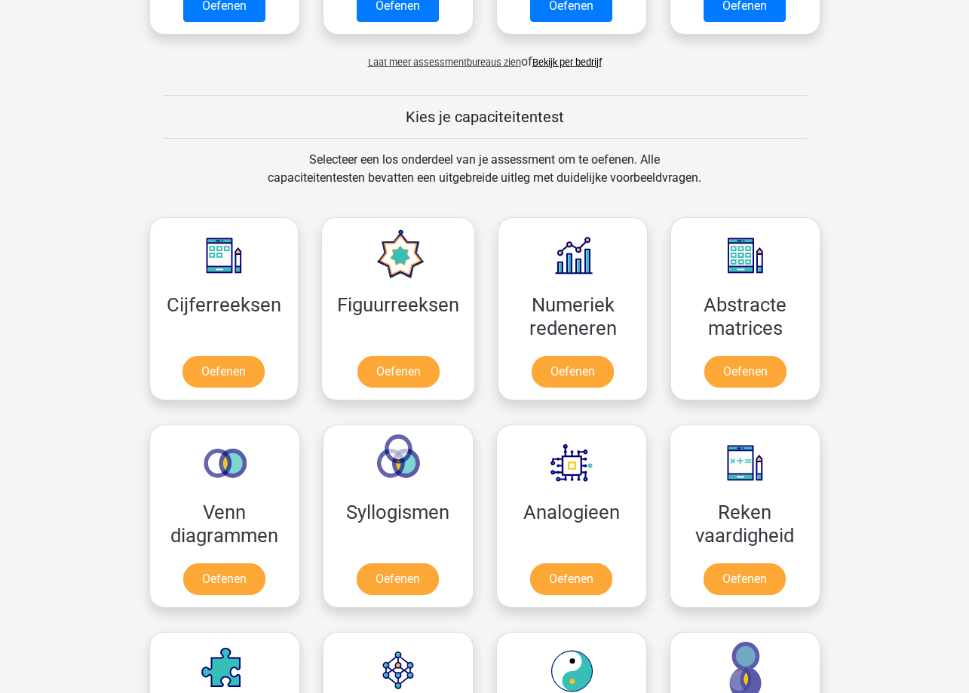
scroll to position [264, 0]
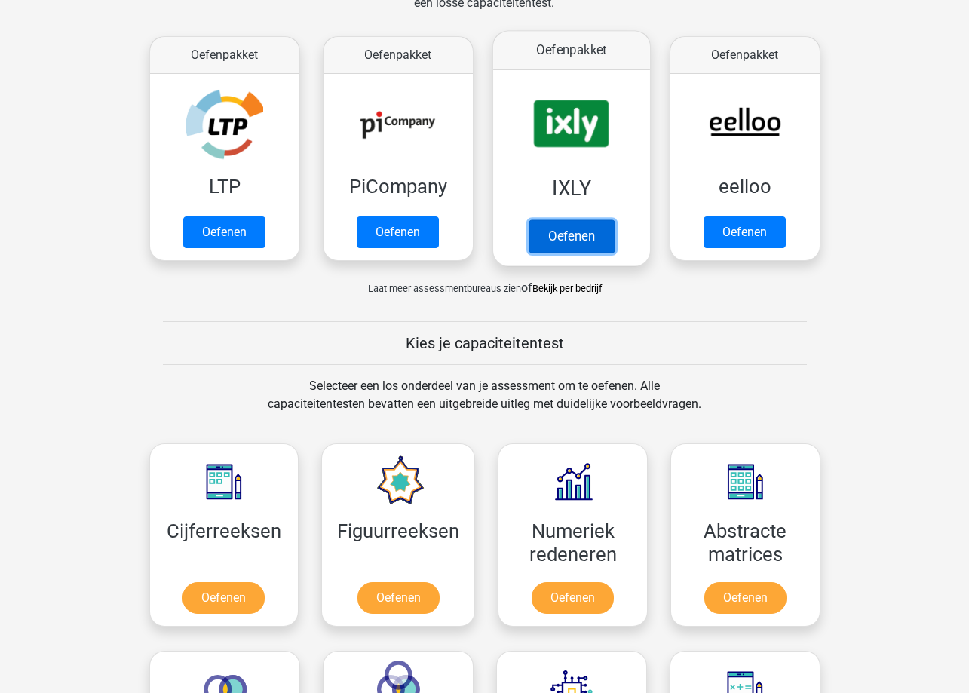
click at [585, 228] on link "Oefenen" at bounding box center [571, 235] width 86 height 33
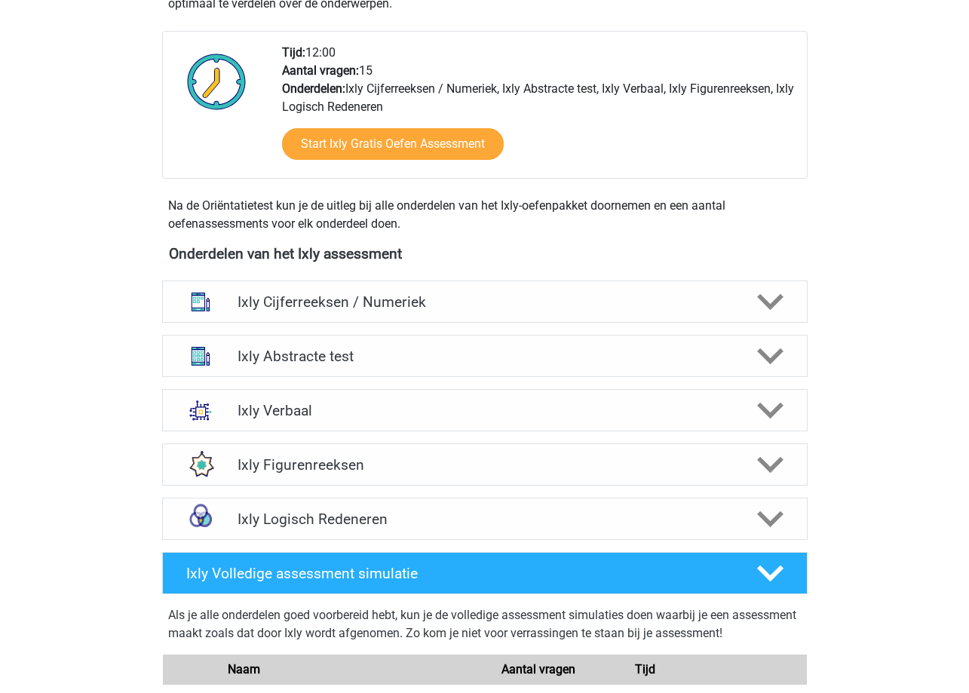
scroll to position [377, 0]
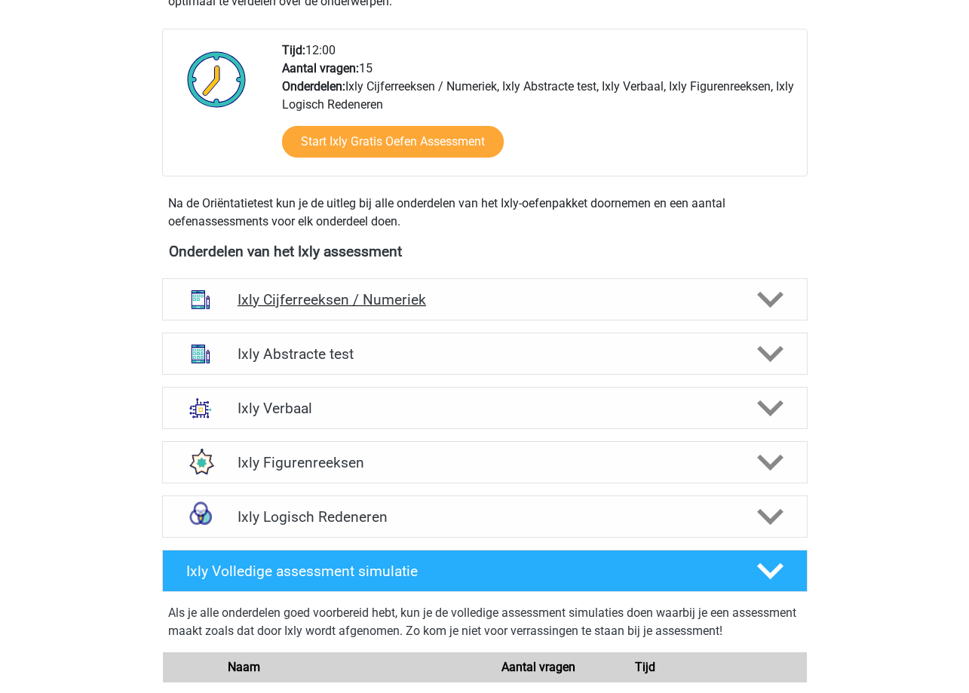
click at [407, 299] on h4 "Ixly Cijferreeksen / Numeriek" at bounding box center [485, 299] width 494 height 17
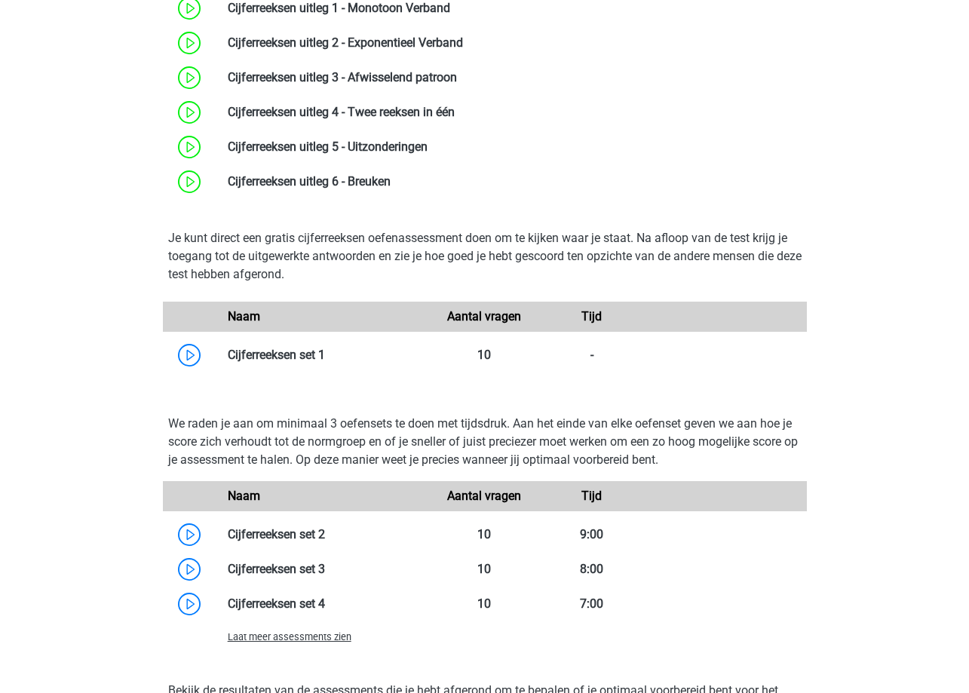
scroll to position [754, 0]
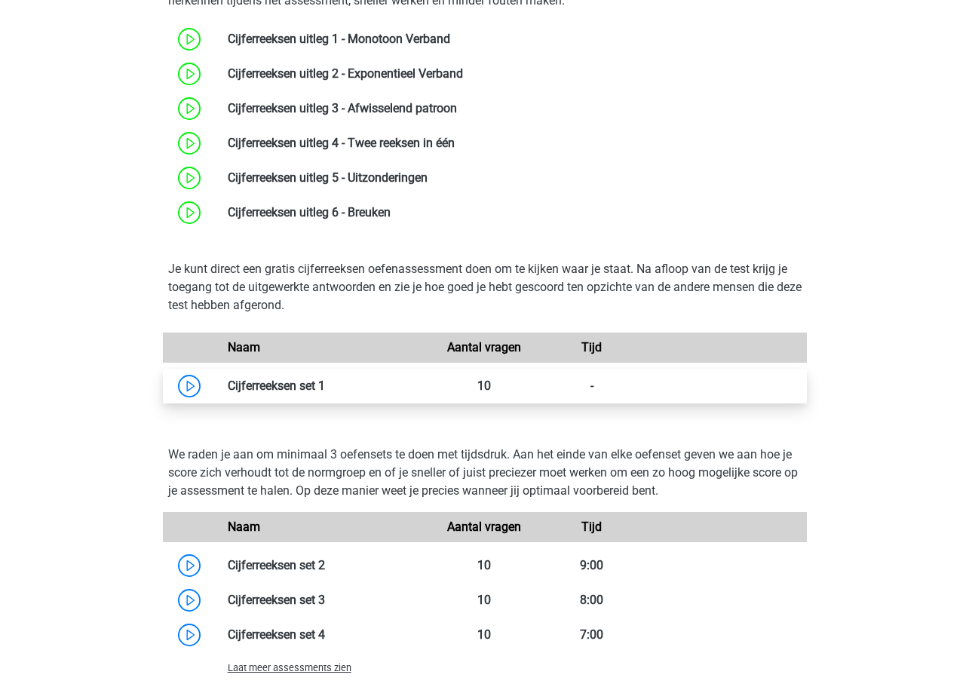
click at [325, 384] on link at bounding box center [325, 386] width 0 height 14
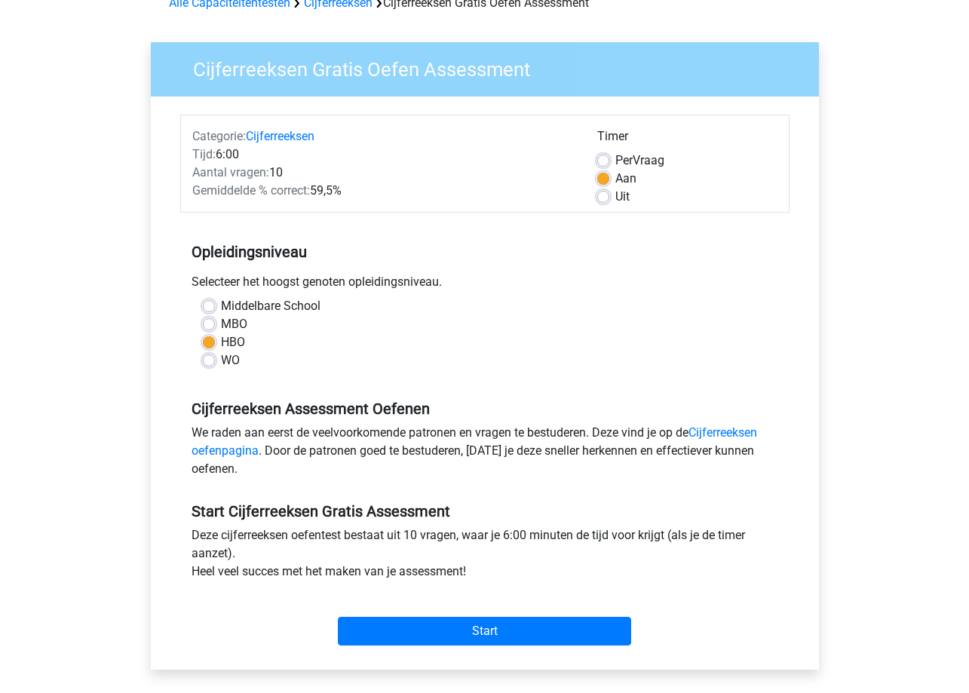
scroll to position [75, 0]
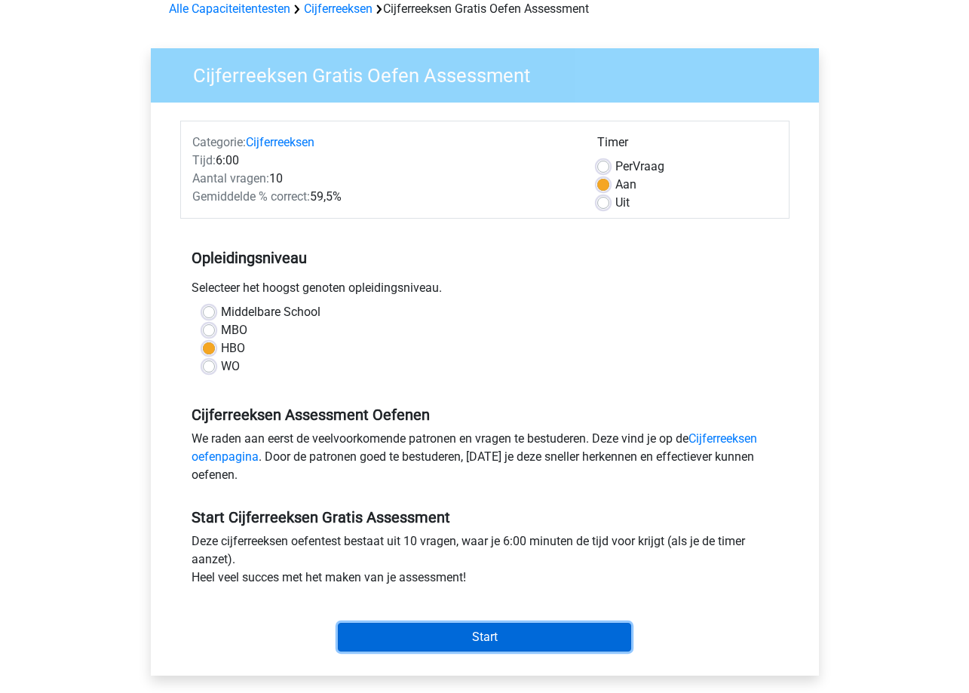
click at [541, 631] on input "Start" at bounding box center [484, 637] width 293 height 29
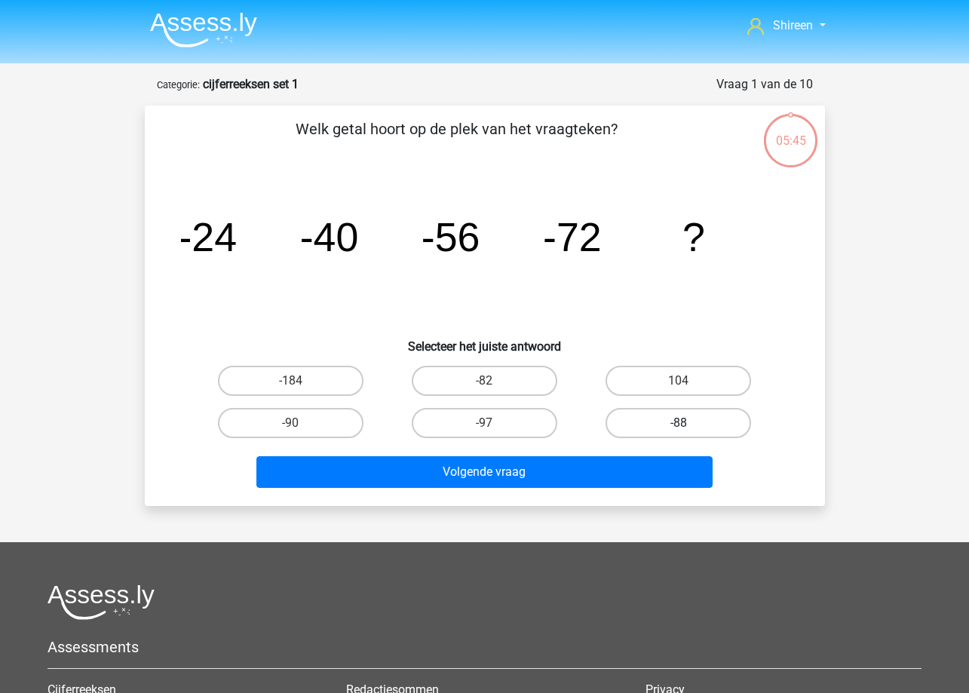
click at [673, 413] on label "-88" at bounding box center [679, 423] width 146 height 30
click at [679, 423] on input "-88" at bounding box center [684, 428] width 10 height 10
radio input "true"
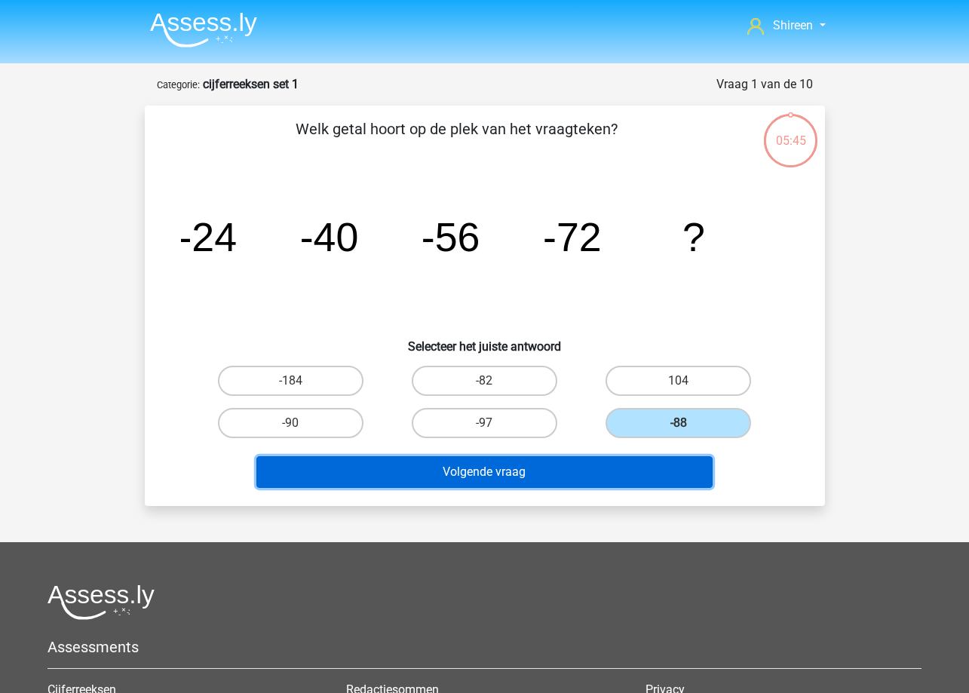
click at [665, 459] on button "Volgende vraag" at bounding box center [484, 472] width 456 height 32
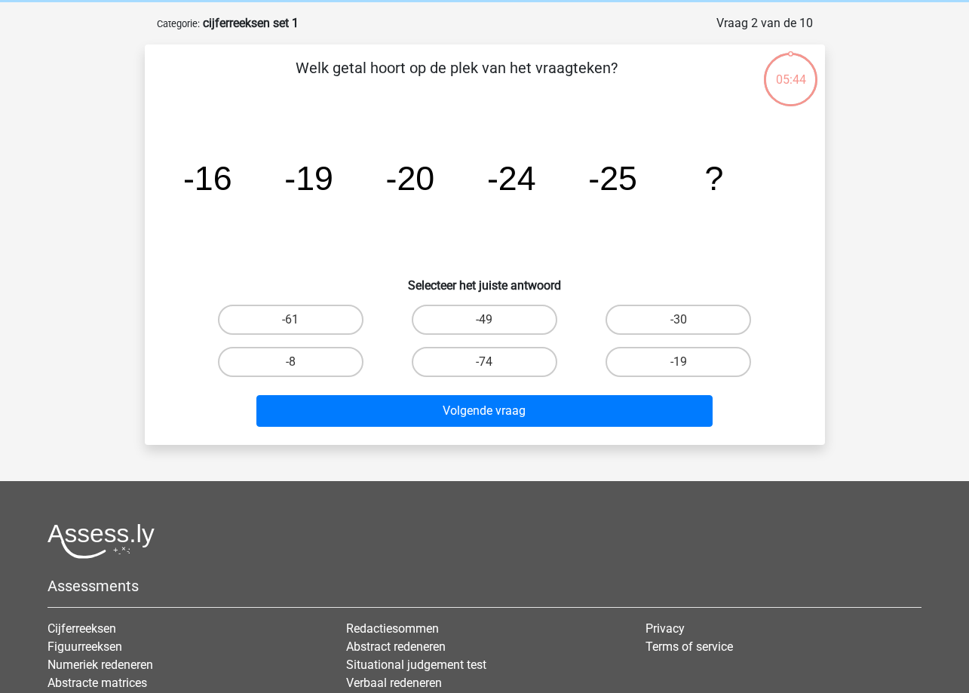
scroll to position [75, 0]
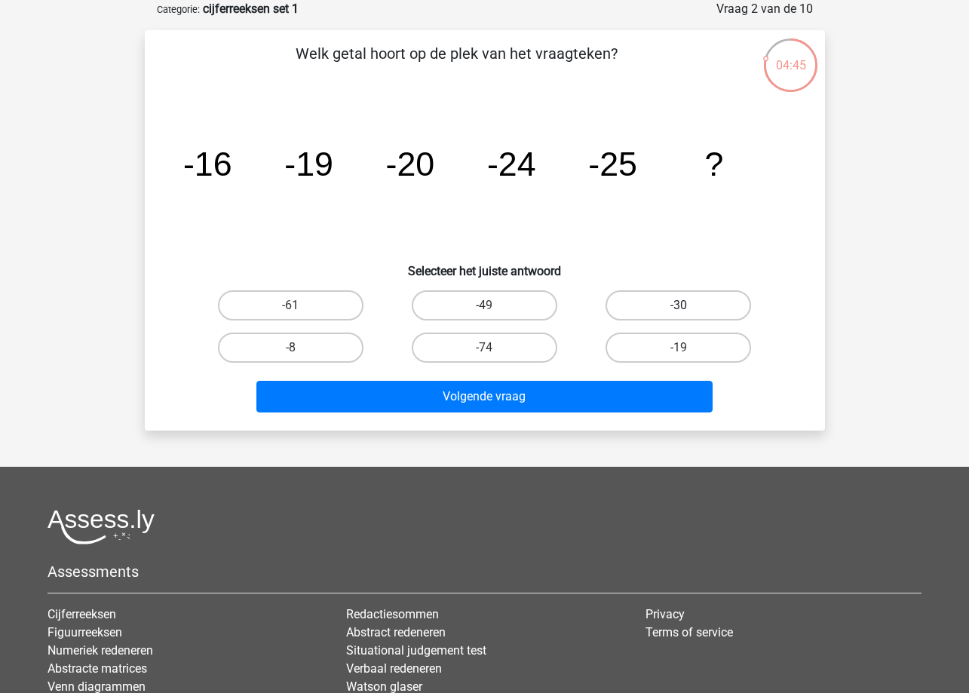
click at [671, 305] on label "-30" at bounding box center [679, 305] width 146 height 30
click at [679, 305] on input "-30" at bounding box center [684, 310] width 10 height 10
radio input "true"
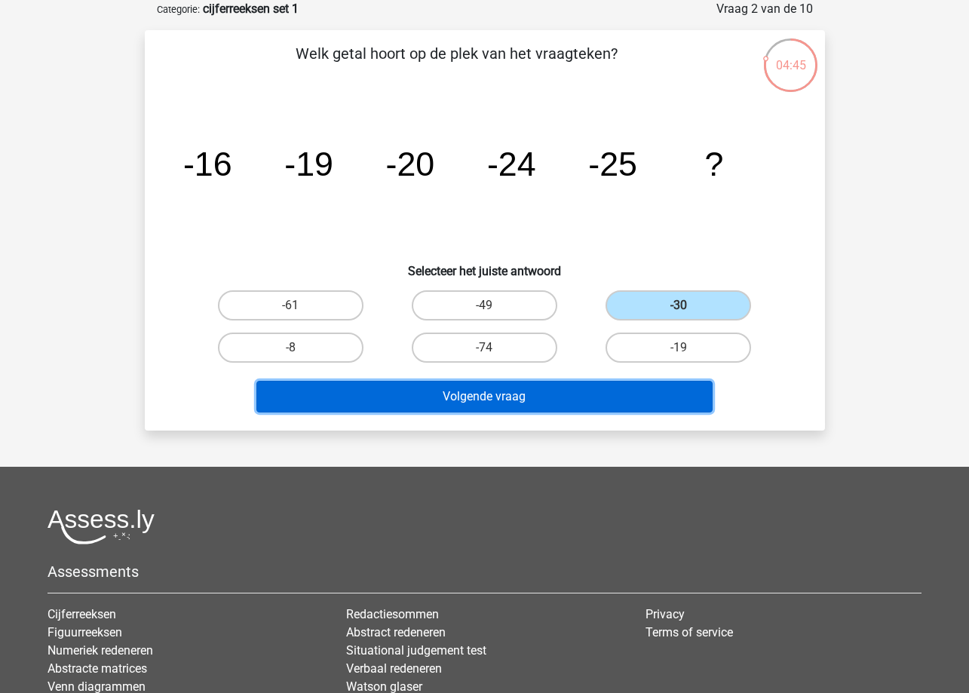
click at [588, 381] on button "Volgende vraag" at bounding box center [484, 397] width 456 height 32
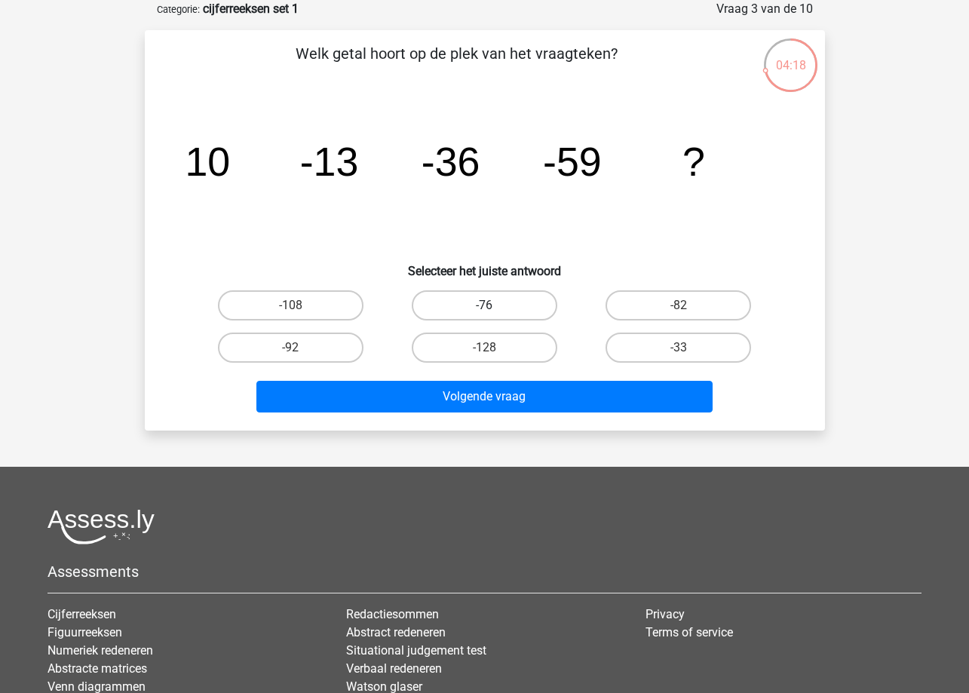
click at [516, 319] on label "-76" at bounding box center [485, 305] width 146 height 30
click at [494, 315] on input "-76" at bounding box center [489, 310] width 10 height 10
radio input "true"
click at [535, 289] on div "-76" at bounding box center [485, 305] width 194 height 42
click at [505, 305] on label "-76" at bounding box center [485, 305] width 146 height 30
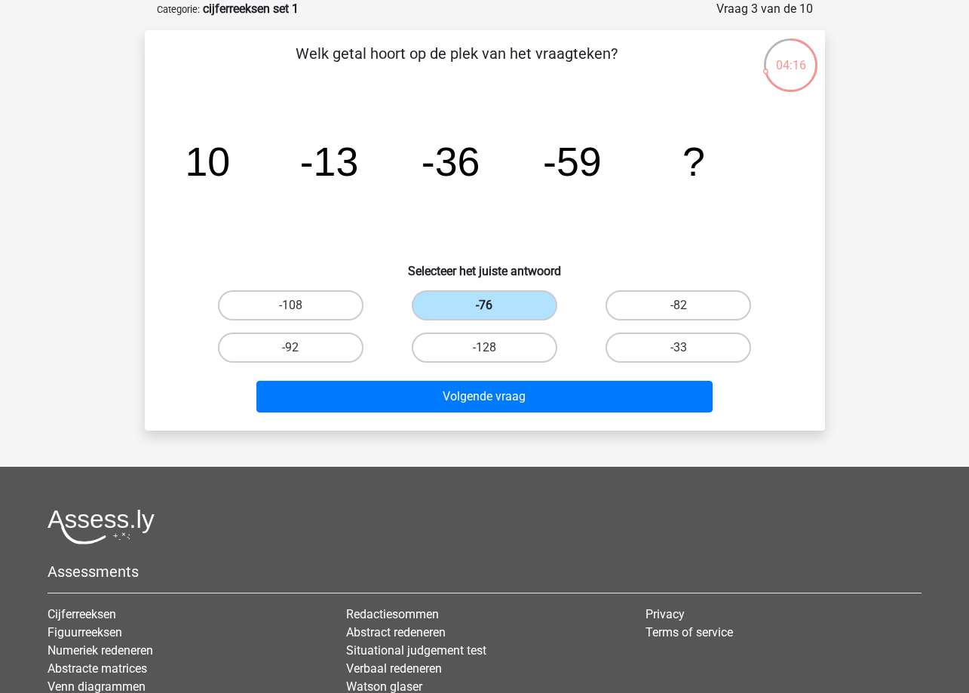
click at [494, 305] on input "-76" at bounding box center [489, 310] width 10 height 10
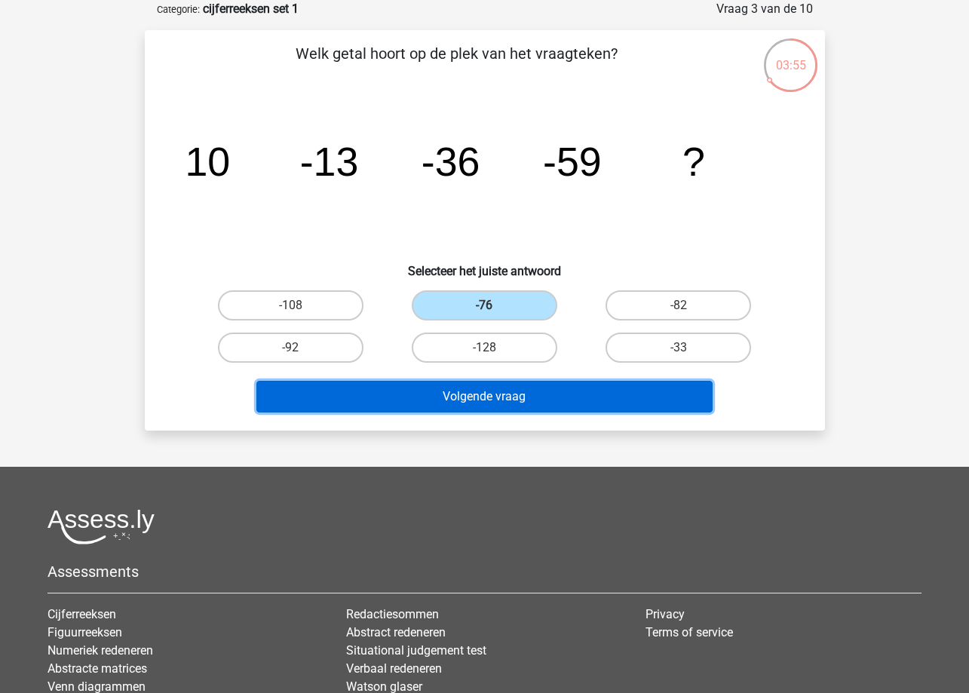
click at [574, 407] on button "Volgende vraag" at bounding box center [484, 397] width 456 height 32
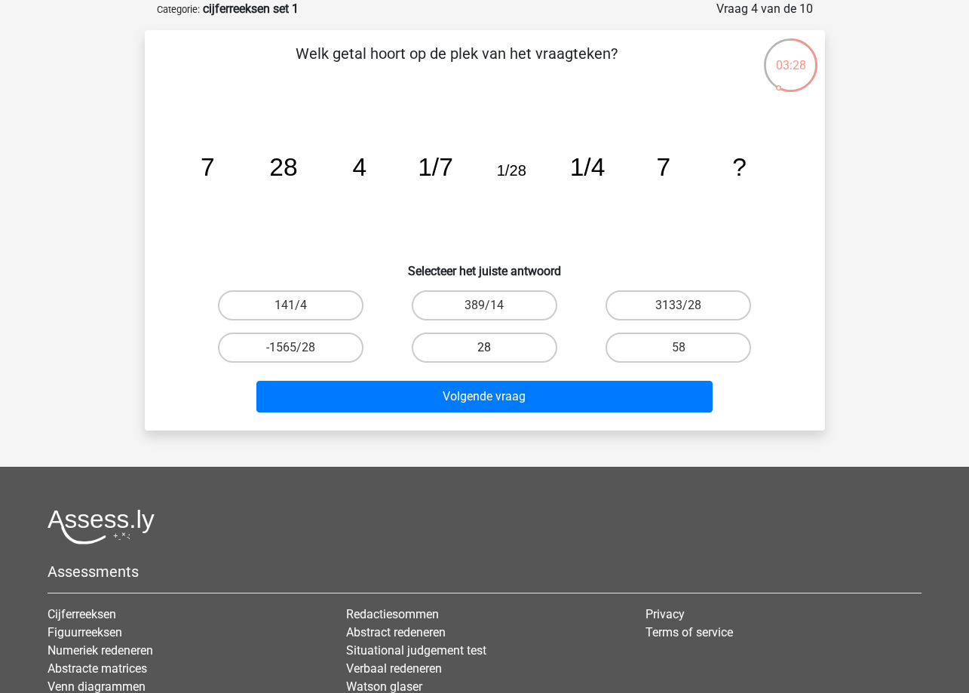
click at [532, 353] on label "28" at bounding box center [485, 348] width 146 height 30
click at [494, 353] on input "28" at bounding box center [489, 353] width 10 height 10
radio input "true"
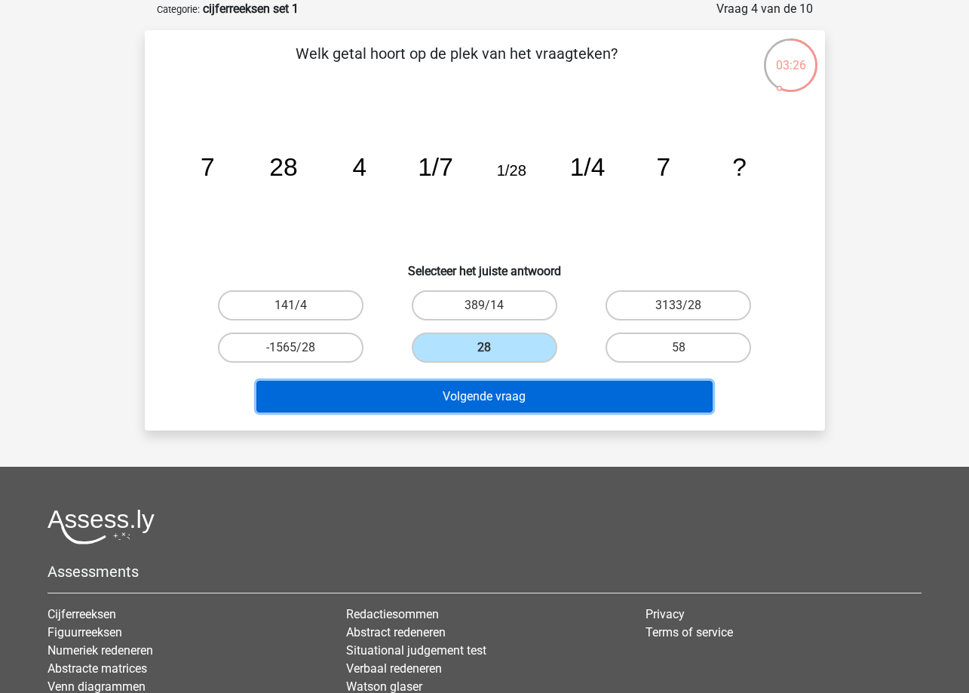
click at [550, 397] on button "Volgende vraag" at bounding box center [484, 397] width 456 height 32
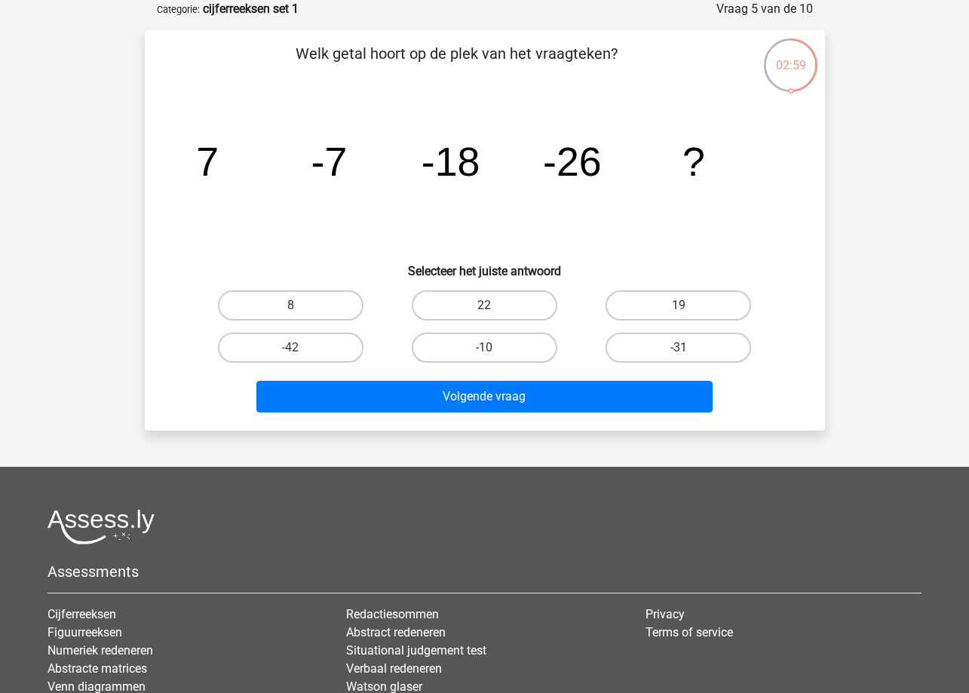
click at [368, 367] on div "-42" at bounding box center [291, 348] width 194 height 42
click at [337, 343] on label "-42" at bounding box center [291, 348] width 146 height 30
click at [300, 348] on input "-42" at bounding box center [295, 353] width 10 height 10
radio input "true"
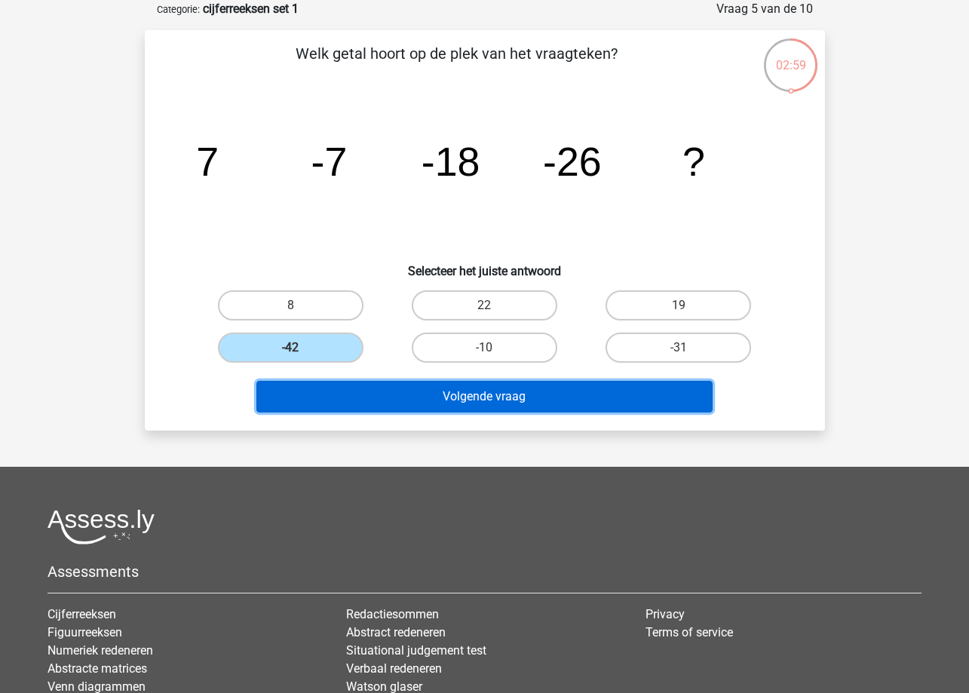
click at [423, 411] on button "Volgende vraag" at bounding box center [484, 397] width 456 height 32
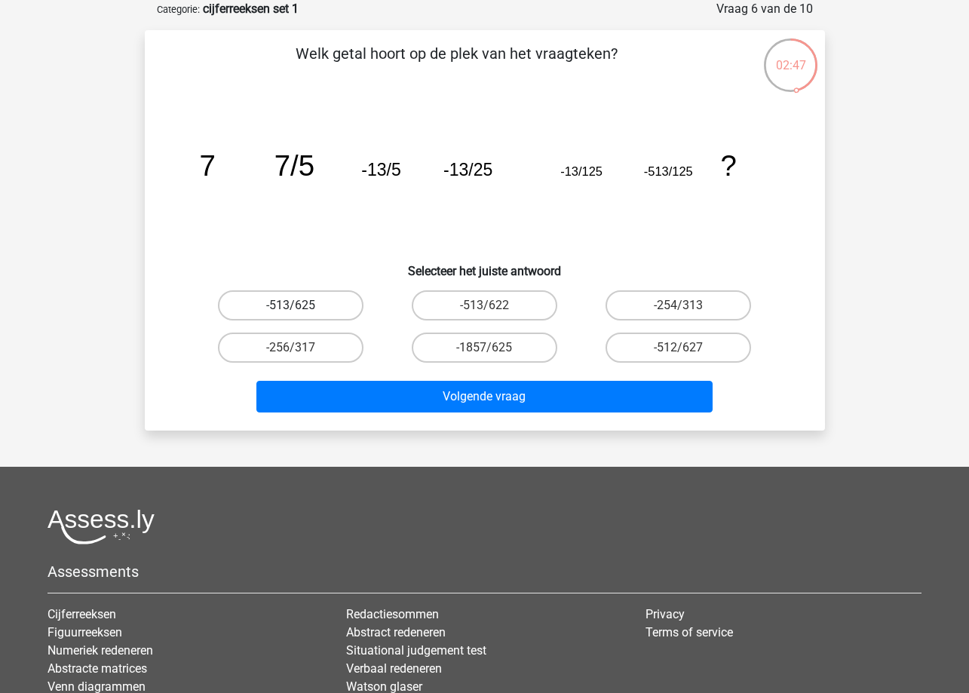
click at [317, 298] on label "-513/625" at bounding box center [291, 305] width 146 height 30
click at [300, 305] on input "-513/625" at bounding box center [295, 310] width 10 height 10
radio input "true"
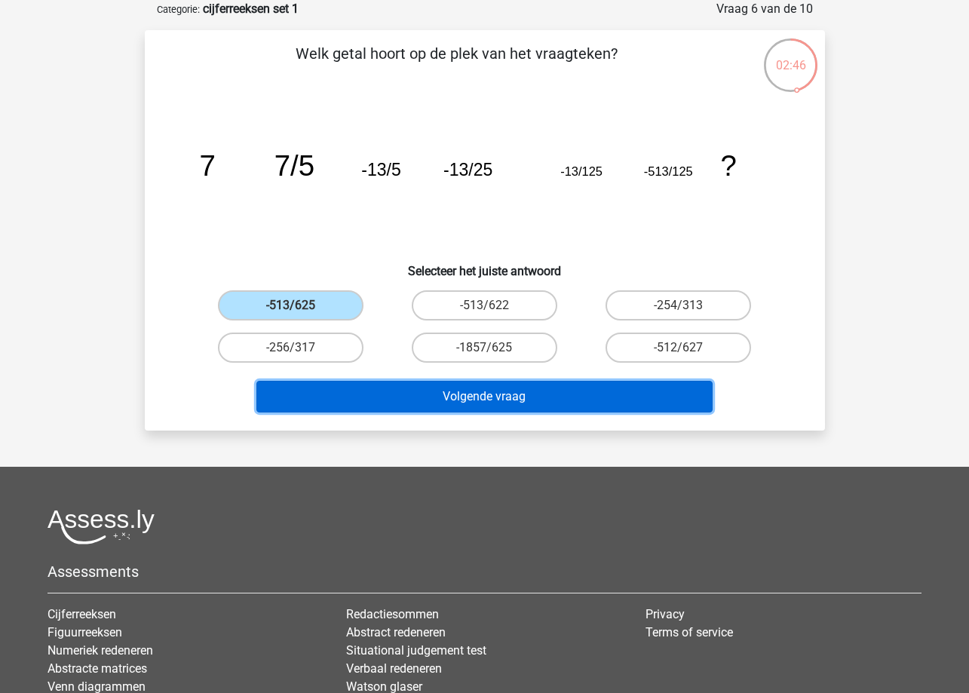
click at [395, 403] on button "Volgende vraag" at bounding box center [484, 397] width 456 height 32
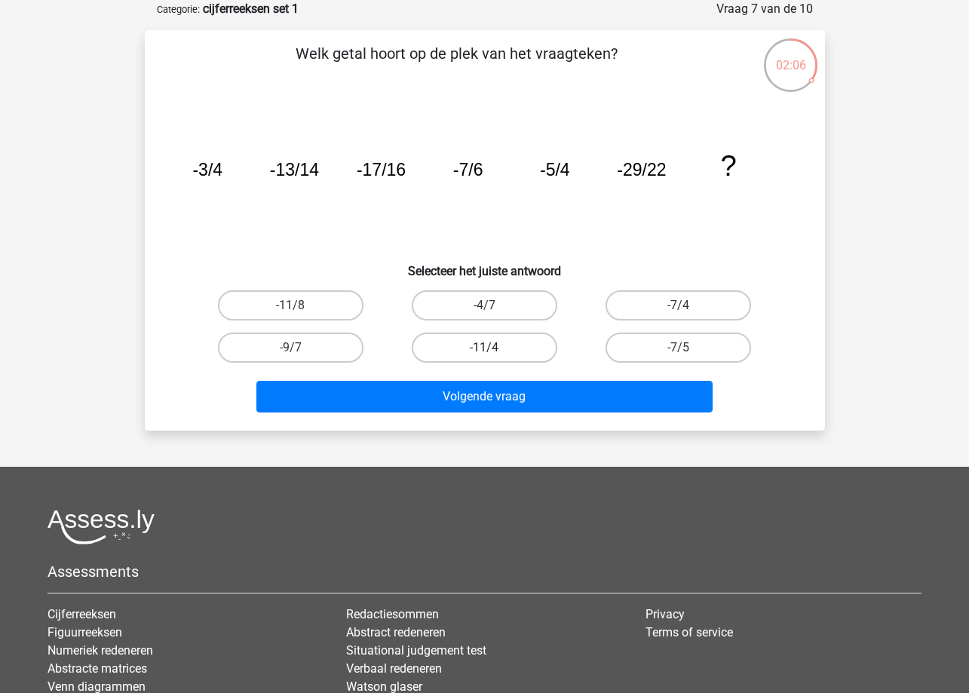
drag, startPoint x: 506, startPoint y: 348, endPoint x: 508, endPoint y: 359, distance: 11.5
click at [507, 348] on label "-11/4" at bounding box center [485, 348] width 146 height 30
click at [494, 348] on input "-11/4" at bounding box center [489, 353] width 10 height 10
radio input "true"
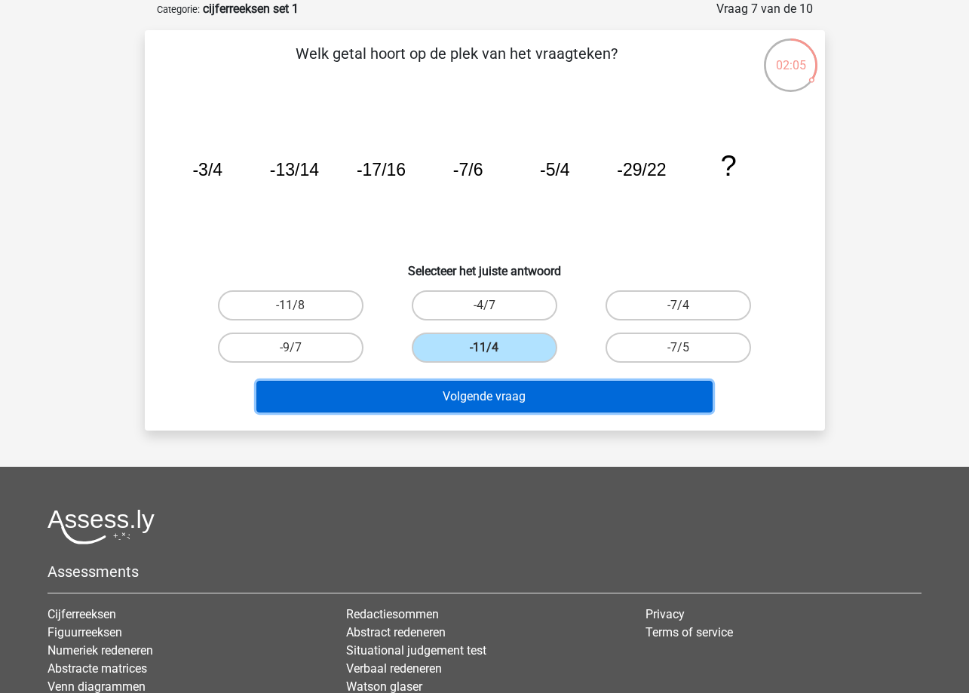
click at [513, 397] on button "Volgende vraag" at bounding box center [484, 397] width 456 height 32
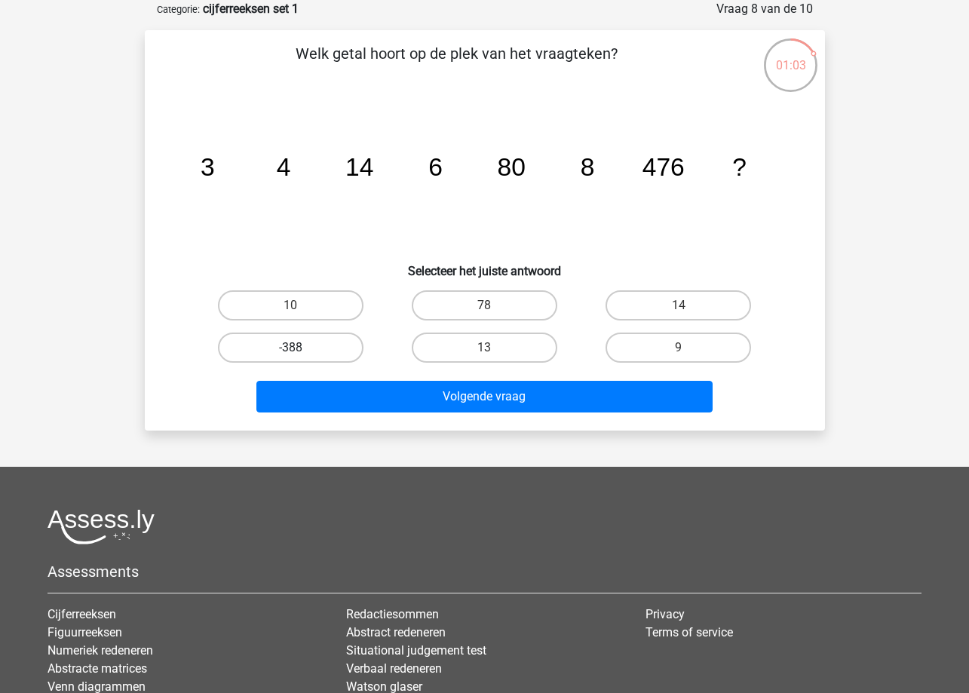
click at [339, 348] on label "-388" at bounding box center [291, 348] width 146 height 30
click at [300, 348] on input "-388" at bounding box center [295, 353] width 10 height 10
radio input "true"
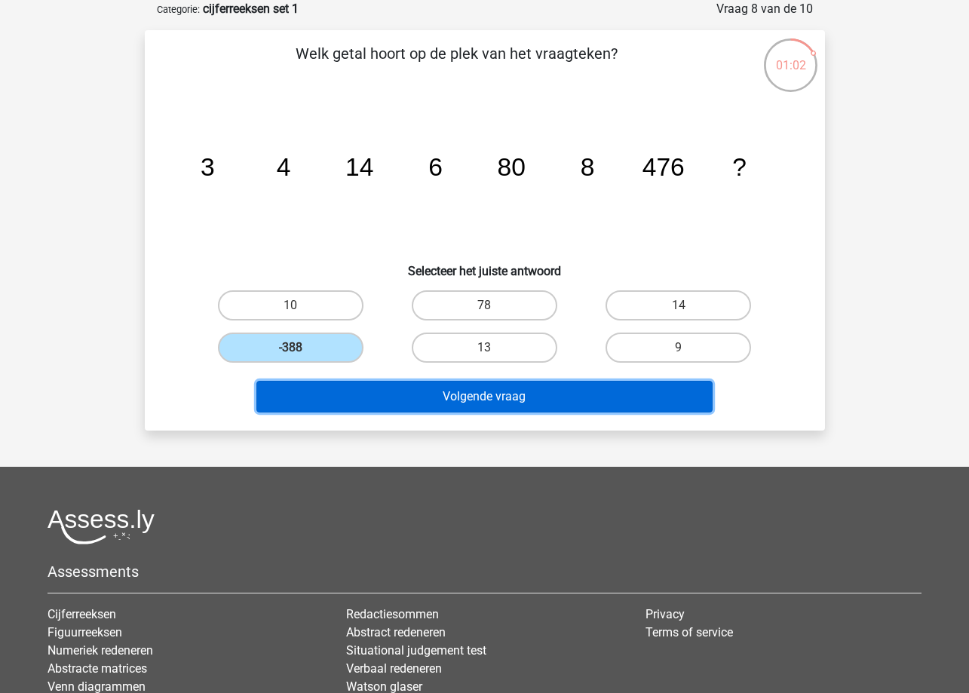
click at [374, 391] on button "Volgende vraag" at bounding box center [484, 397] width 456 height 32
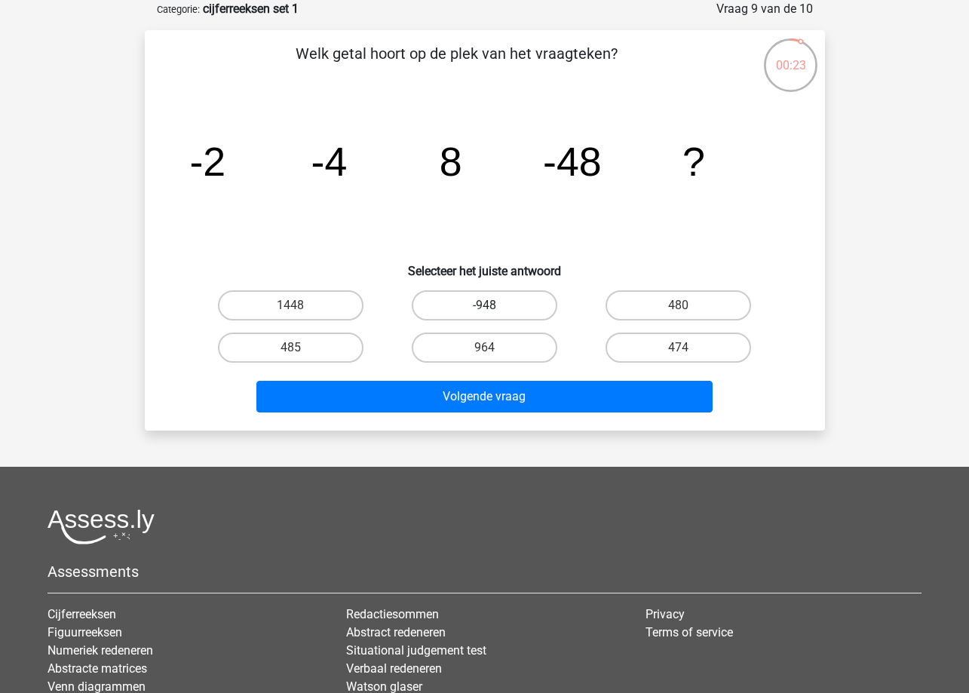
click at [532, 302] on label "-948" at bounding box center [485, 305] width 146 height 30
click at [494, 305] on input "-948" at bounding box center [489, 310] width 10 height 10
radio input "true"
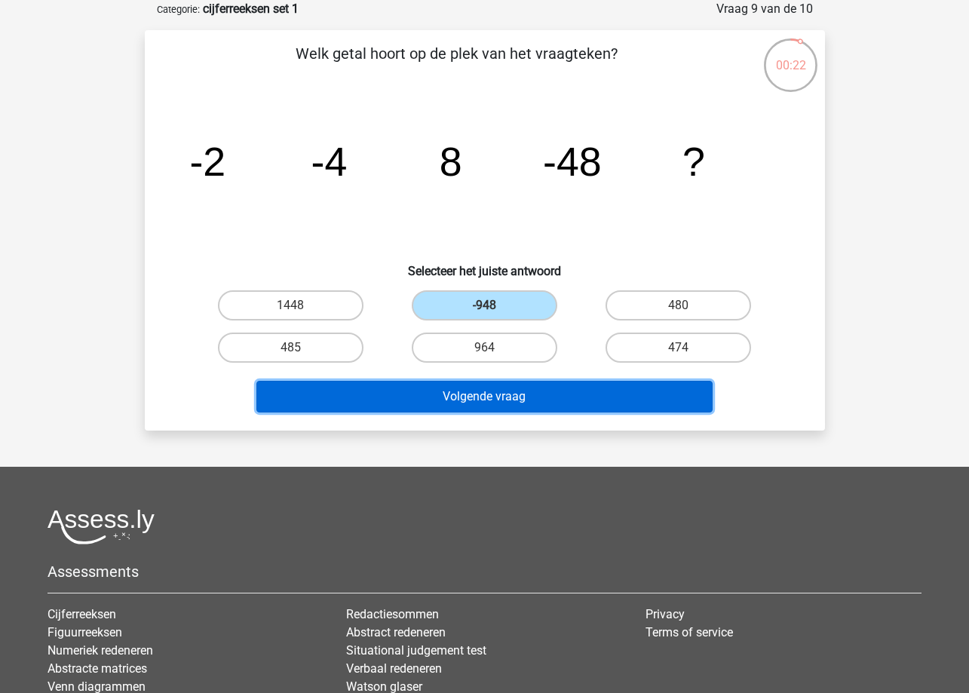
click at [557, 399] on button "Volgende vraag" at bounding box center [484, 397] width 456 height 32
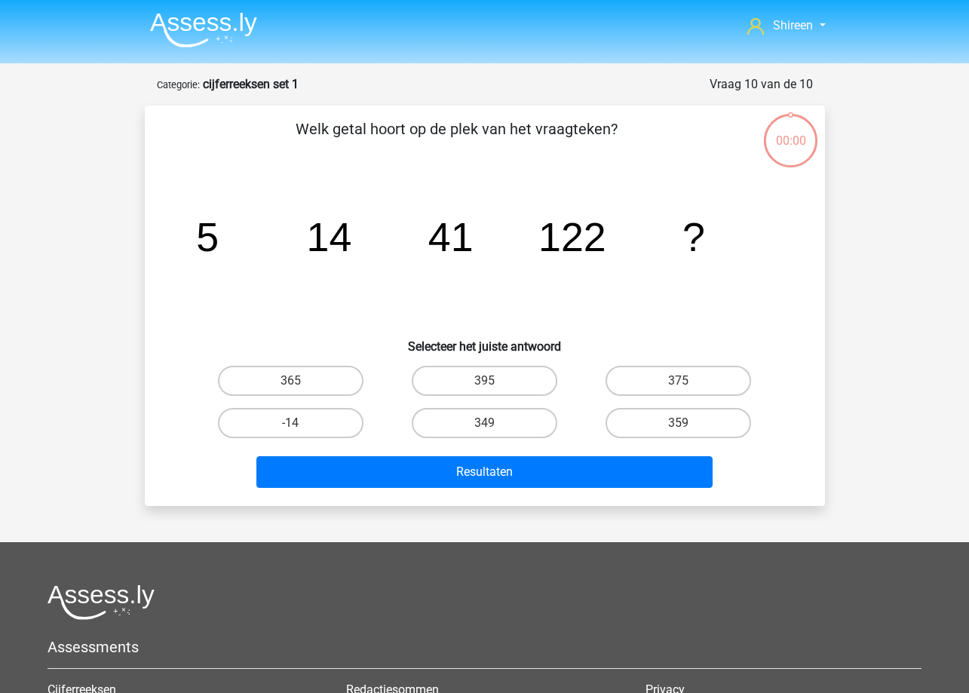
scroll to position [75, 0]
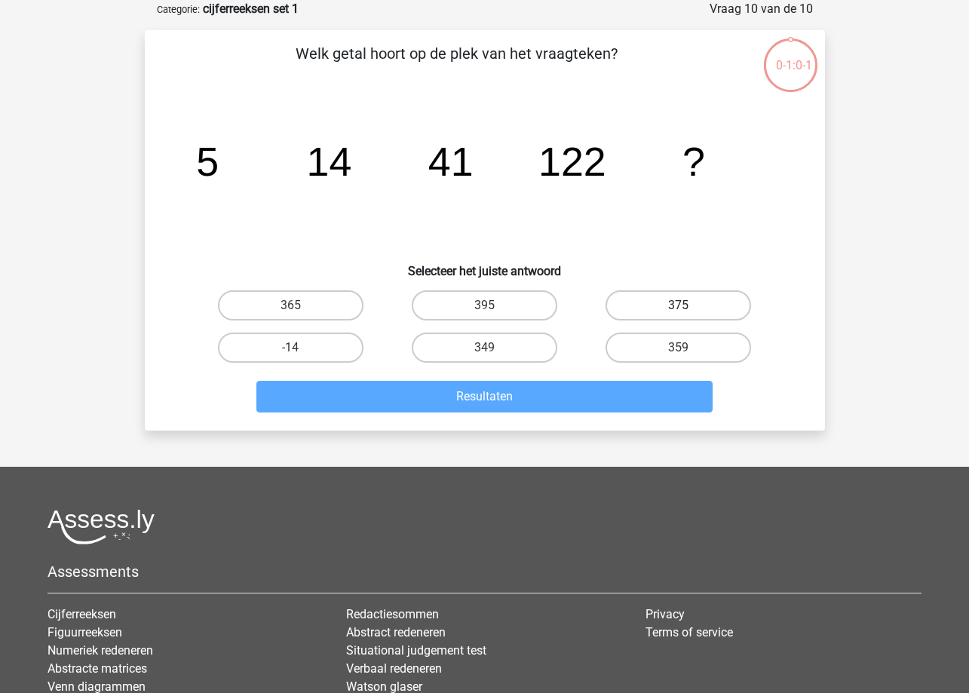
click at [637, 320] on label "375" at bounding box center [679, 305] width 146 height 30
click at [679, 315] on input "375" at bounding box center [684, 310] width 10 height 10
radio input "true"
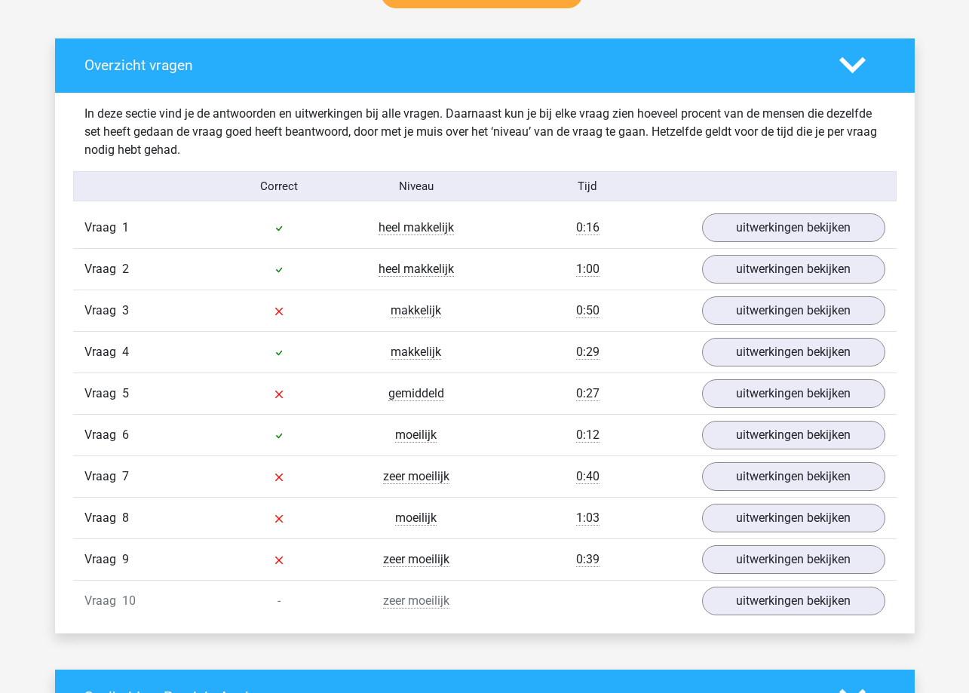
scroll to position [905, 0]
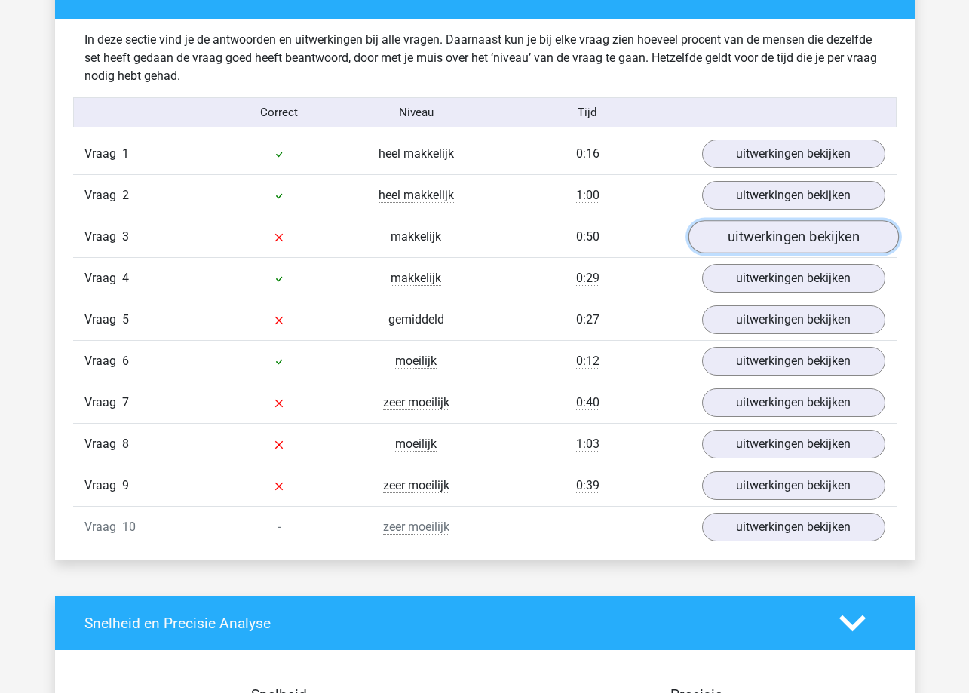
click at [715, 244] on link "uitwerkingen bekijken" at bounding box center [793, 237] width 210 height 33
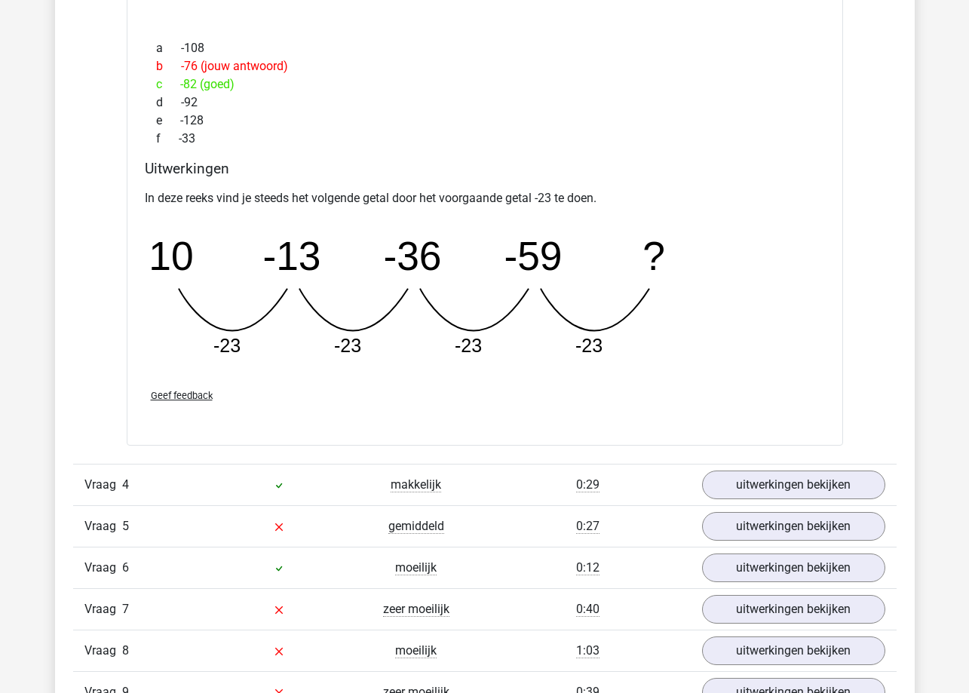
scroll to position [1508, 0]
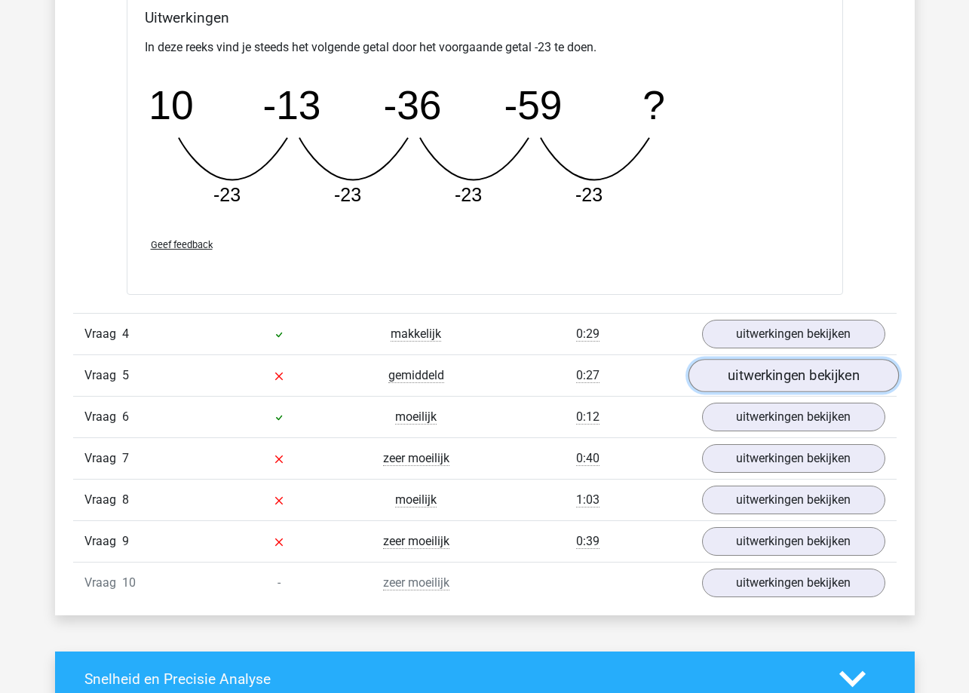
click at [764, 366] on link "uitwerkingen bekijken" at bounding box center [793, 375] width 210 height 33
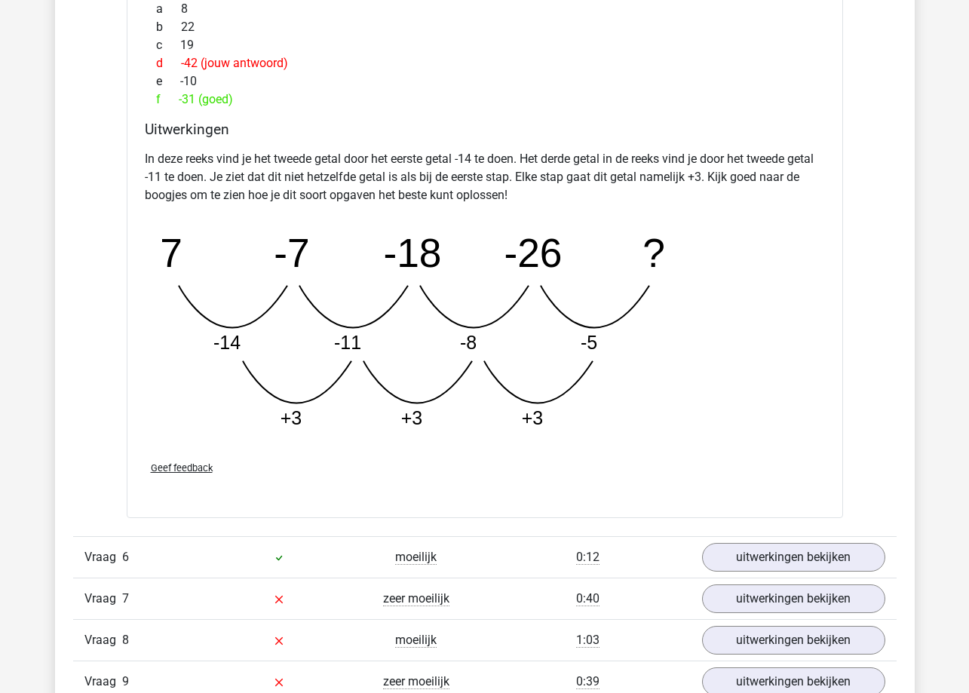
scroll to position [2338, 0]
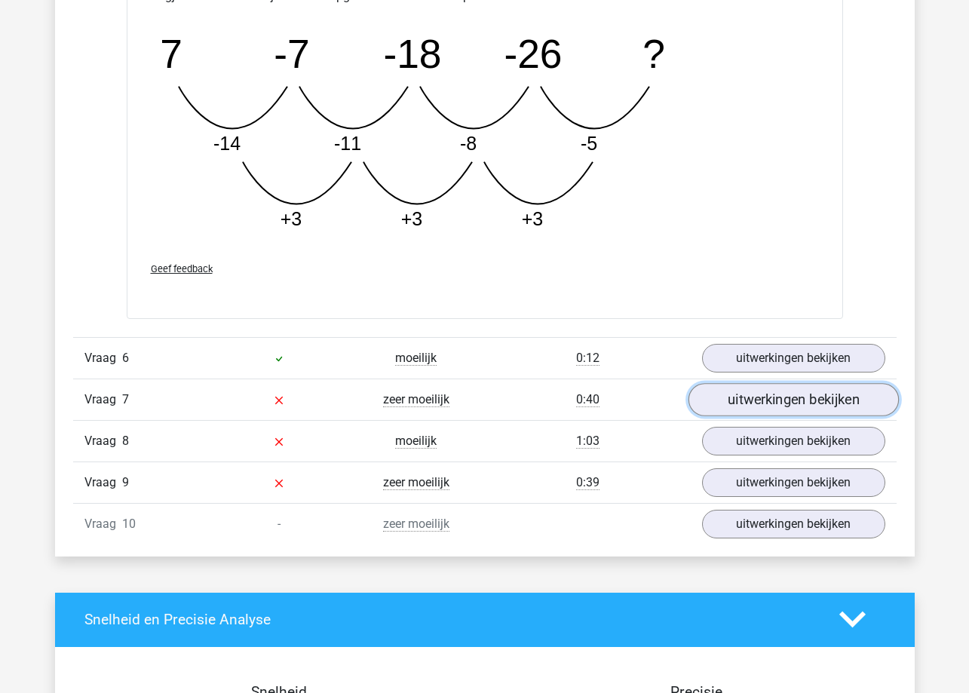
click at [749, 394] on link "uitwerkingen bekijken" at bounding box center [793, 399] width 210 height 33
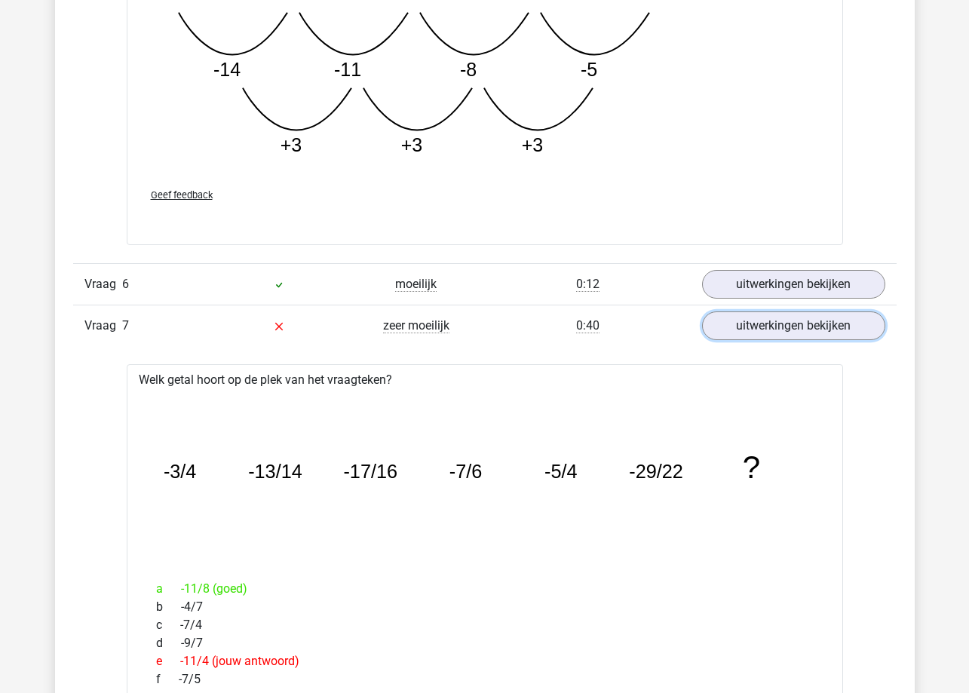
scroll to position [2414, 0]
click at [807, 325] on link "uitwerkingen bekijken" at bounding box center [793, 324] width 210 height 33
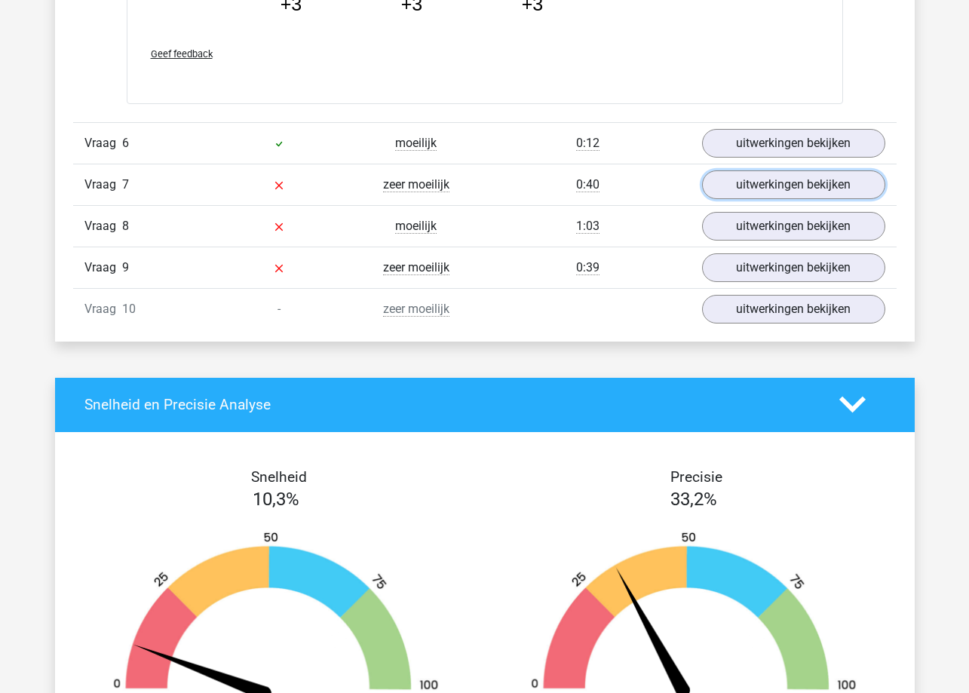
scroll to position [2564, 0]
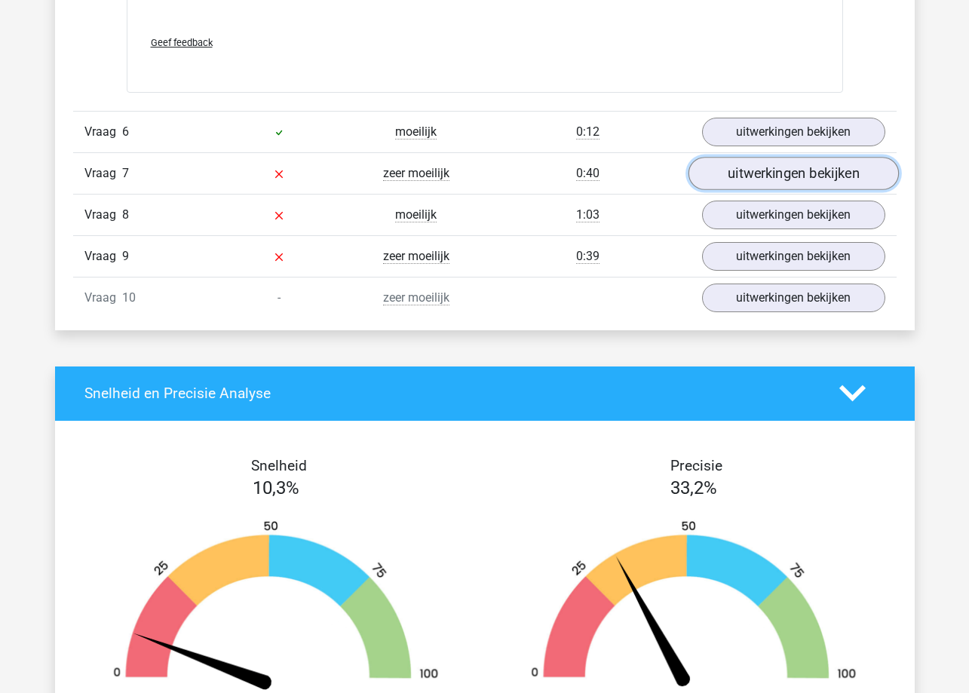
click at [771, 167] on link "uitwerkingen bekijken" at bounding box center [793, 173] width 210 height 33
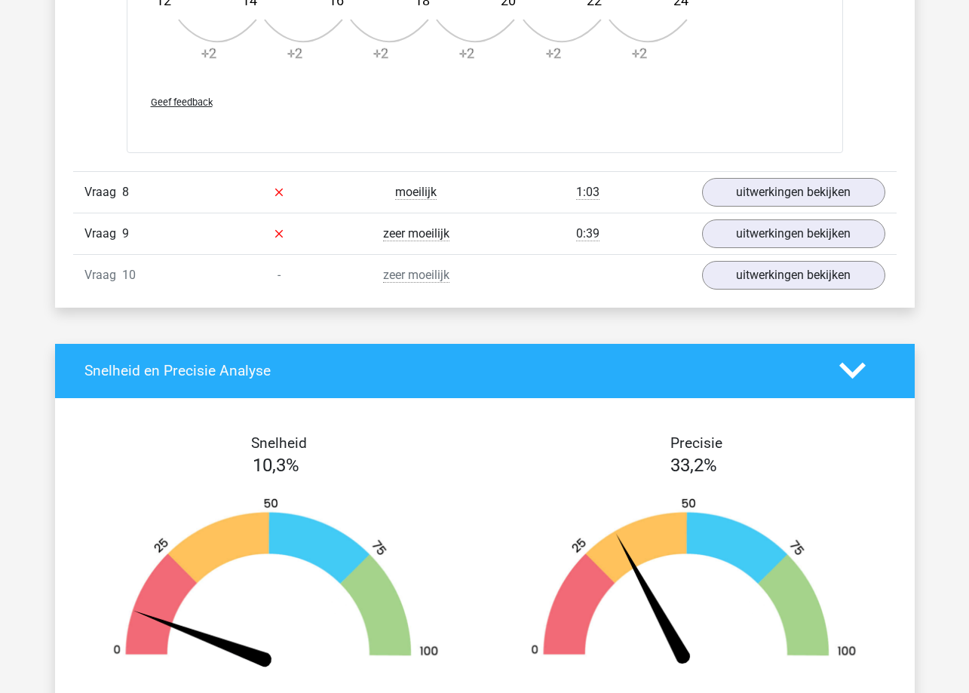
scroll to position [3469, 0]
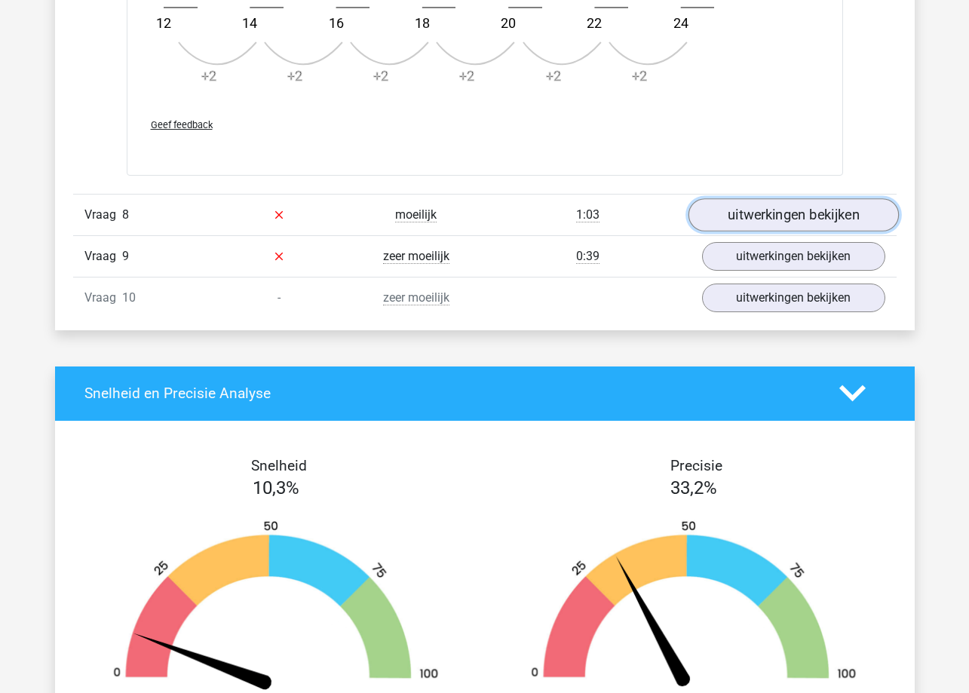
click at [738, 209] on link "uitwerkingen bekijken" at bounding box center [793, 214] width 210 height 33
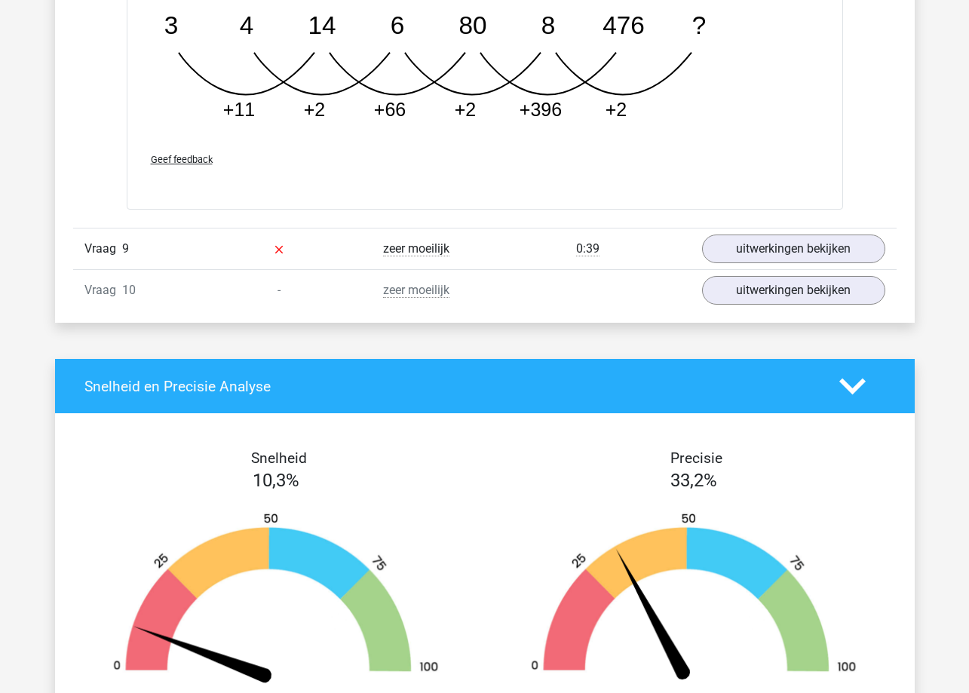
scroll to position [4299, 0]
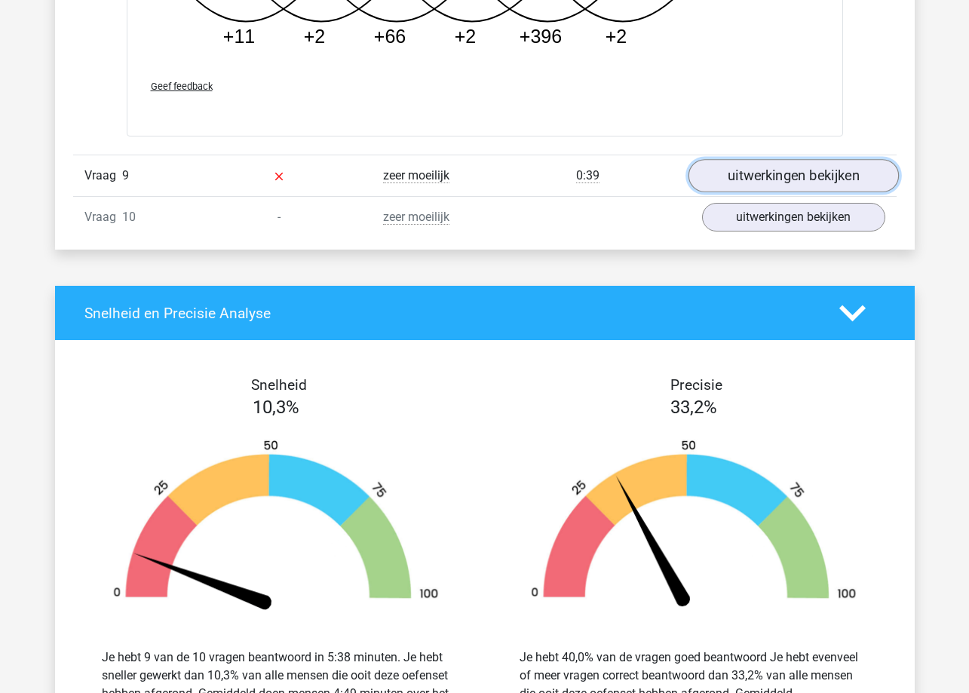
click at [741, 185] on link "uitwerkingen bekijken" at bounding box center [793, 175] width 210 height 33
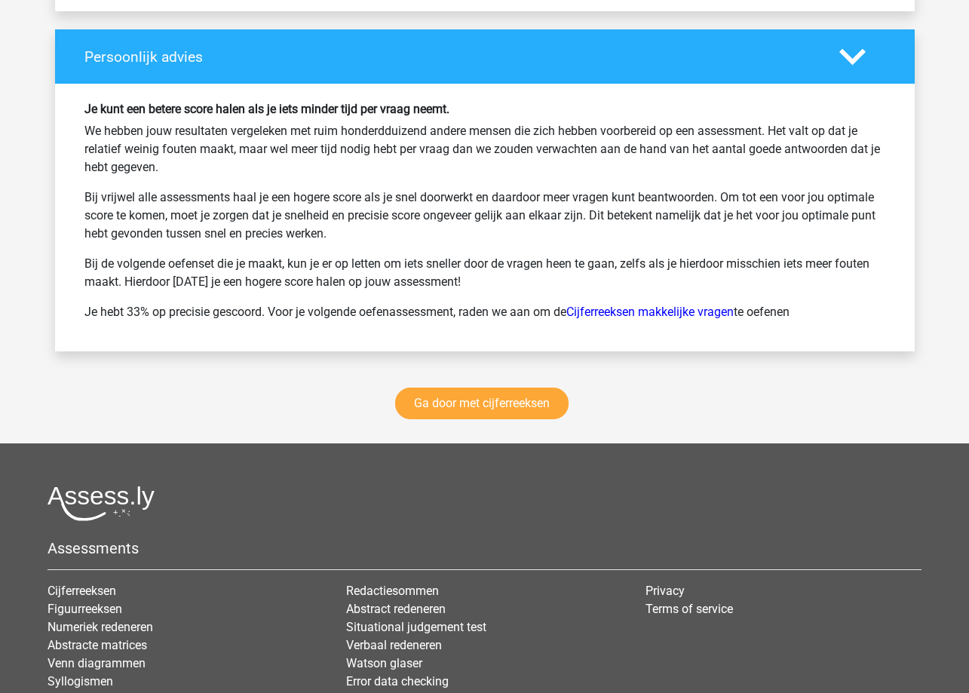
scroll to position [5958, 0]
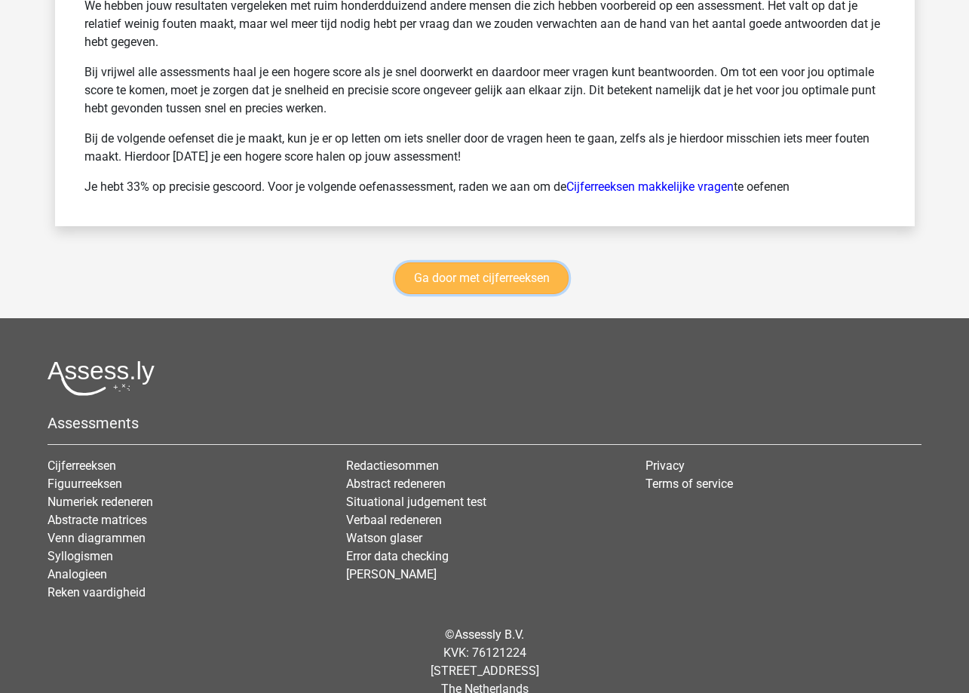
click at [482, 289] on link "Ga door met cijferreeksen" at bounding box center [481, 278] width 173 height 32
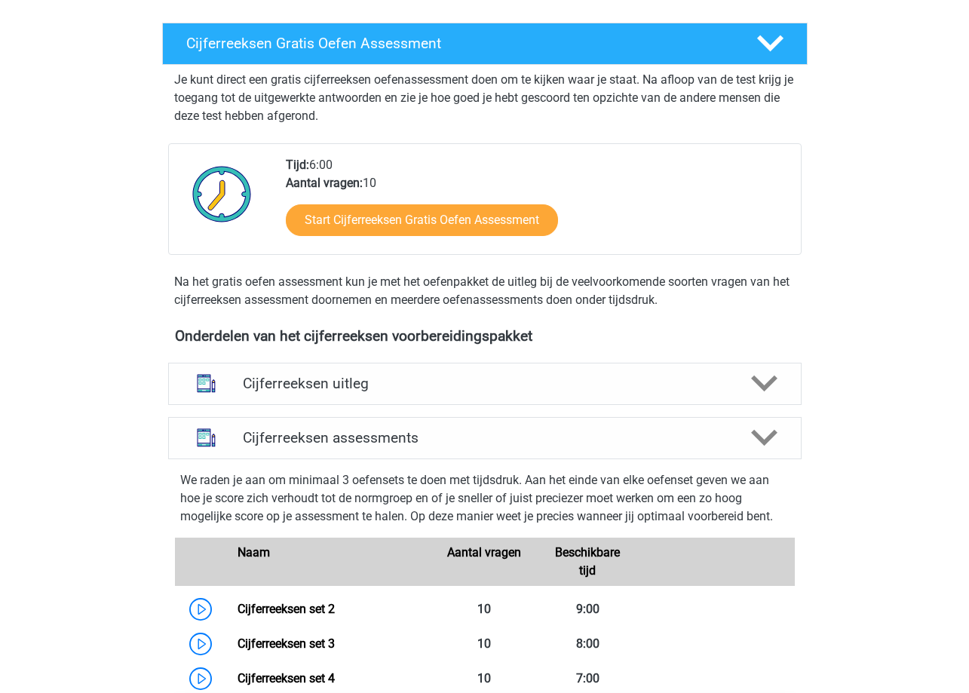
scroll to position [221, 0]
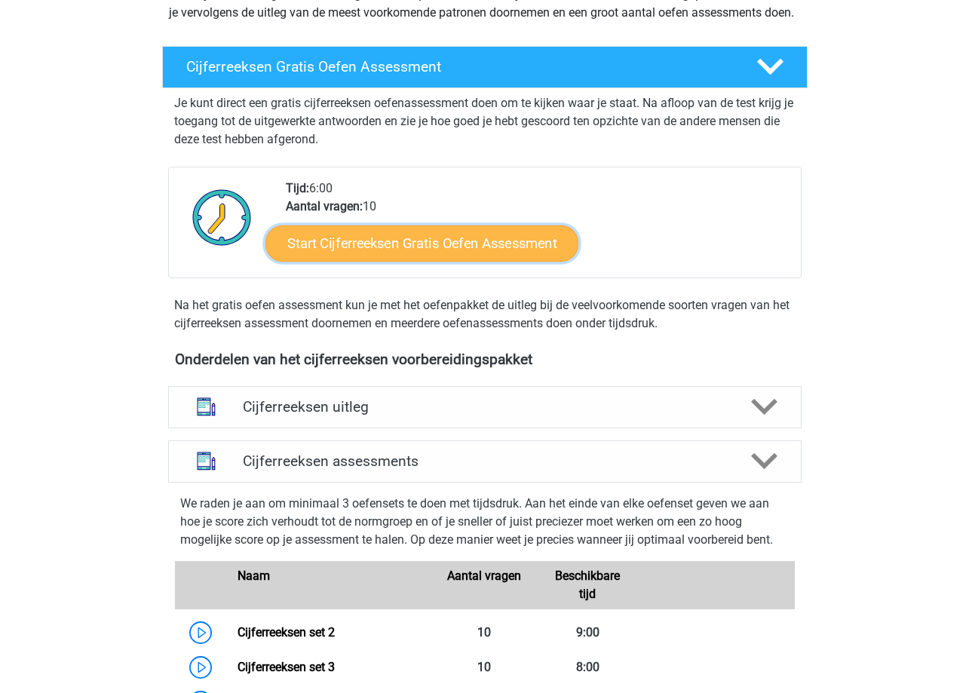
click at [450, 259] on link "Start Cijferreeksen Gratis Oefen Assessment" at bounding box center [421, 243] width 313 height 36
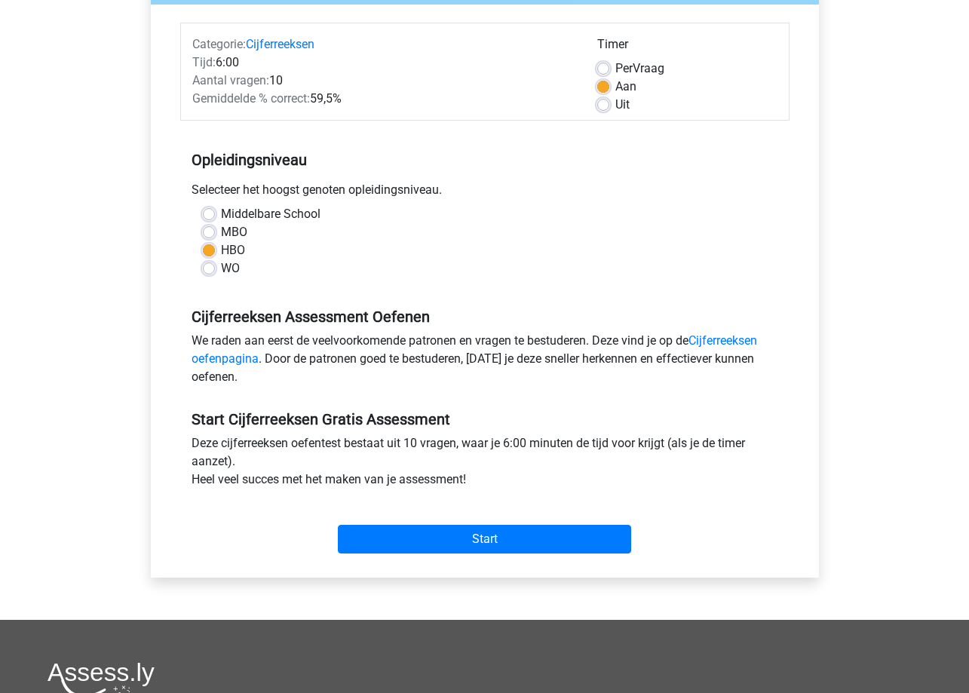
scroll to position [226, 0]
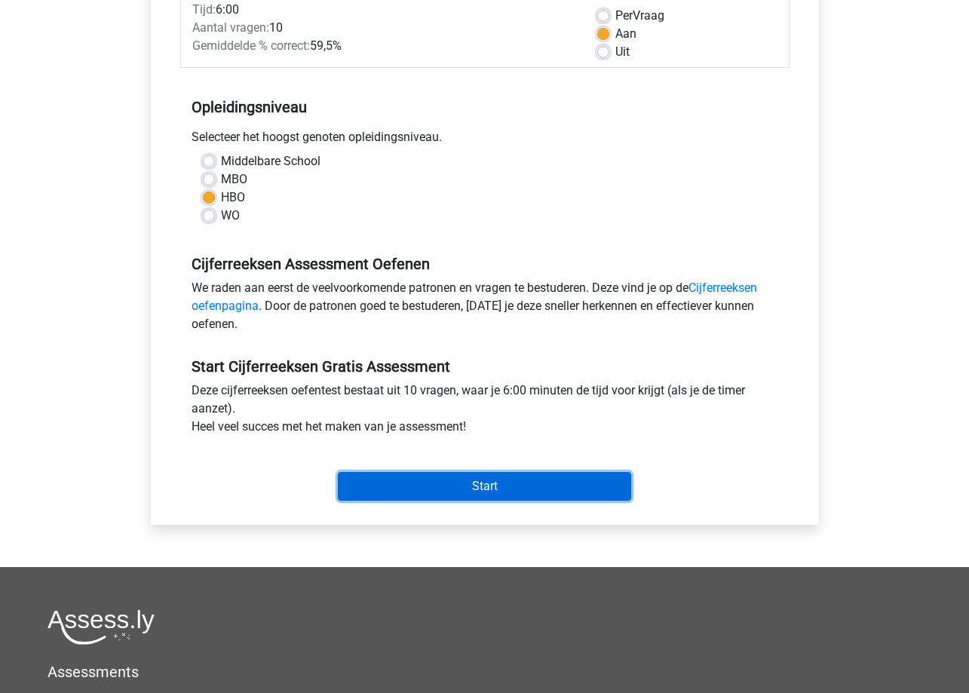
click at [486, 494] on input "Start" at bounding box center [484, 486] width 293 height 29
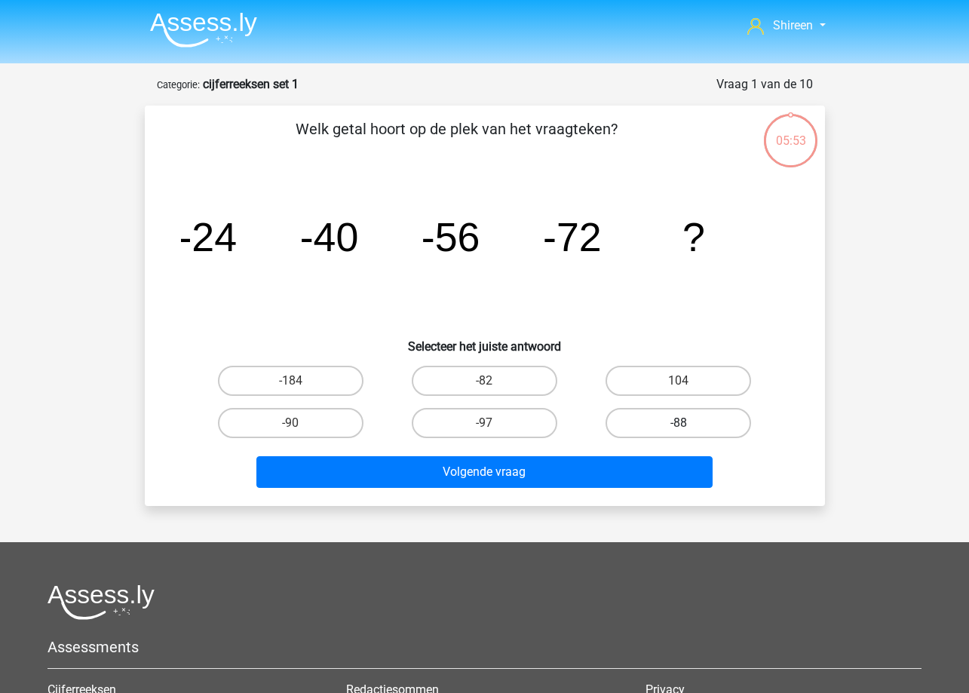
click at [646, 422] on label "-88" at bounding box center [679, 423] width 146 height 30
click at [679, 423] on input "-88" at bounding box center [684, 428] width 10 height 10
radio input "true"
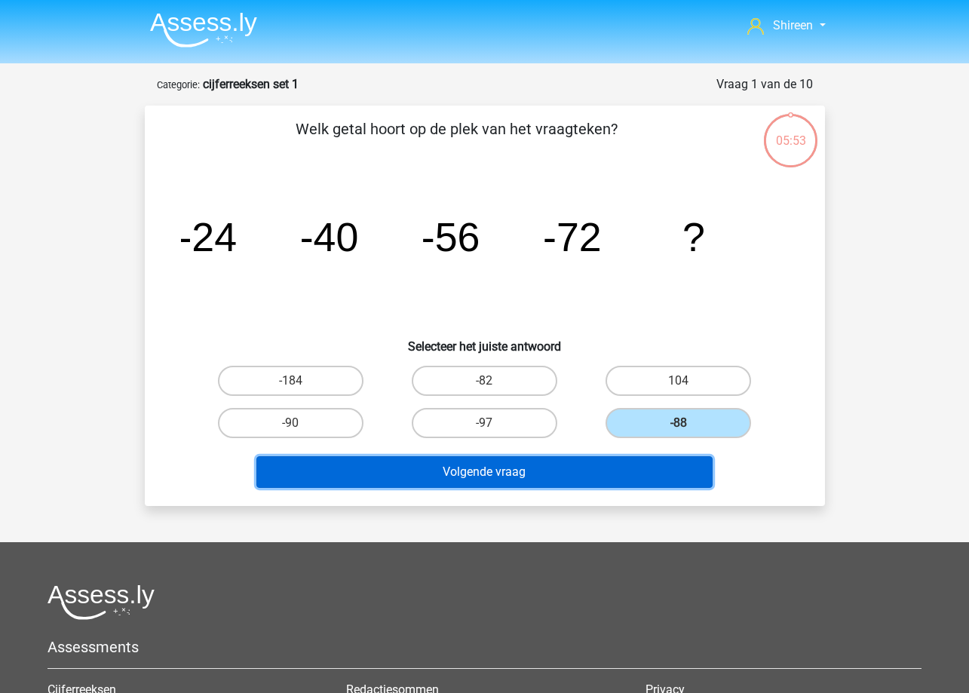
click at [603, 482] on button "Volgende vraag" at bounding box center [484, 472] width 456 height 32
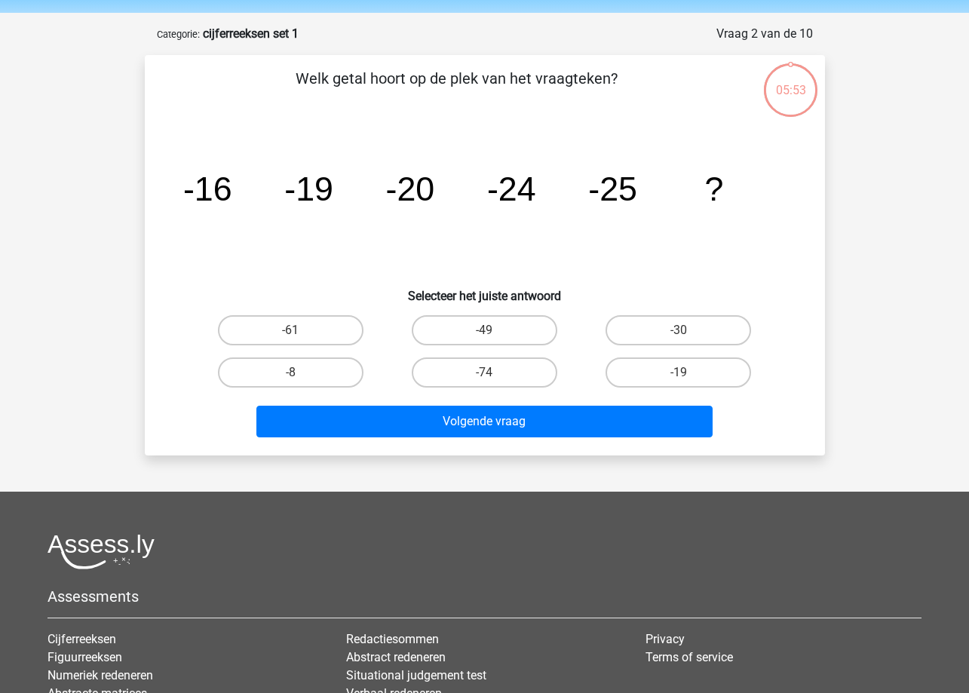
scroll to position [75, 0]
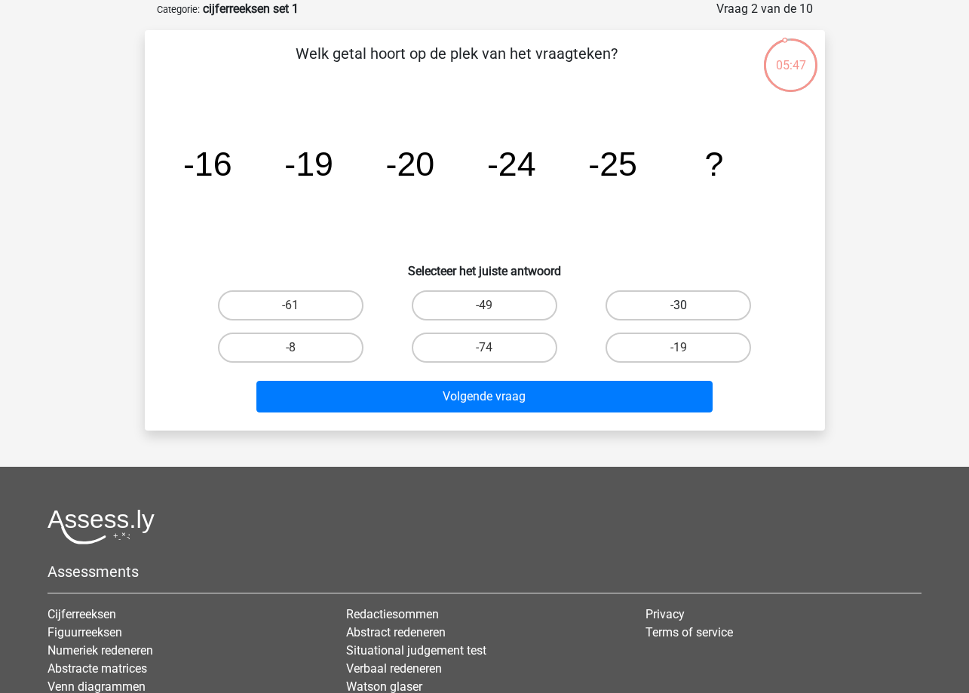
drag, startPoint x: 658, startPoint y: 304, endPoint x: 658, endPoint y: 312, distance: 8.3
click at [659, 304] on label "-30" at bounding box center [679, 305] width 146 height 30
click at [679, 305] on input "-30" at bounding box center [684, 310] width 10 height 10
radio input "true"
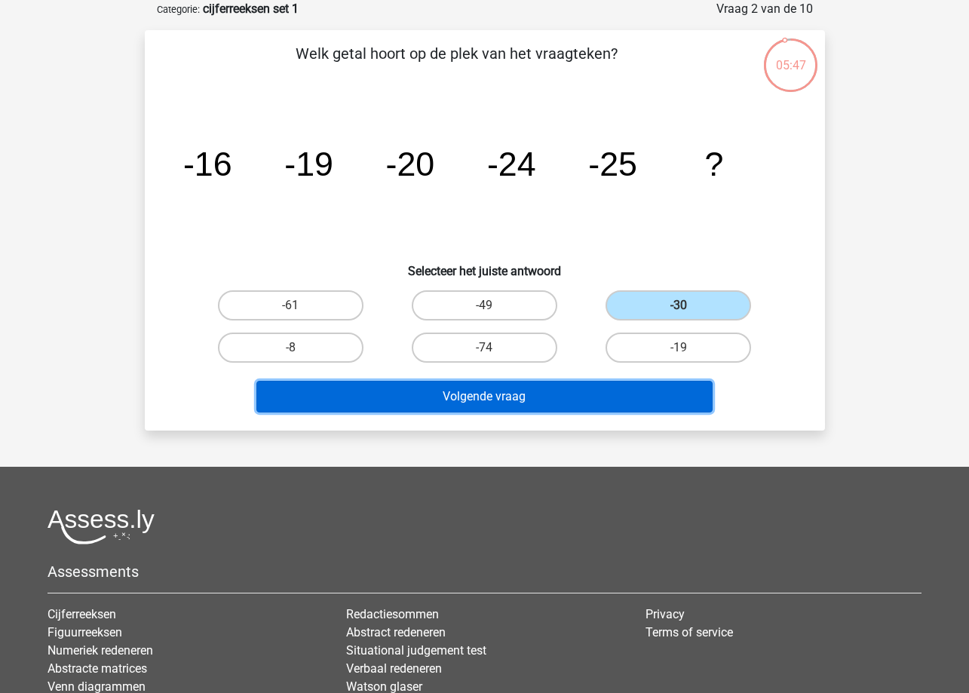
click at [614, 396] on button "Volgende vraag" at bounding box center [484, 397] width 456 height 32
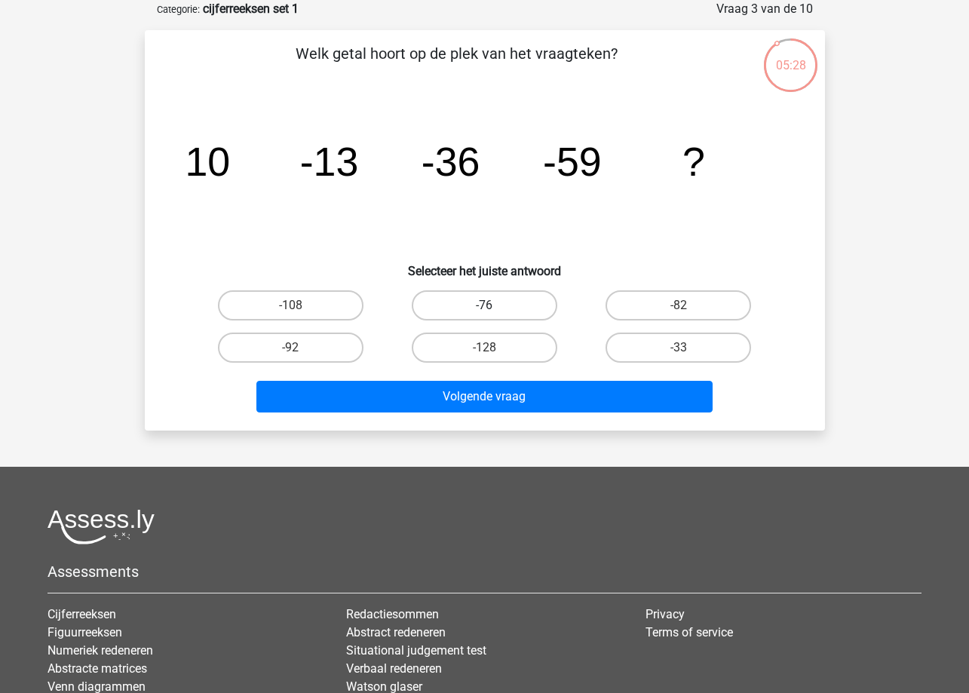
click at [525, 299] on label "-76" at bounding box center [485, 305] width 146 height 30
click at [494, 305] on input "-76" at bounding box center [489, 310] width 10 height 10
radio input "true"
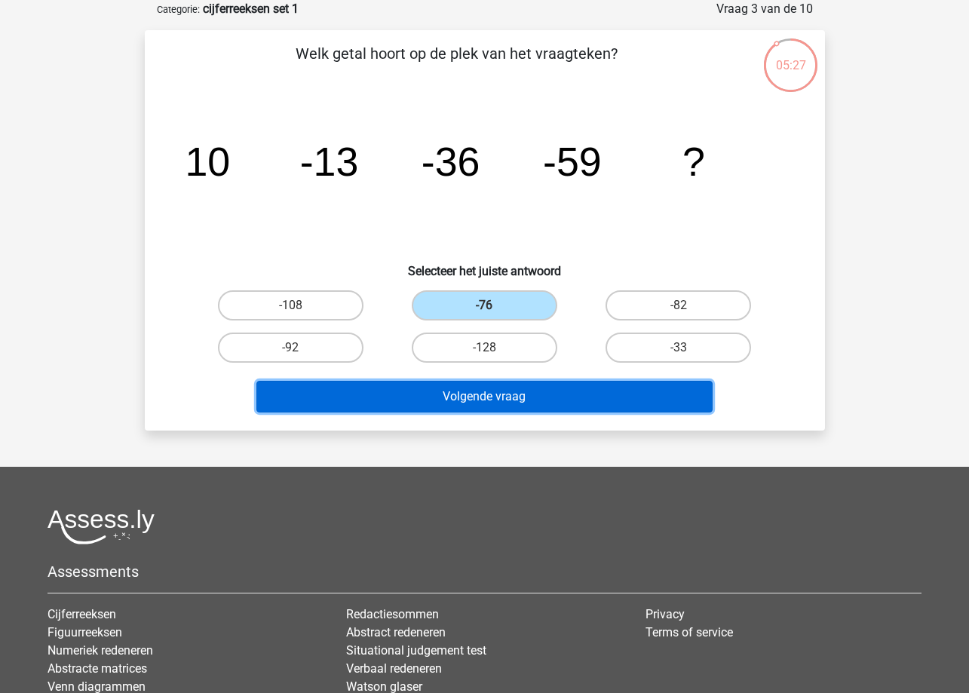
click at [522, 397] on button "Volgende vraag" at bounding box center [484, 397] width 456 height 32
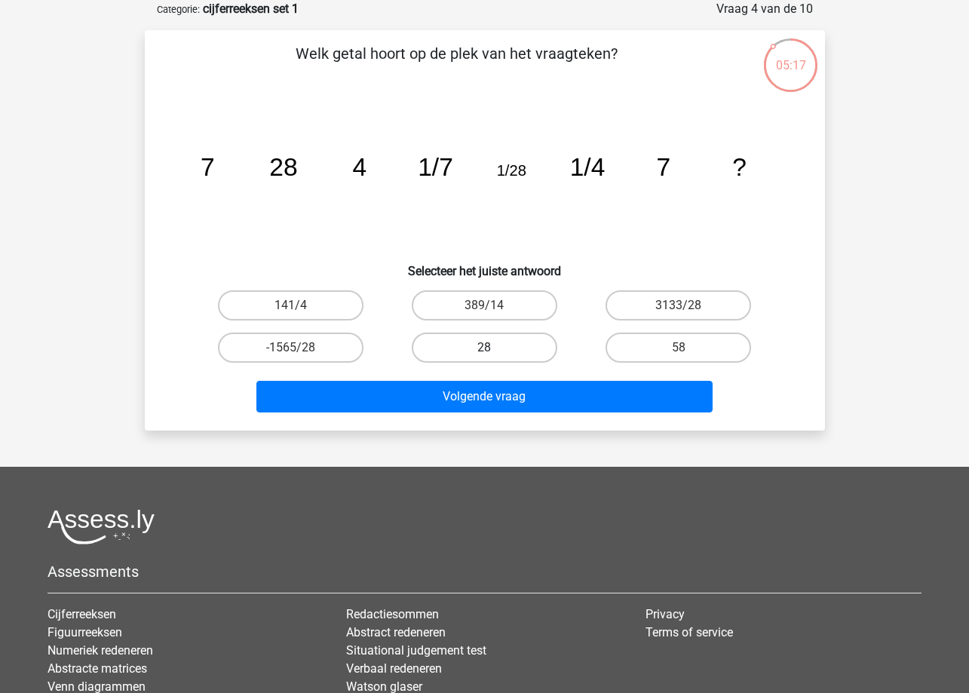
click at [506, 345] on label "28" at bounding box center [485, 348] width 146 height 30
click at [494, 348] on input "28" at bounding box center [489, 353] width 10 height 10
radio input "true"
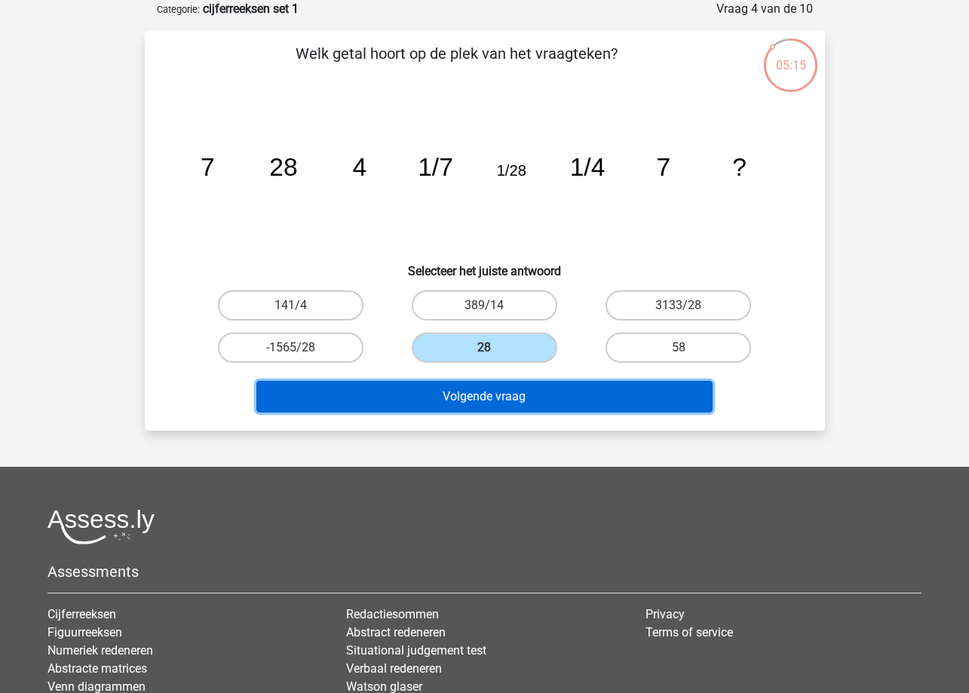
click at [507, 392] on button "Volgende vraag" at bounding box center [484, 397] width 456 height 32
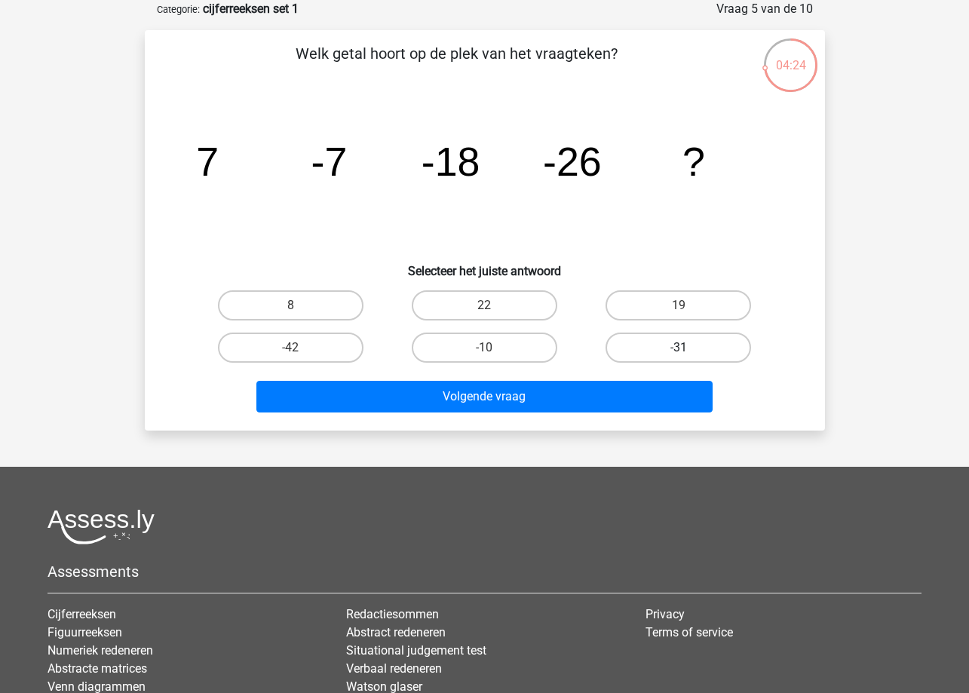
click at [677, 340] on label "-31" at bounding box center [679, 348] width 146 height 30
click at [679, 348] on input "-31" at bounding box center [684, 353] width 10 height 10
radio input "true"
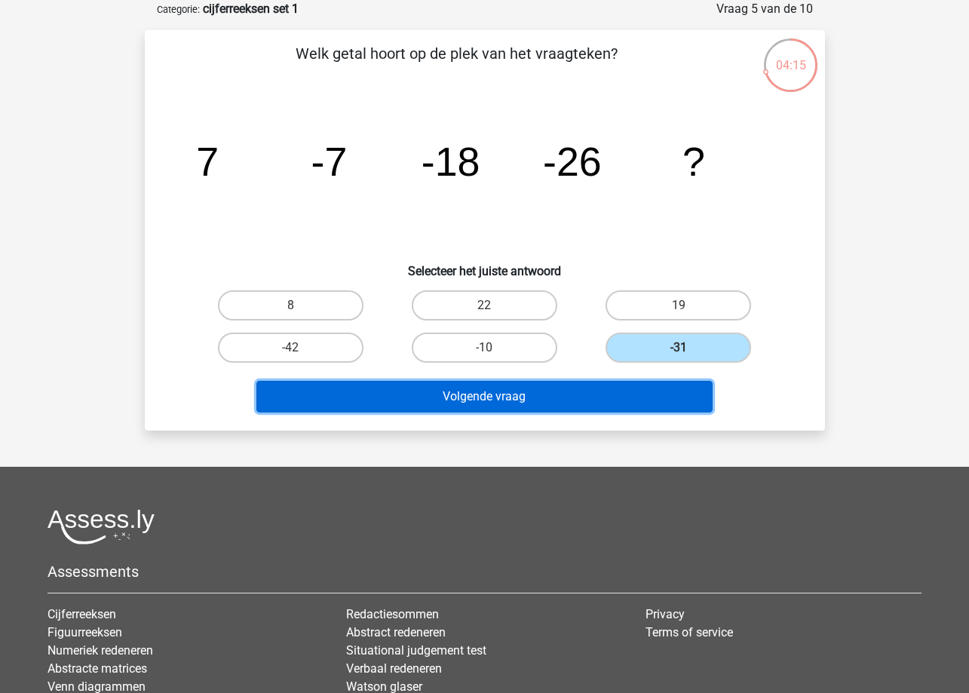
click at [536, 393] on button "Volgende vraag" at bounding box center [484, 397] width 456 height 32
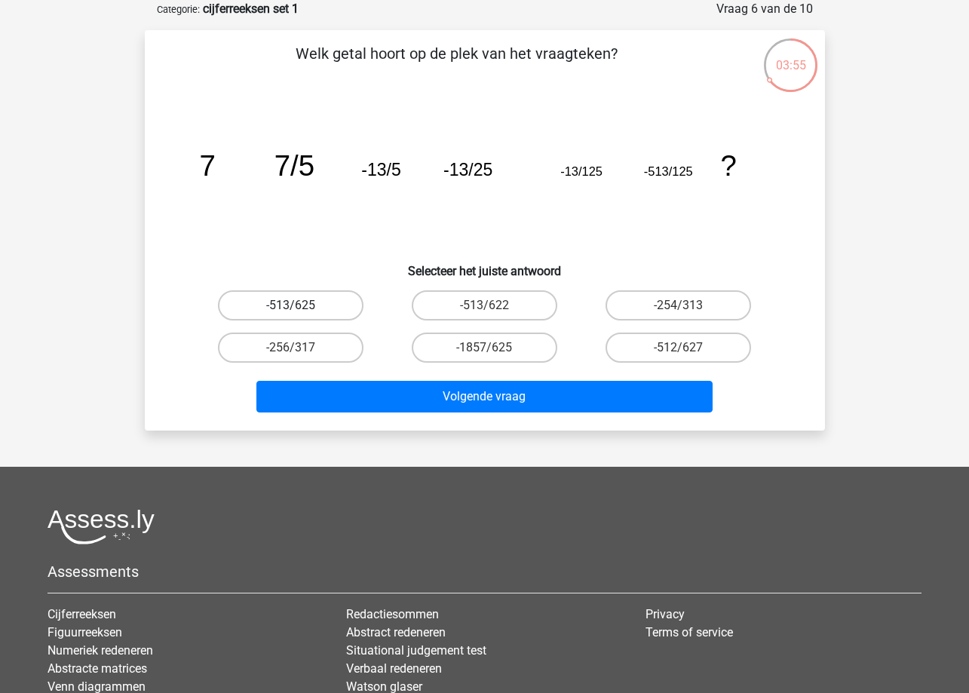
click at [305, 305] on label "-513/625" at bounding box center [291, 305] width 146 height 30
click at [300, 305] on input "-513/625" at bounding box center [295, 310] width 10 height 10
radio input "true"
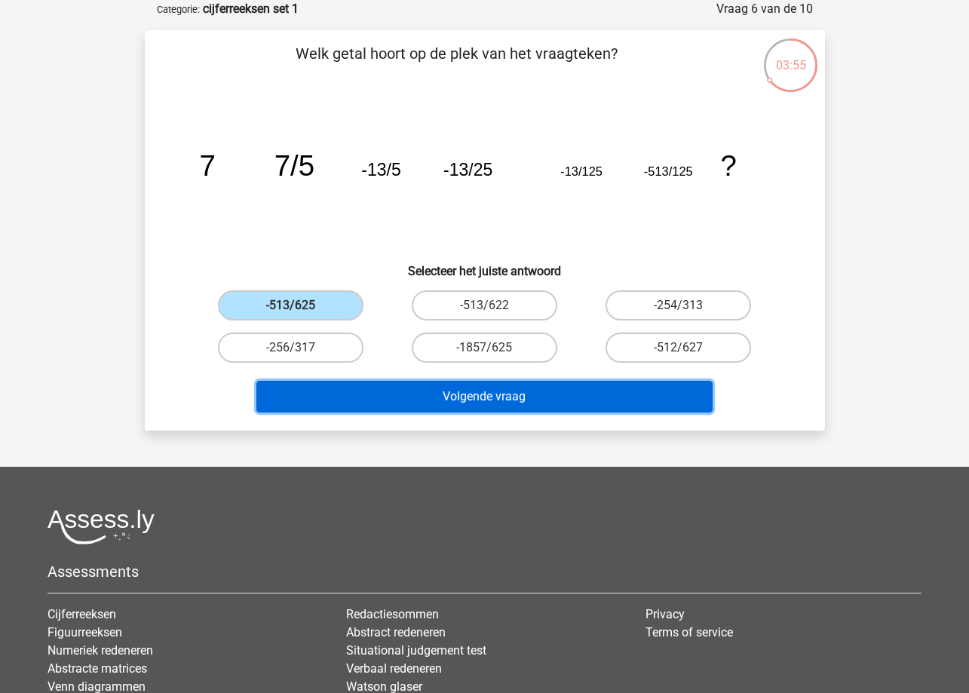
click at [474, 394] on button "Volgende vraag" at bounding box center [484, 397] width 456 height 32
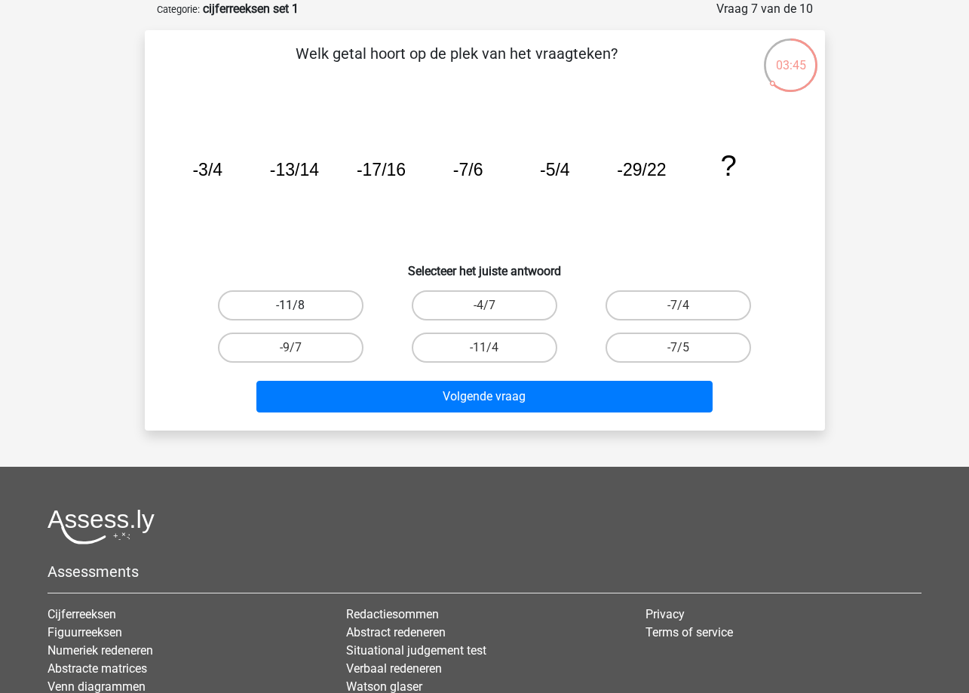
click at [333, 301] on label "-11/8" at bounding box center [291, 305] width 146 height 30
click at [300, 305] on input "-11/8" at bounding box center [295, 310] width 10 height 10
radio input "true"
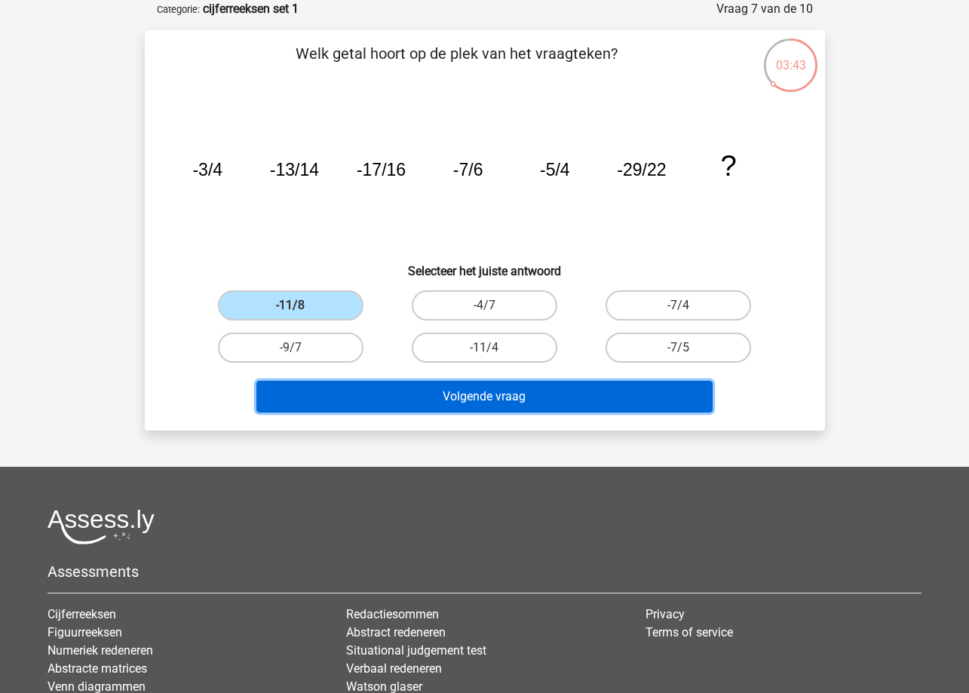
click at [492, 397] on button "Volgende vraag" at bounding box center [484, 397] width 456 height 32
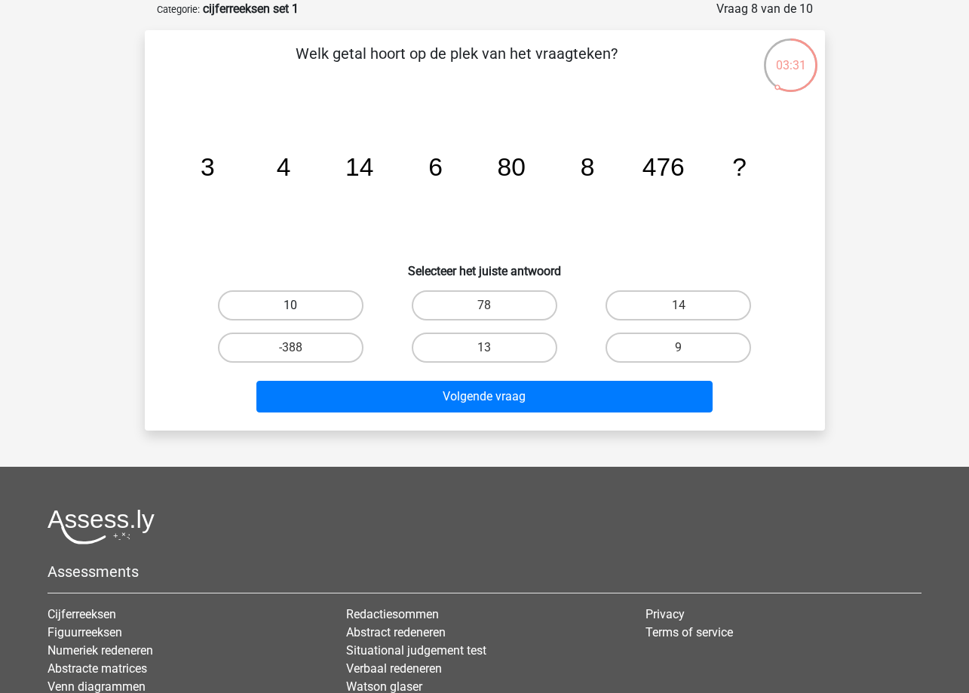
click at [291, 295] on label "10" at bounding box center [291, 305] width 146 height 30
click at [291, 305] on input "10" at bounding box center [295, 310] width 10 height 10
radio input "true"
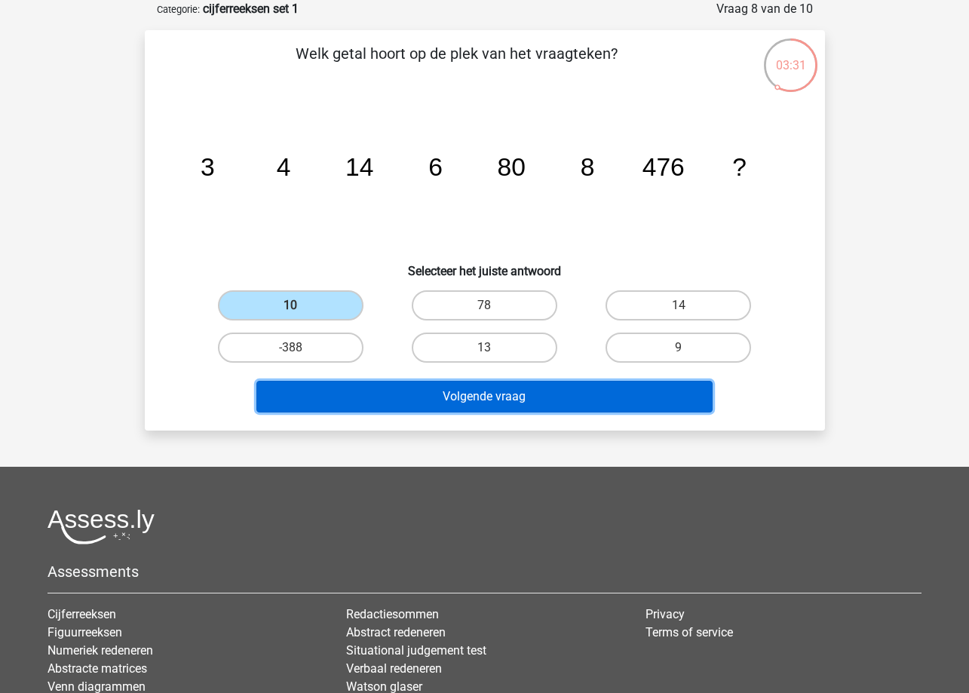
click at [430, 400] on button "Volgende vraag" at bounding box center [484, 397] width 456 height 32
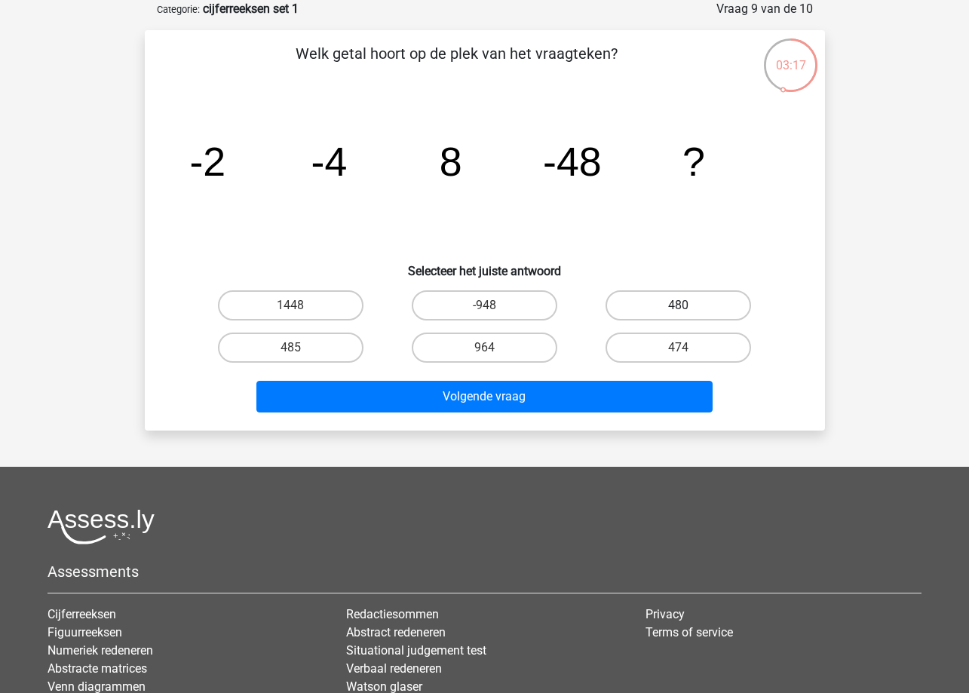
click at [746, 303] on label "480" at bounding box center [679, 305] width 146 height 30
click at [689, 305] on input "480" at bounding box center [684, 310] width 10 height 10
radio input "true"
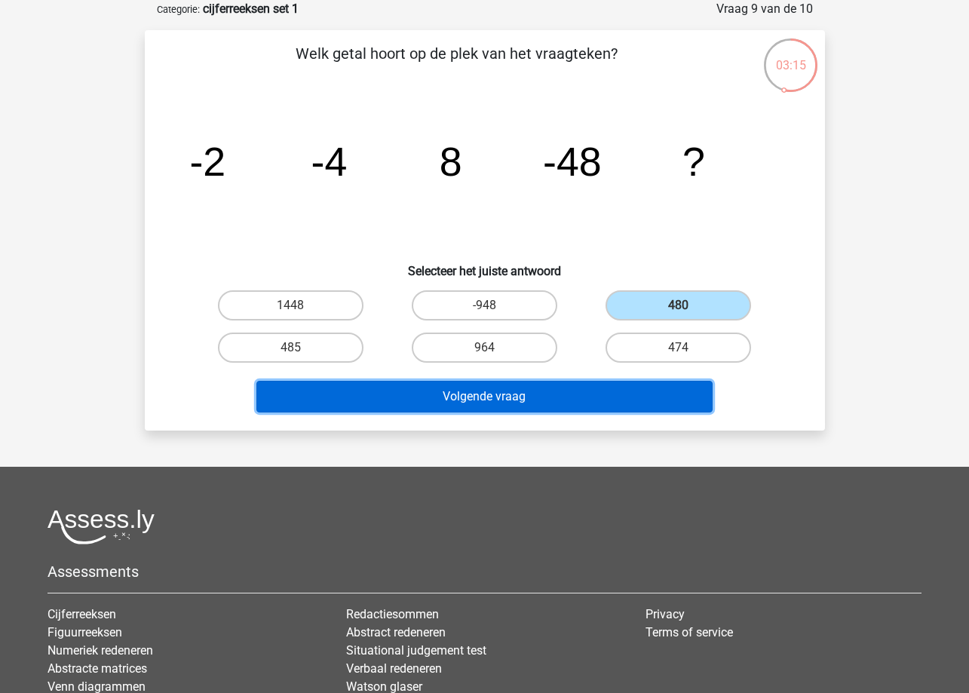
click at [498, 391] on button "Volgende vraag" at bounding box center [484, 397] width 456 height 32
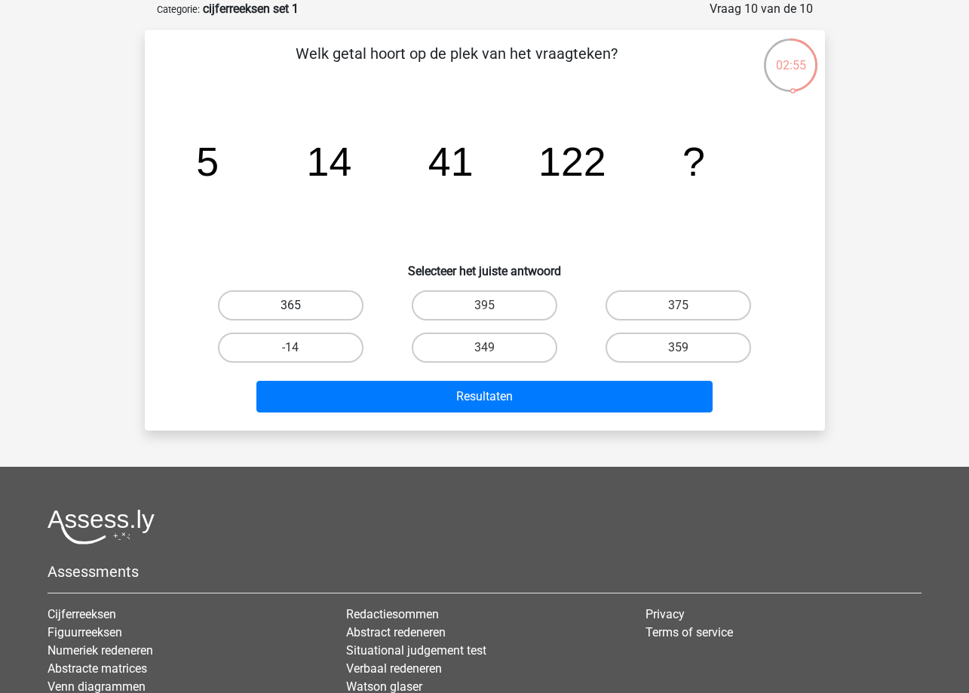
click at [330, 305] on label "365" at bounding box center [291, 305] width 146 height 30
click at [300, 305] on input "365" at bounding box center [295, 310] width 10 height 10
radio input "true"
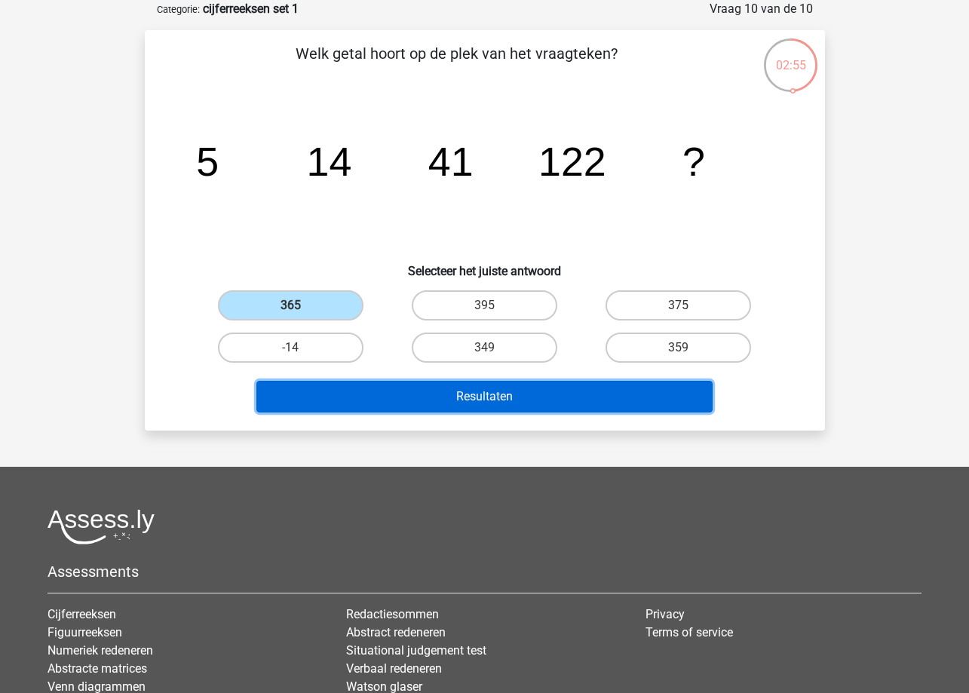
click at [449, 401] on button "Resultaten" at bounding box center [484, 397] width 456 height 32
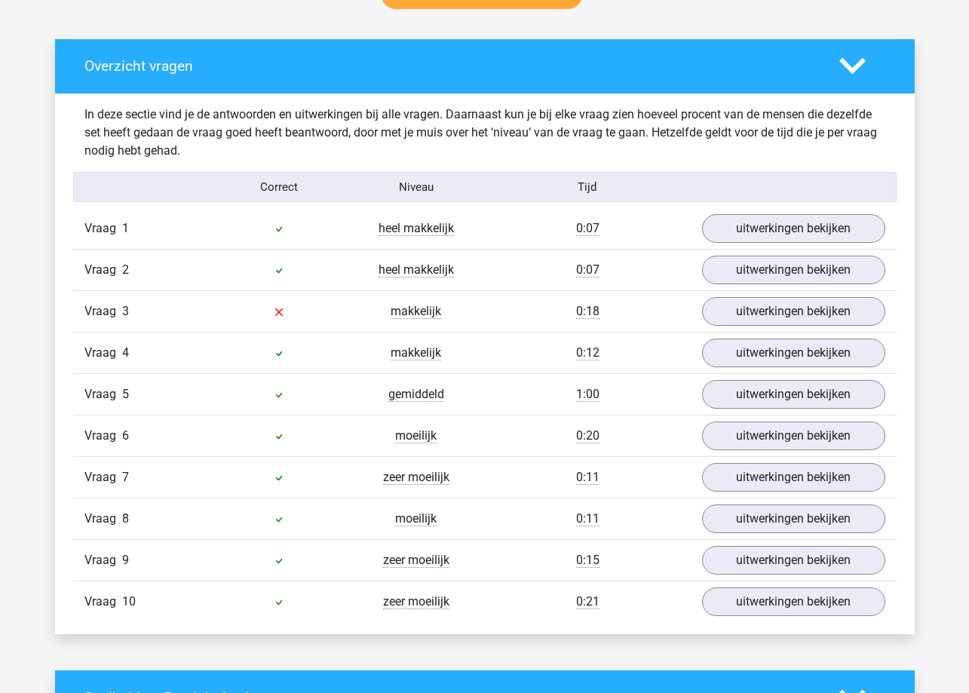
scroll to position [905, 0]
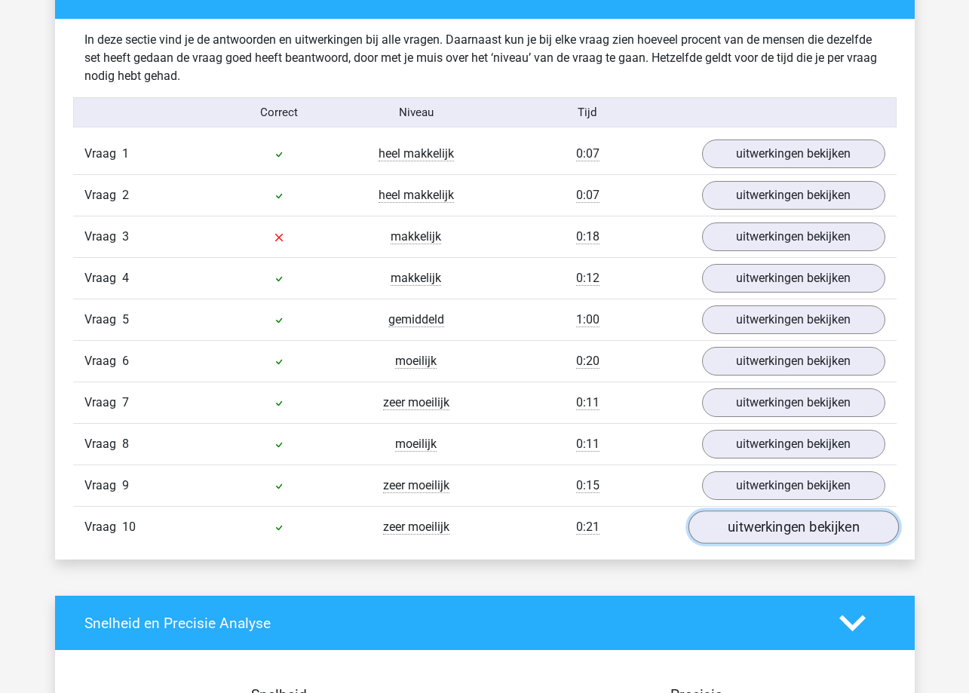
click at [760, 520] on link "uitwerkingen bekijken" at bounding box center [793, 527] width 210 height 33
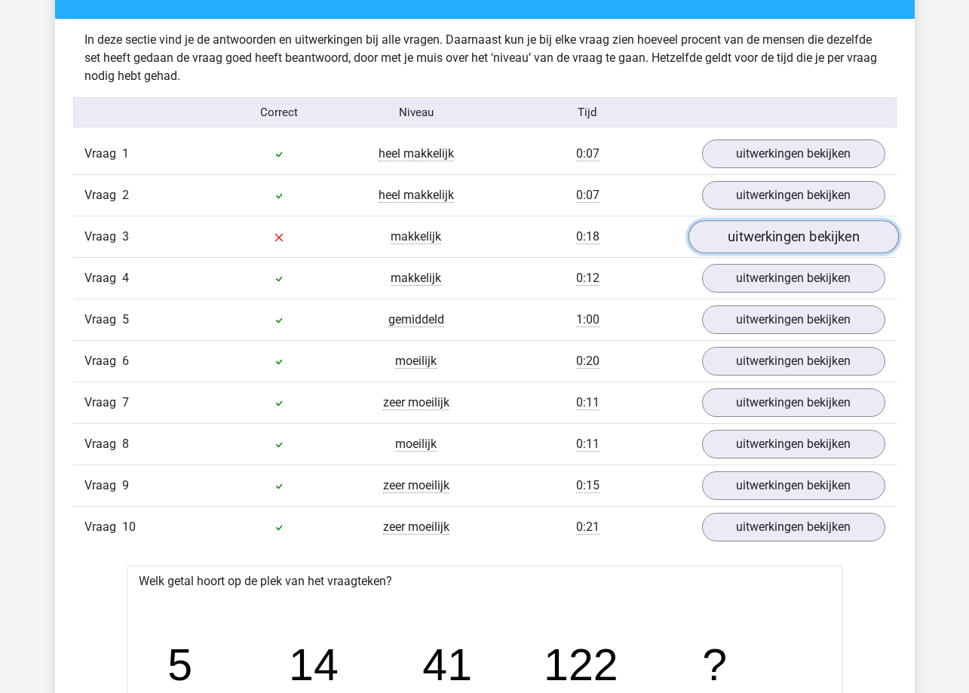
click at [747, 244] on link "uitwerkingen bekijken" at bounding box center [793, 237] width 210 height 33
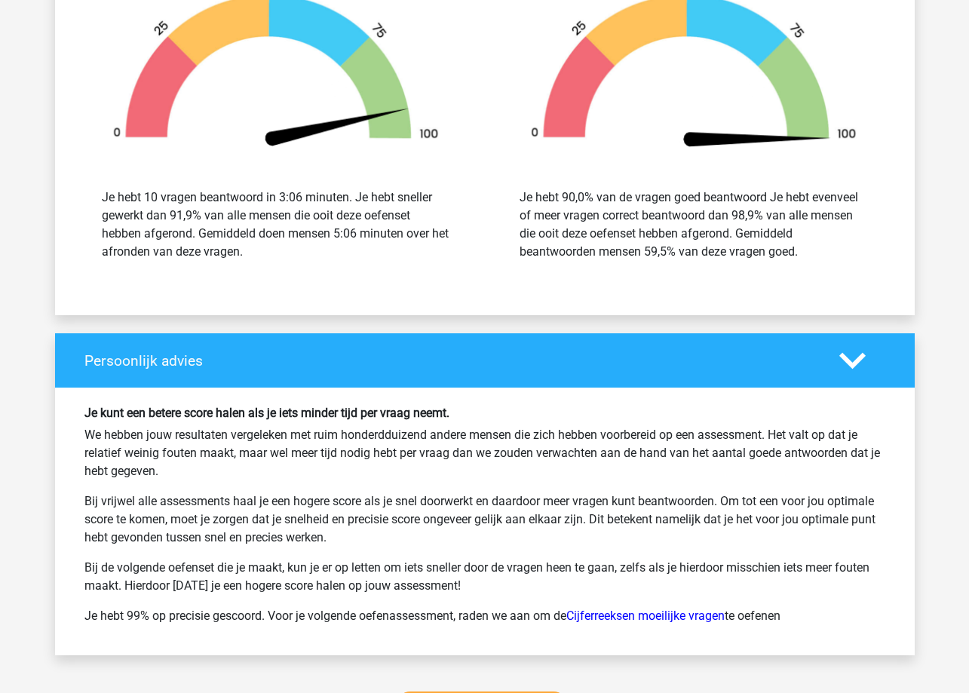
scroll to position [3313, 0]
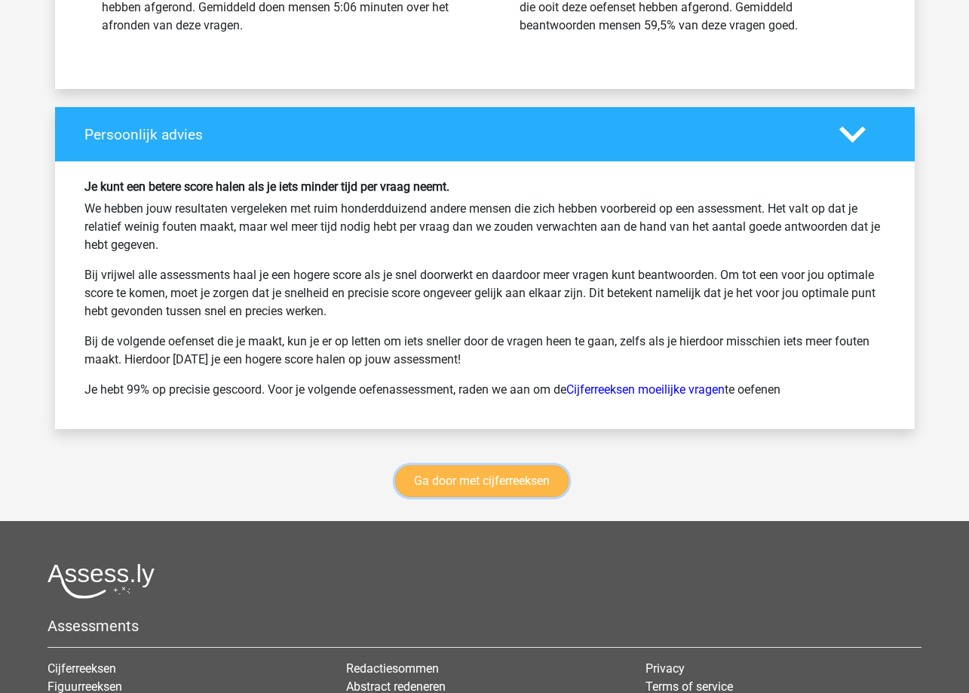
click at [458, 483] on link "Ga door met cijferreeksen" at bounding box center [481, 481] width 173 height 32
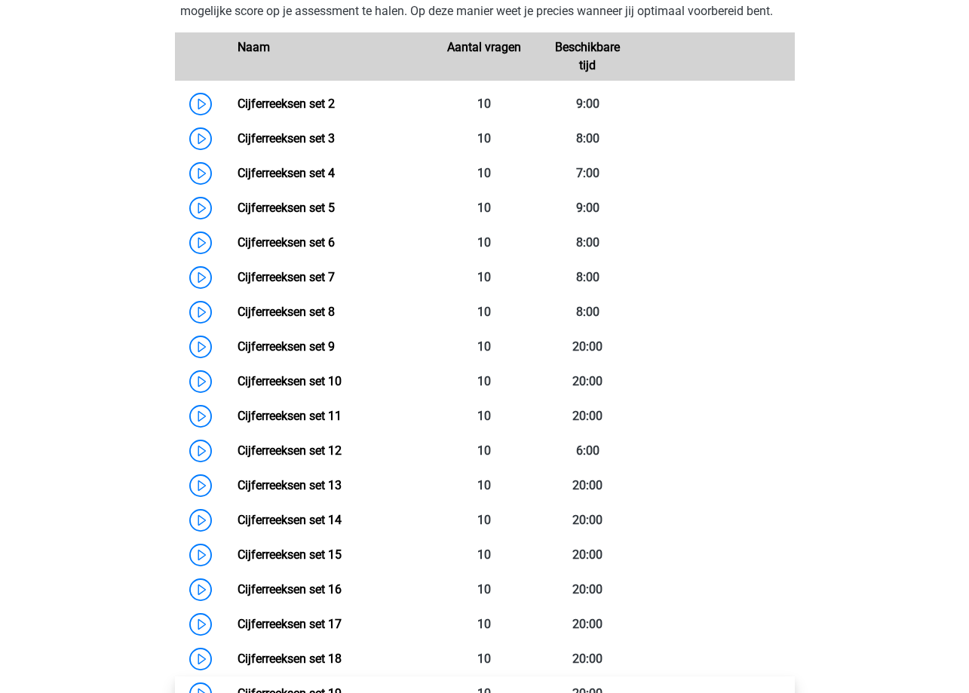
scroll to position [749, 0]
click at [238, 112] on link "Cijferreeksen set 2" at bounding box center [286, 104] width 97 height 14
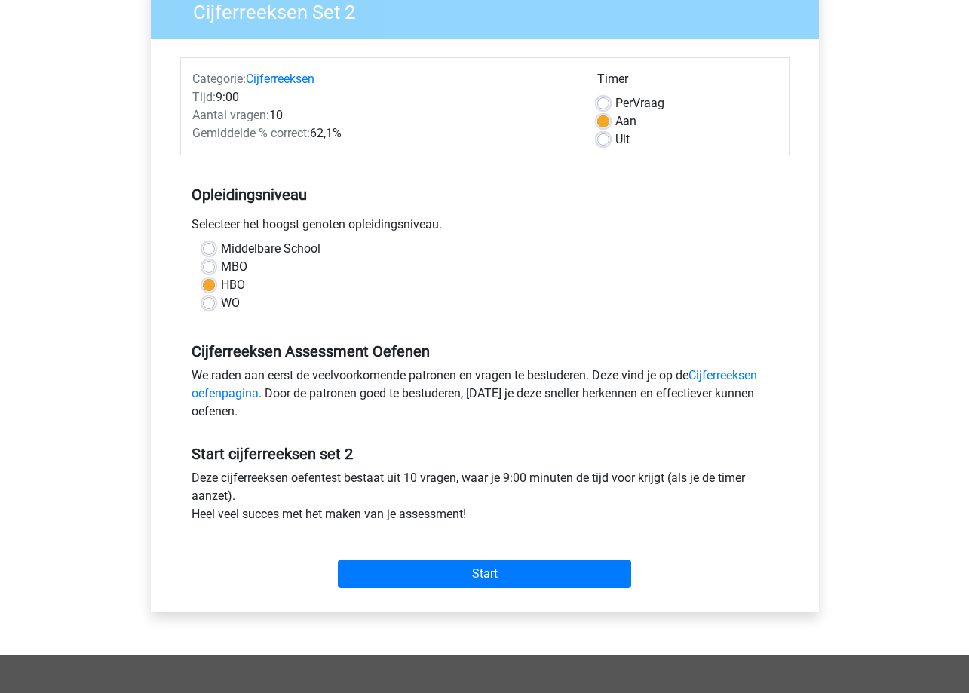
scroll to position [226, 0]
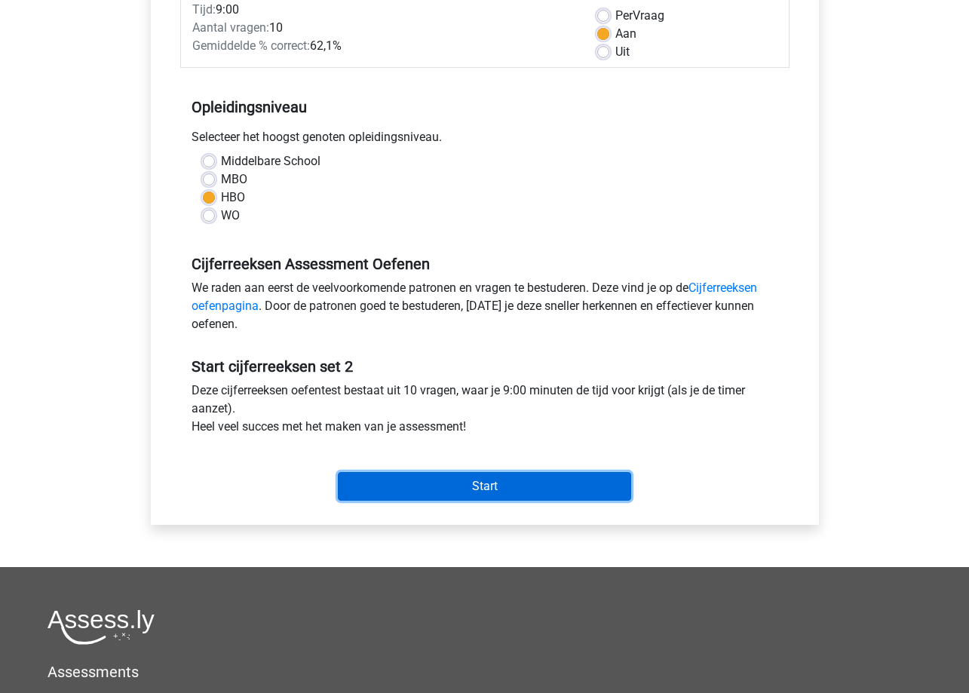
click at [498, 481] on input "Start" at bounding box center [484, 486] width 293 height 29
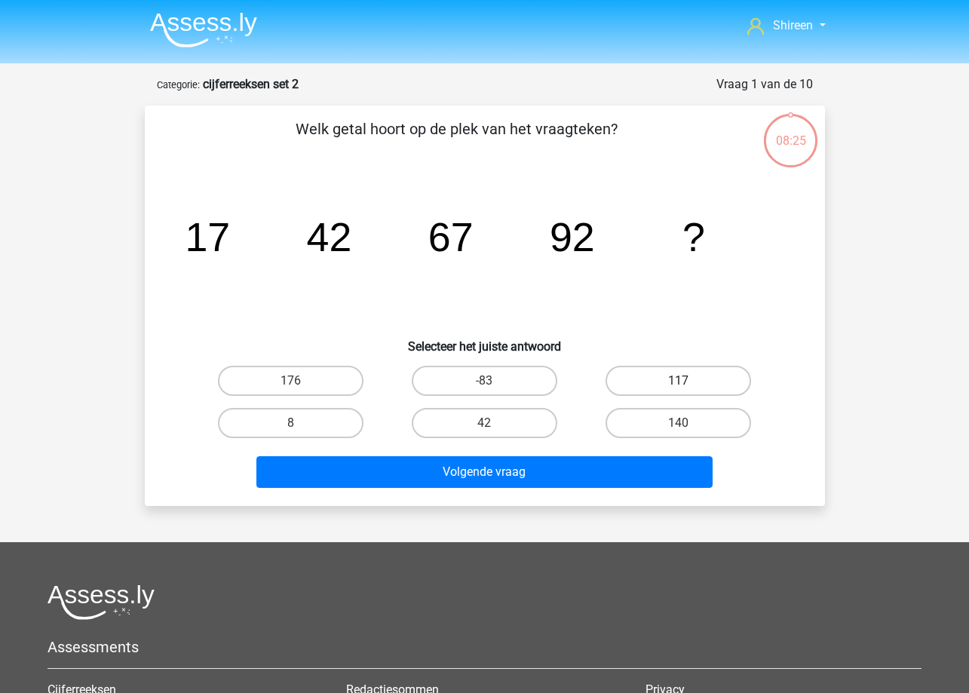
click at [710, 370] on label "117" at bounding box center [679, 381] width 146 height 30
click at [689, 381] on input "117" at bounding box center [684, 386] width 10 height 10
radio input "true"
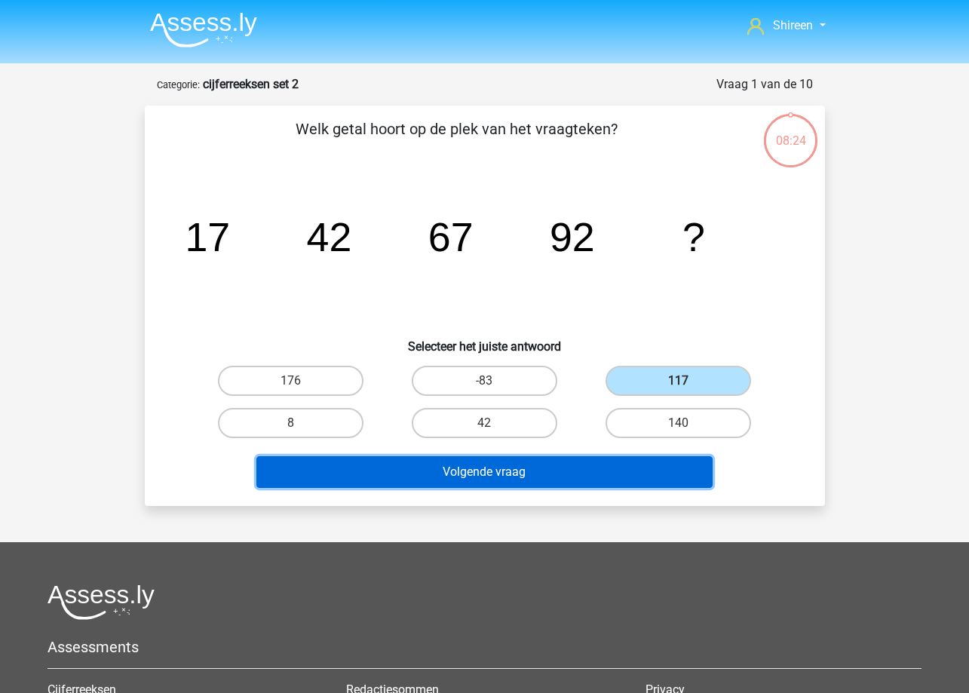
click at [595, 483] on button "Volgende vraag" at bounding box center [484, 472] width 456 height 32
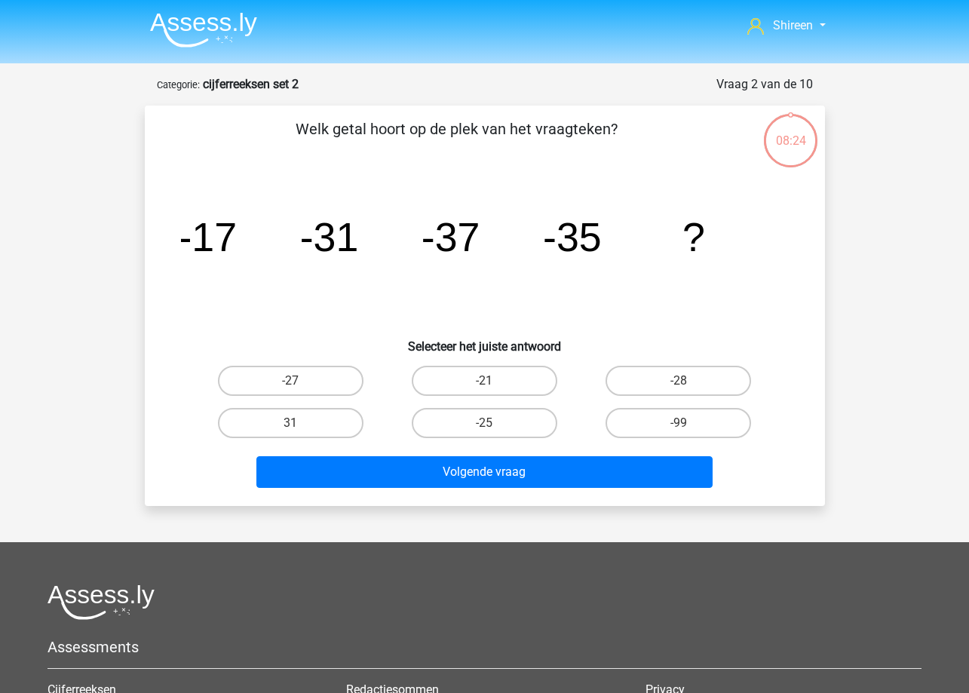
scroll to position [75, 0]
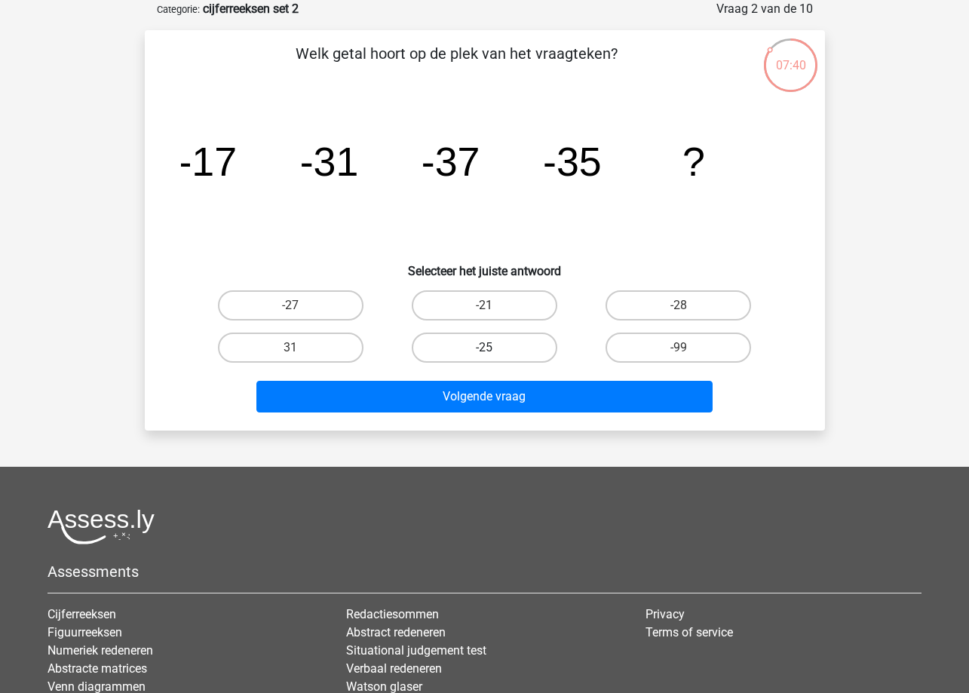
click at [523, 345] on label "-25" at bounding box center [485, 348] width 146 height 30
click at [494, 348] on input "-25" at bounding box center [489, 353] width 10 height 10
radio input "true"
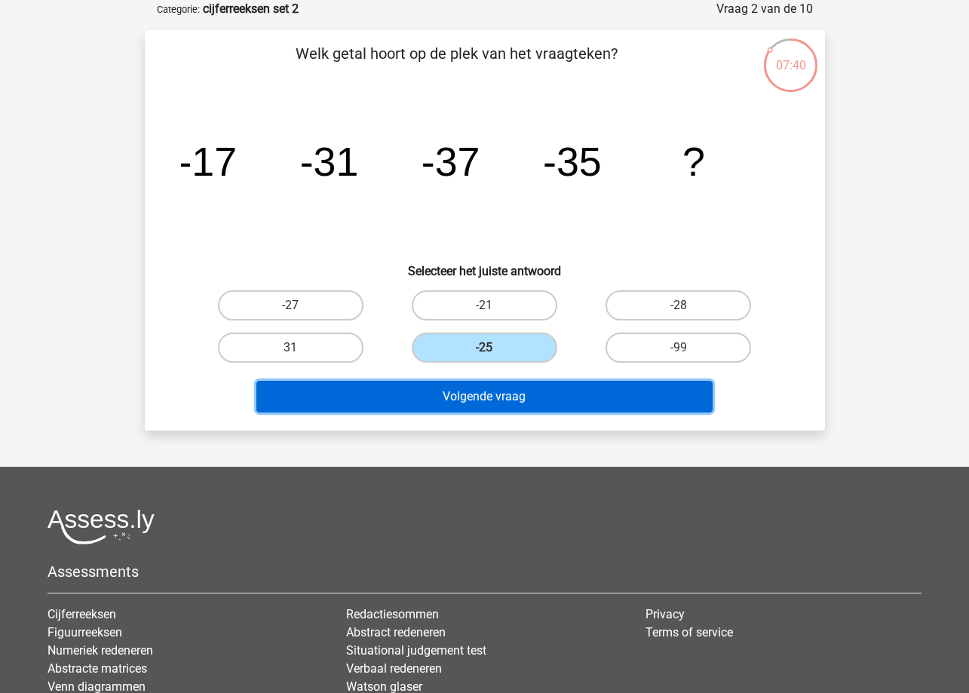
click at [539, 396] on button "Volgende vraag" at bounding box center [484, 397] width 456 height 32
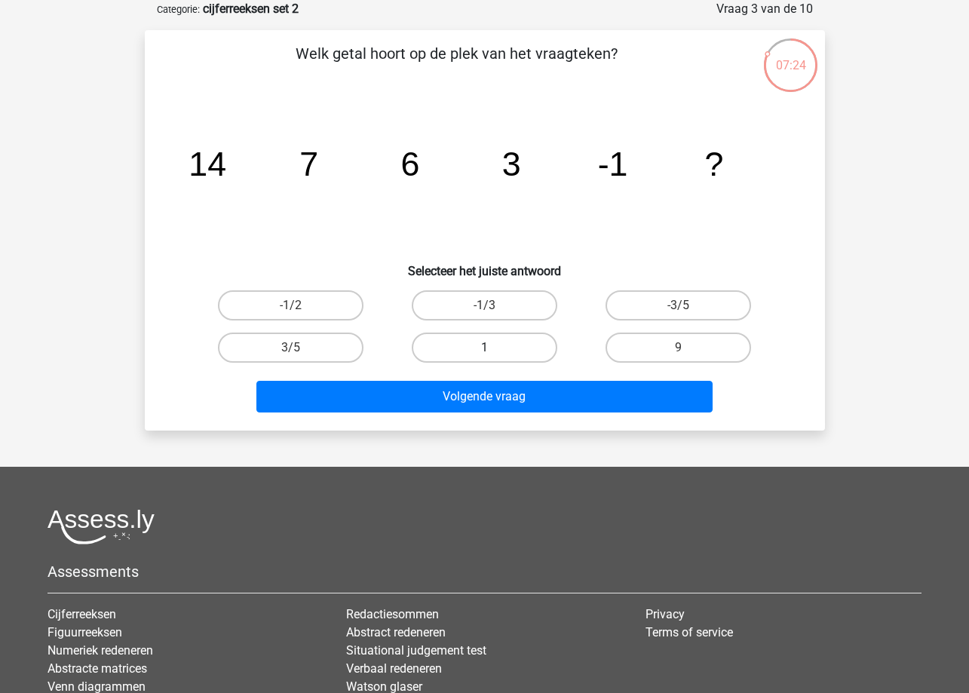
click at [526, 350] on label "1" at bounding box center [485, 348] width 146 height 30
click at [494, 350] on input "1" at bounding box center [489, 353] width 10 height 10
radio input "true"
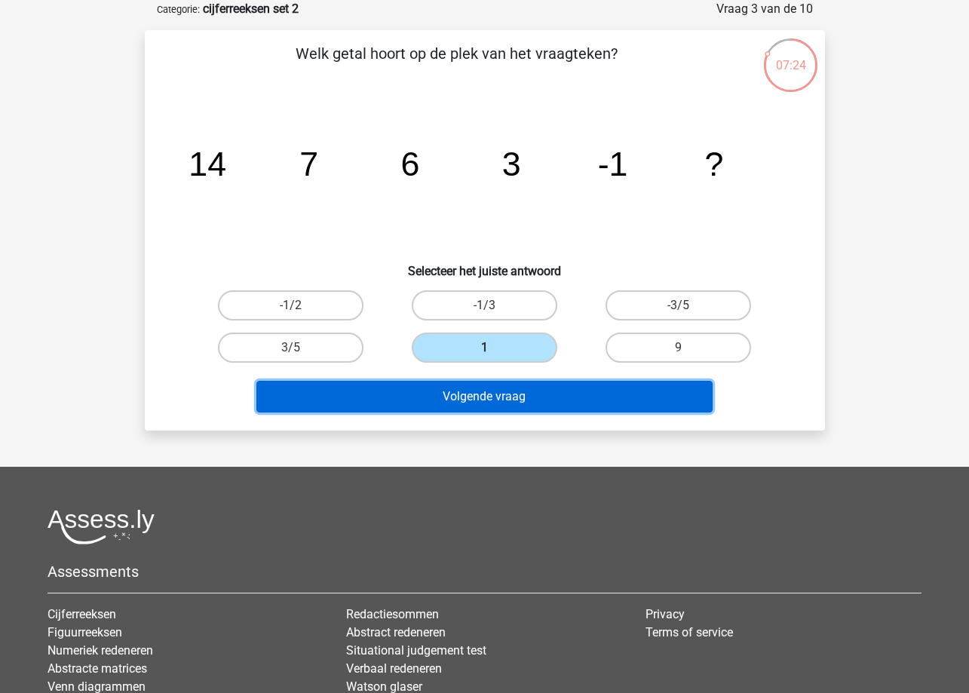
click at [513, 397] on button "Volgende vraag" at bounding box center [484, 397] width 456 height 32
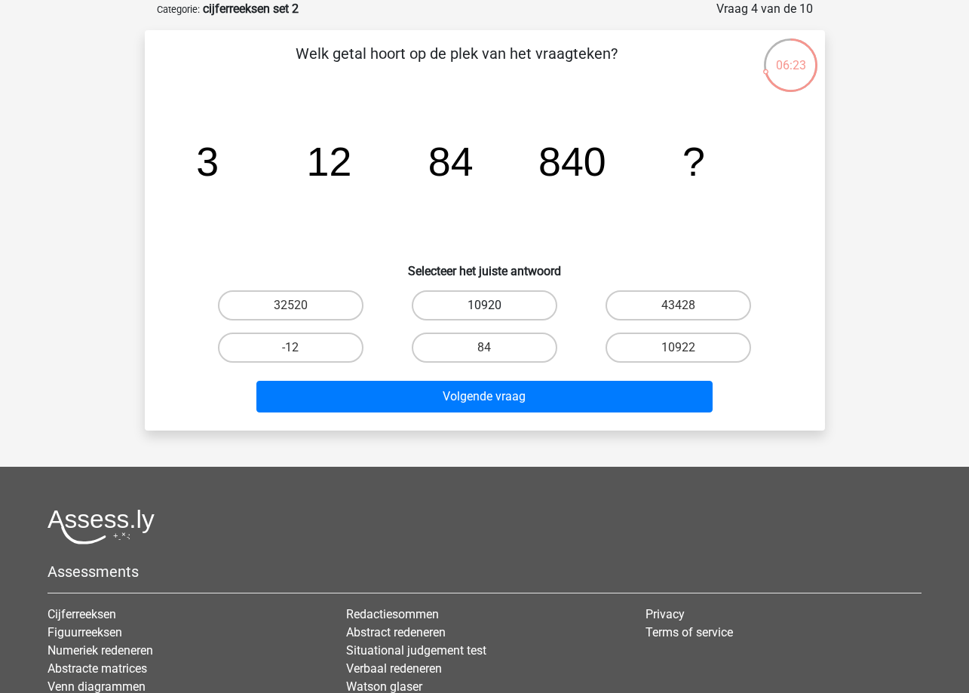
click at [523, 297] on label "10920" at bounding box center [485, 305] width 146 height 30
click at [494, 305] on input "10920" at bounding box center [489, 310] width 10 height 10
radio input "true"
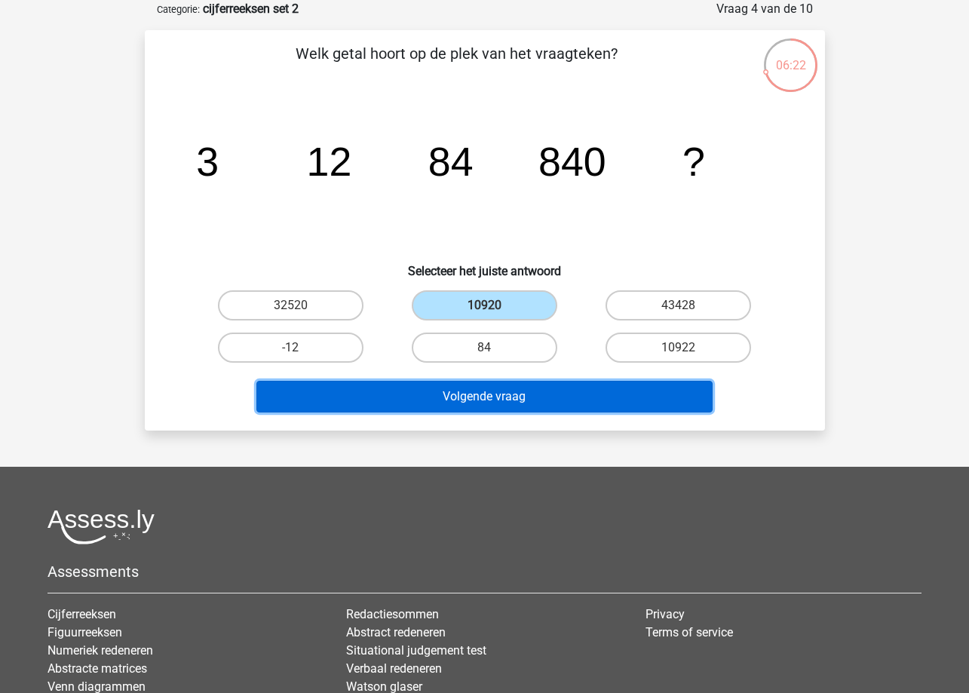
click at [557, 397] on button "Volgende vraag" at bounding box center [484, 397] width 456 height 32
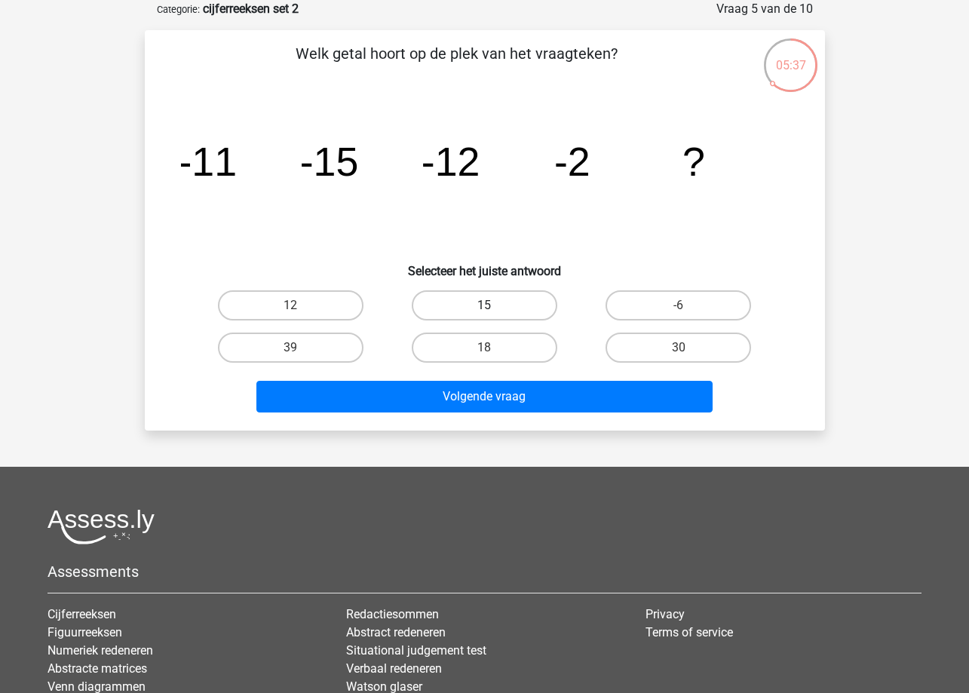
click at [479, 302] on label "15" at bounding box center [485, 305] width 146 height 30
click at [484, 305] on input "15" at bounding box center [489, 310] width 10 height 10
radio input "true"
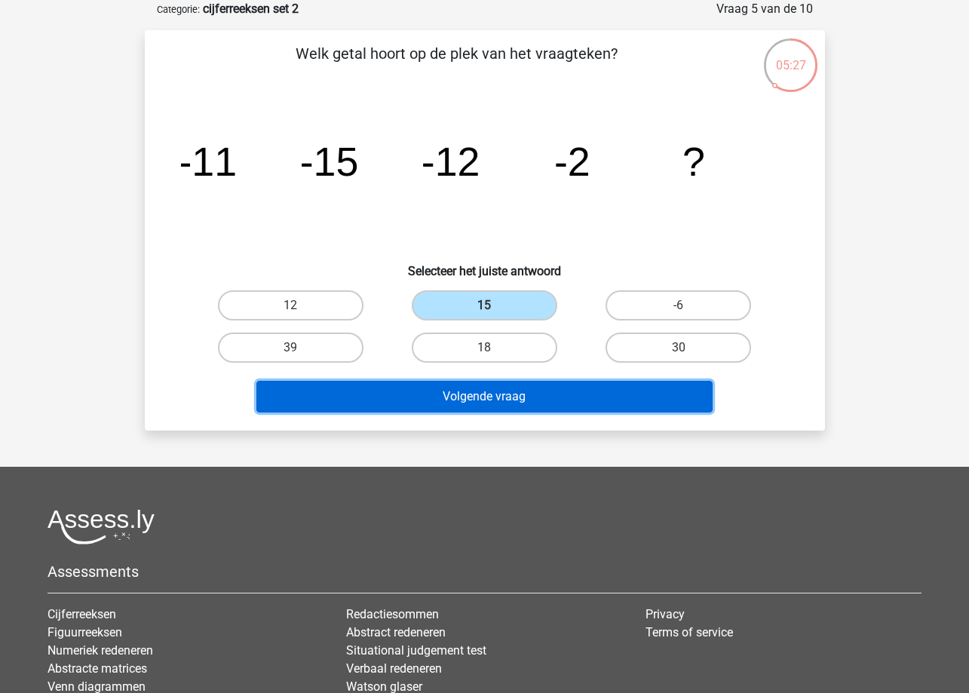
click at [468, 391] on button "Volgende vraag" at bounding box center [484, 397] width 456 height 32
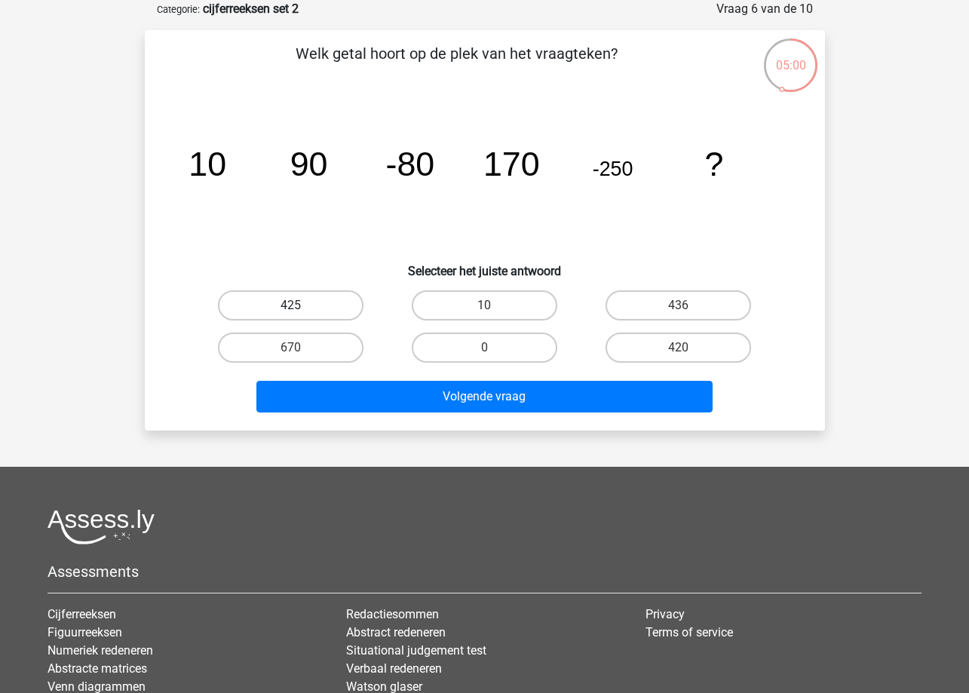
click at [299, 296] on label "425" at bounding box center [291, 305] width 146 height 30
click at [299, 305] on input "425" at bounding box center [295, 310] width 10 height 10
radio input "true"
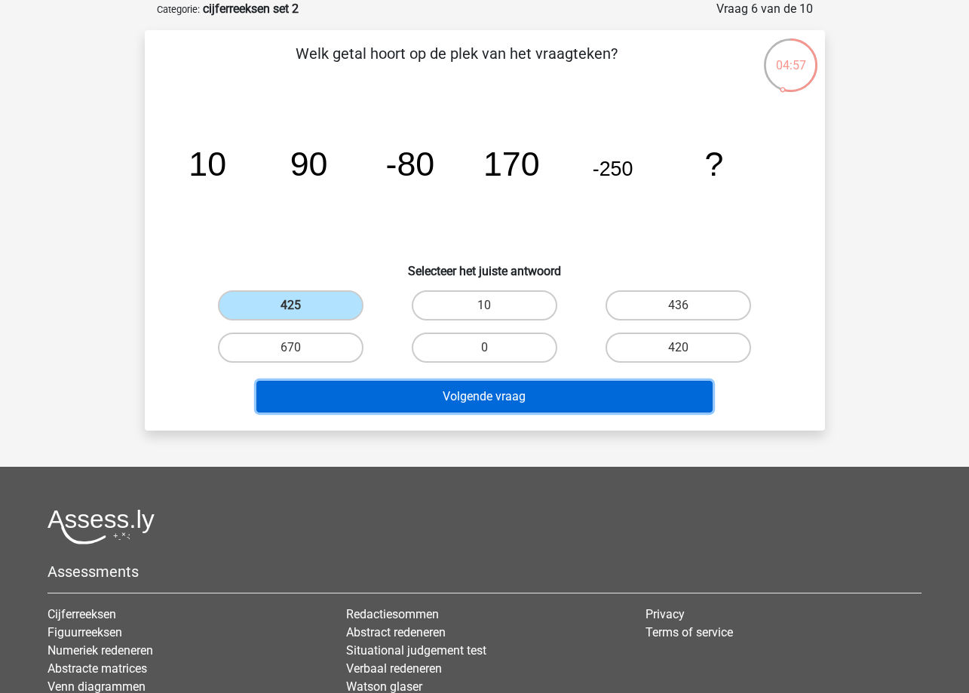
click at [505, 399] on button "Volgende vraag" at bounding box center [484, 397] width 456 height 32
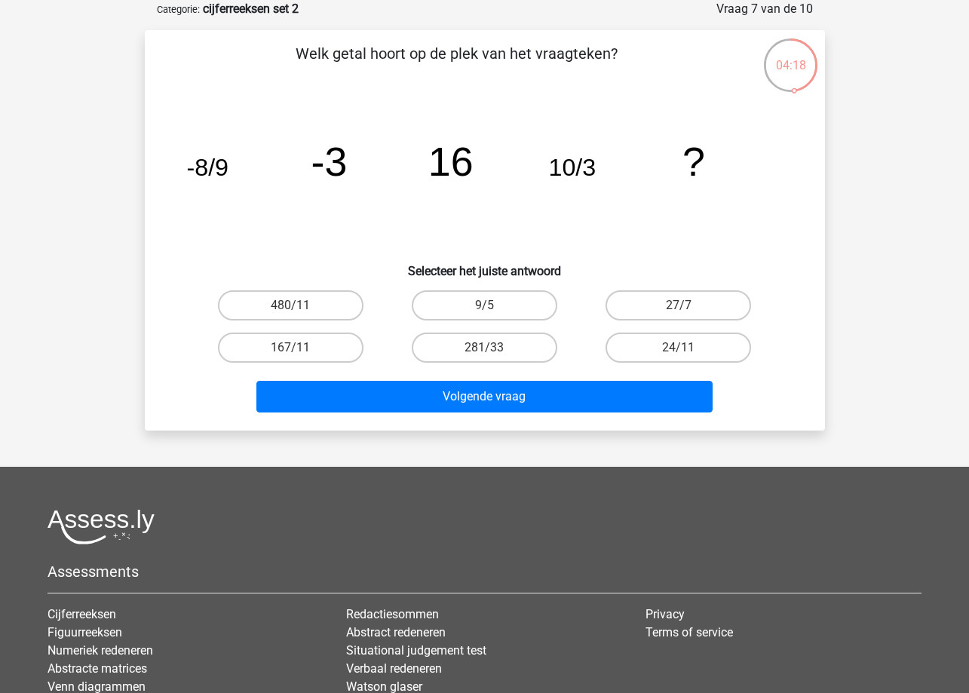
click at [688, 347] on div "24/11" at bounding box center [679, 348] width 182 height 30
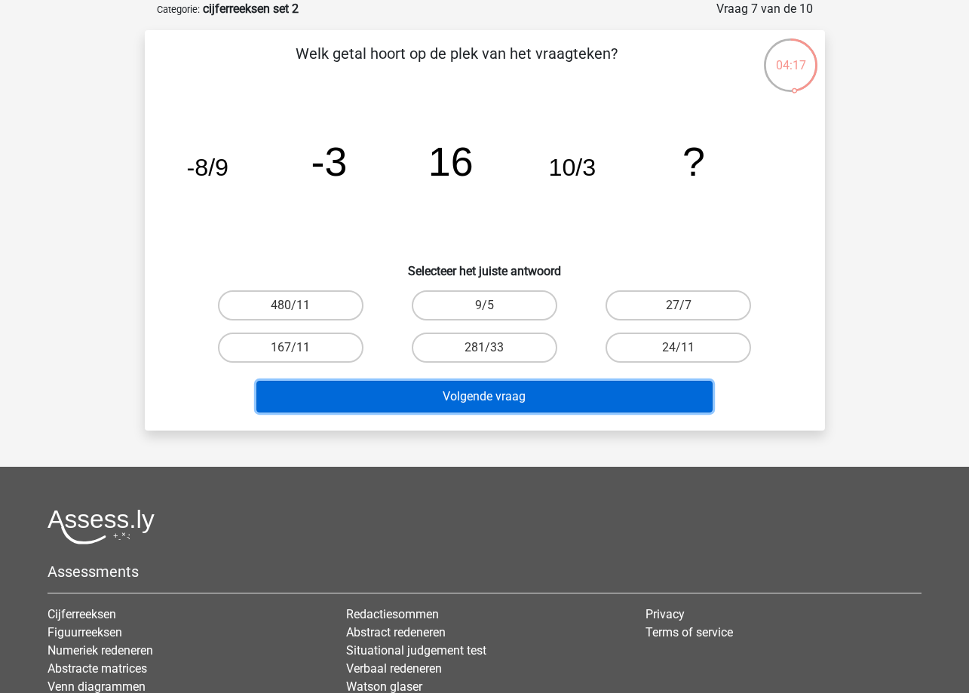
click at [593, 410] on button "Volgende vraag" at bounding box center [484, 397] width 456 height 32
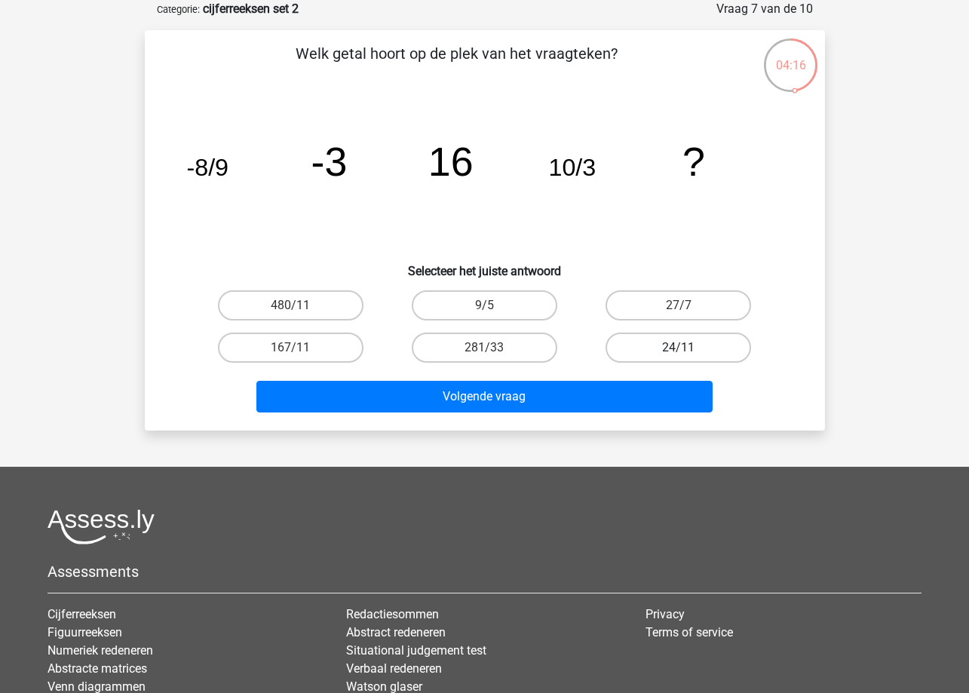
click at [648, 346] on label "24/11" at bounding box center [679, 348] width 146 height 30
click at [679, 348] on input "24/11" at bounding box center [684, 353] width 10 height 10
radio input "true"
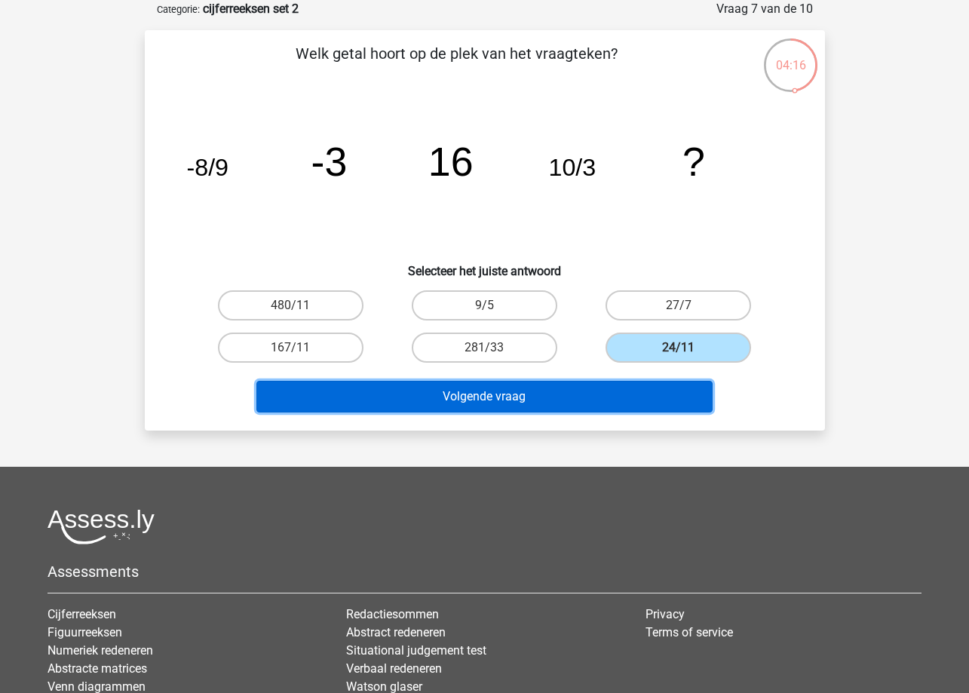
click at [605, 391] on button "Volgende vraag" at bounding box center [484, 397] width 456 height 32
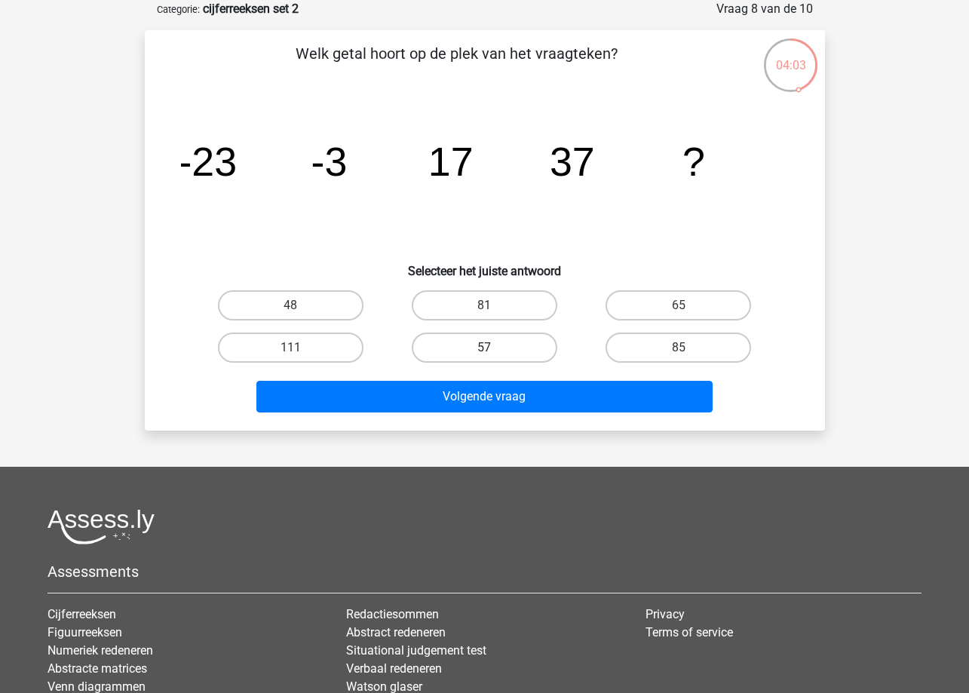
click at [465, 351] on label "57" at bounding box center [485, 348] width 146 height 30
click at [484, 351] on input "57" at bounding box center [489, 353] width 10 height 10
radio input "true"
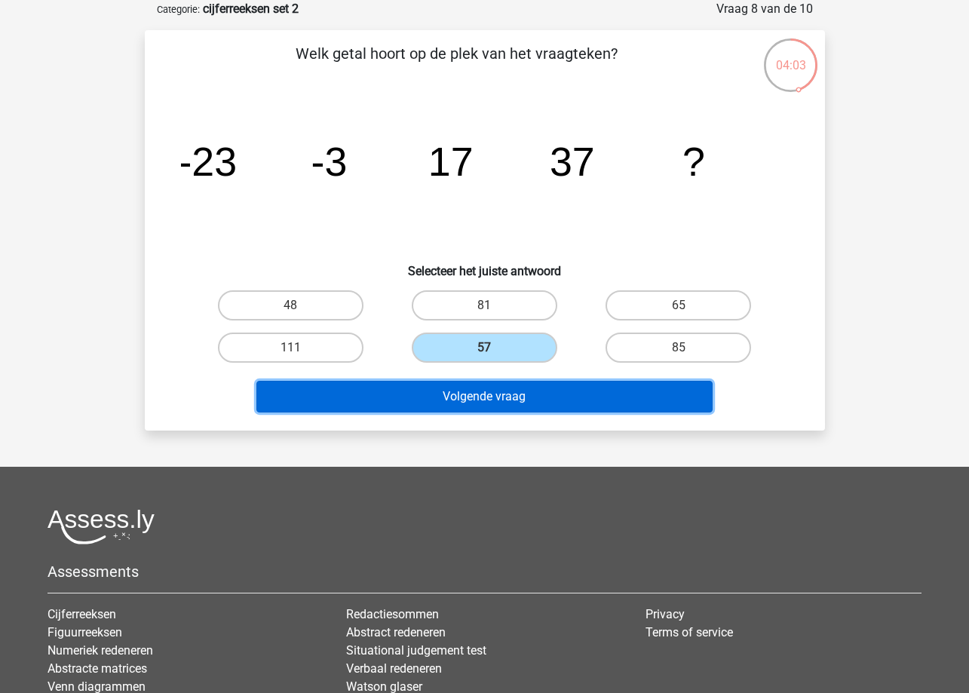
click at [471, 385] on button "Volgende vraag" at bounding box center [484, 397] width 456 height 32
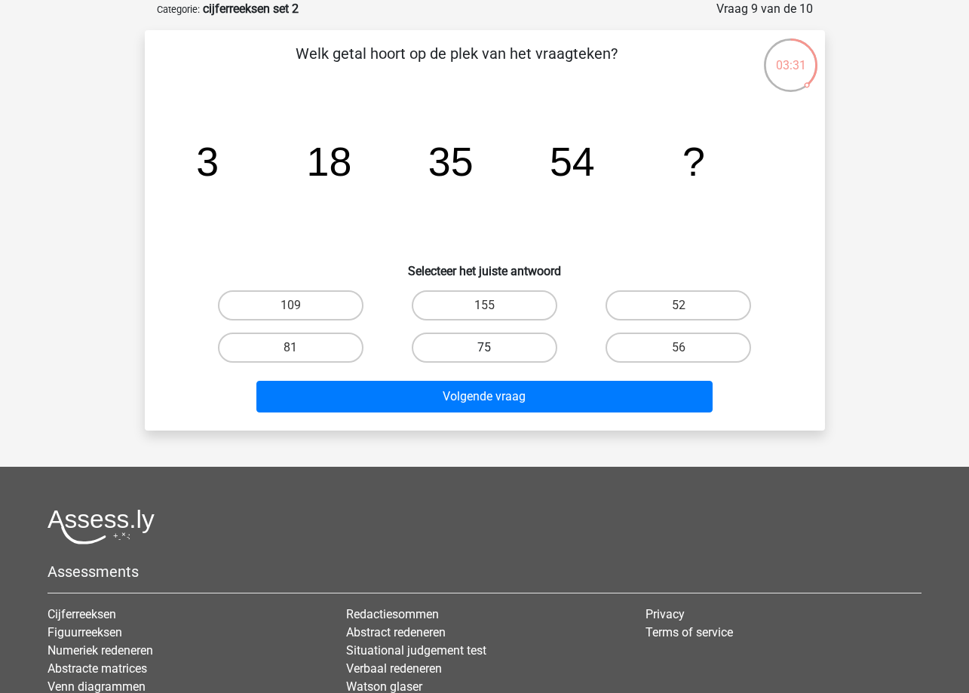
click at [507, 351] on label "75" at bounding box center [485, 348] width 146 height 30
click at [494, 351] on input "75" at bounding box center [489, 353] width 10 height 10
radio input "true"
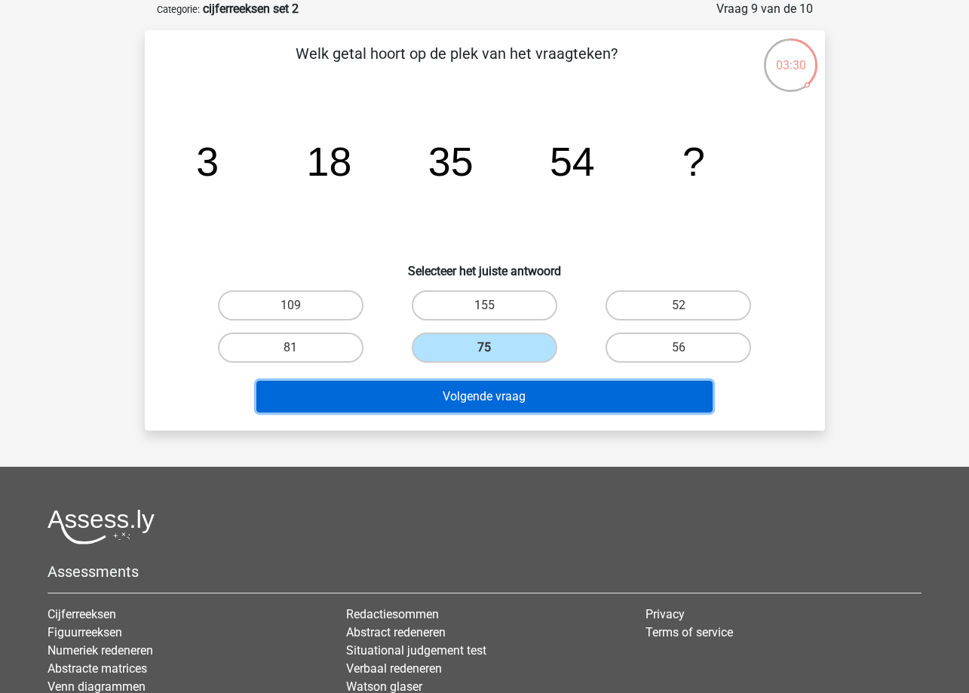
click at [504, 404] on button "Volgende vraag" at bounding box center [484, 397] width 456 height 32
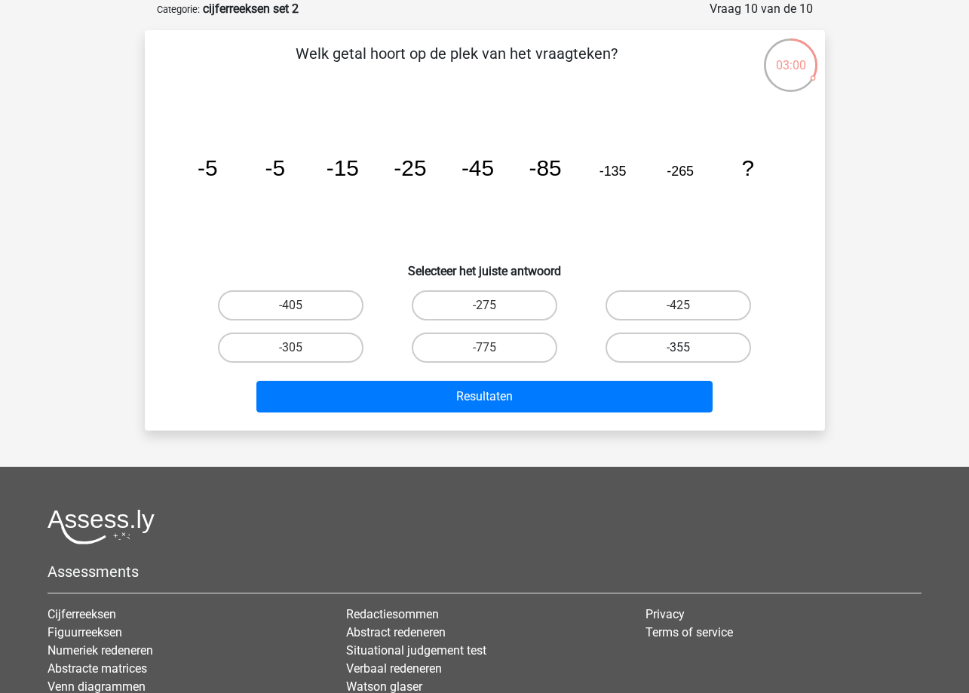
click at [672, 346] on label "-355" at bounding box center [679, 348] width 146 height 30
click at [679, 348] on input "-355" at bounding box center [684, 353] width 10 height 10
radio input "true"
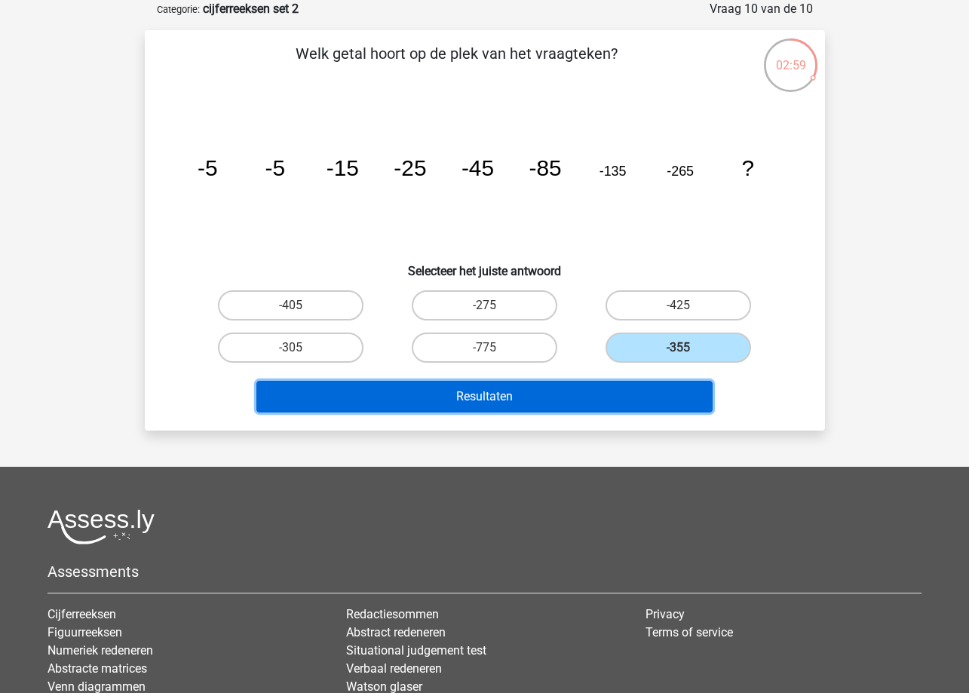
click at [629, 383] on button "Resultaten" at bounding box center [484, 397] width 456 height 32
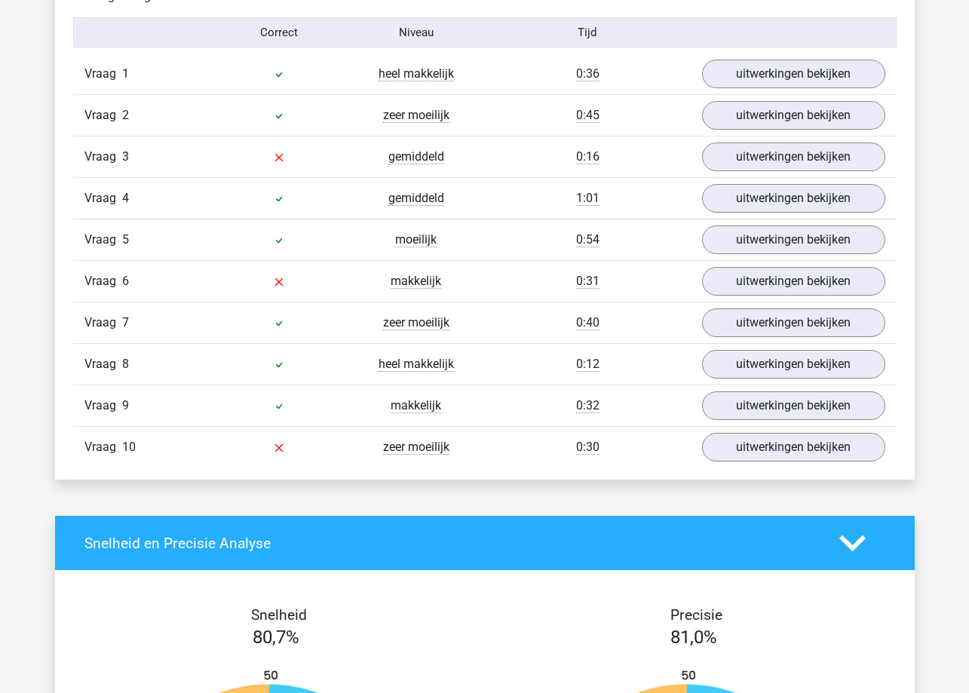
scroll to position [980, 0]
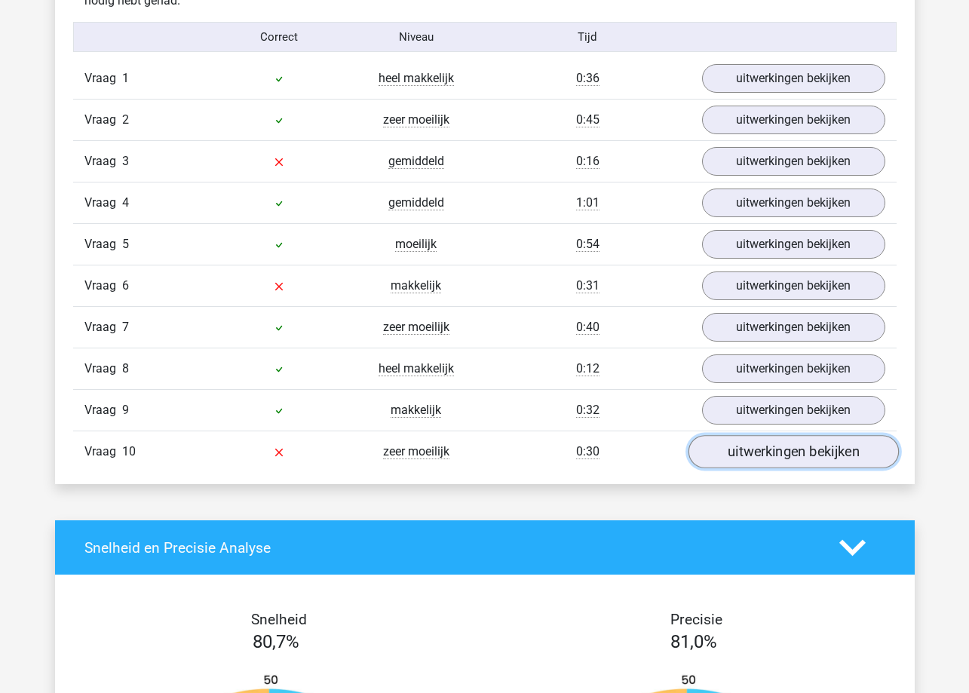
click at [750, 453] on link "uitwerkingen bekijken" at bounding box center [793, 452] width 210 height 33
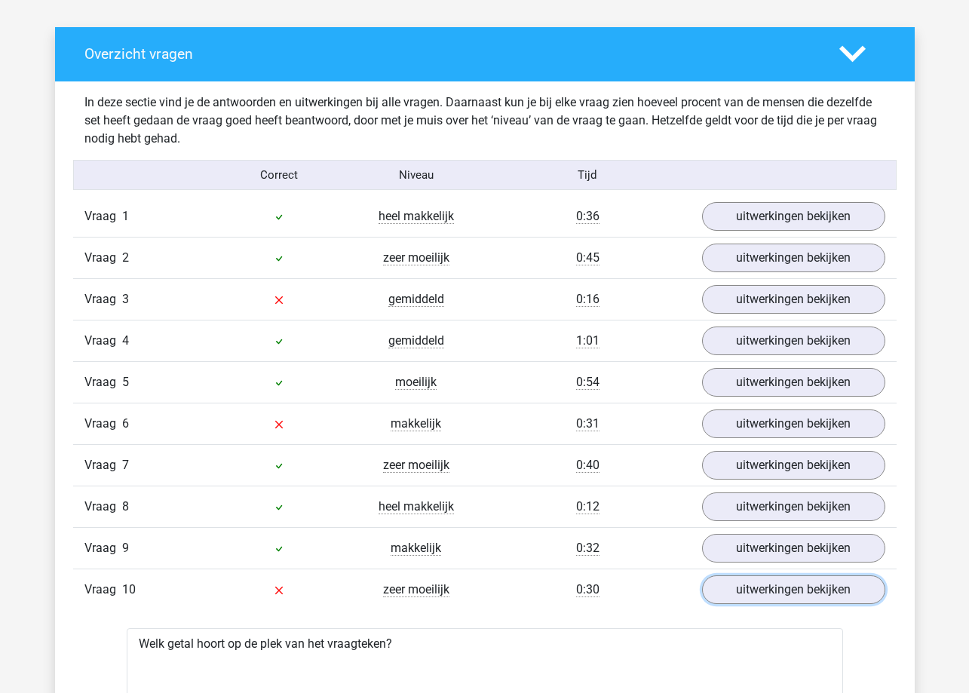
scroll to position [905, 0]
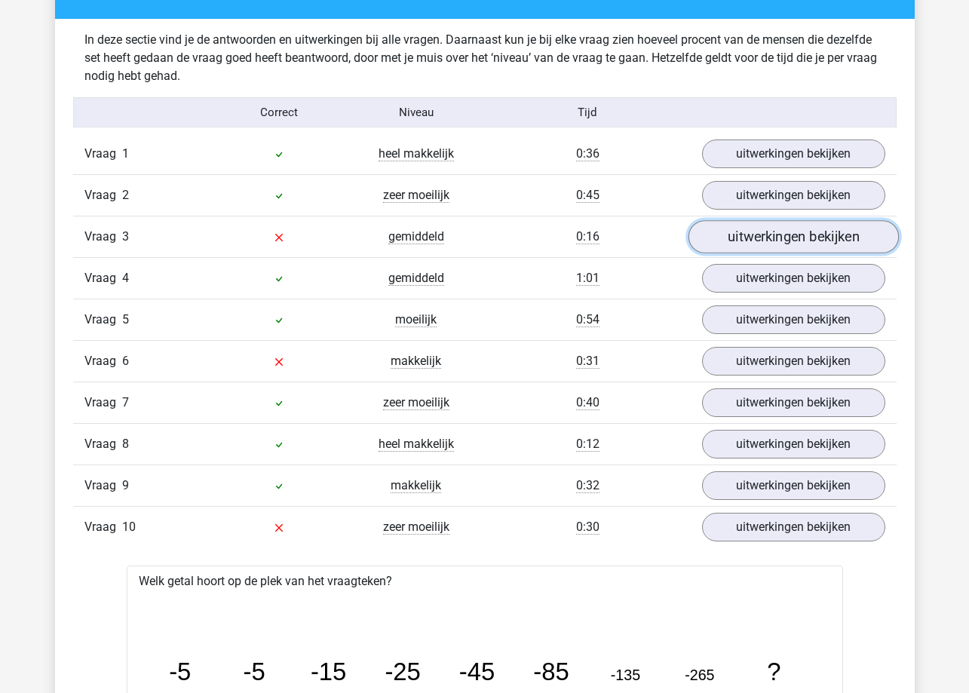
click at [735, 244] on link "uitwerkingen bekijken" at bounding box center [793, 237] width 210 height 33
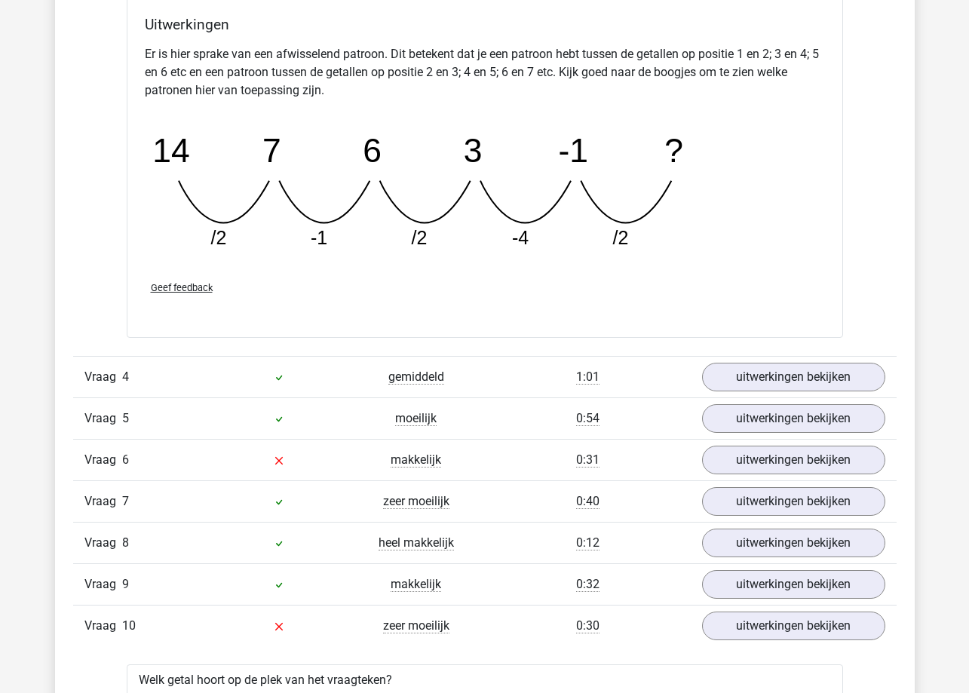
scroll to position [1508, 0]
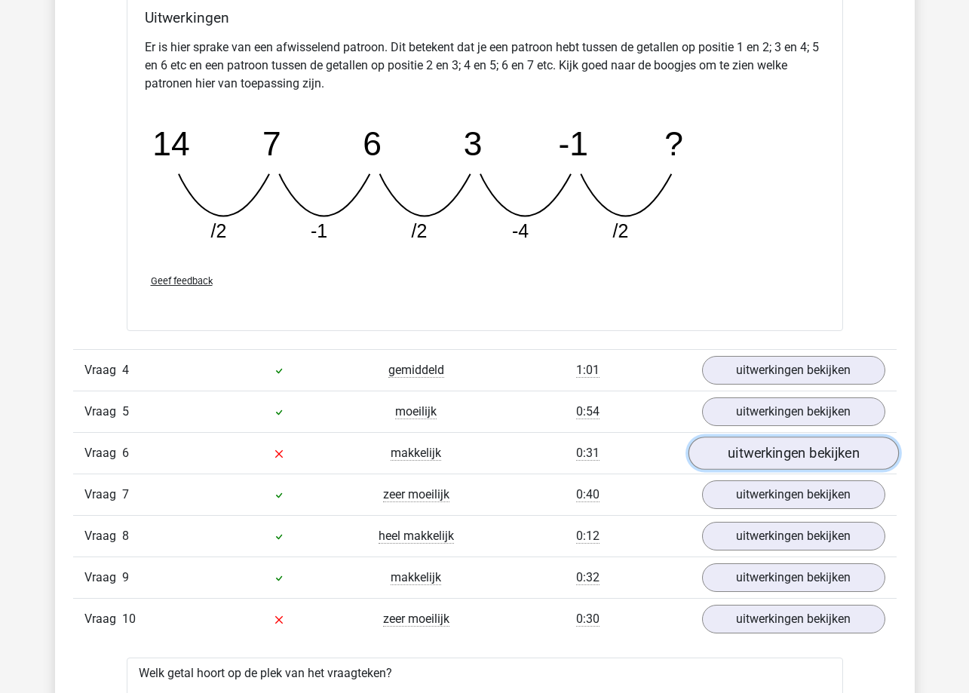
click at [784, 450] on link "uitwerkingen bekijken" at bounding box center [793, 453] width 210 height 33
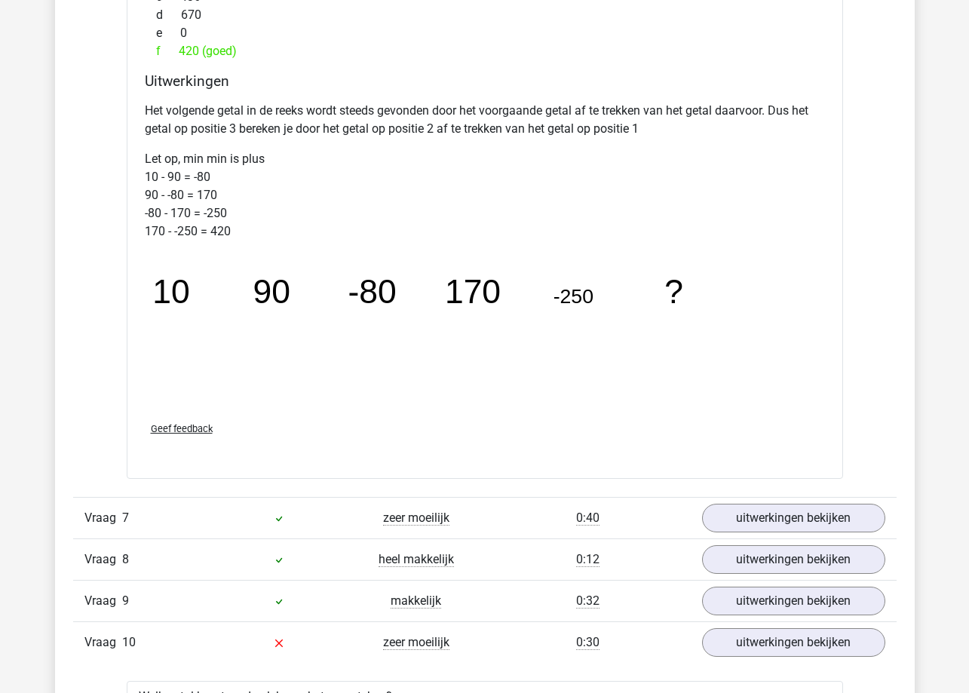
scroll to position [2338, 0]
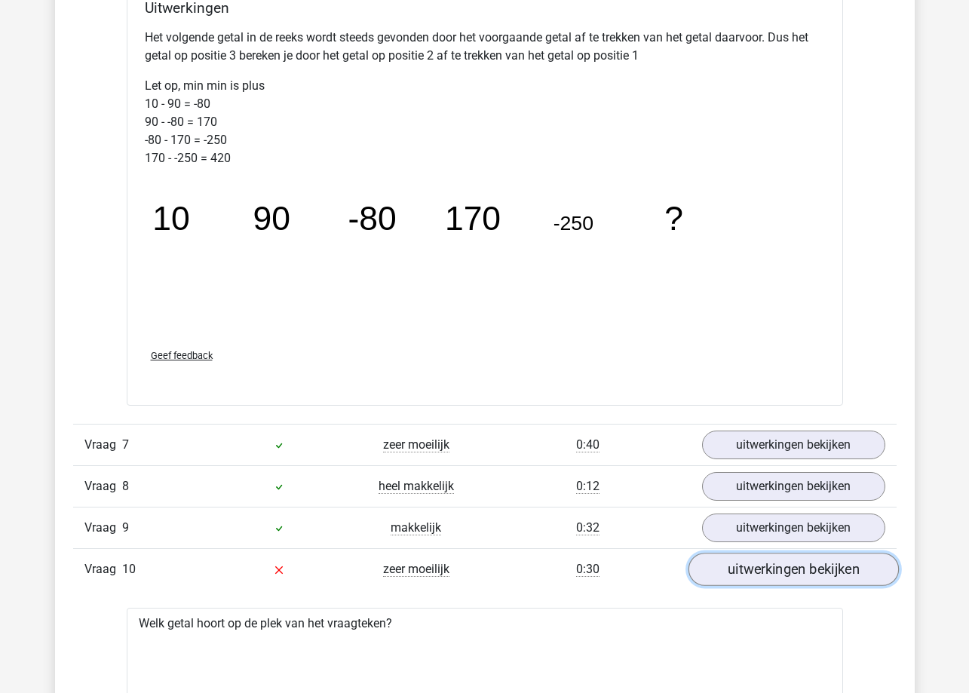
click at [800, 566] on link "uitwerkingen bekijken" at bounding box center [793, 569] width 210 height 33
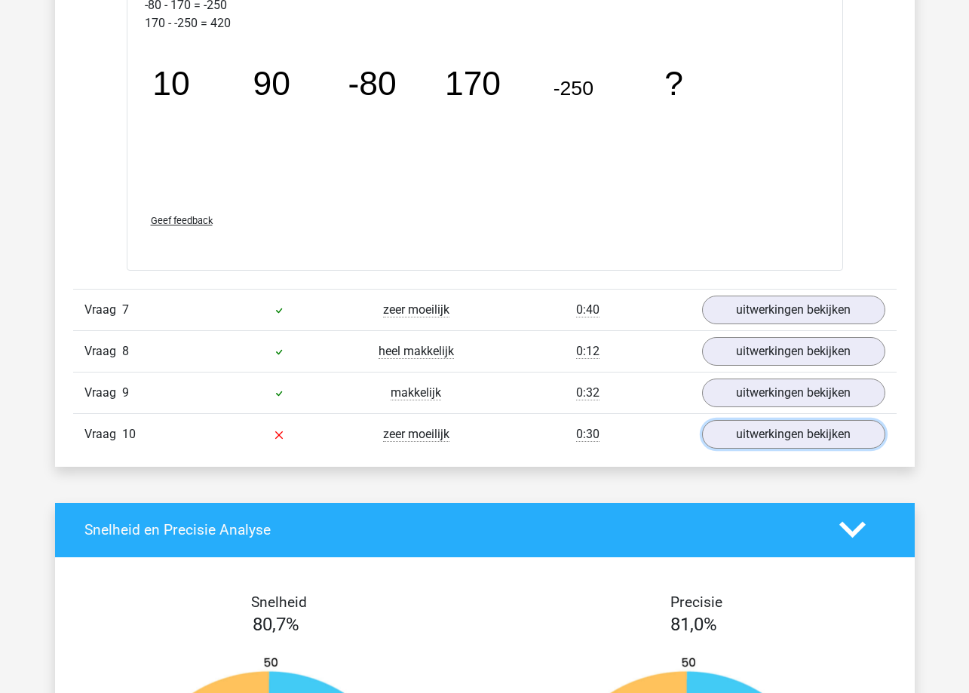
scroll to position [2489, 0]
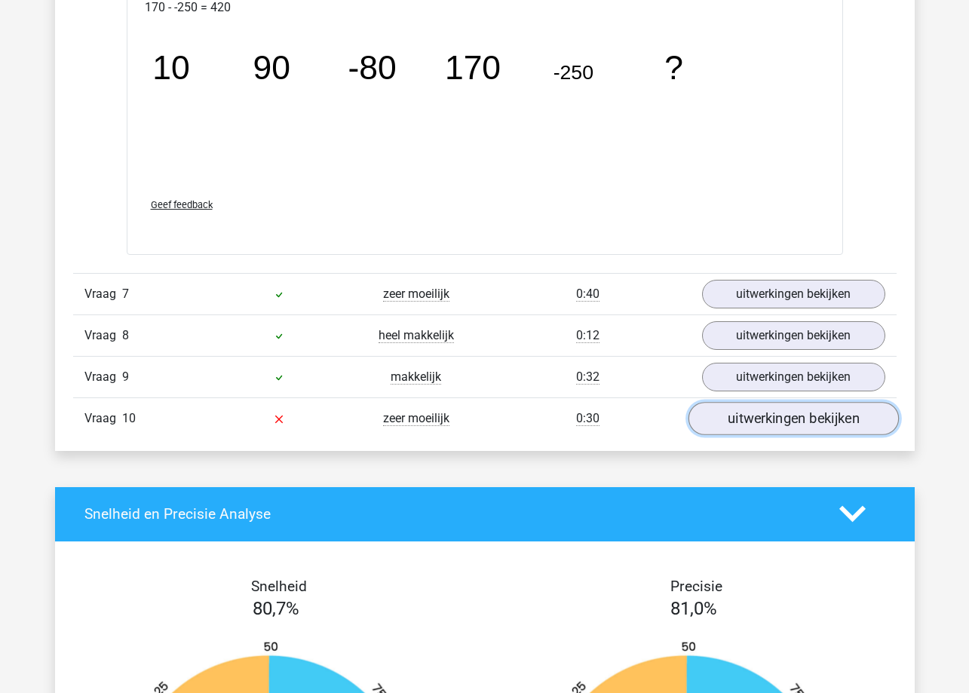
click at [732, 425] on link "uitwerkingen bekijken" at bounding box center [793, 418] width 210 height 33
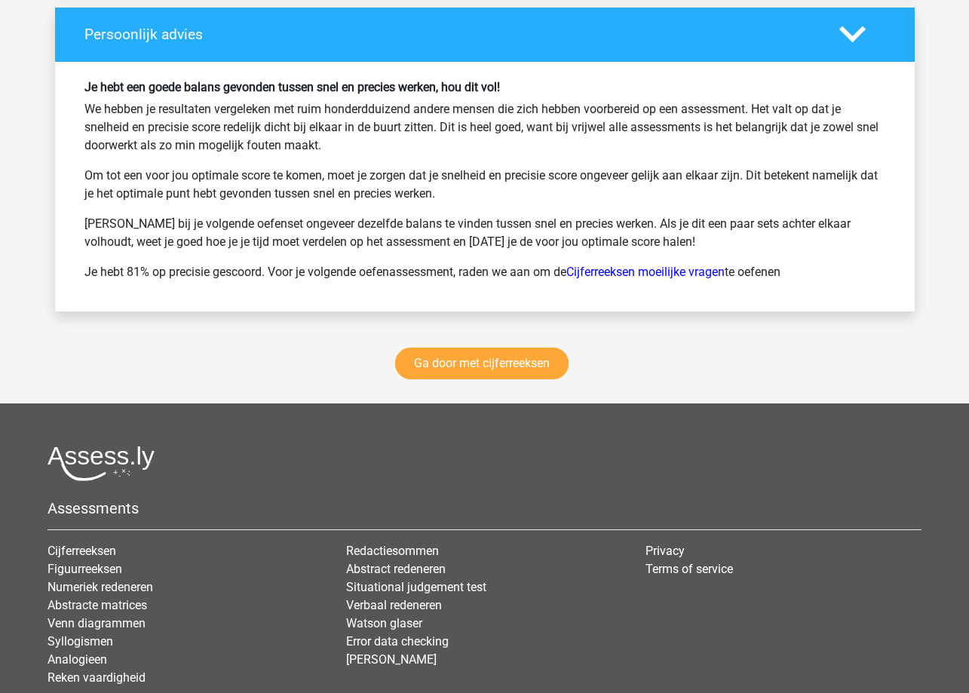
scroll to position [4073, 0]
